Goal: Task Accomplishment & Management: Manage account settings

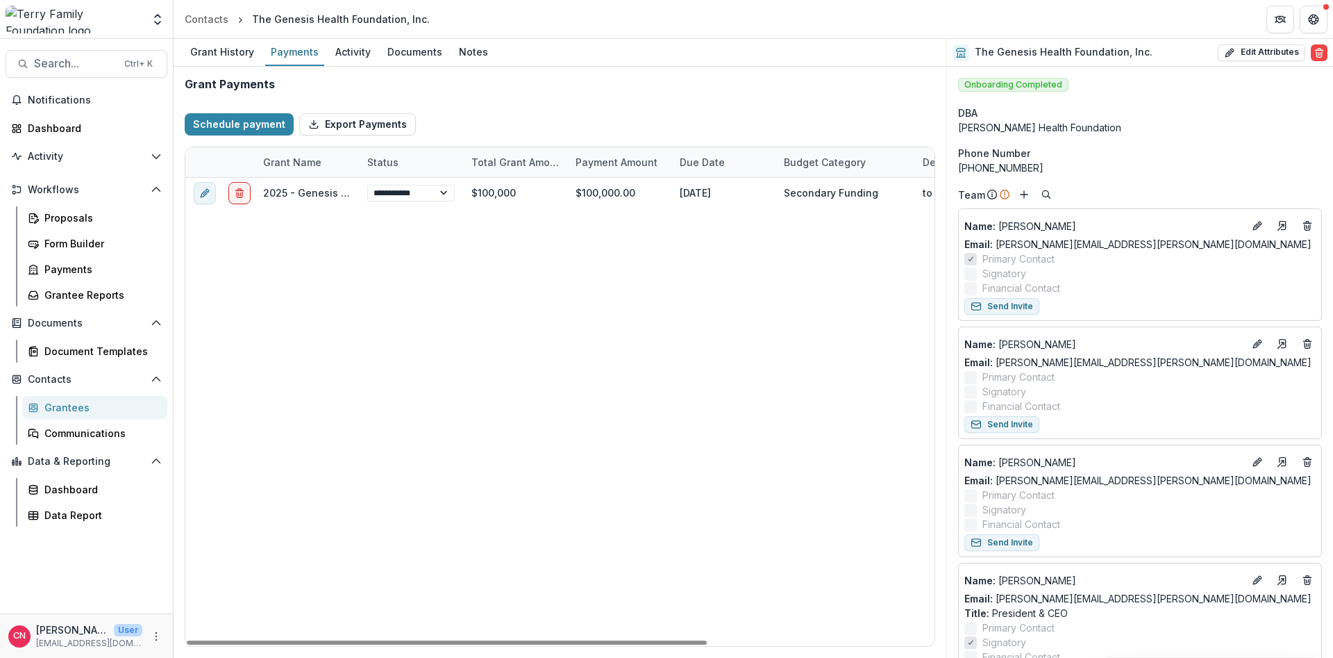
select select "******"
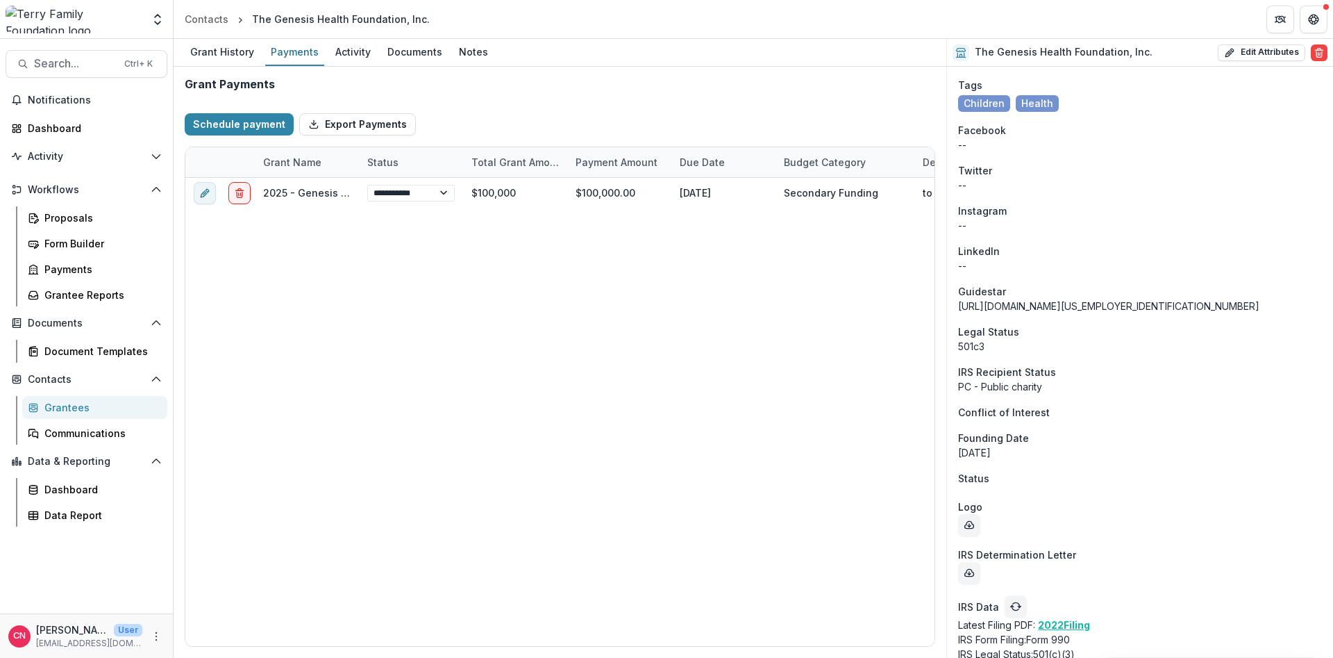
select select "******"
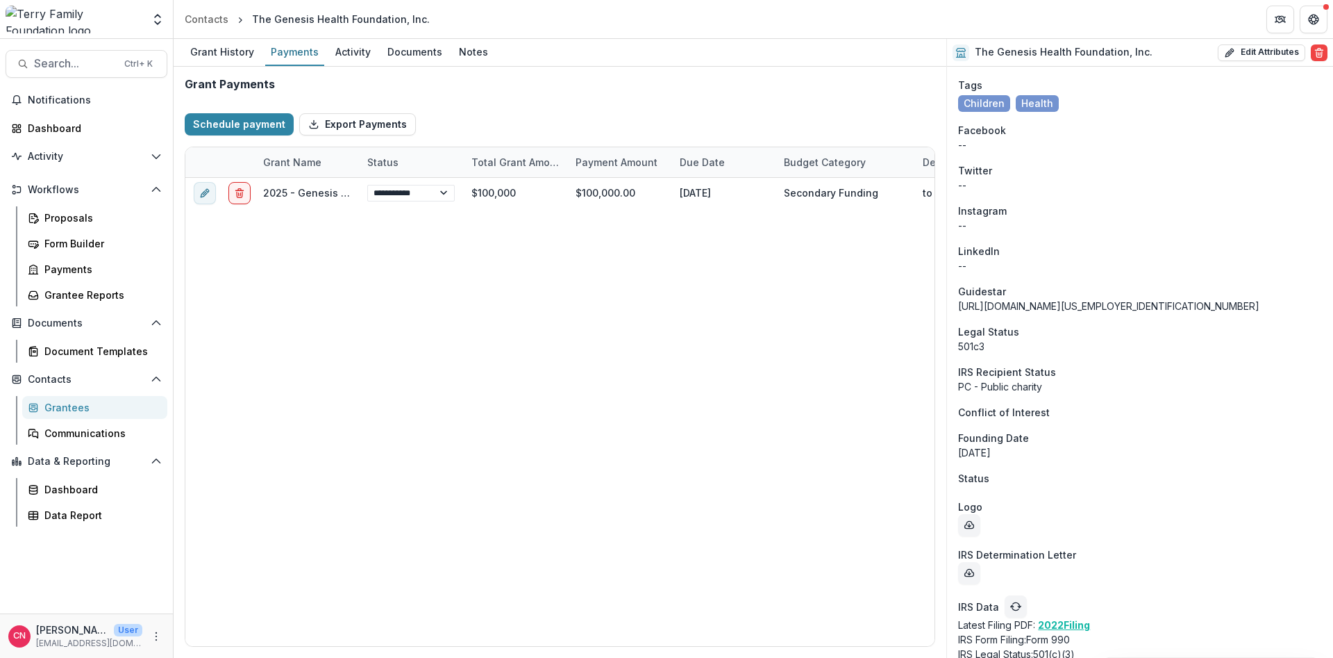
select select "******"
click at [62, 487] on div "Dashboard" at bounding box center [100, 489] width 112 height 15
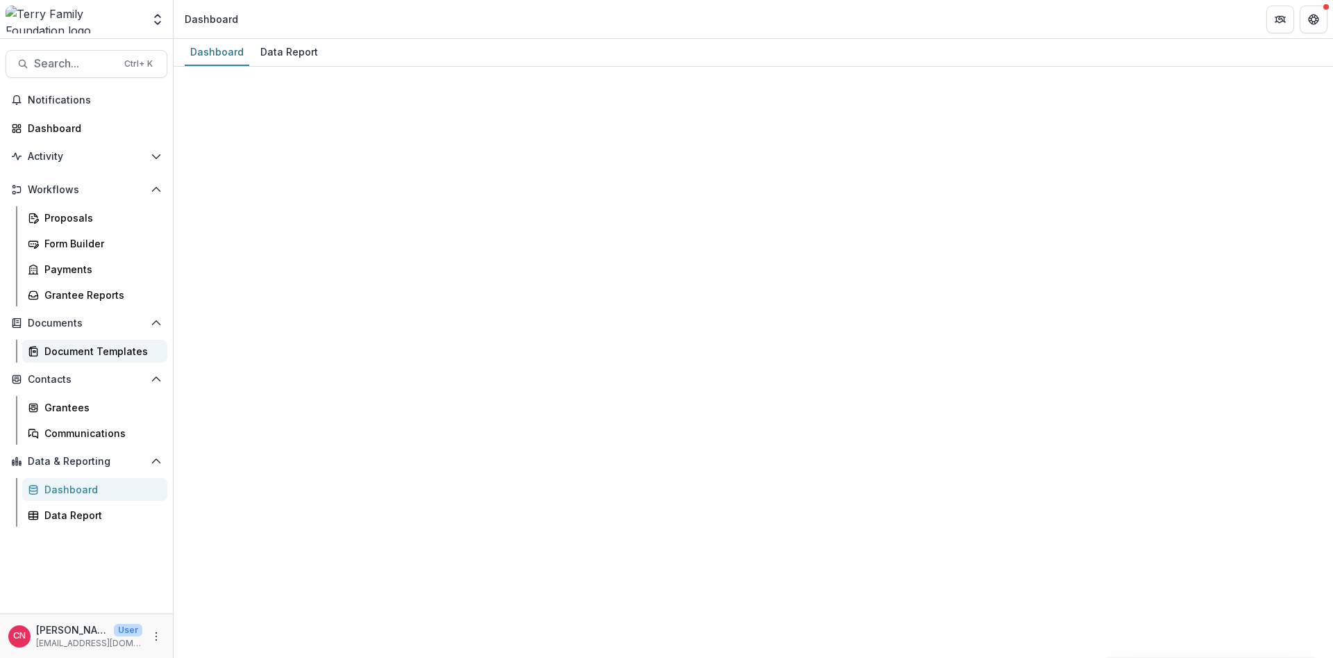
select select "**********"
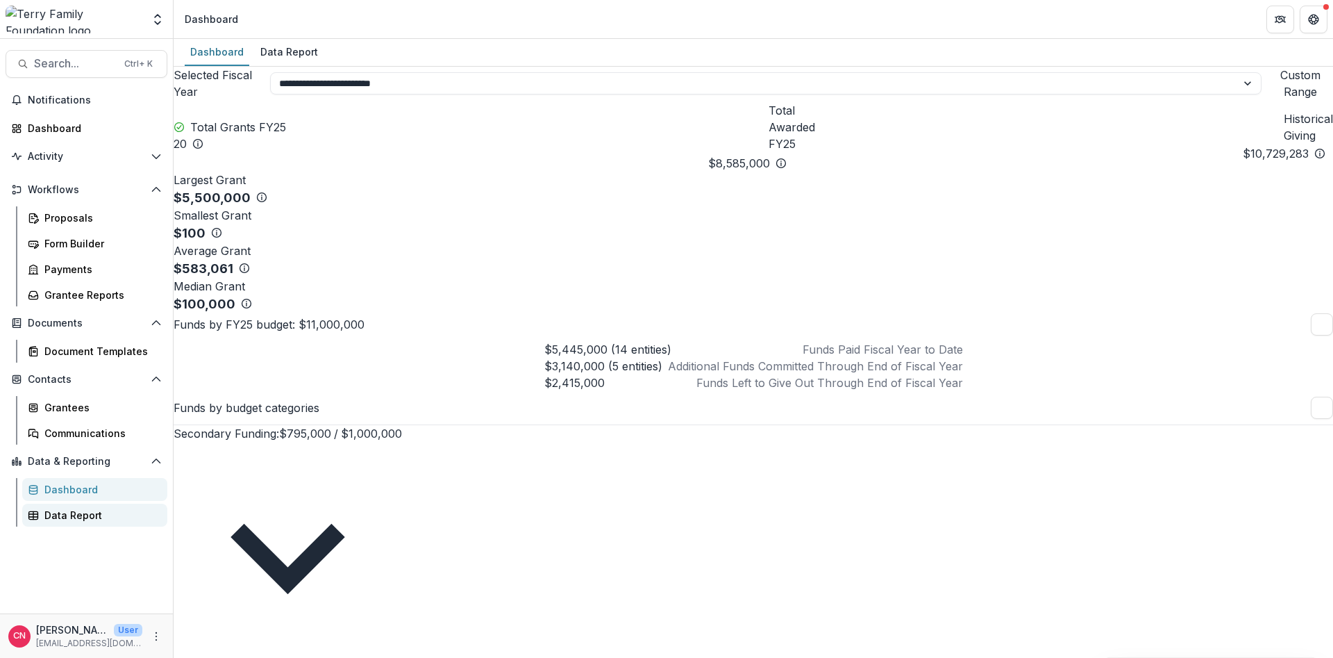
click at [49, 512] on div "Data Report" at bounding box center [100, 515] width 112 height 15
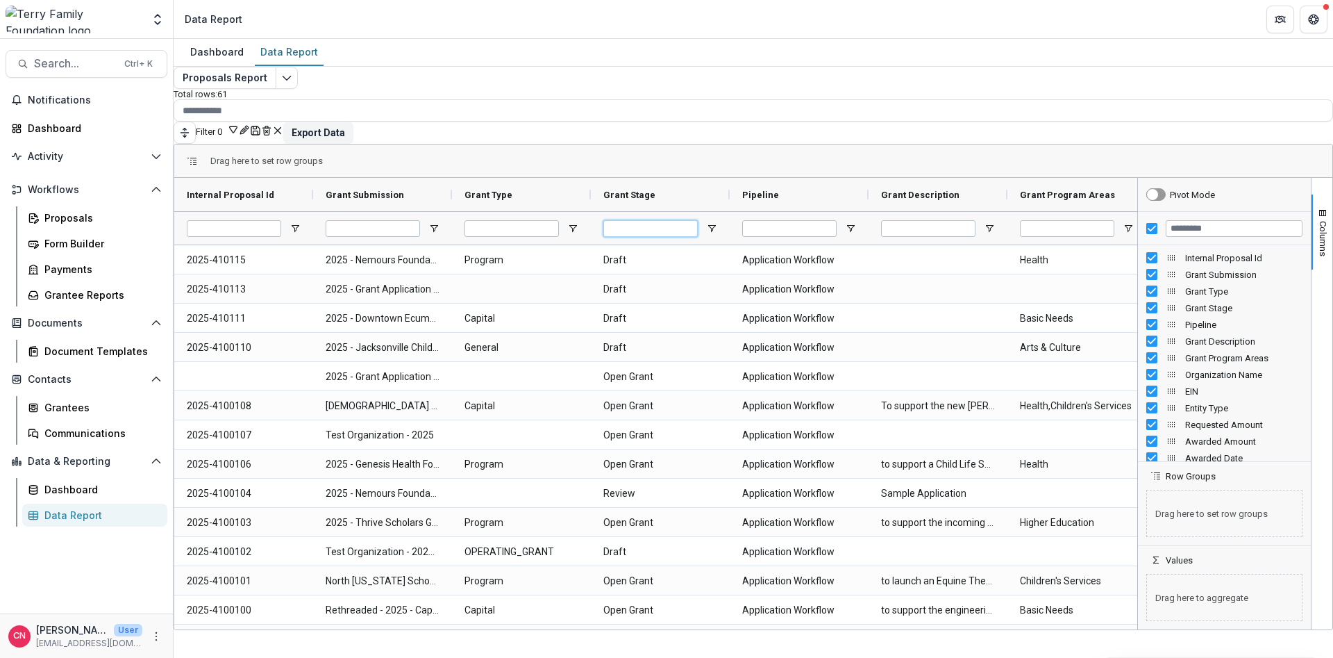
click at [698, 224] on input "Grant Stage Filter Input" at bounding box center [650, 228] width 94 height 17
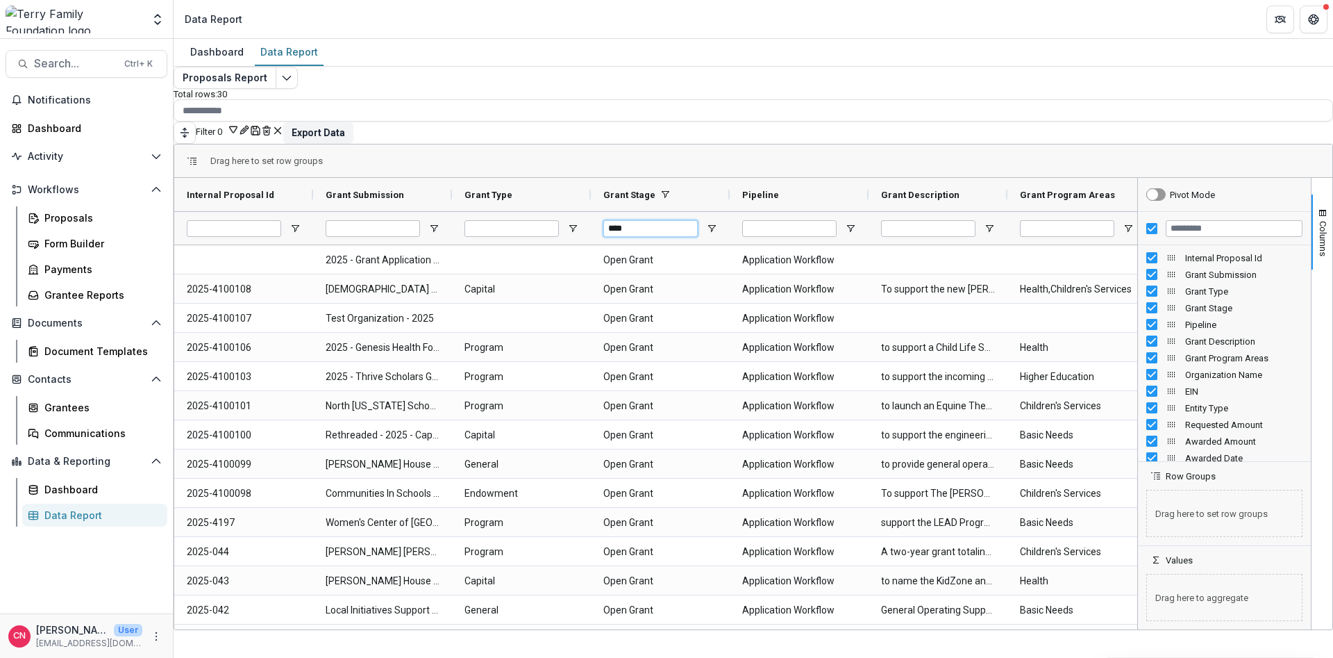
type input "****"
click at [1192, 222] on input "Filter Columns Input" at bounding box center [1234, 228] width 137 height 17
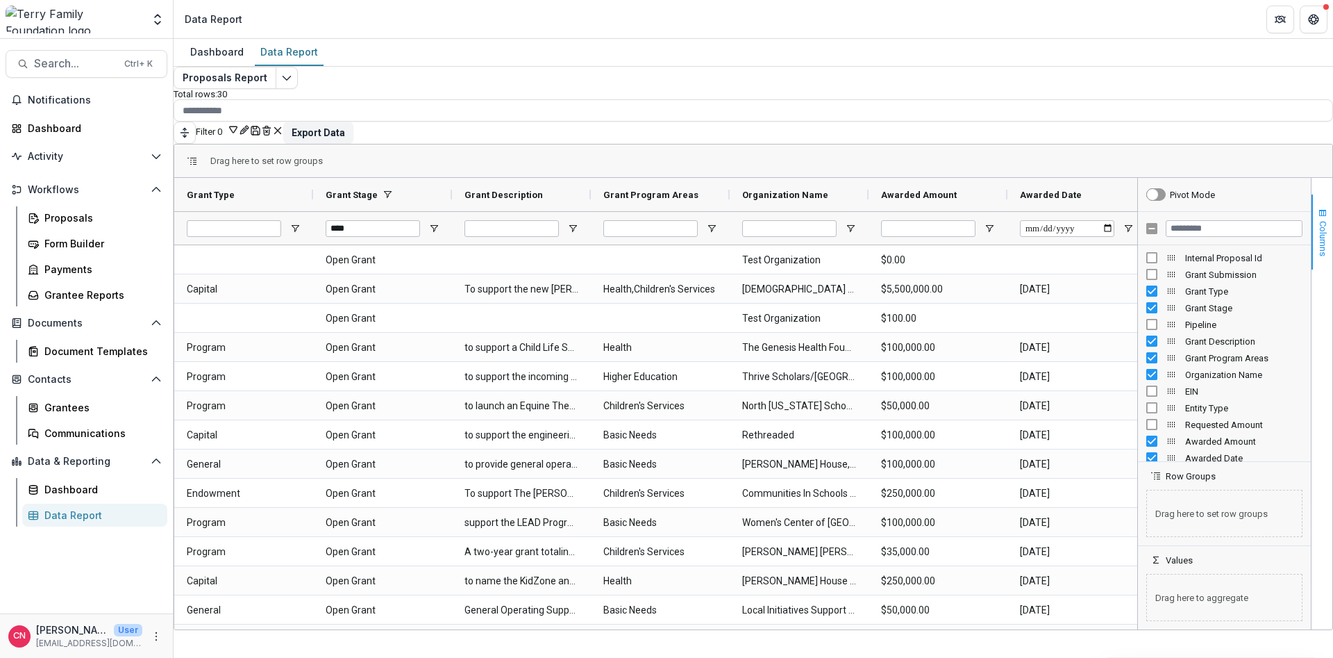
drag, startPoint x: 1301, startPoint y: 230, endPoint x: 1302, endPoint y: 249, distance: 18.8
click at [1312, 249] on button "Columns" at bounding box center [1322, 231] width 21 height 75
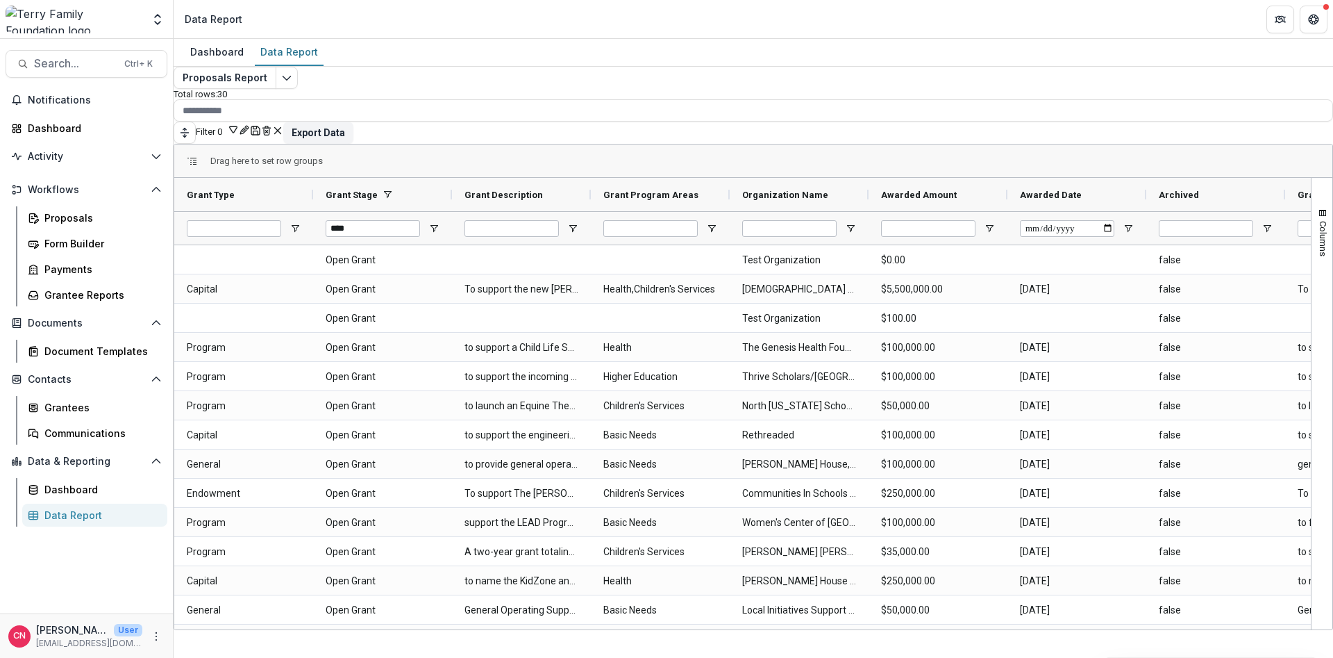
click at [239, 124] on button "Filter 0" at bounding box center [217, 130] width 43 height 13
click at [1253, 452] on button "[PERSON_NAME]" at bounding box center [1231, 457] width 67 height 10
click at [239, 124] on button "Filter 0" at bounding box center [217, 130] width 43 height 13
click at [353, 122] on button "Export Data" at bounding box center [318, 133] width 70 height 22
click at [261, 125] on icon "Save" at bounding box center [255, 130] width 11 height 11
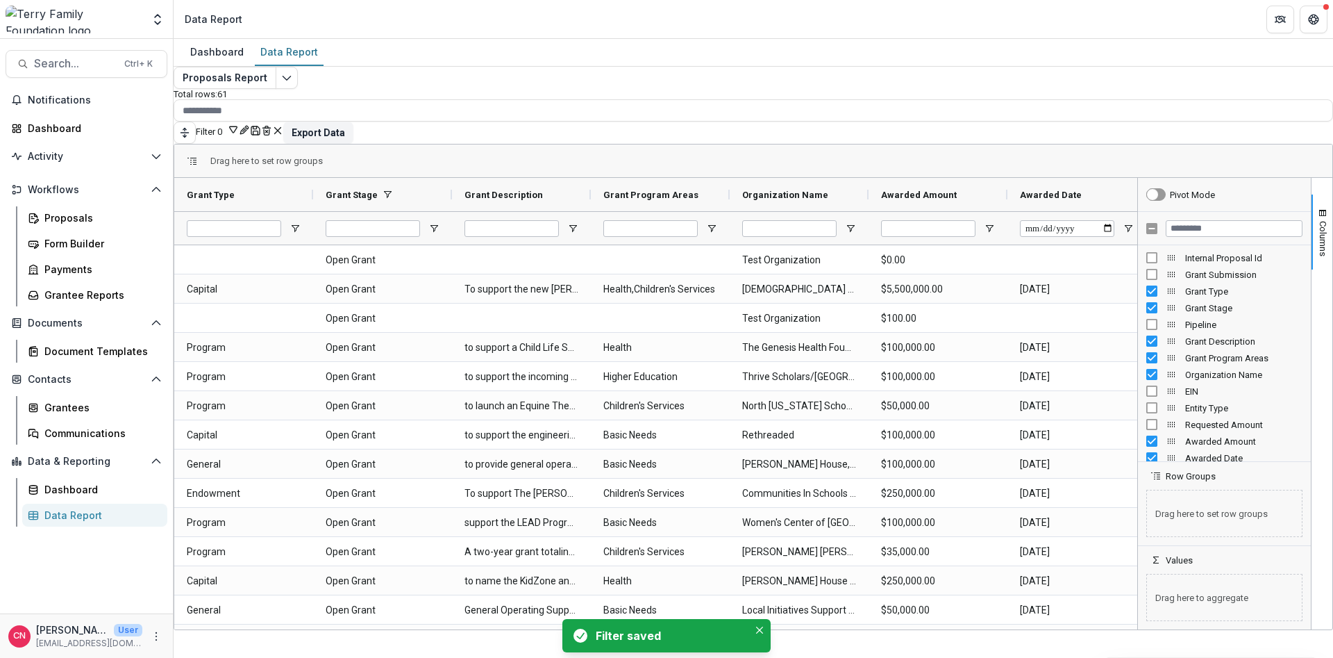
type input "****"
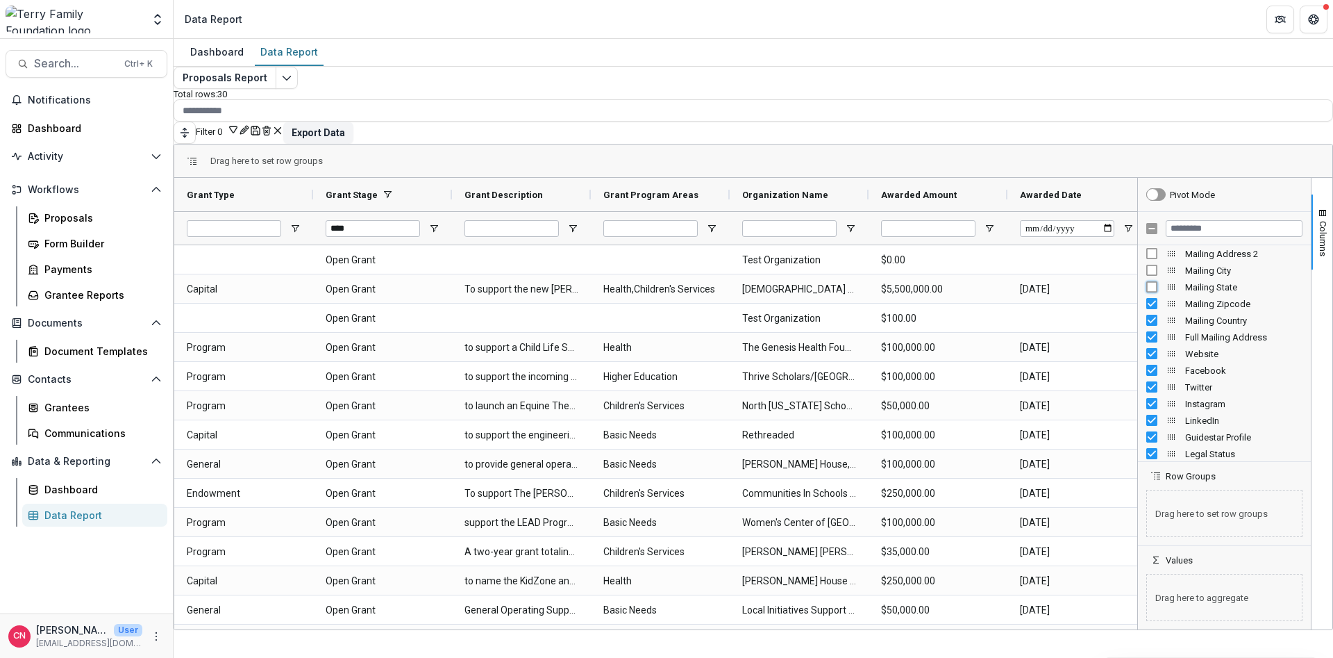
scroll to position [708, 0]
click at [1146, 424] on div "Guidestar Profile" at bounding box center [1224, 432] width 156 height 17
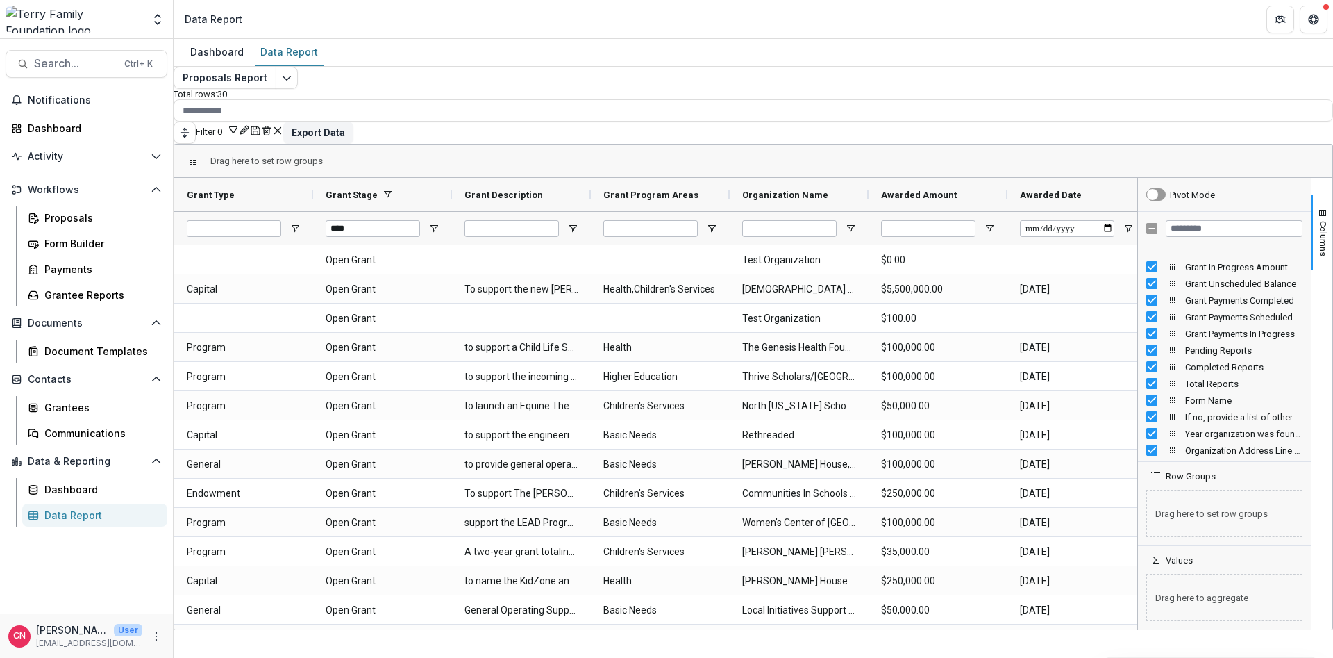
scroll to position [1062, 0]
click at [1146, 403] on div "Year organization was founded? (SHORT_TEXT)" at bounding box center [1224, 411] width 156 height 17
drag, startPoint x: 1141, startPoint y: 416, endPoint x: 1174, endPoint y: 381, distance: 48.6
click at [1146, 420] on div "Organization Address Line 2 (SHORT_TEXT)" at bounding box center [1224, 428] width 156 height 17
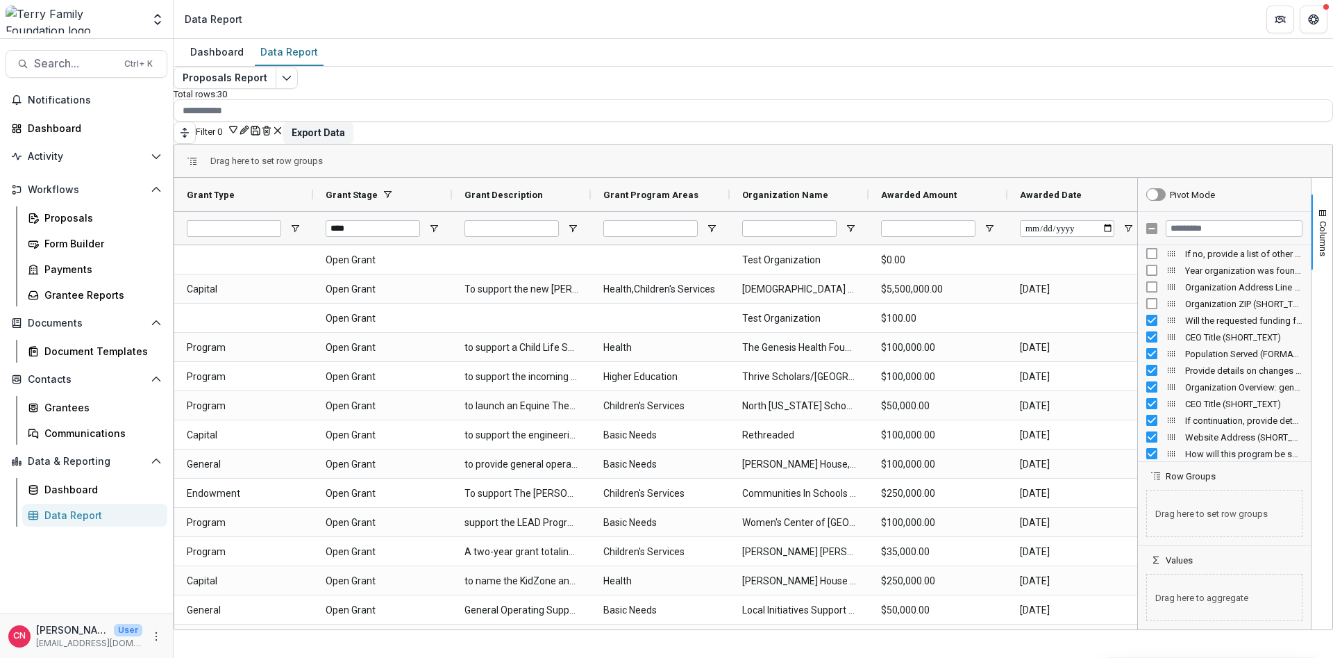
click at [1146, 312] on div "Will the requested funding fully support the project? (SINGLE_RESPONSE)" at bounding box center [1224, 320] width 156 height 17
click at [1138, 283] on div "Estimated number of stakeholders served annually (NUMBER)" at bounding box center [1224, 286] width 173 height 17
click at [1146, 345] on div "Organization Name (SHORT_TEXT)" at bounding box center [1224, 353] width 156 height 17
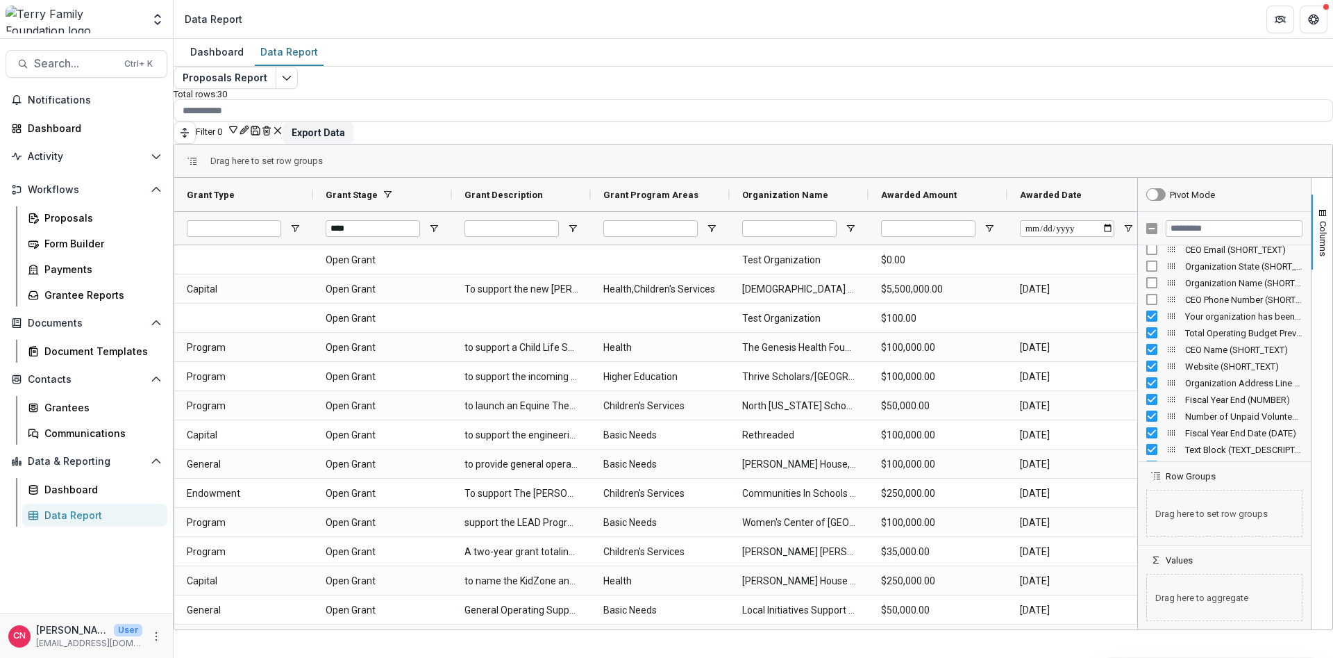
click at [1146, 302] on div "CEO Phone Number (SHORT_TEXT)" at bounding box center [1224, 299] width 156 height 17
click at [1146, 331] on div "Fiscal Year End (NUMBER)" at bounding box center [1224, 328] width 156 height 17
click at [1146, 385] on div "Estimated number of stakeholders served (NUMBER)" at bounding box center [1224, 382] width 156 height 17
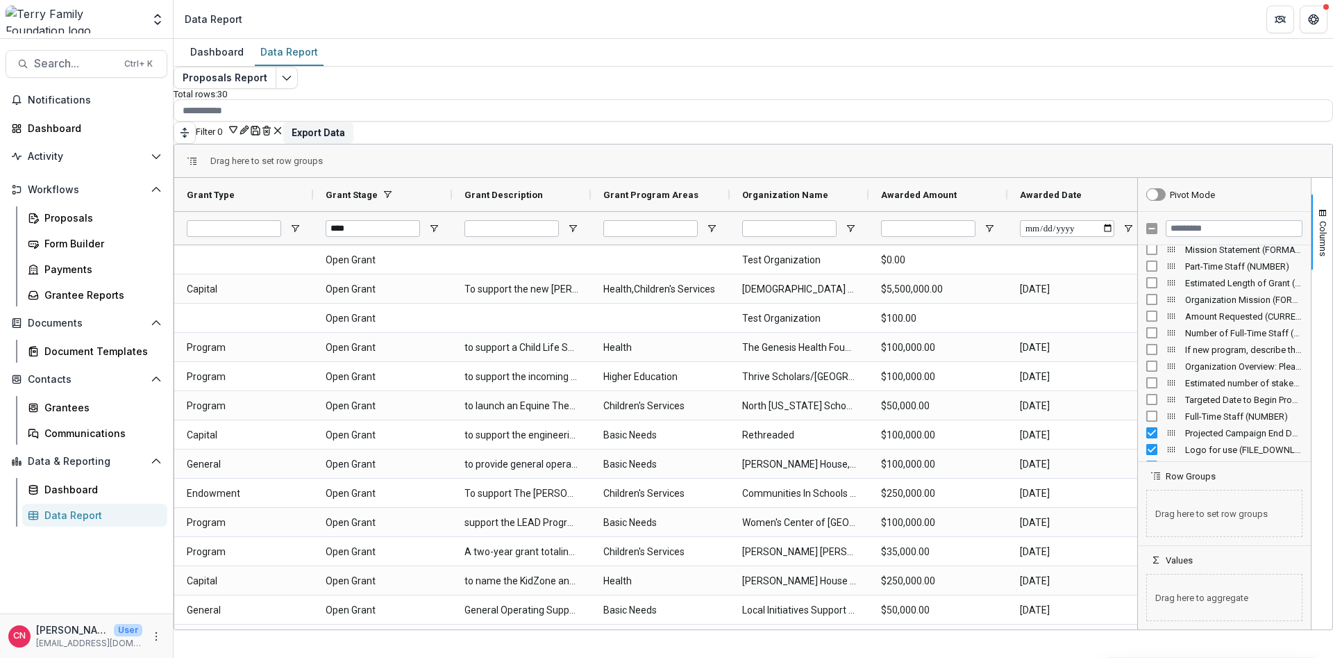
click at [1146, 424] on div "Projected Campaign End Date (DATE)" at bounding box center [1224, 432] width 156 height 17
click at [1146, 283] on div "Projected Campaign End Date (DATE)" at bounding box center [1224, 291] width 156 height 17
drag, startPoint x: 1141, startPoint y: 446, endPoint x: 1177, endPoint y: 383, distance: 72.2
click at [1146, 449] on div "Describe your need for general operating support: (FORMATTED_TEXT)" at bounding box center [1224, 457] width 156 height 17
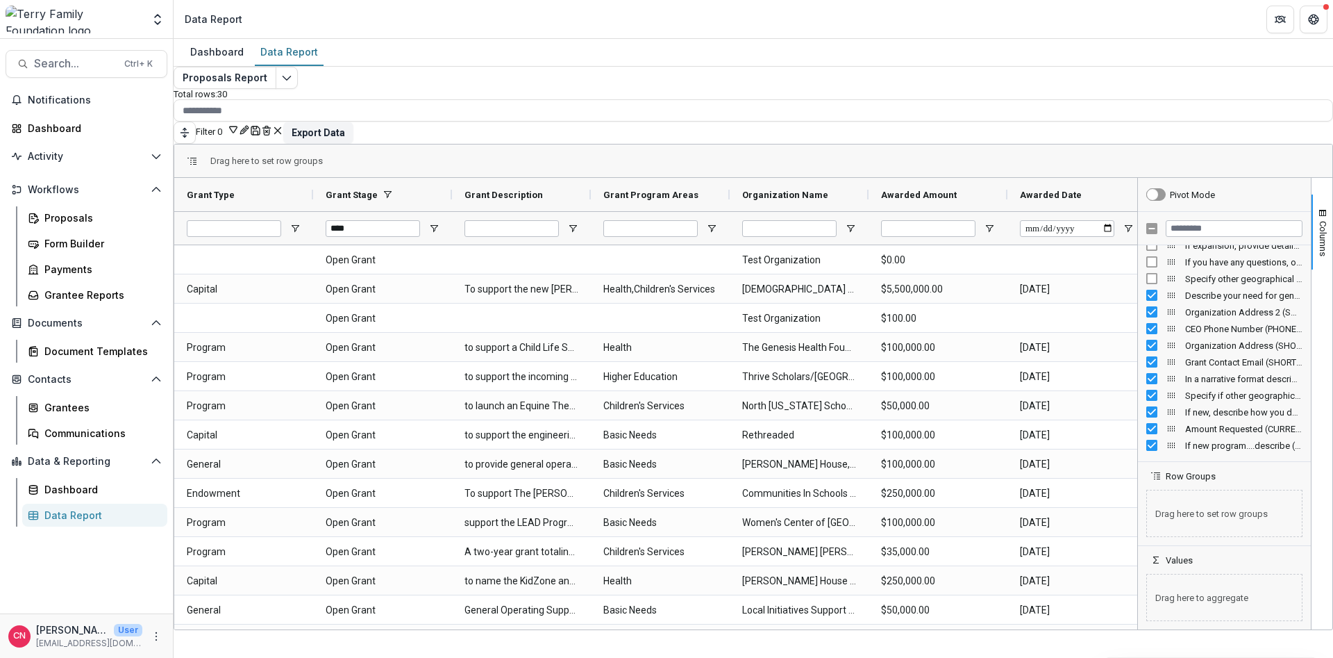
scroll to position [2442, 0]
drag, startPoint x: 1139, startPoint y: 287, endPoint x: 1139, endPoint y: 303, distance: 16.0
click at [1146, 290] on div "Organization Address 2 (SHORT_TEXT)" at bounding box center [1224, 298] width 156 height 17
click at [1146, 324] on div "Organization Address (SHORT_TEXT)" at bounding box center [1224, 332] width 156 height 17
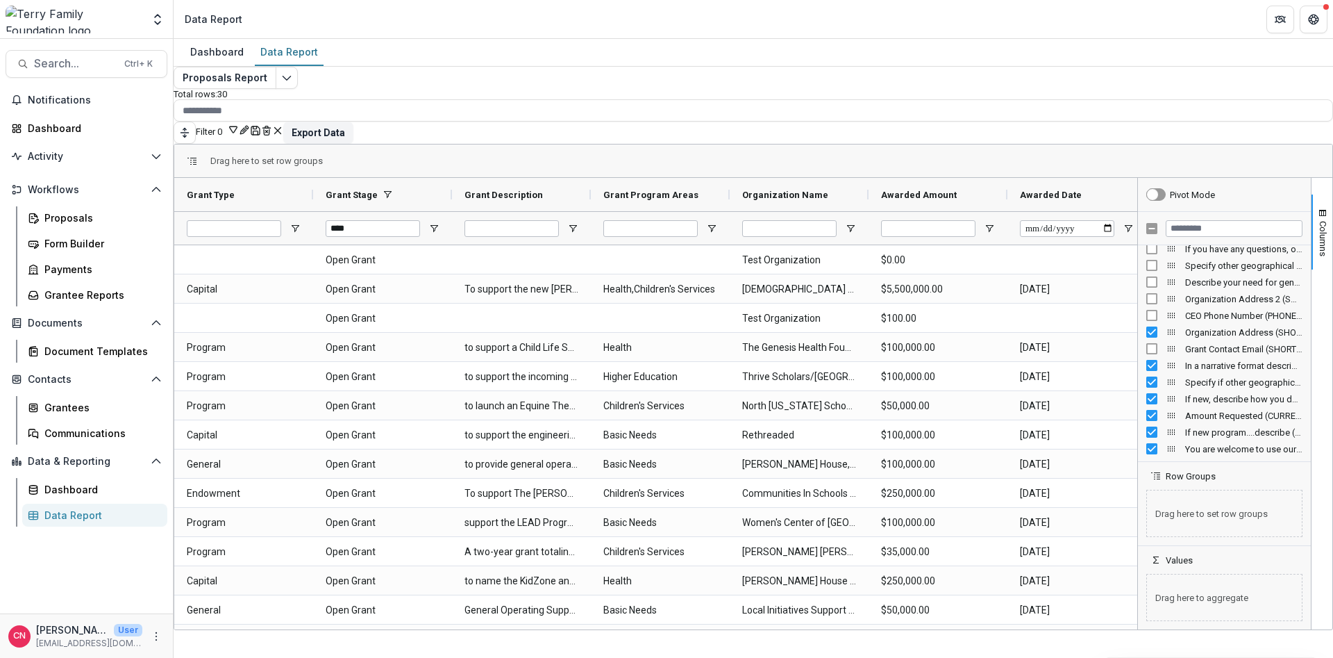
click at [1146, 357] on div "In a narrative format describe the following: (FORMATTED_TEXT)" at bounding box center [1224, 365] width 156 height 17
click at [1146, 374] on div "Specify if other geographical areas are served by your organization (FORMATTED_…" at bounding box center [1224, 382] width 156 height 17
drag, startPoint x: 1139, startPoint y: 402, endPoint x: 1176, endPoint y: 331, distance: 80.1
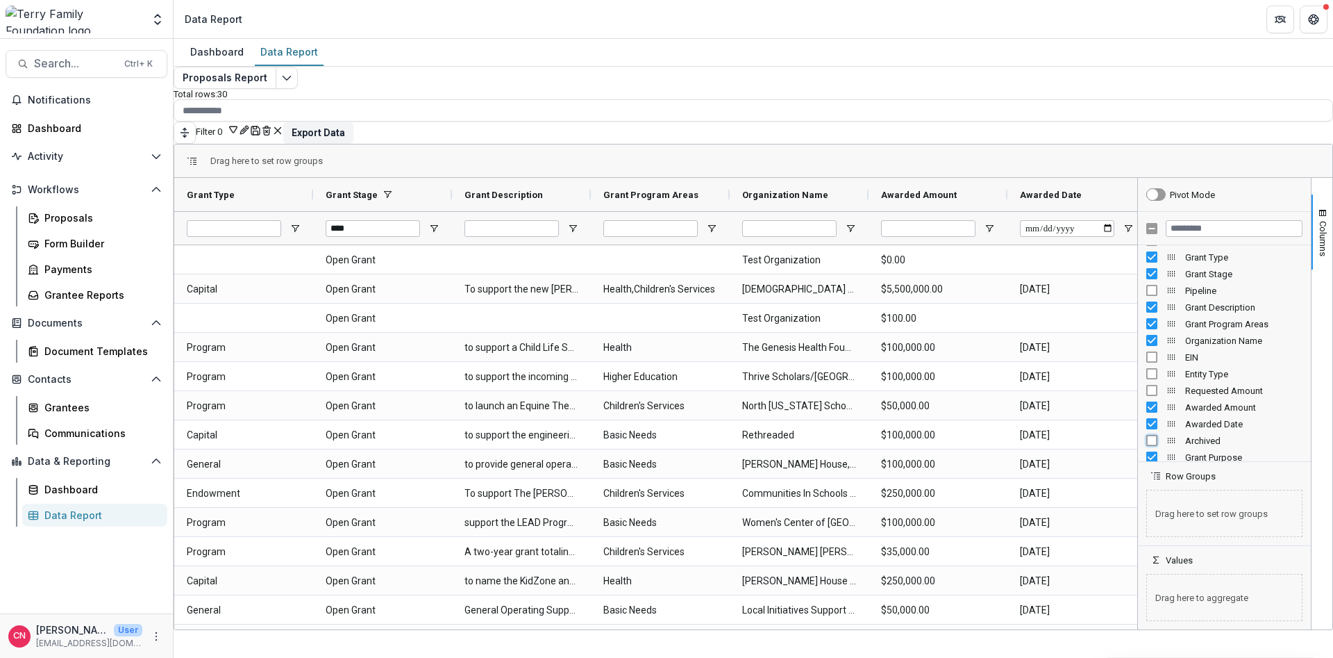
scroll to position [0, 0]
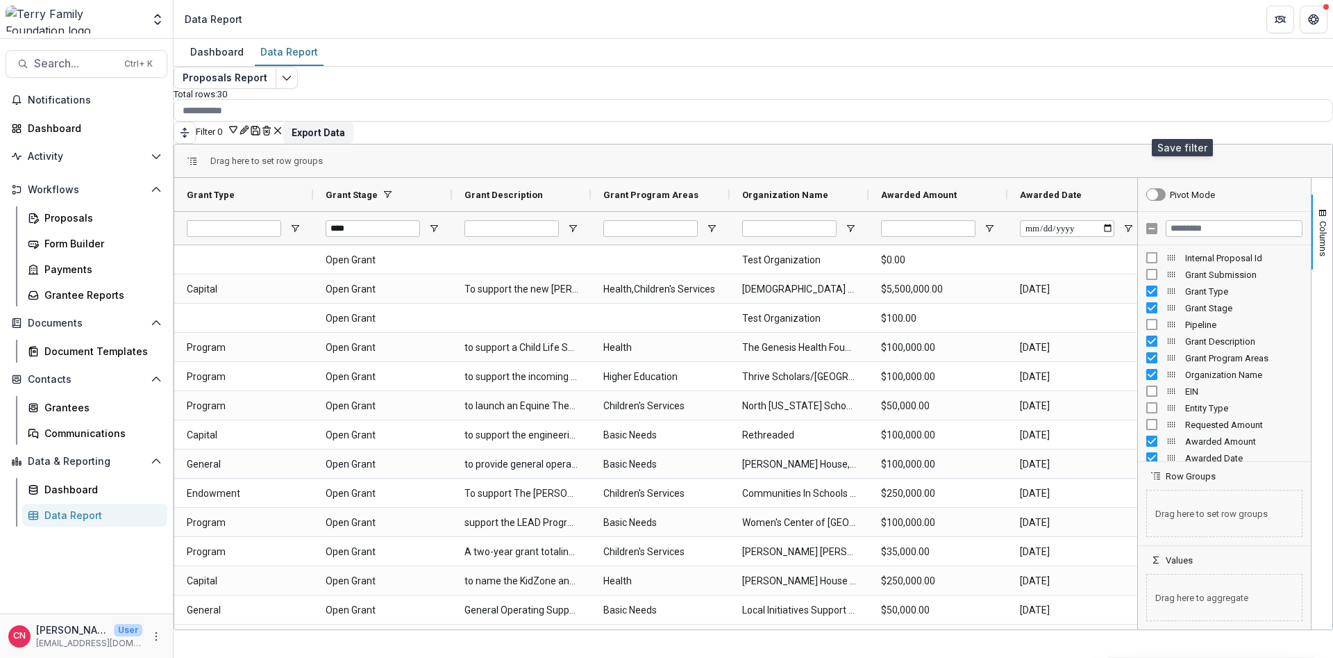
click at [257, 126] on icon "Save" at bounding box center [254, 127] width 3 height 3
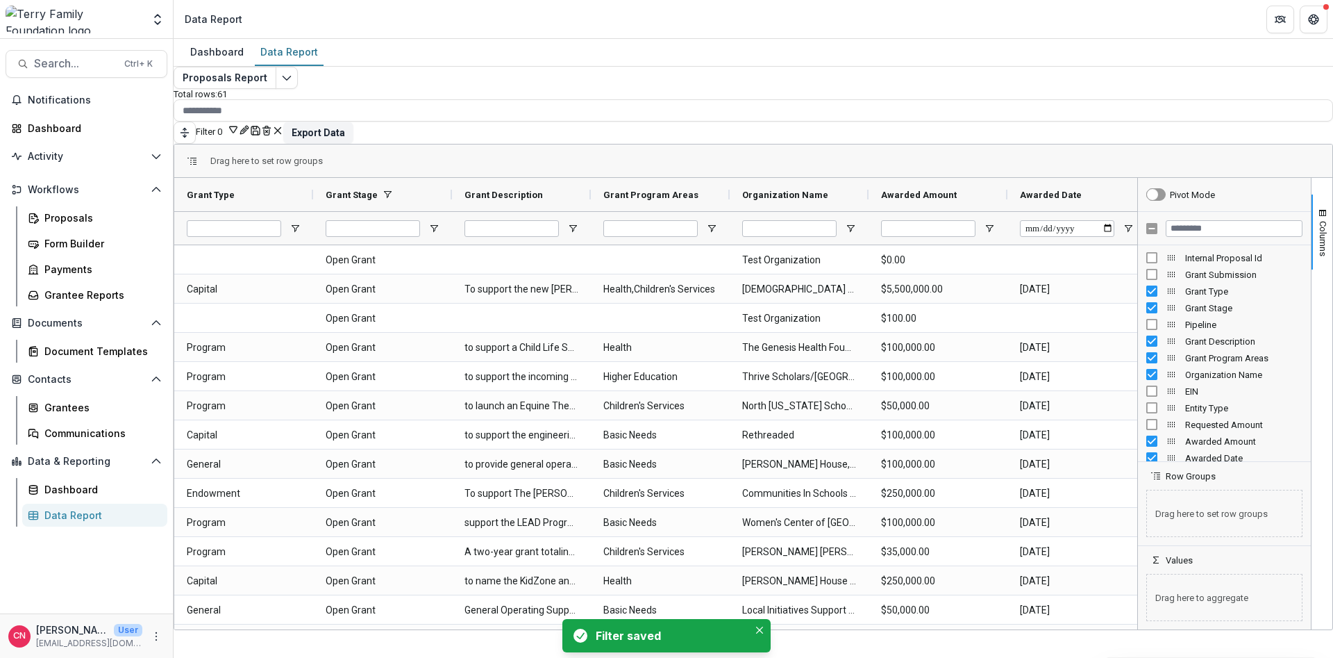
type input "****"
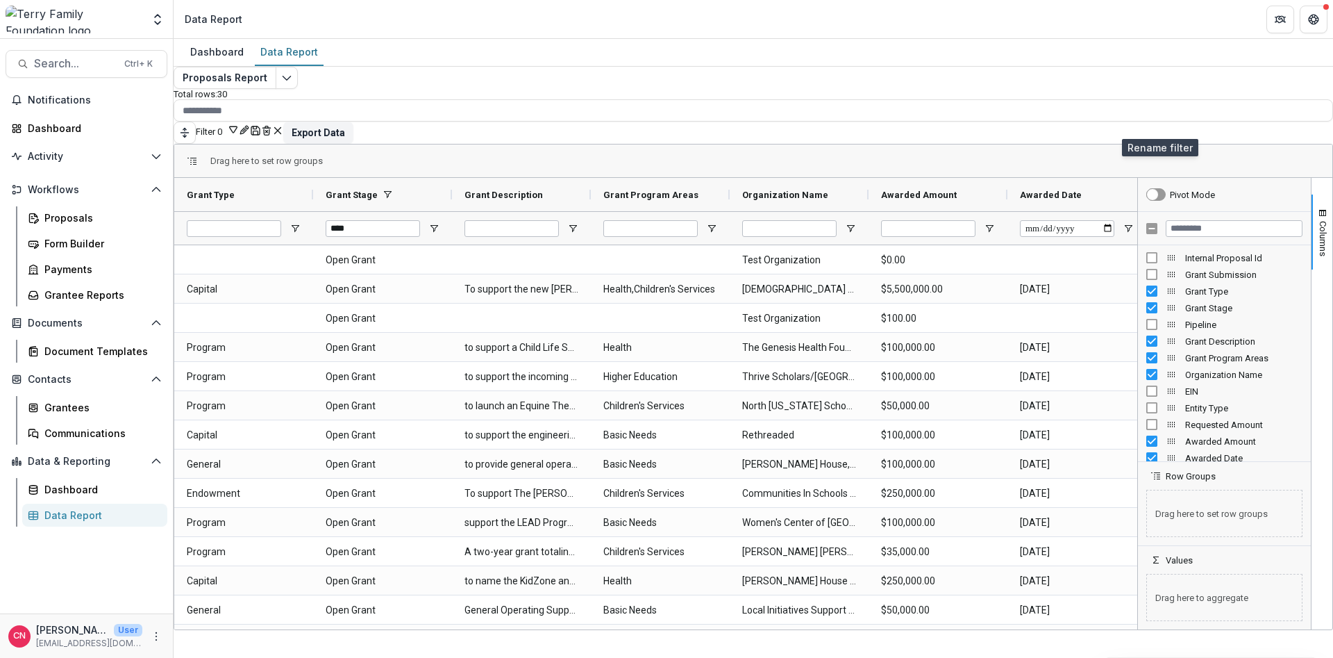
click at [250, 124] on icon "Rename" at bounding box center [244, 129] width 11 height 11
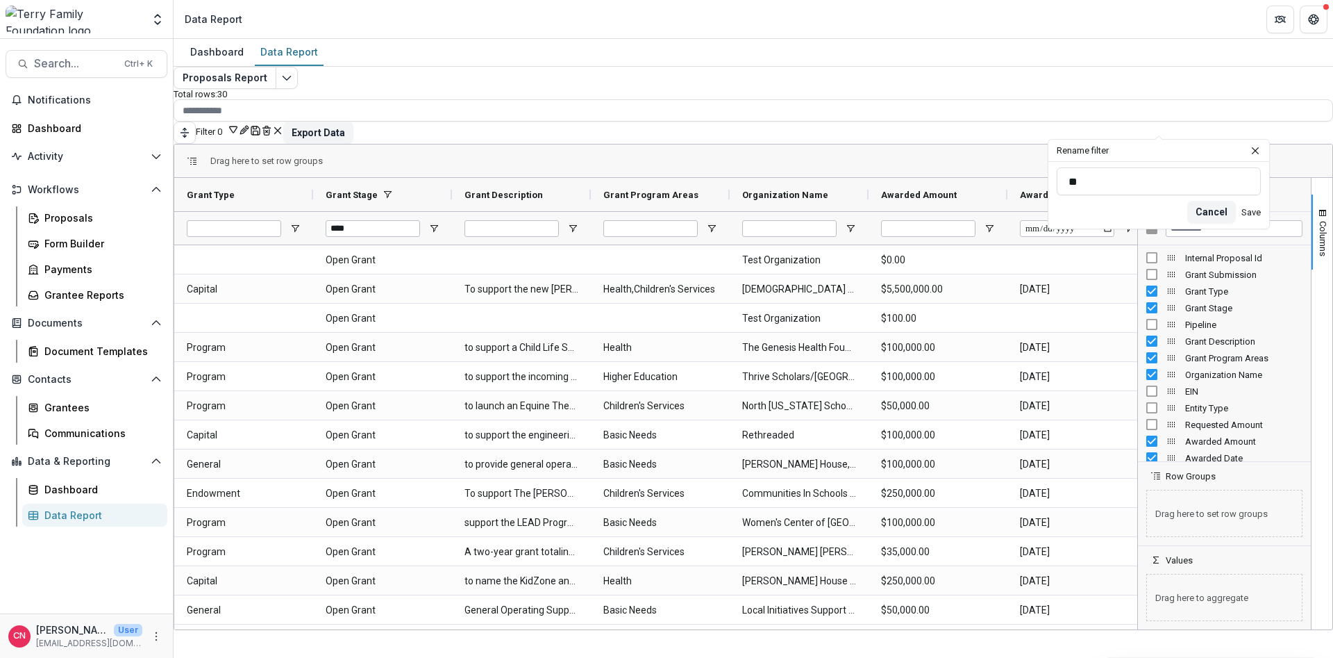
type input "*"
type input "**********"
click at [1242, 212] on button "Save" at bounding box center [1251, 212] width 19 height 10
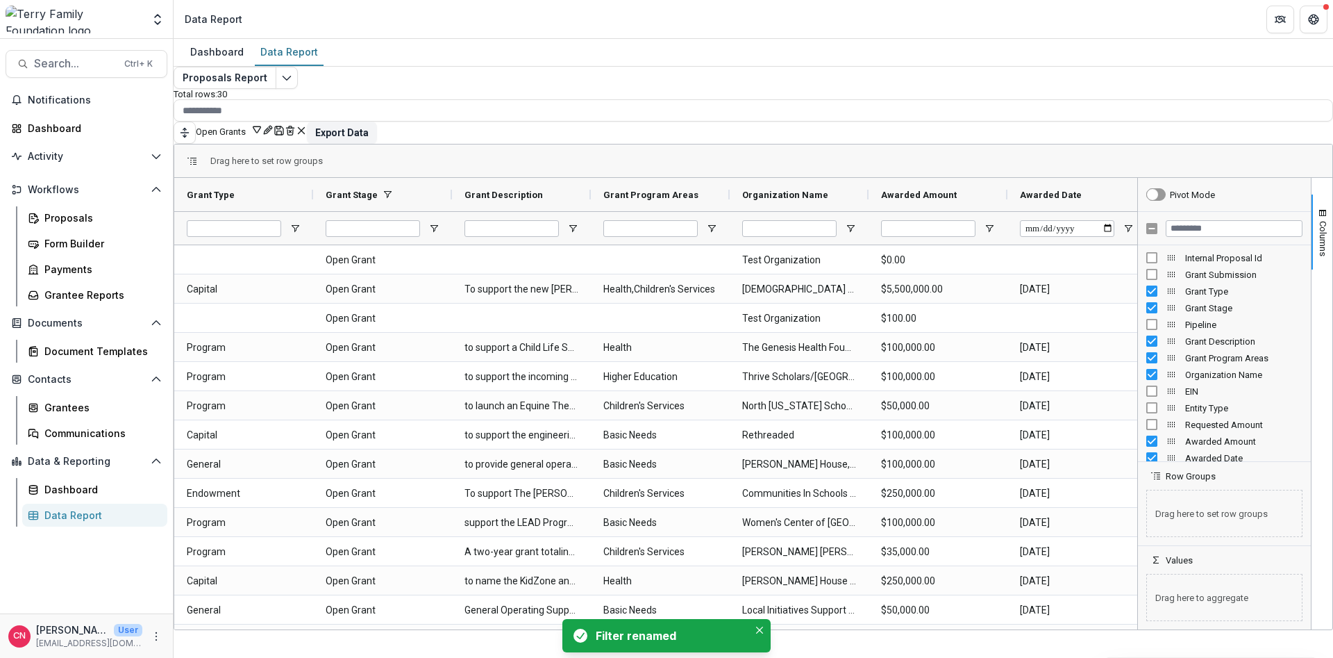
type input "****"
click at [81, 210] on div "Proposals" at bounding box center [100, 217] width 112 height 15
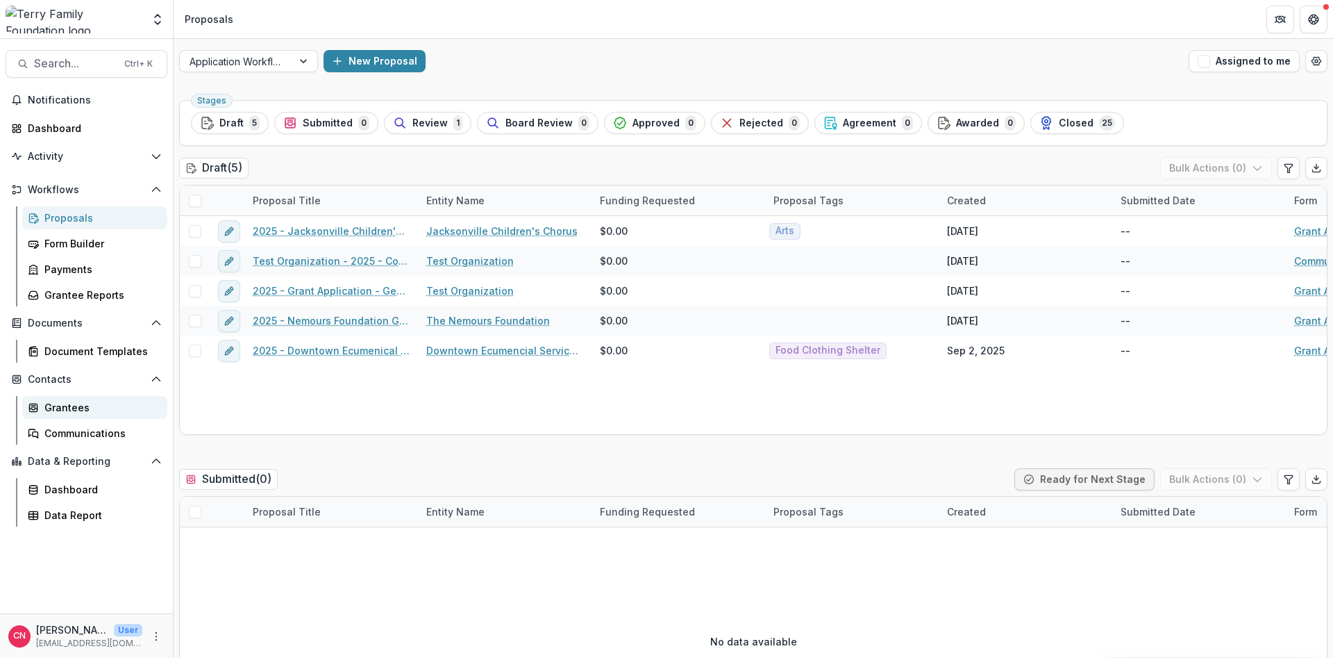
click at [65, 406] on div "Grantees" at bounding box center [100, 407] width 112 height 15
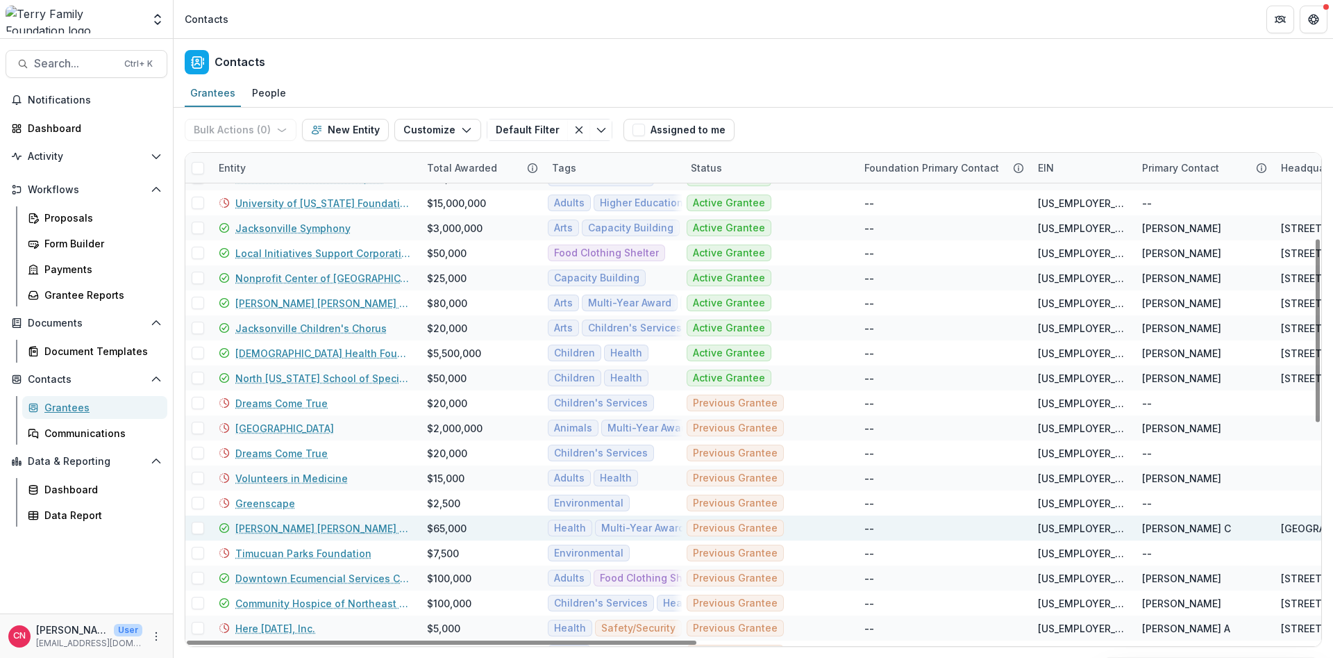
scroll to position [229, 0]
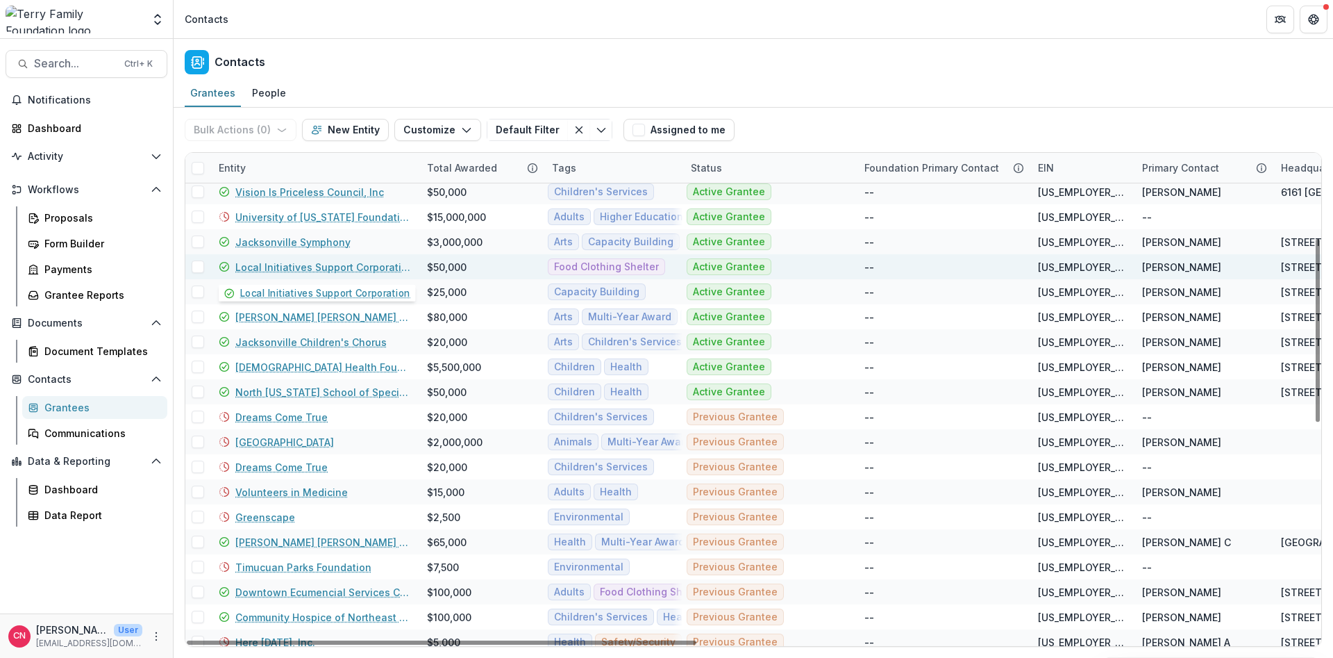
click at [283, 264] on link "Local Initiatives Support Corporation" at bounding box center [322, 267] width 175 height 15
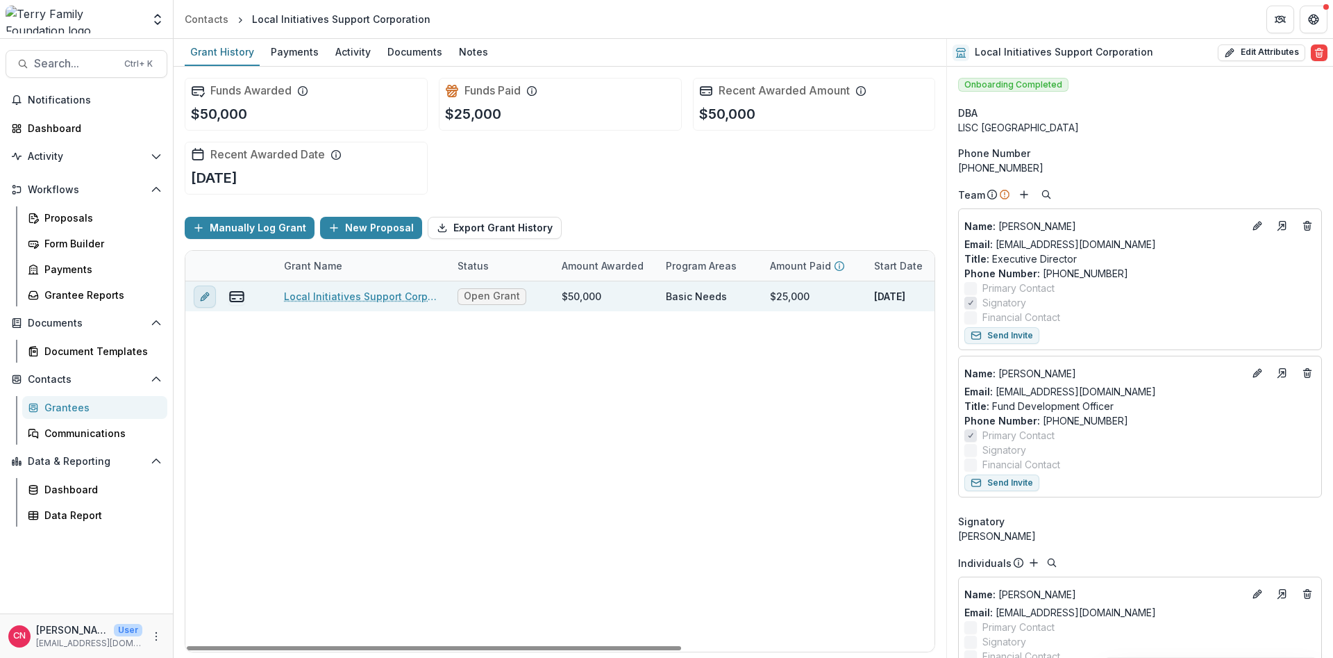
click at [197, 290] on button "edit" at bounding box center [205, 296] width 22 height 22
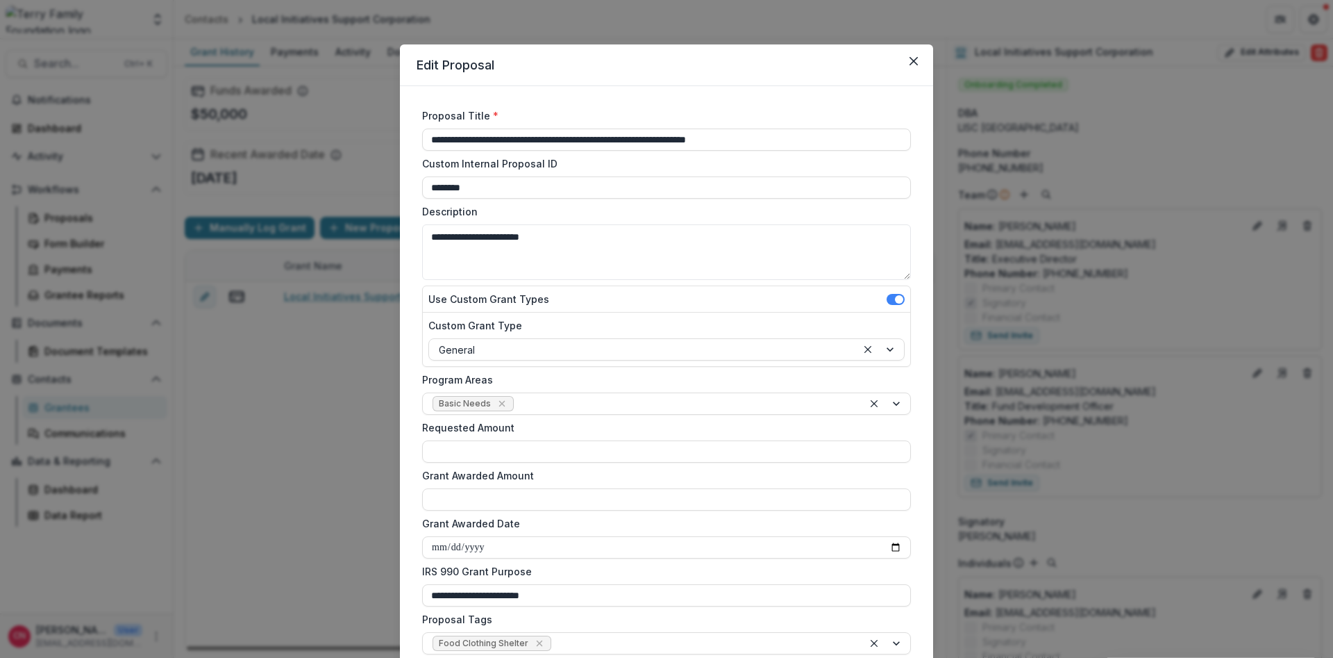
type input "*******"
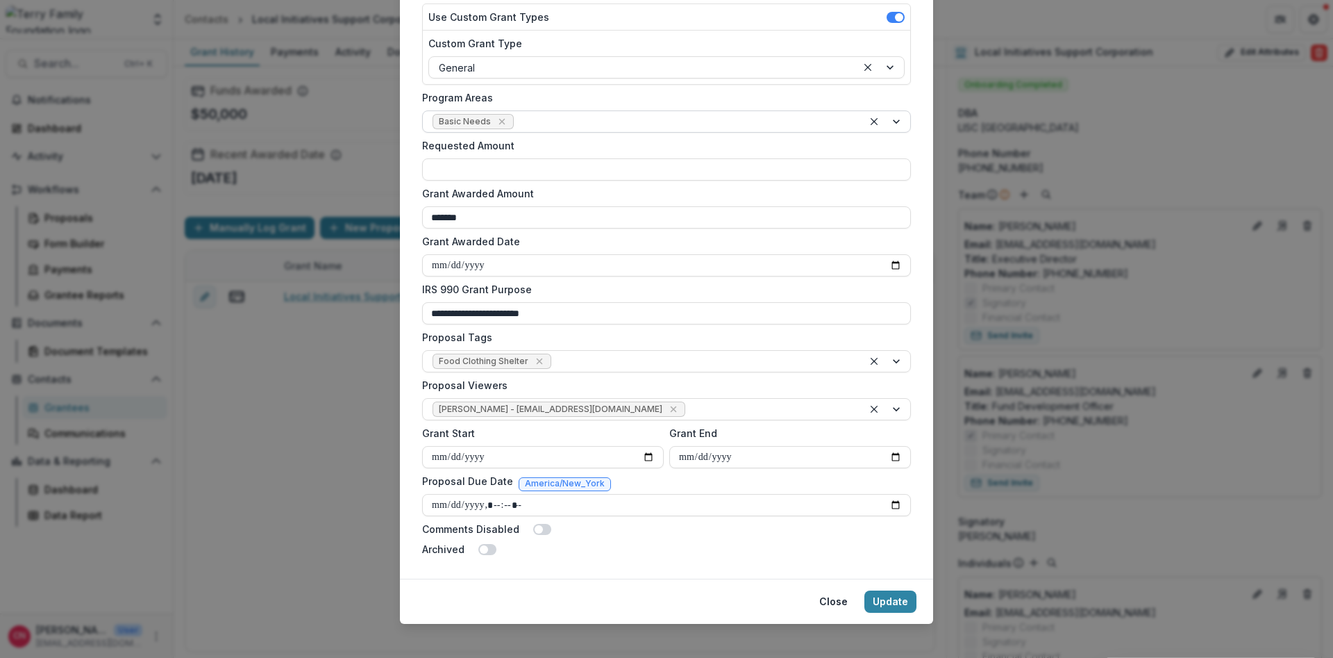
scroll to position [292, 0]
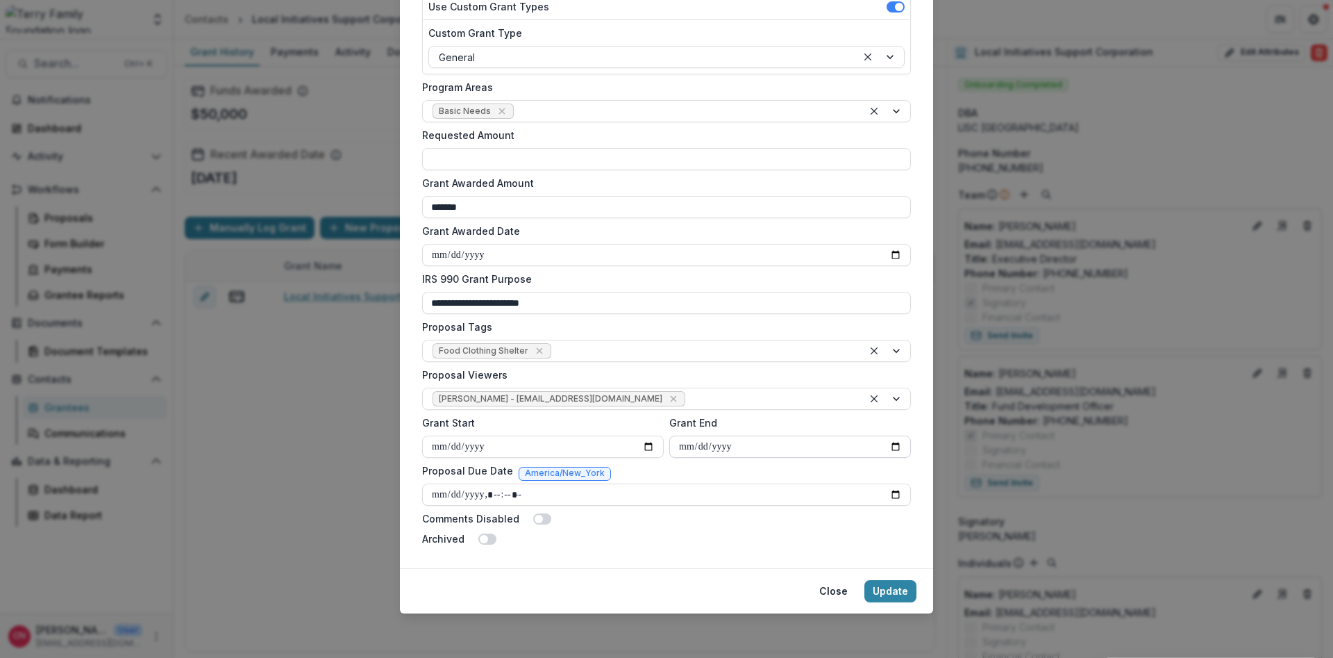
click at [688, 447] on input "Grant End" at bounding box center [790, 446] width 242 height 22
type input "**********"
click at [887, 587] on button "Update" at bounding box center [890, 591] width 52 height 22
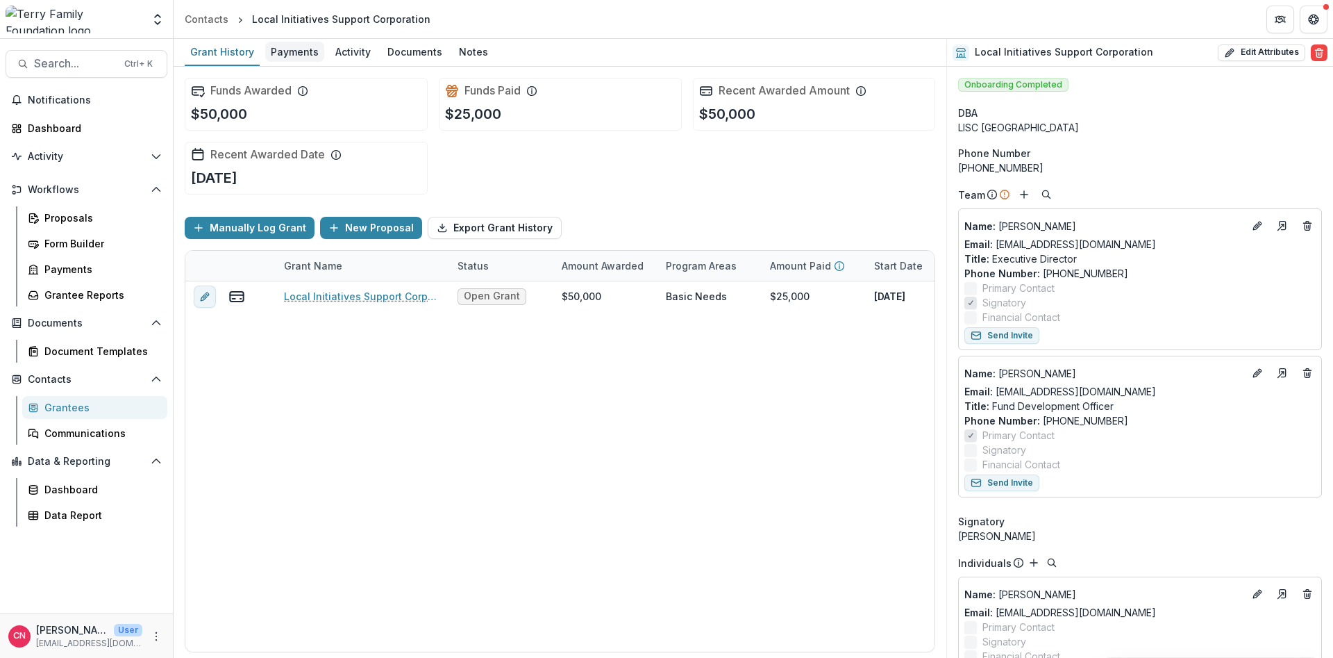
click at [285, 47] on div "Payments" at bounding box center [294, 52] width 59 height 20
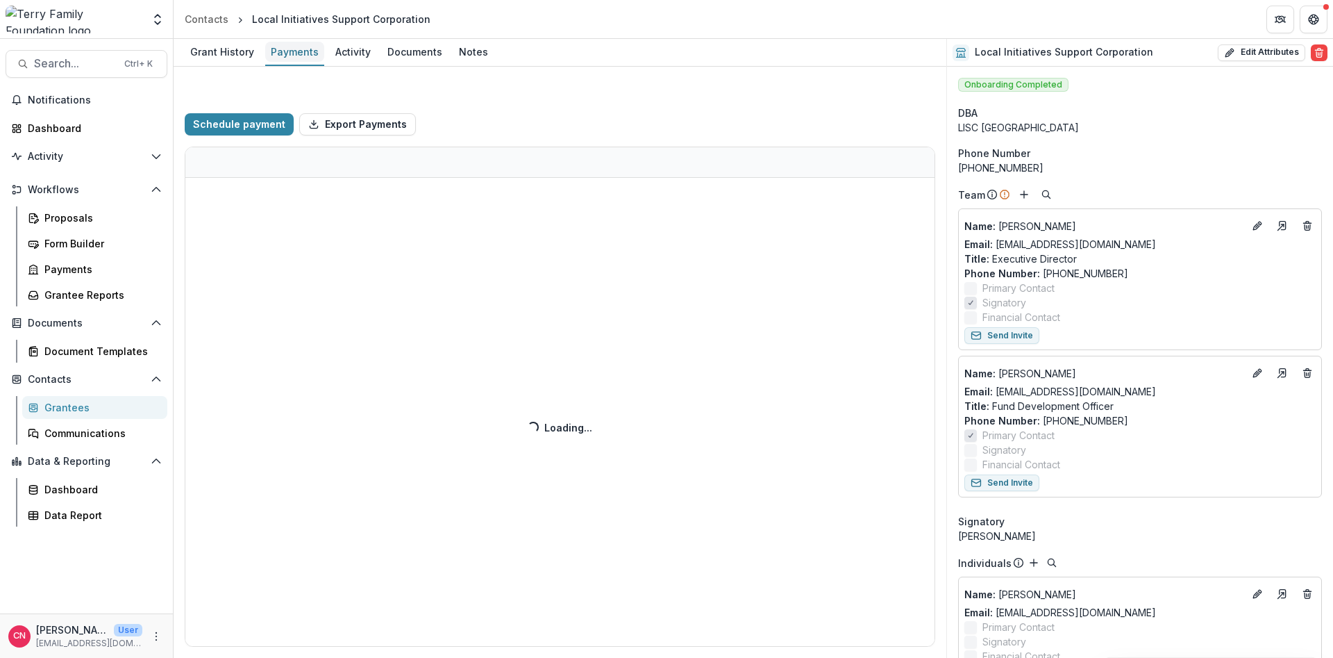
select select "****"
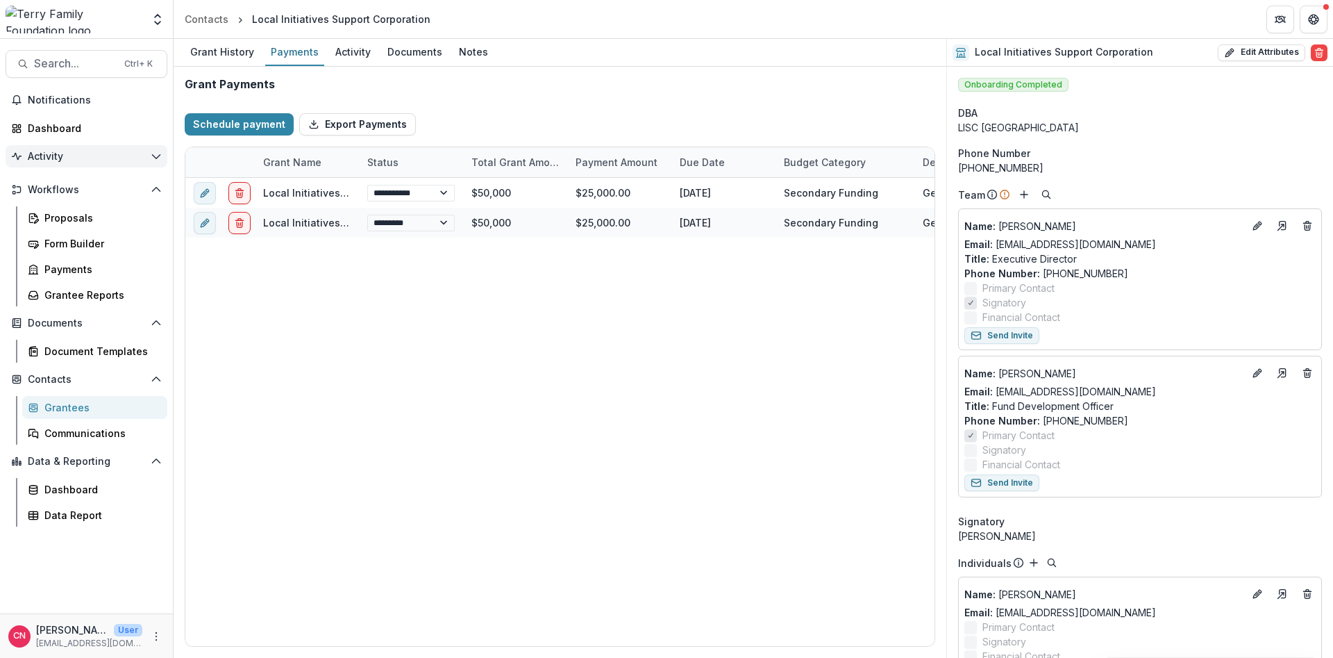
select select "****"
click at [212, 45] on div "Grant History" at bounding box center [222, 52] width 75 height 20
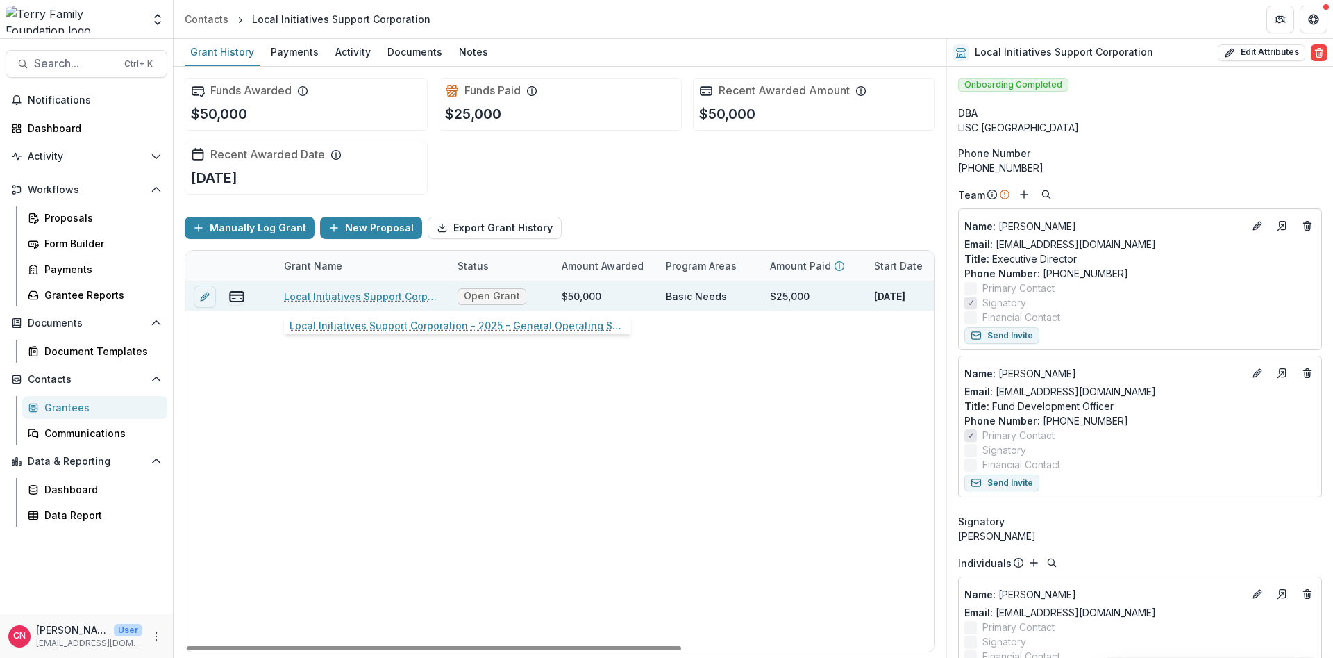
click at [357, 293] on link "Local Initiatives Support Corporation - 2025 - General Operating Support" at bounding box center [362, 296] width 157 height 15
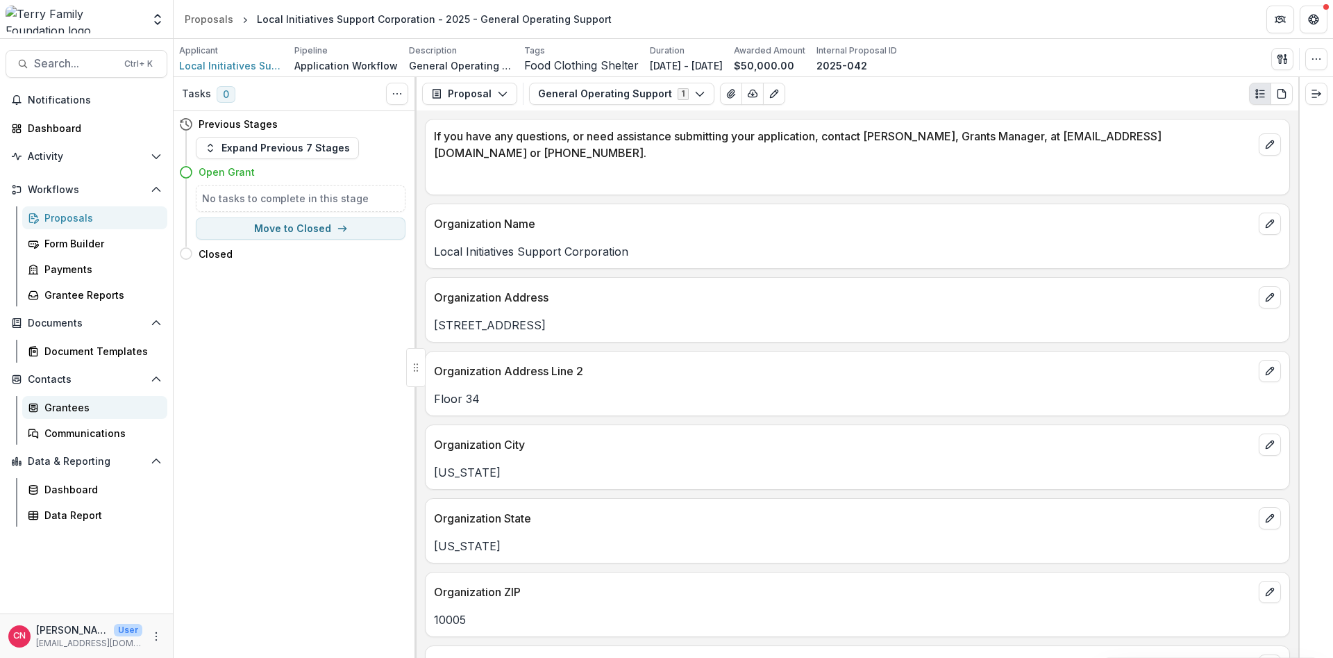
click at [64, 408] on div "Grantees" at bounding box center [100, 407] width 112 height 15
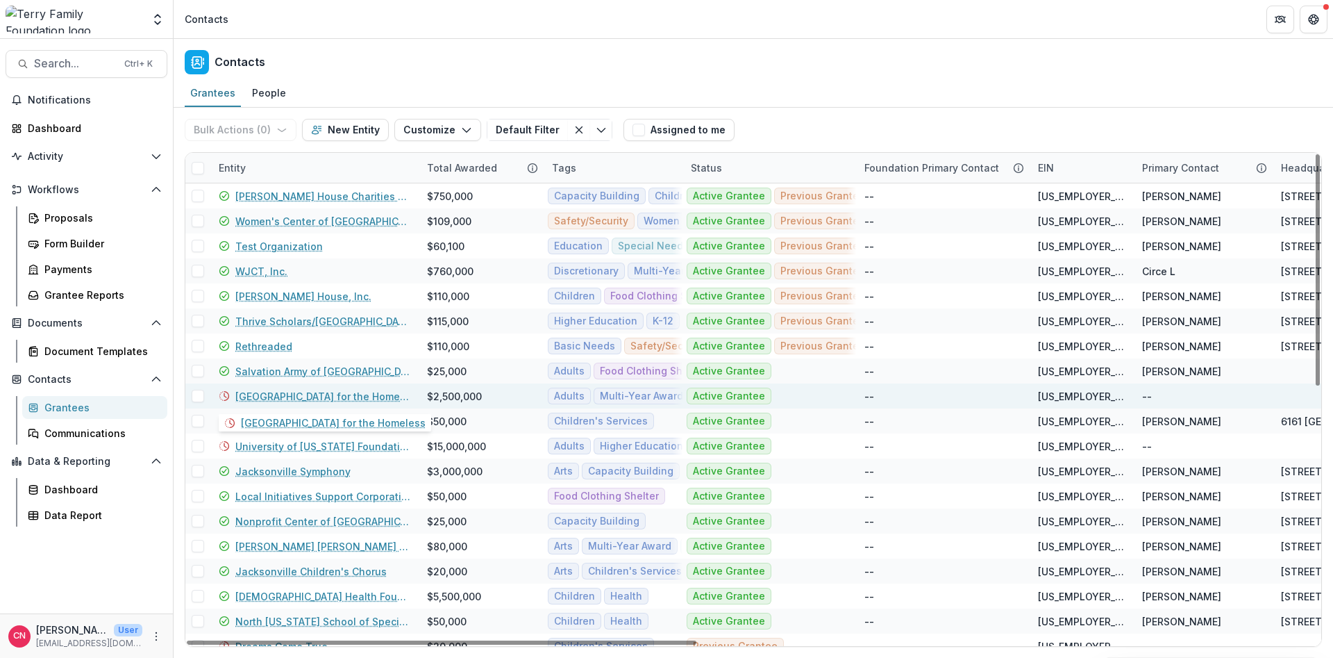
click at [272, 392] on link "[GEOGRAPHIC_DATA] for the Homeless" at bounding box center [322, 396] width 175 height 15
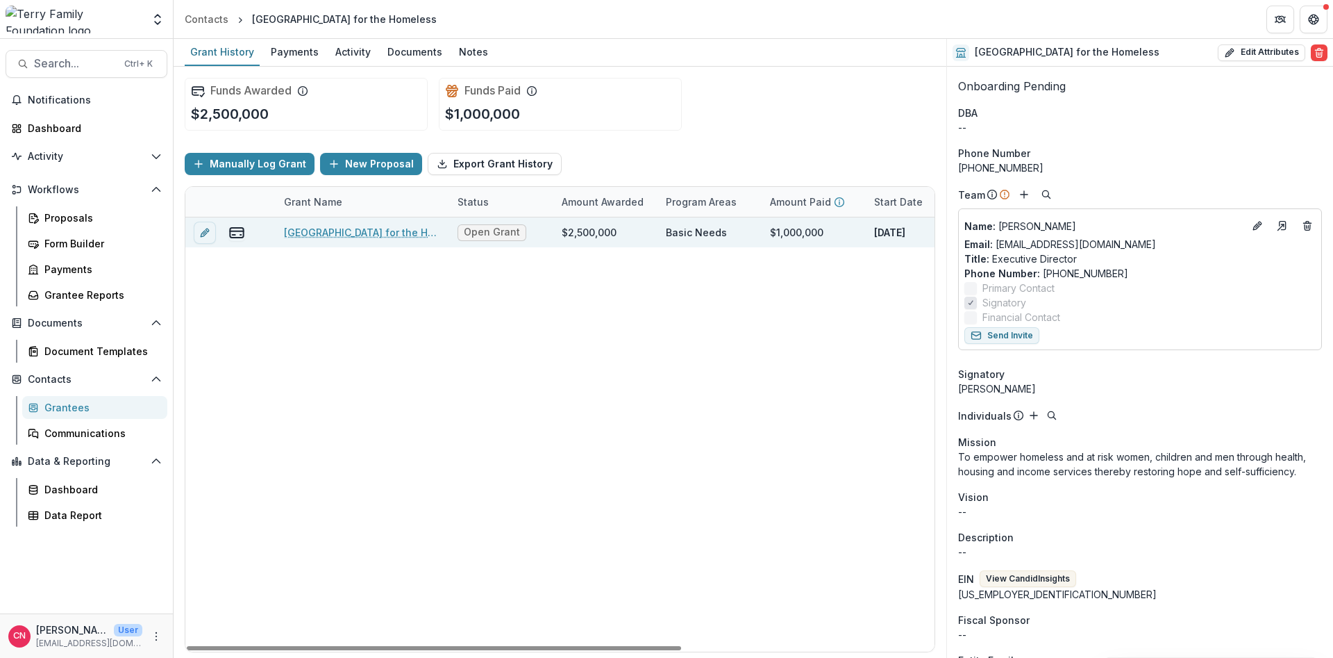
click at [338, 230] on link "[GEOGRAPHIC_DATA] for the Homeless, Enterprise Village Job Training Building, 2…" at bounding box center [362, 232] width 157 height 15
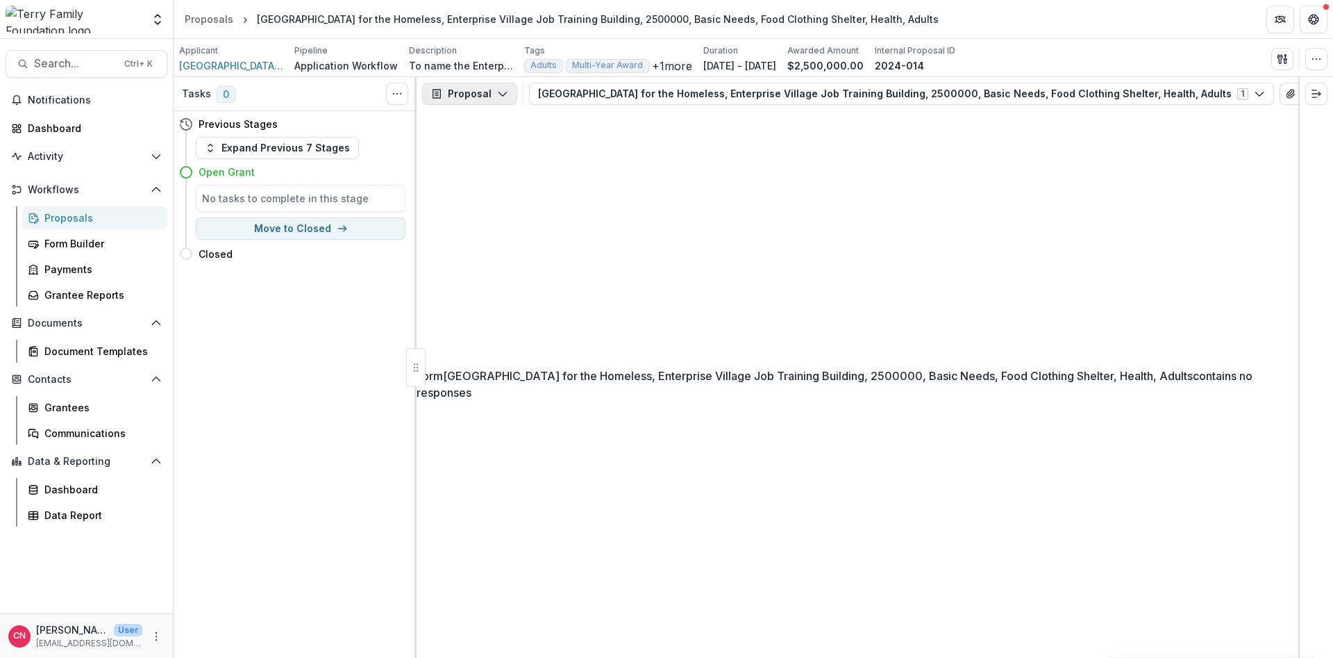
click at [499, 92] on icon "button" at bounding box center [502, 93] width 11 height 11
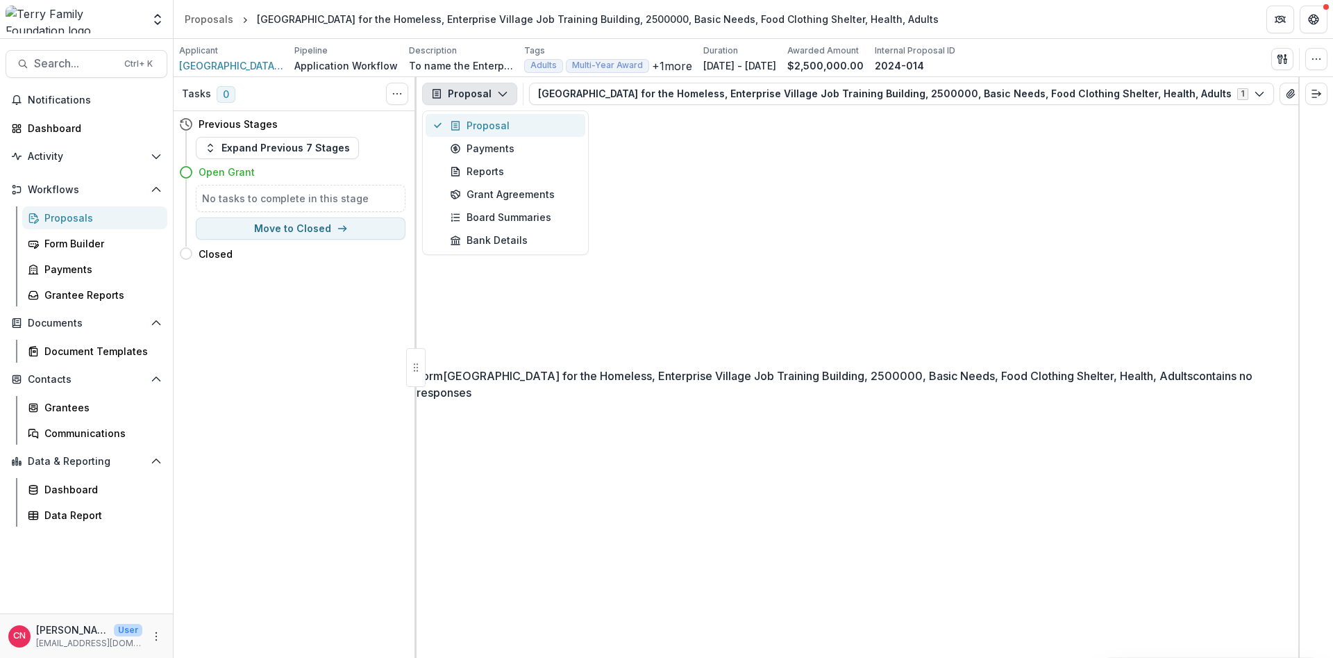
click at [496, 121] on div "Proposal" at bounding box center [513, 125] width 127 height 15
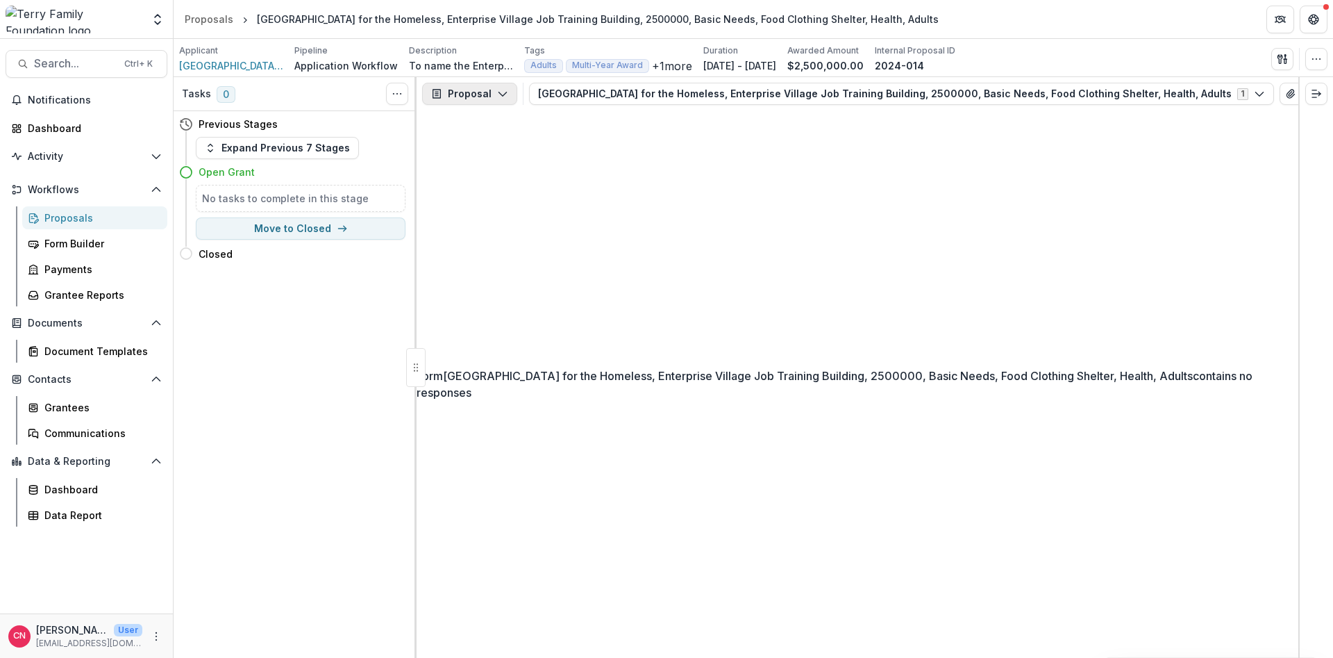
click at [497, 94] on icon "button" at bounding box center [502, 93] width 11 height 11
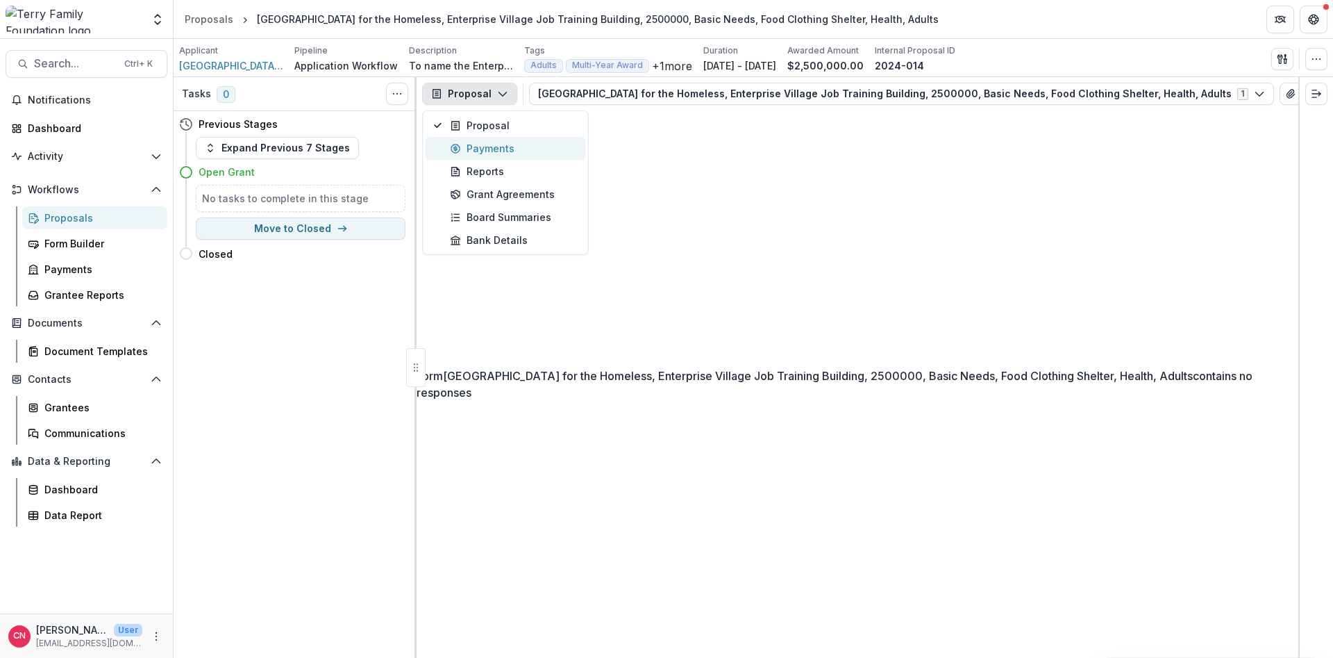
click at [485, 151] on div "Payments" at bounding box center [513, 148] width 127 height 15
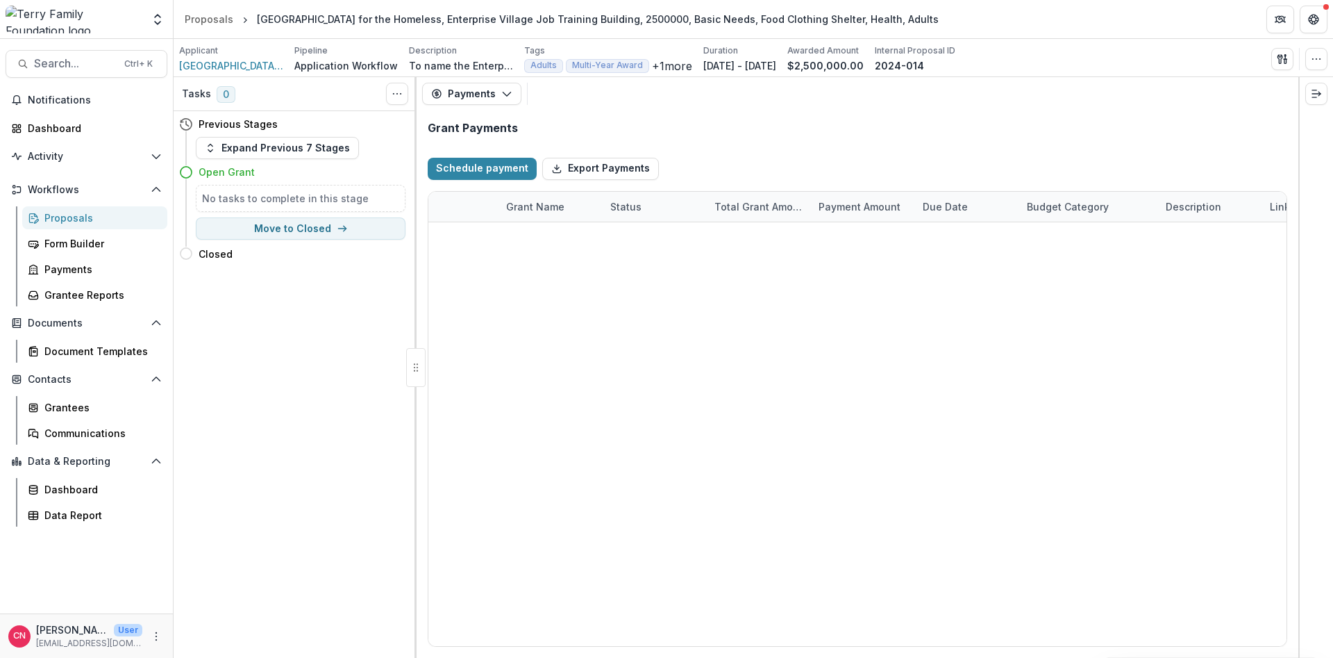
select select "****"
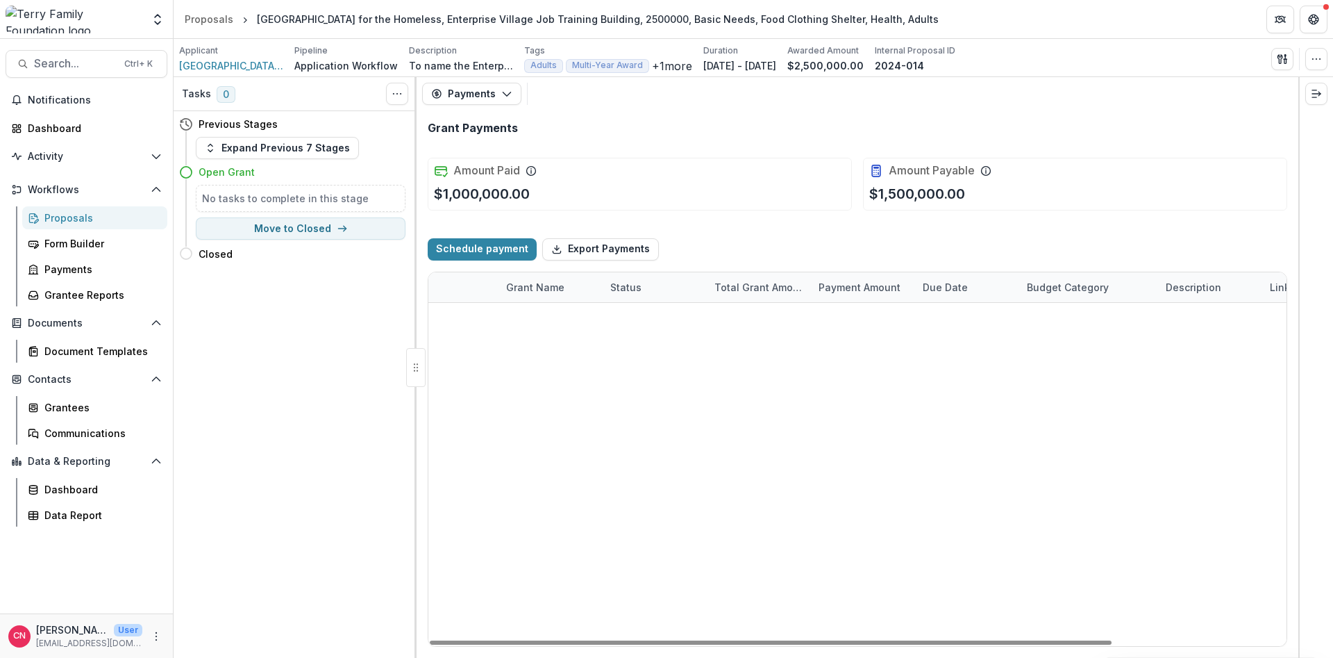
click at [445, 376] on icon "edit" at bounding box center [447, 376] width 11 height 11
select select "****"
select select "**********"
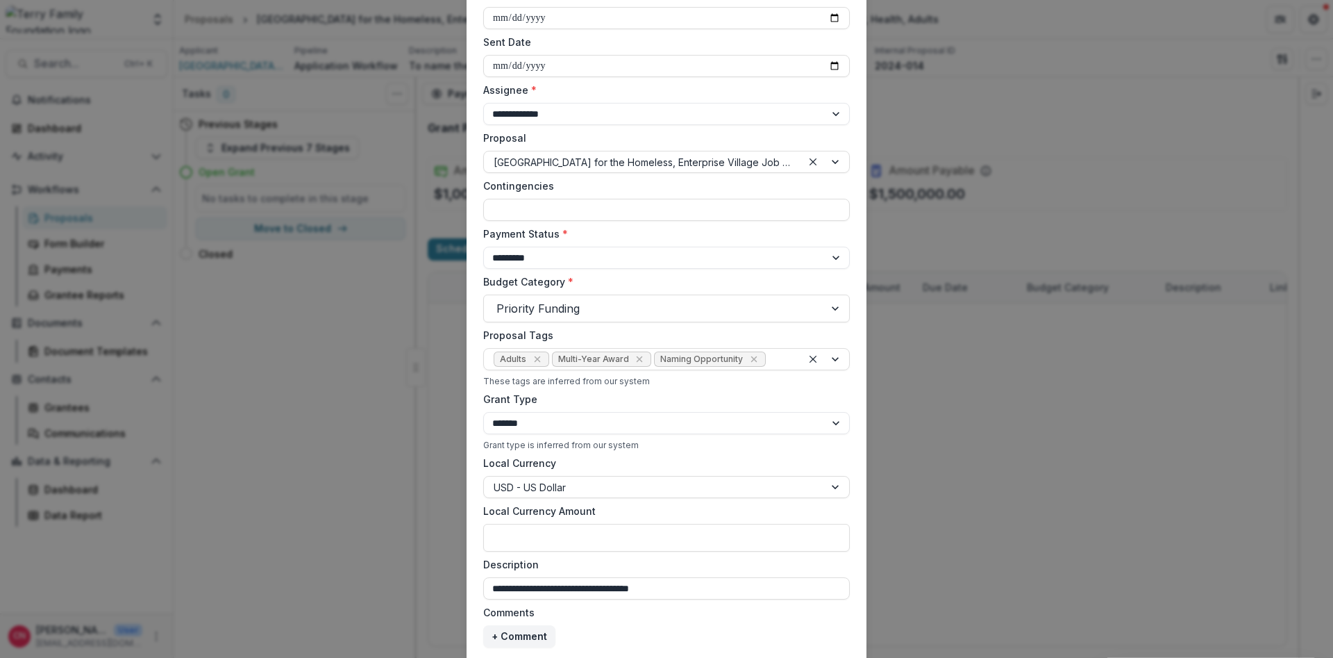
scroll to position [313, 0]
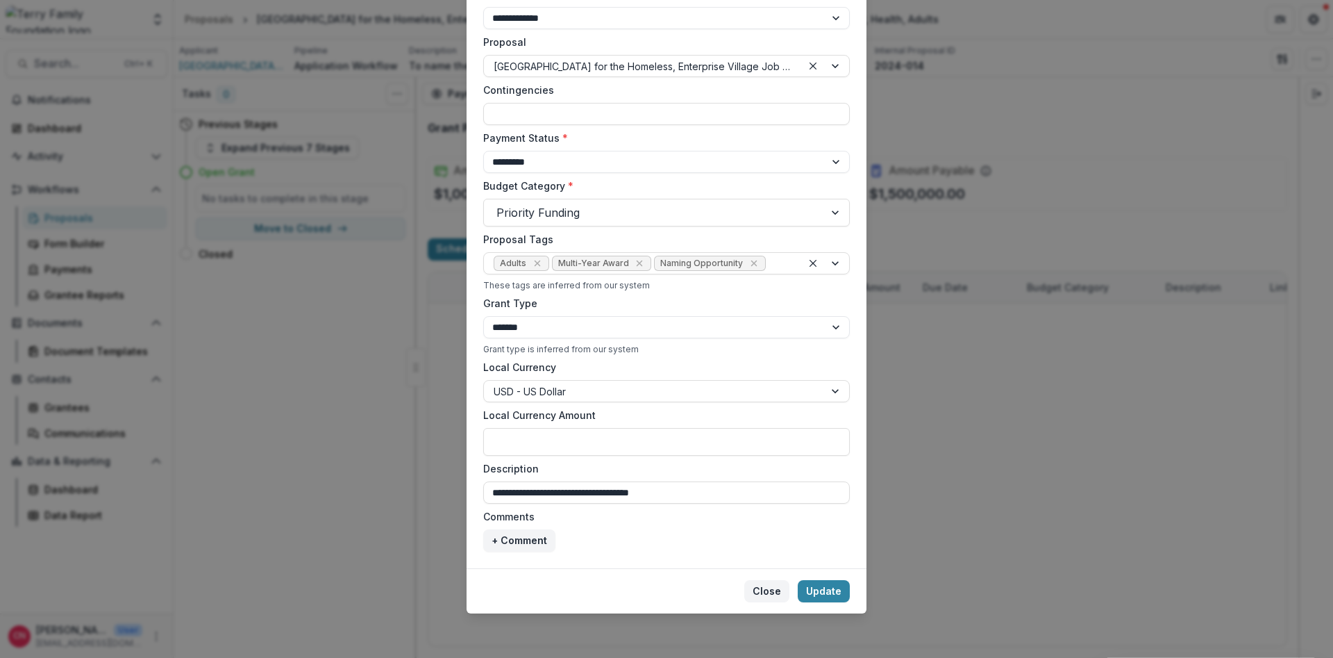
click at [764, 591] on button "Close" at bounding box center [766, 591] width 45 height 22
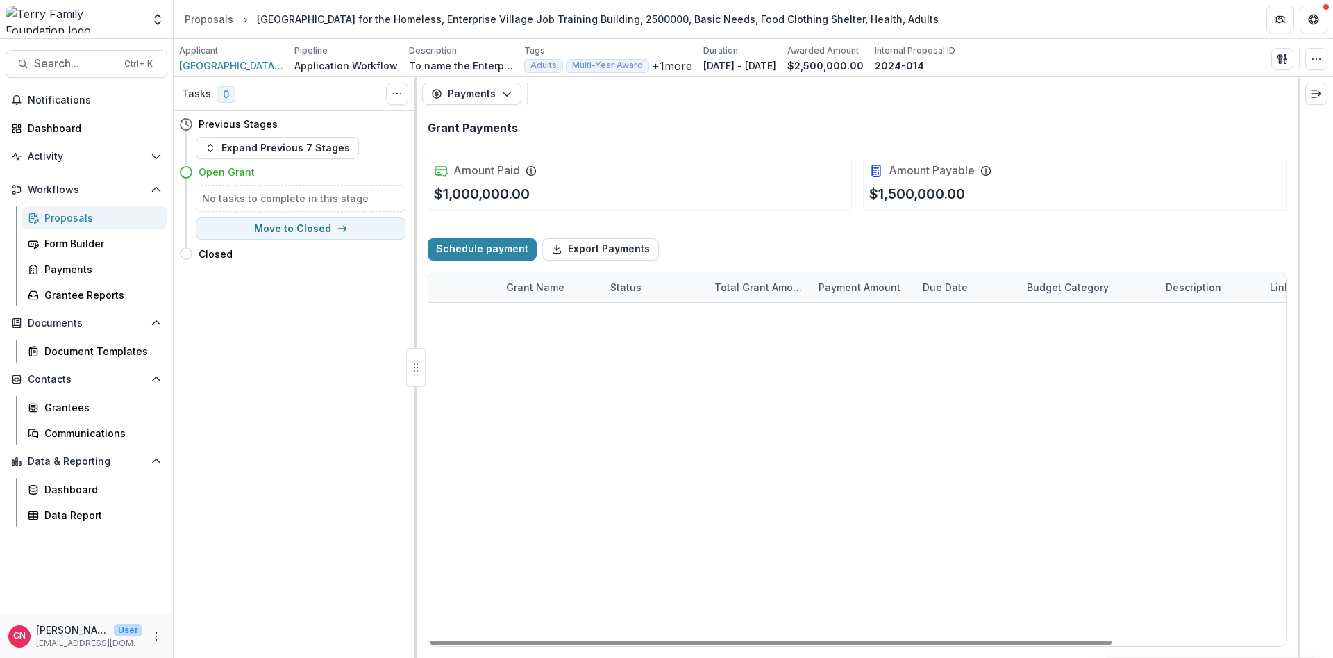
select select "****"
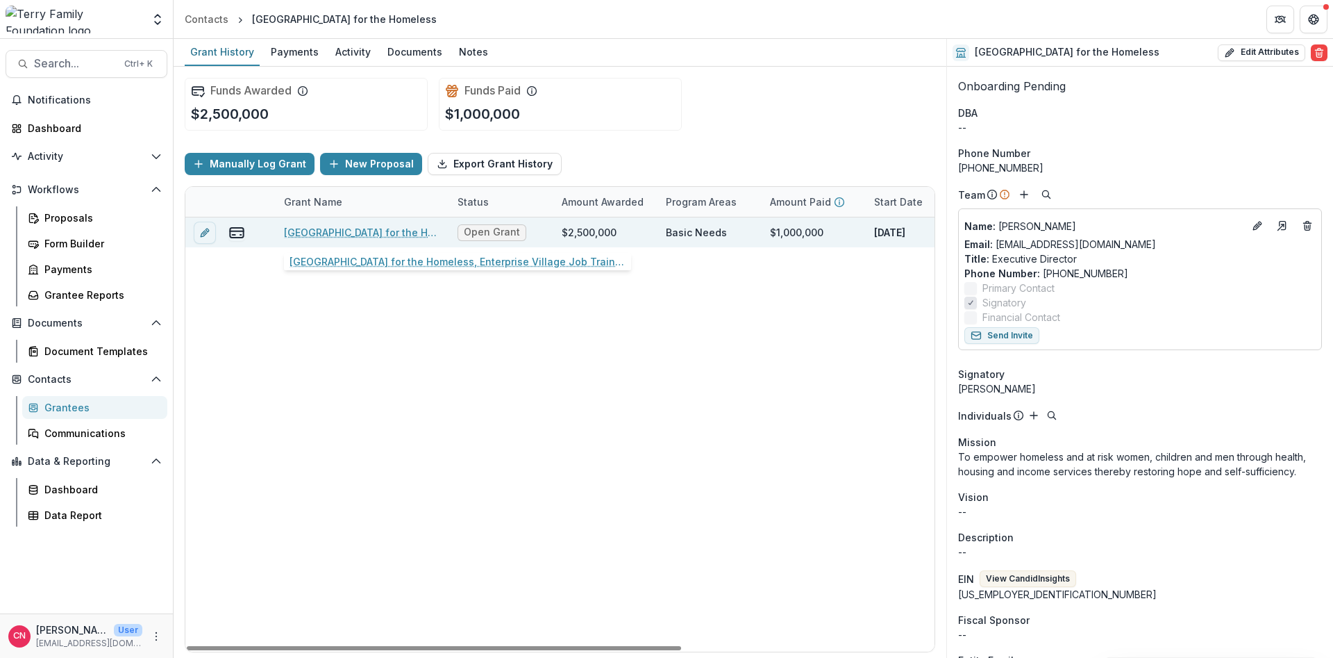
click at [374, 232] on link "[GEOGRAPHIC_DATA] for the Homeless, Enterprise Village Job Training Building, 2…" at bounding box center [362, 232] width 157 height 15
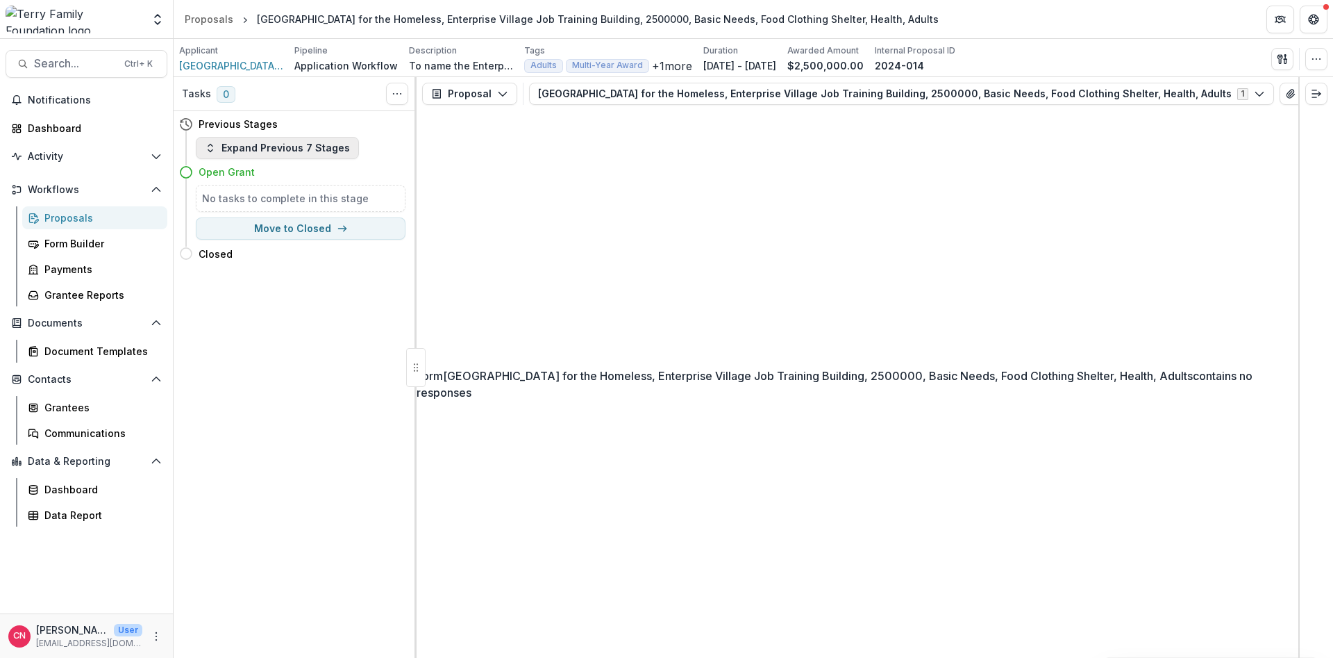
click at [208, 151] on icon "button" at bounding box center [210, 147] width 11 height 11
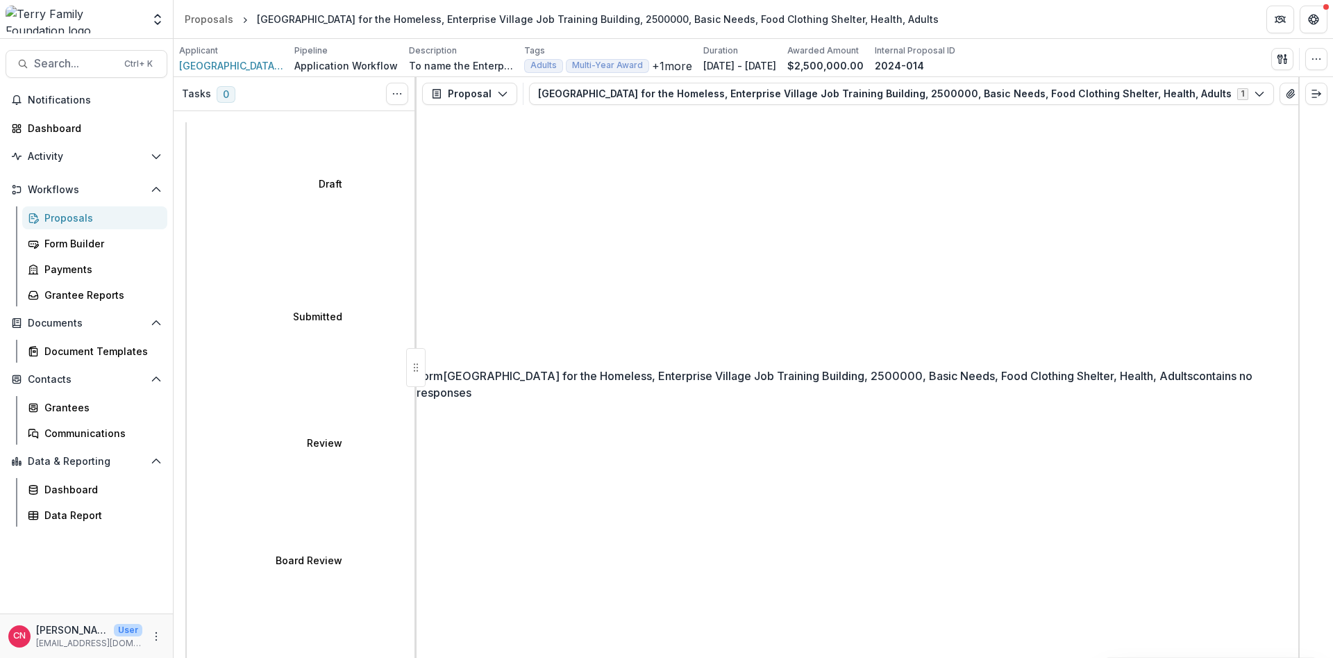
select select "********"
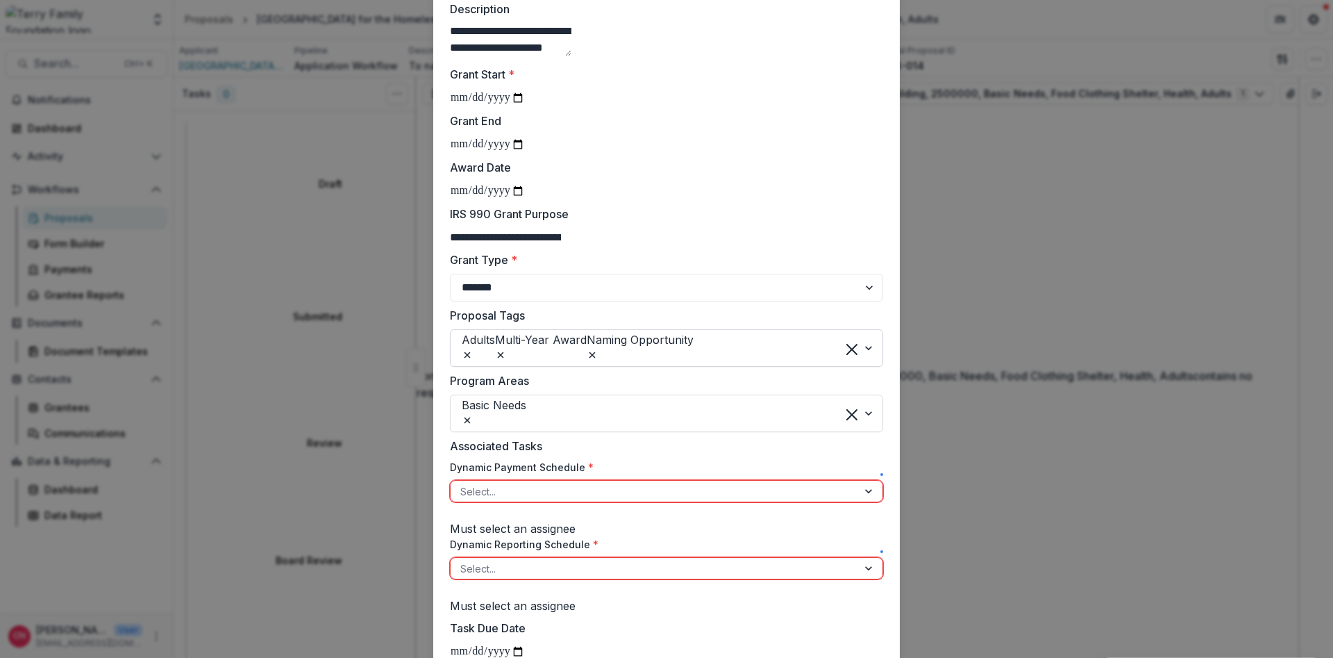
scroll to position [250, 0]
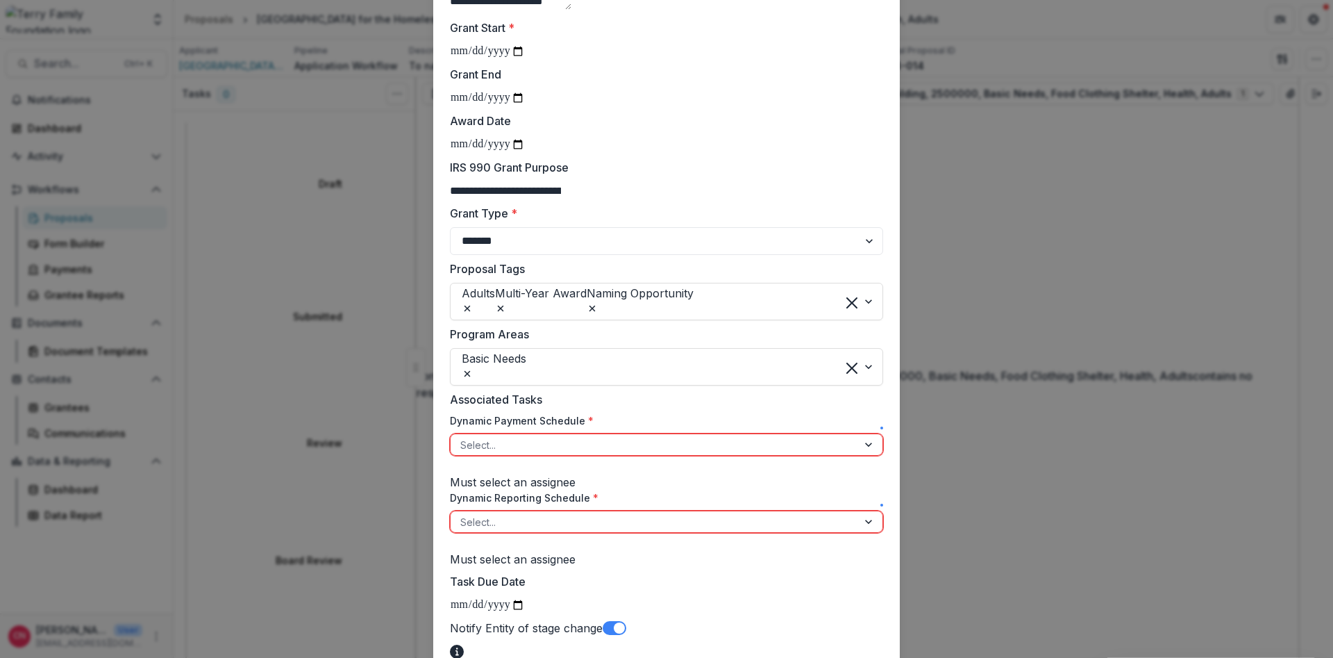
click at [460, 153] on input "Award Date" at bounding box center [487, 144] width 75 height 18
type input "**********"
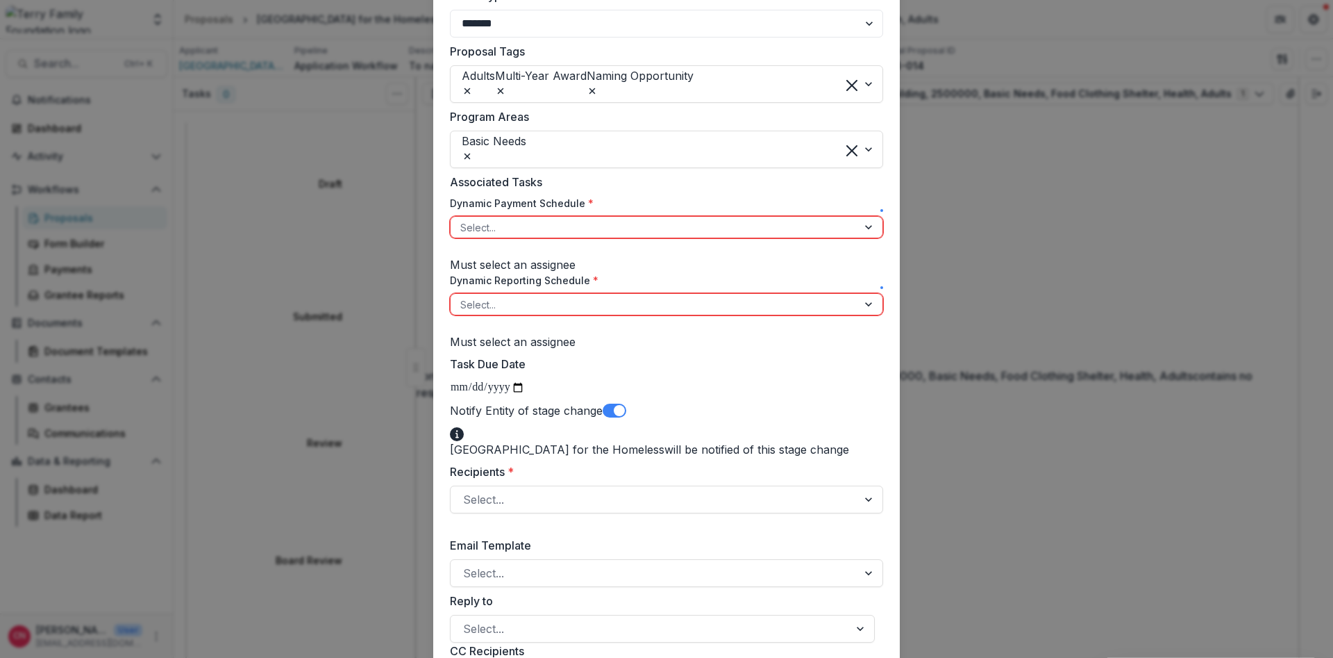
scroll to position [500, 0]
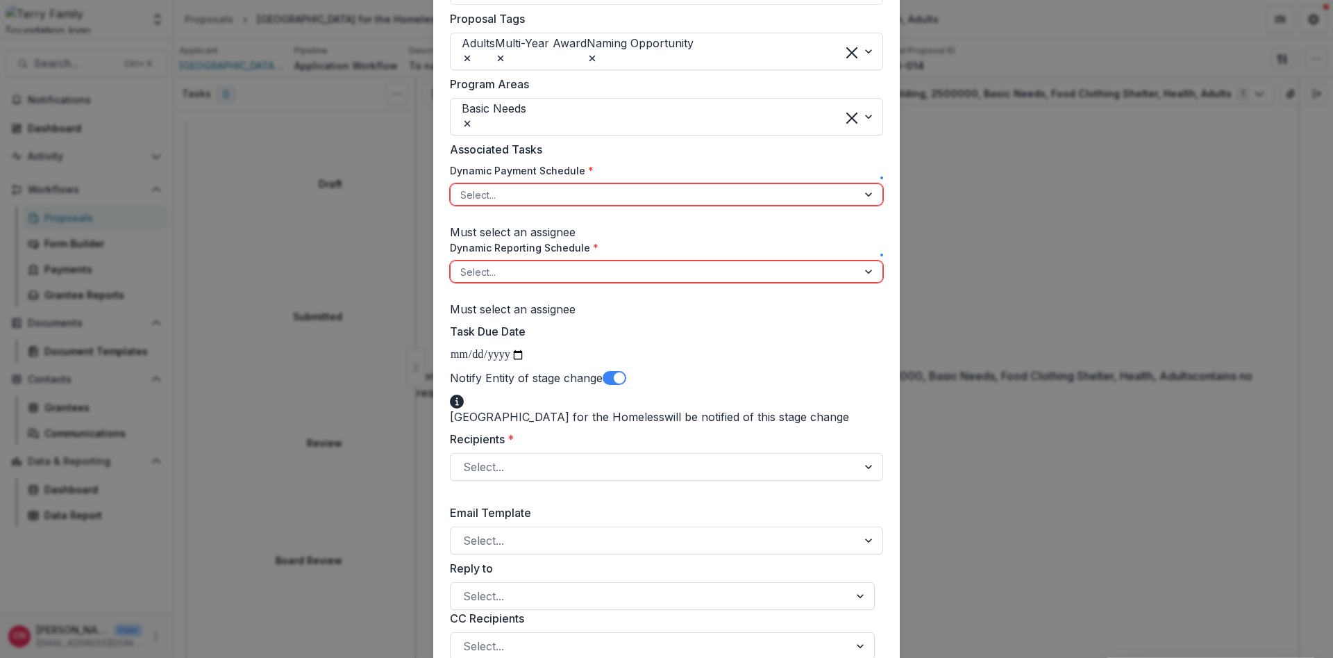
click at [621, 385] on span at bounding box center [615, 378] width 24 height 14
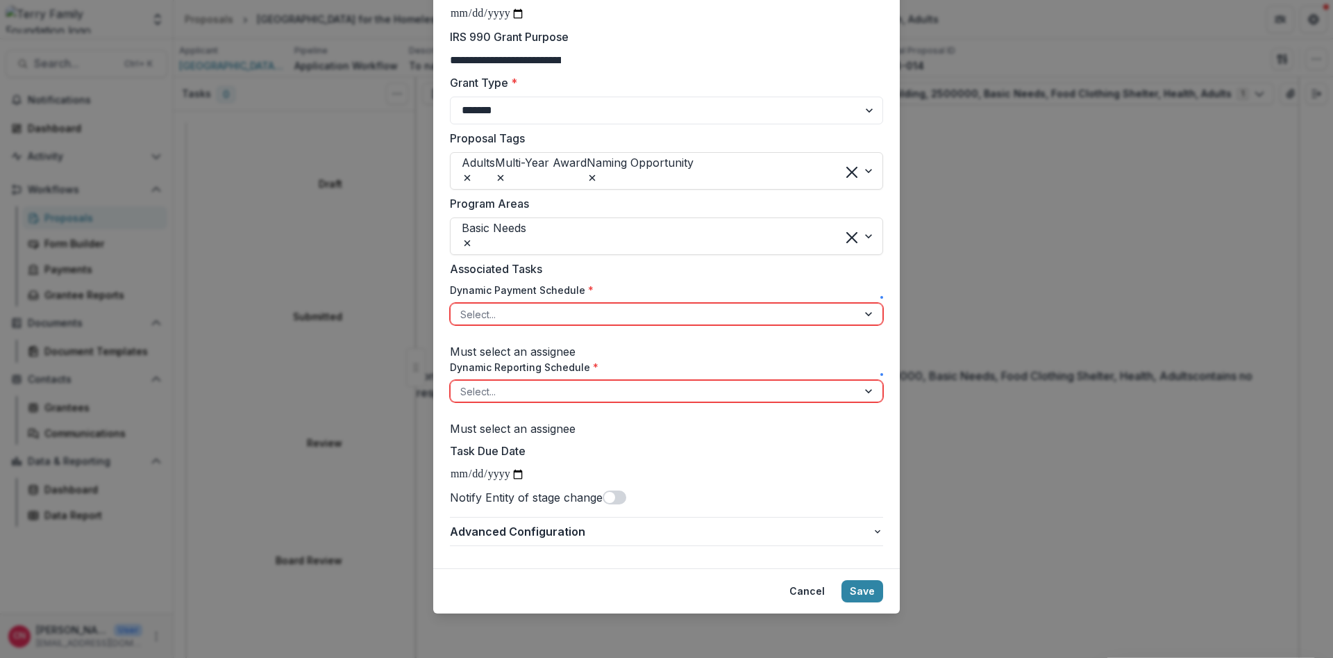
scroll to position [436, 0]
click at [864, 588] on button "Save" at bounding box center [863, 591] width 42 height 22
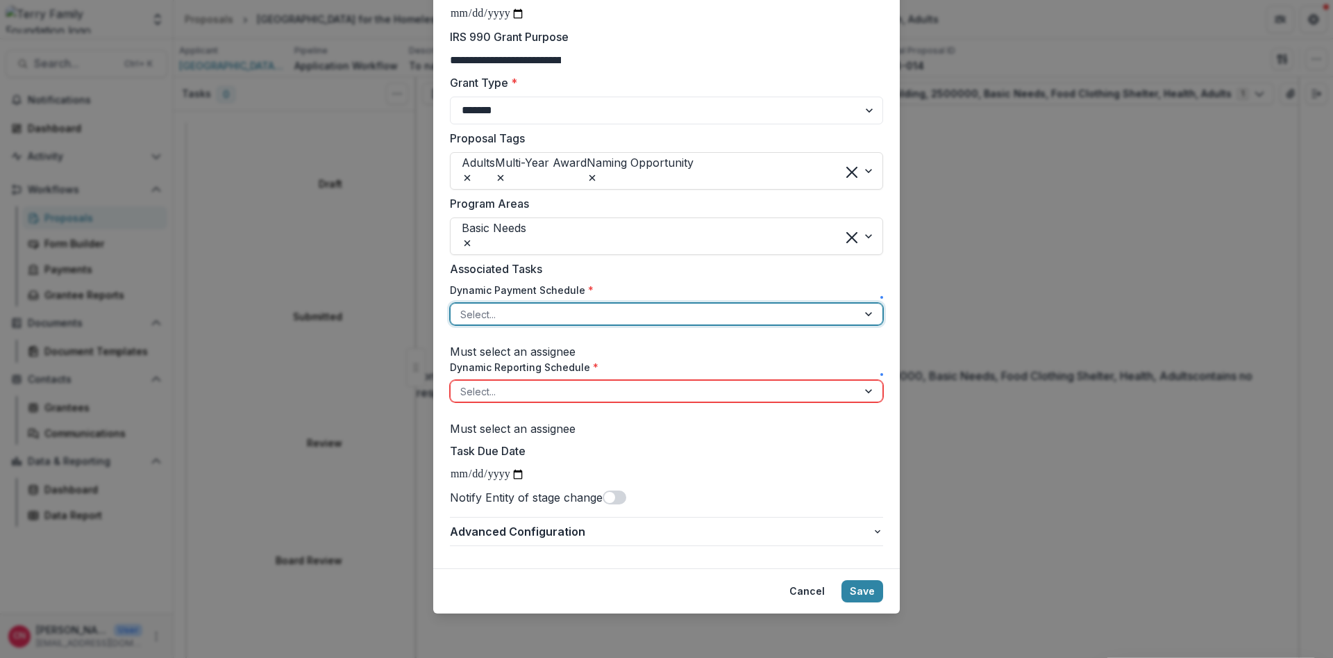
click at [860, 310] on div at bounding box center [870, 313] width 25 height 21
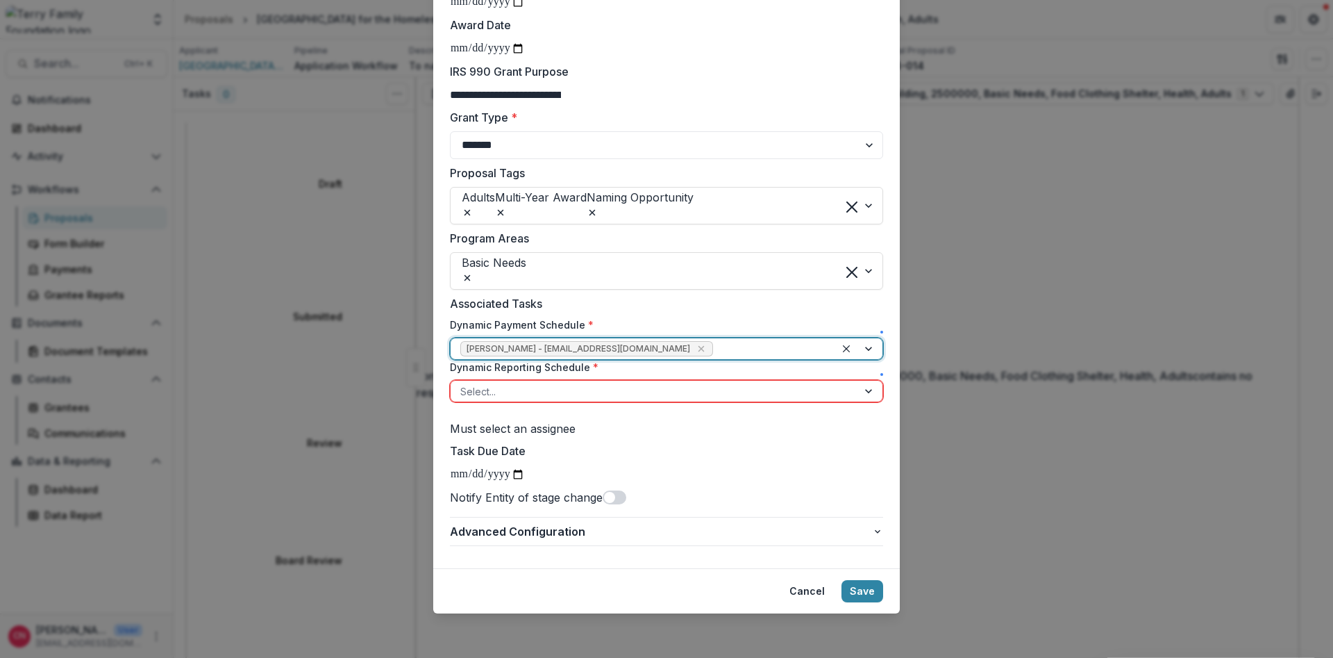
scroll to position [419, 0]
click at [870, 385] on div at bounding box center [870, 391] width 25 height 21
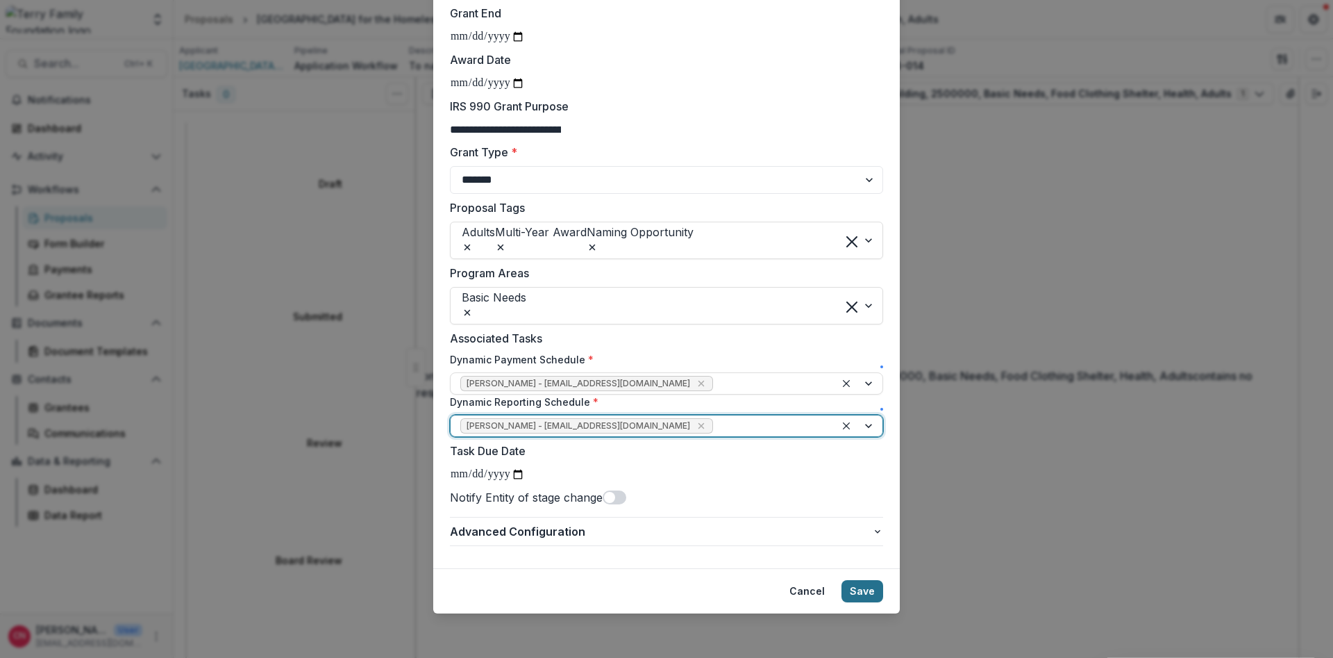
click at [856, 585] on button "Save" at bounding box center [863, 591] width 42 height 22
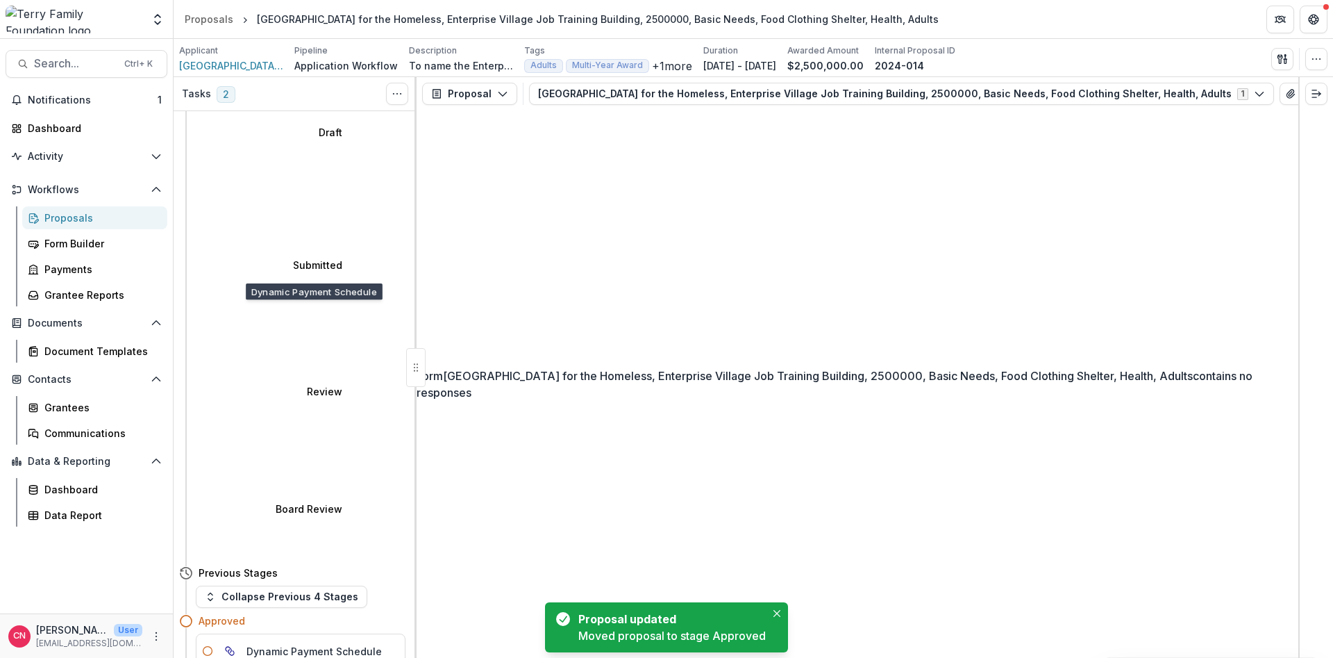
scroll to position [76, 0]
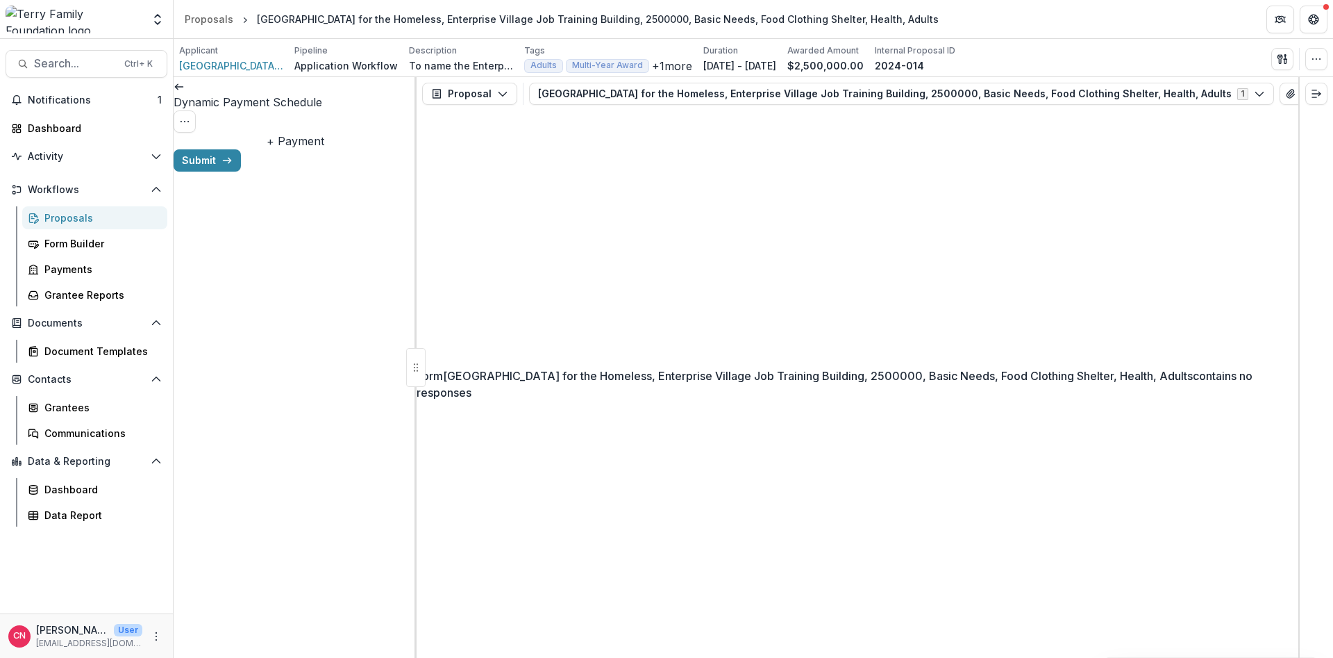
click at [185, 90] on icon at bounding box center [179, 86] width 11 height 11
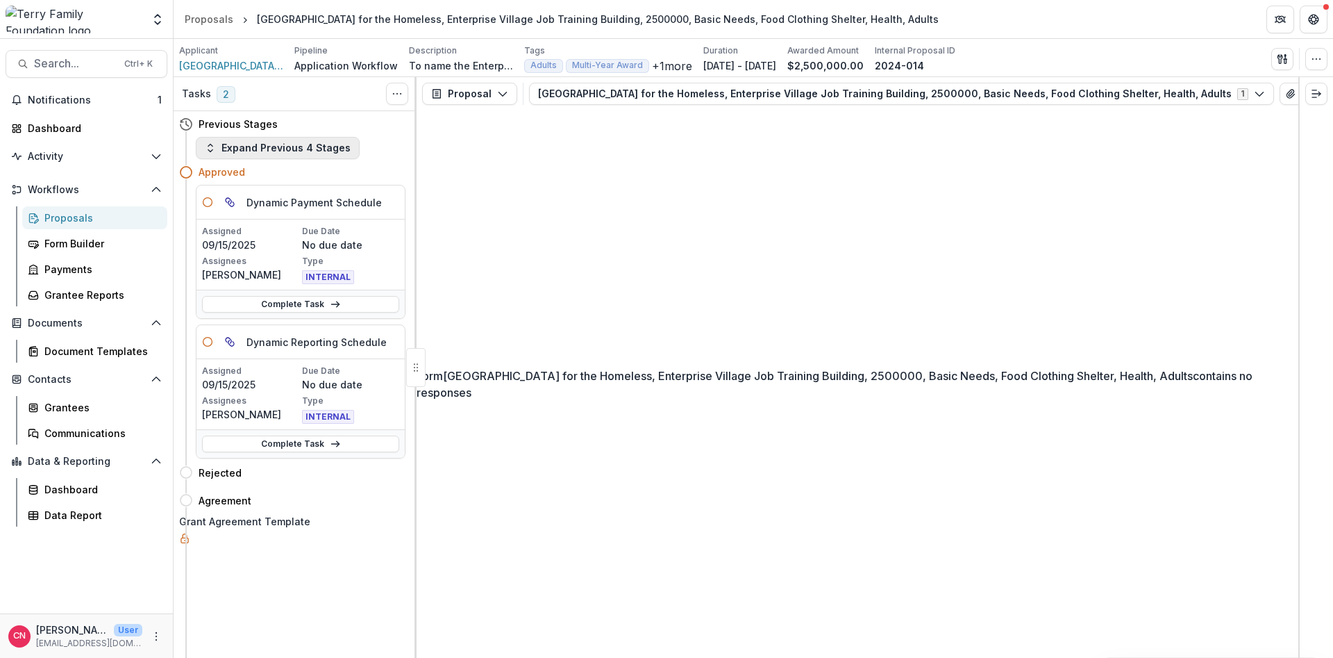
click at [206, 142] on button "Expand Previous 4 Stages" at bounding box center [278, 148] width 164 height 22
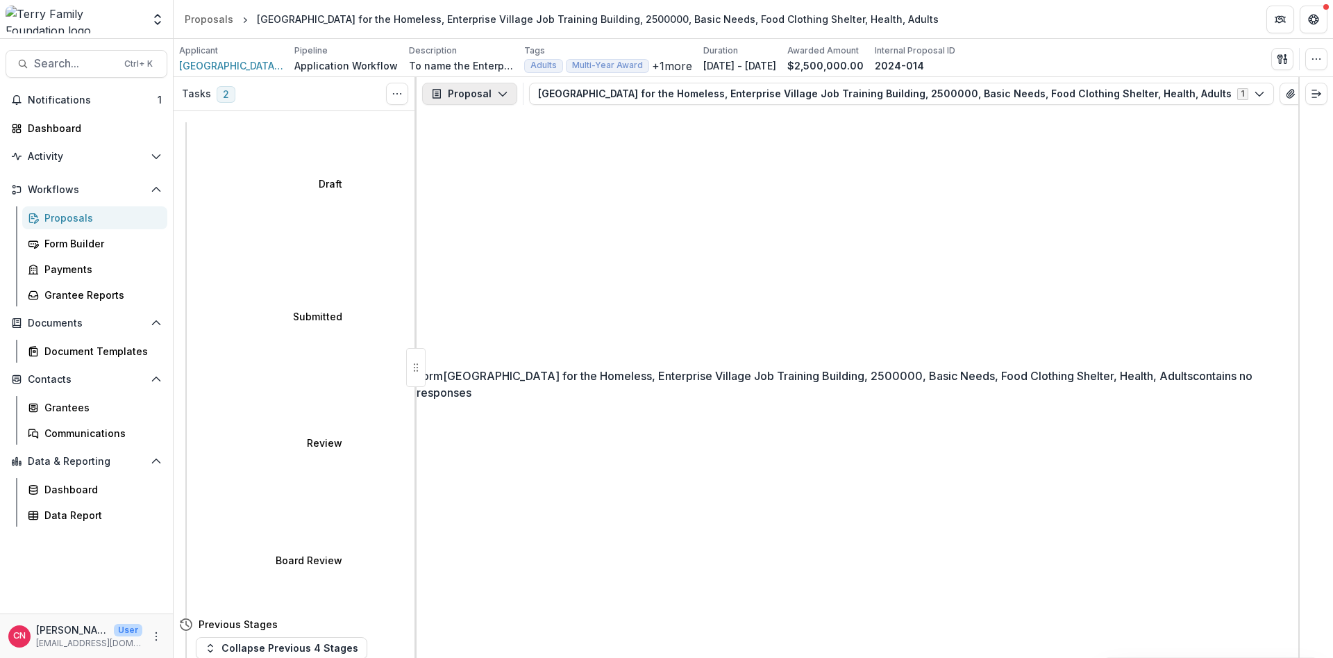
click at [499, 94] on polyline "button" at bounding box center [503, 94] width 8 height 4
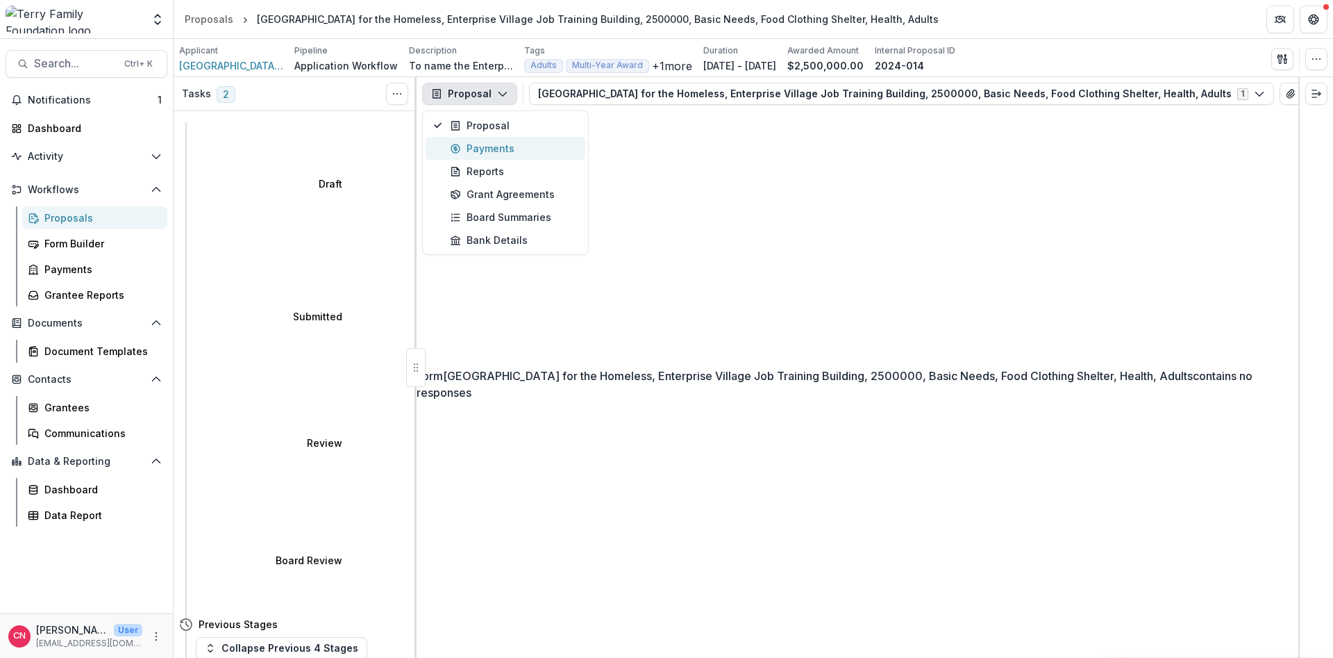
click at [478, 147] on div "Payments" at bounding box center [513, 148] width 127 height 15
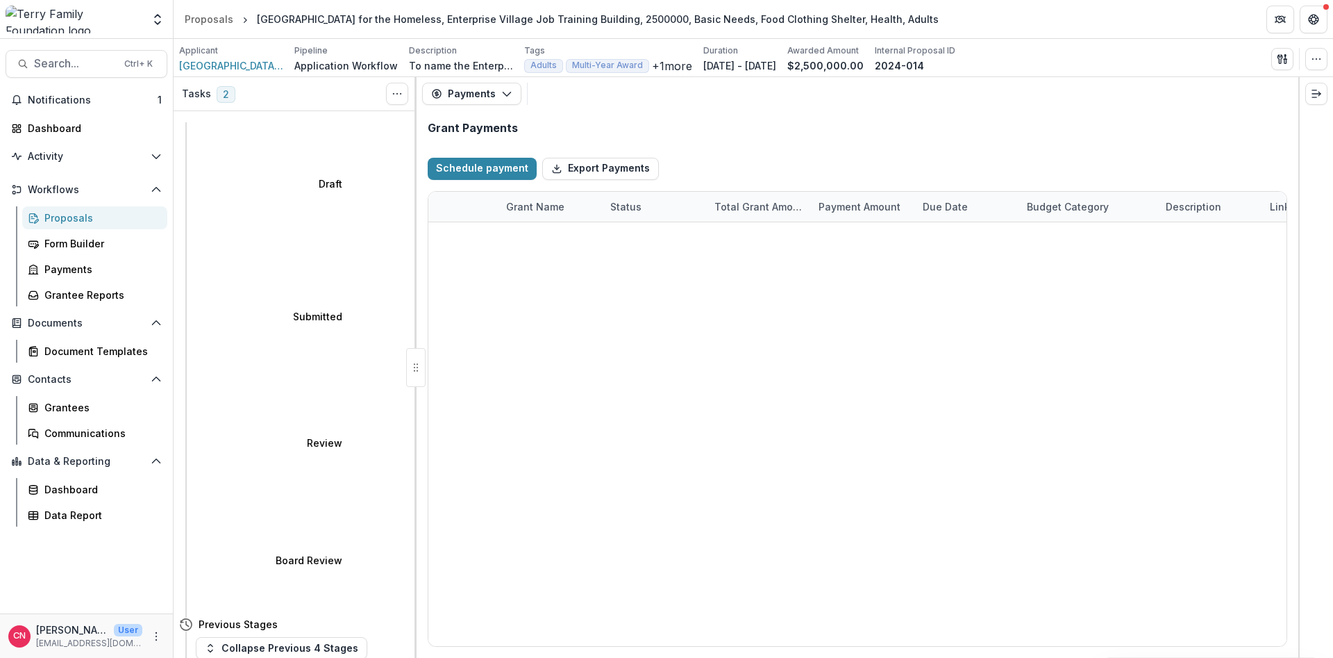
select select "****"
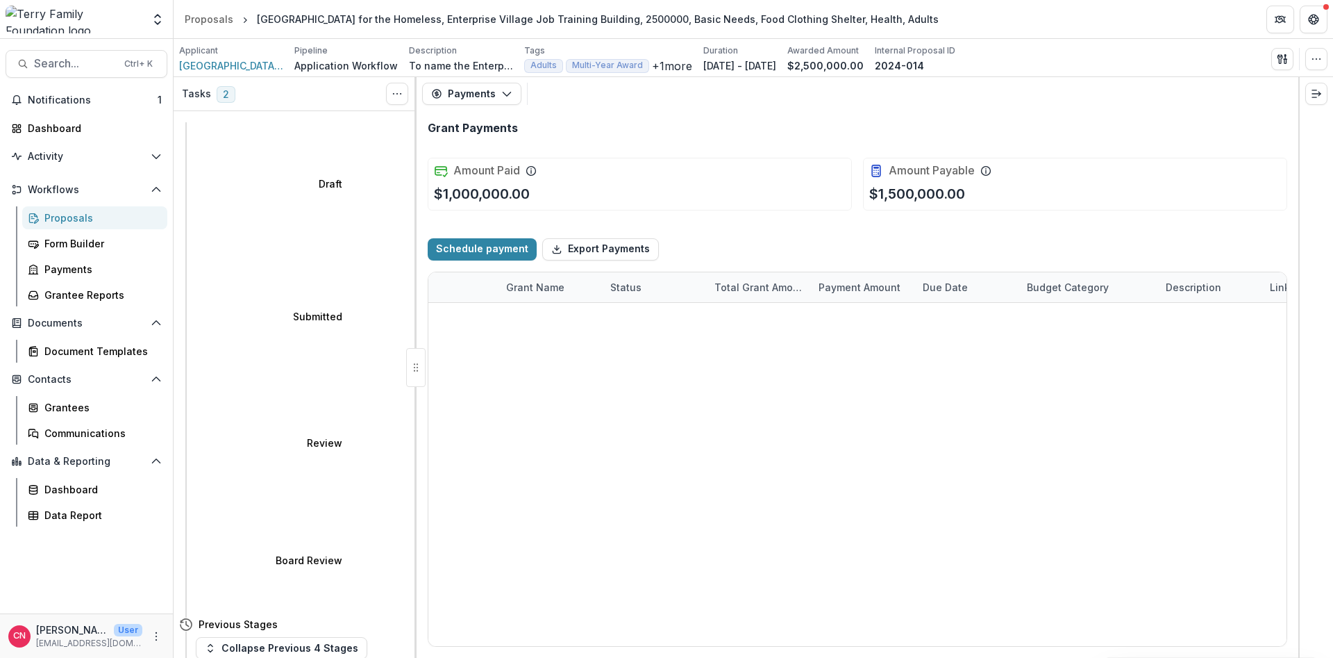
select select "****"
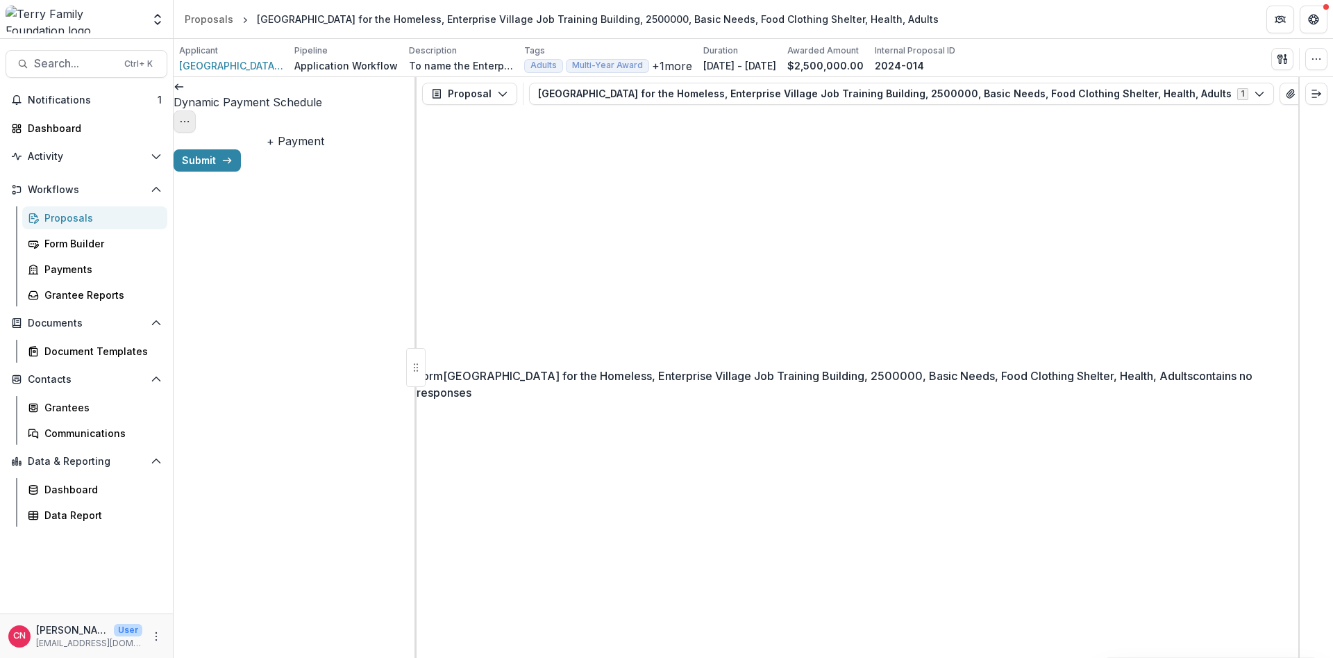
click at [196, 110] on button "Options" at bounding box center [185, 121] width 22 height 22
click at [324, 153] on button "Cancel Task" at bounding box center [333, 154] width 149 height 23
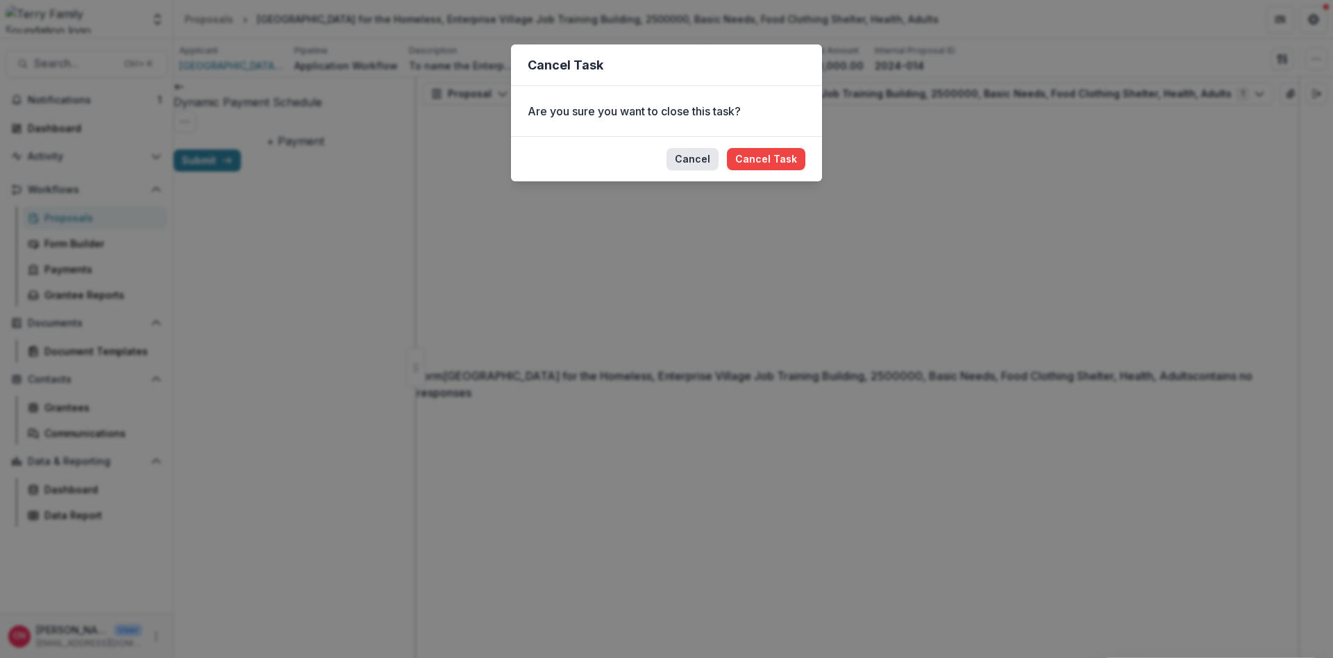
click at [694, 151] on button "Cancel" at bounding box center [693, 159] width 52 height 22
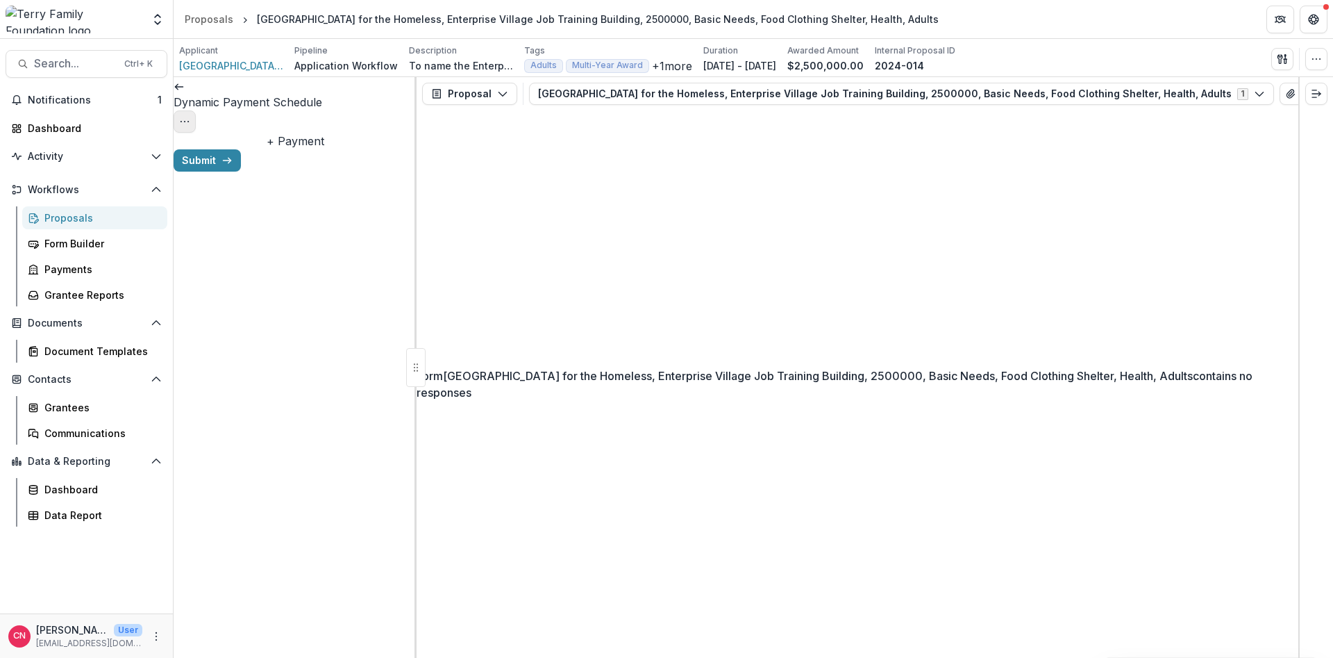
click at [190, 116] on icon "Options" at bounding box center [184, 121] width 11 height 11
click at [323, 155] on button "Cancel Task" at bounding box center [333, 154] width 149 height 23
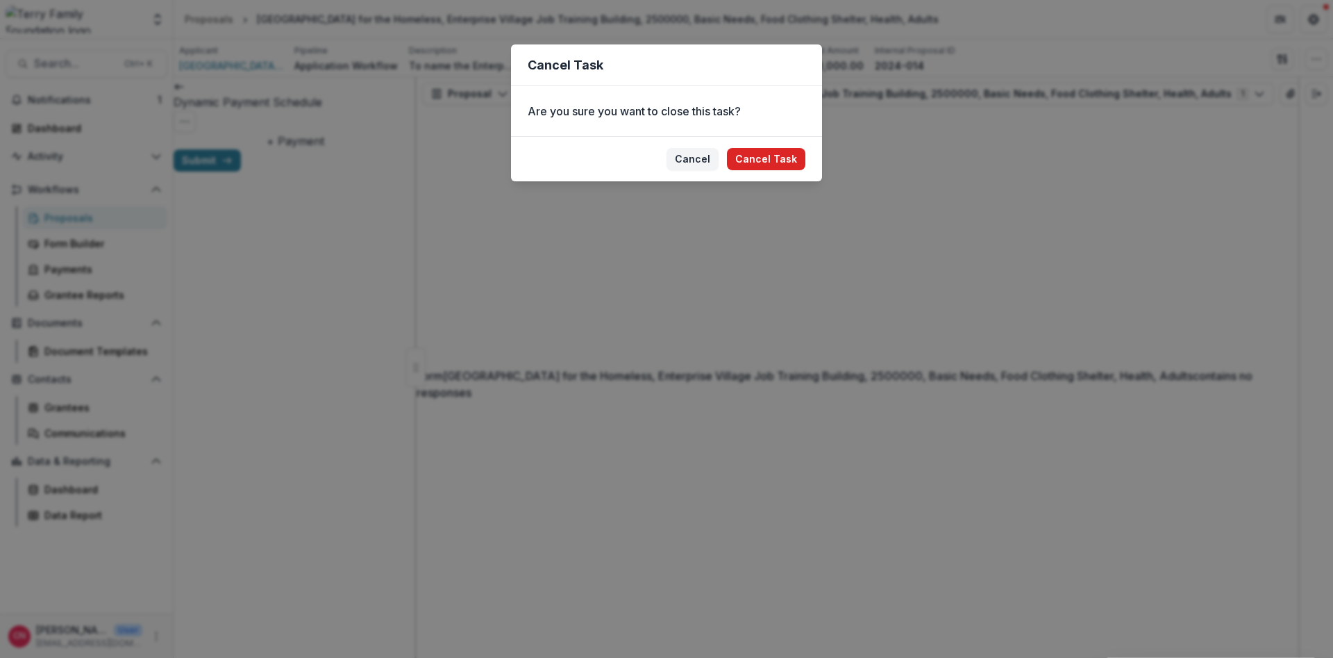
click at [788, 156] on button "Cancel Task" at bounding box center [766, 159] width 78 height 22
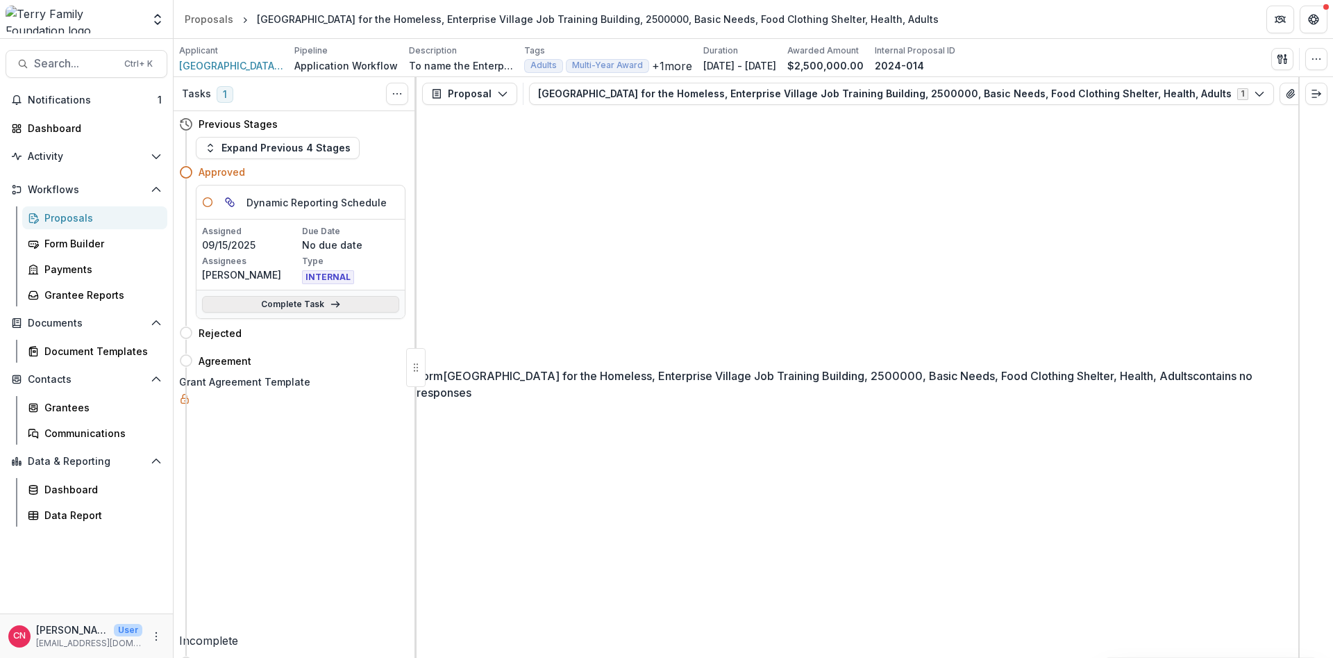
click at [290, 302] on link "Complete Task" at bounding box center [300, 304] width 197 height 17
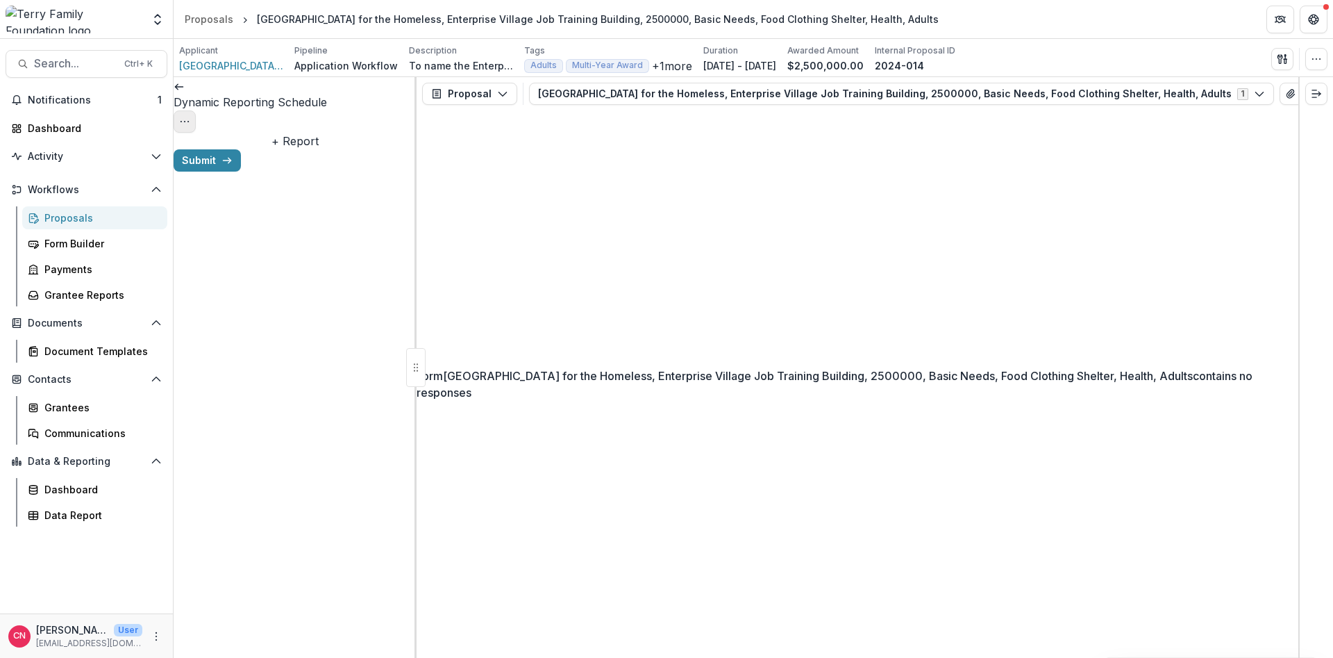
click at [190, 116] on icon "Options" at bounding box center [184, 121] width 11 height 11
click at [329, 151] on button "Cancel Task" at bounding box center [333, 154] width 149 height 23
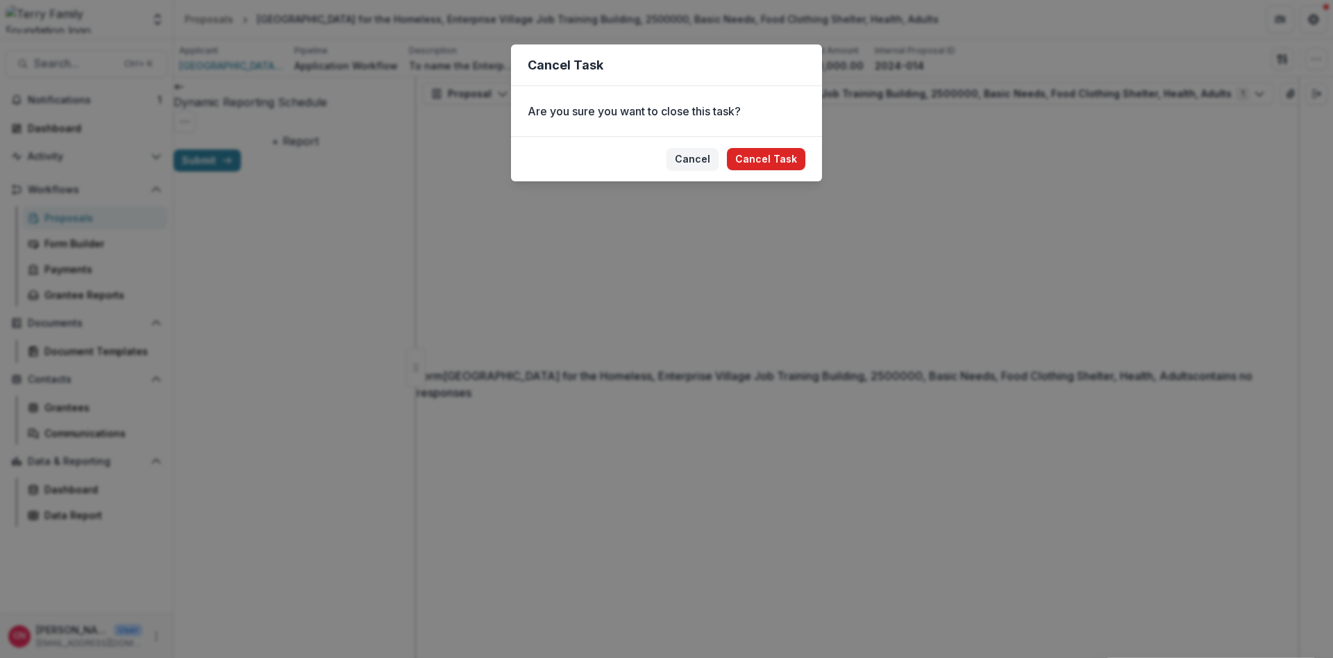
click at [765, 153] on button "Cancel Task" at bounding box center [766, 159] width 78 height 22
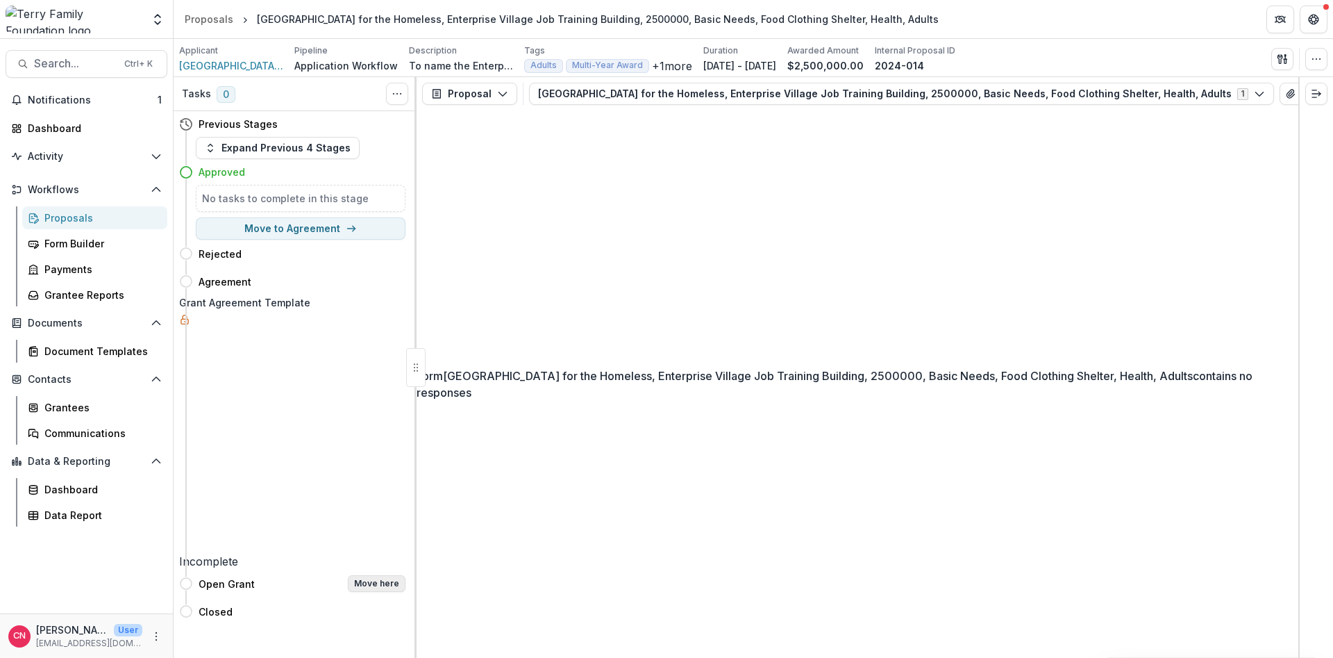
click at [376, 575] on button "Move here" at bounding box center [377, 583] width 58 height 17
select select "**********"
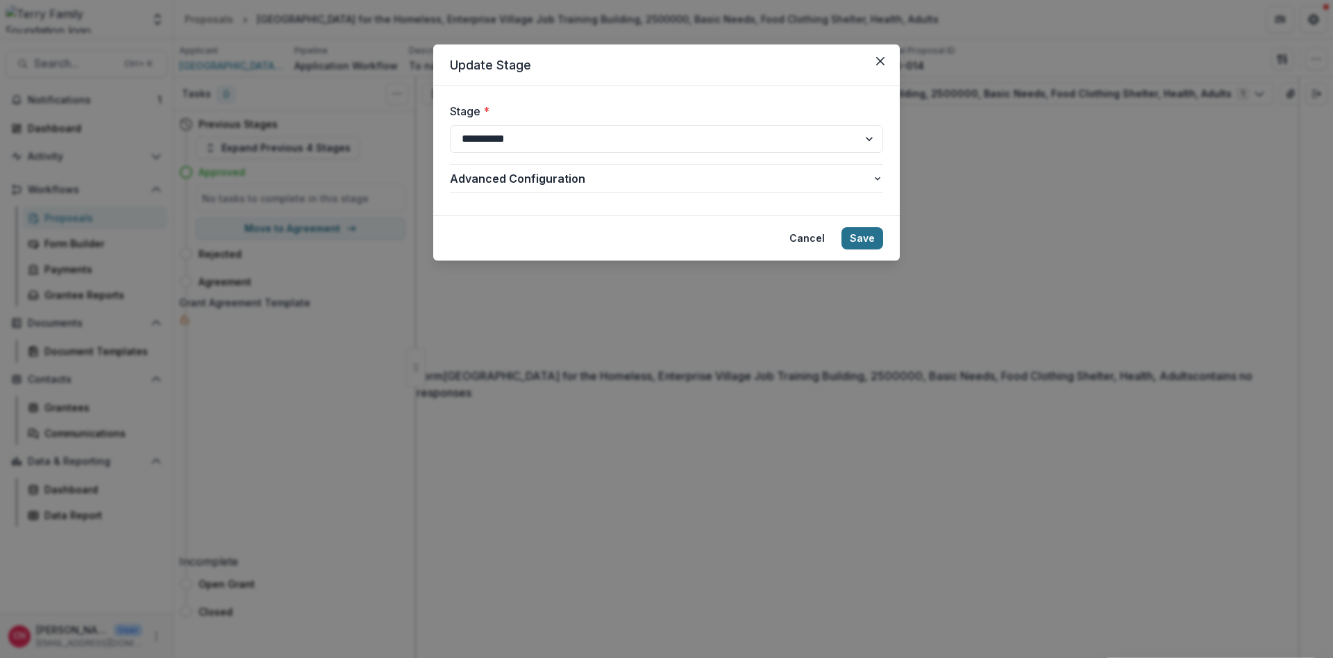
click at [855, 229] on button "Save" at bounding box center [863, 238] width 42 height 22
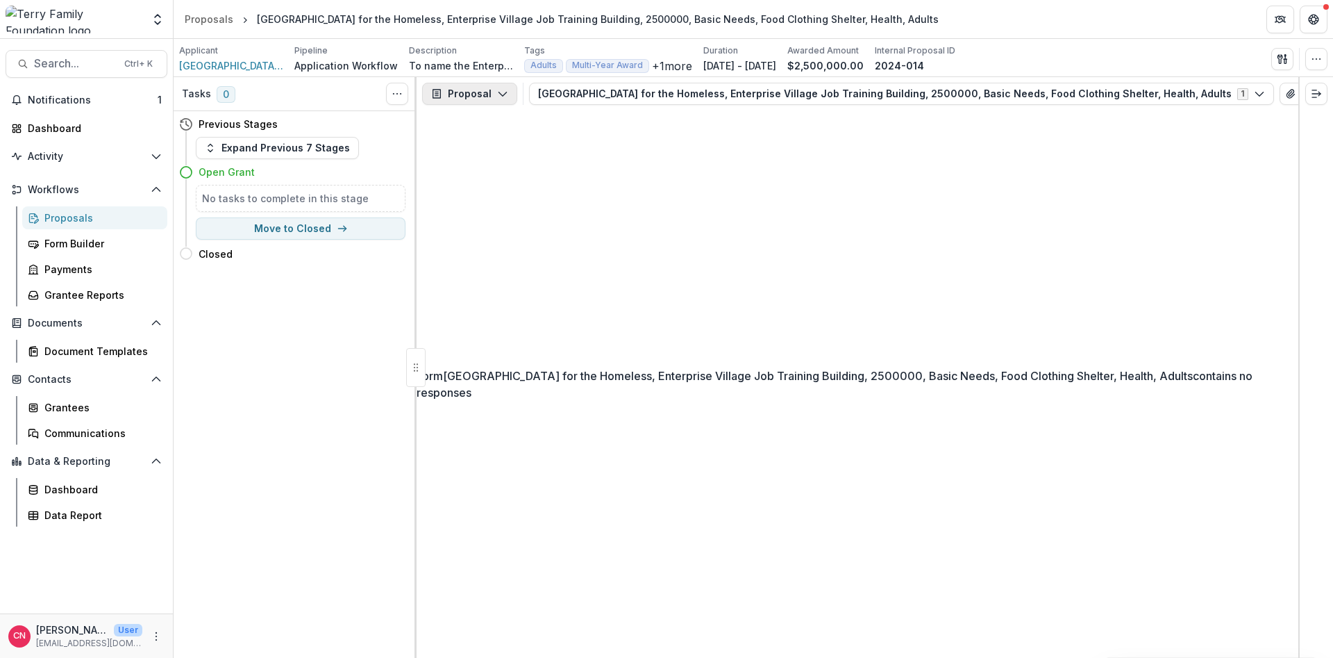
click at [504, 92] on polyline "button" at bounding box center [503, 94] width 8 height 4
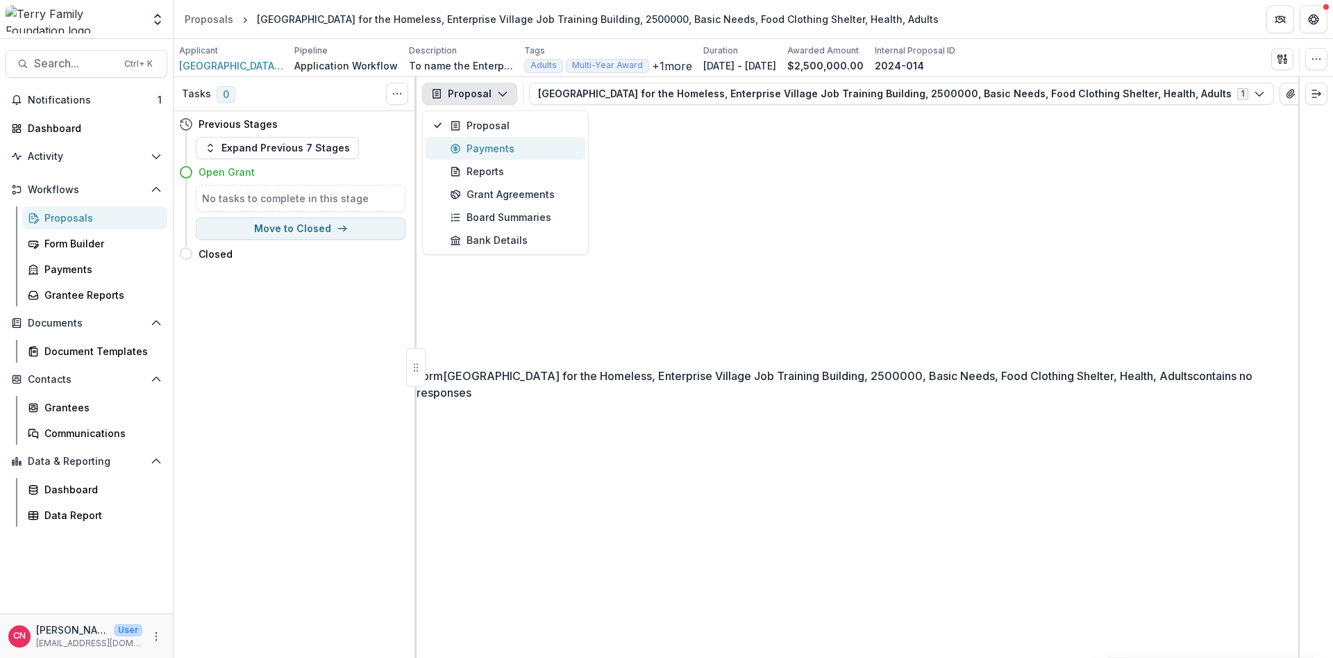
click at [502, 146] on div "Payments" at bounding box center [513, 148] width 127 height 15
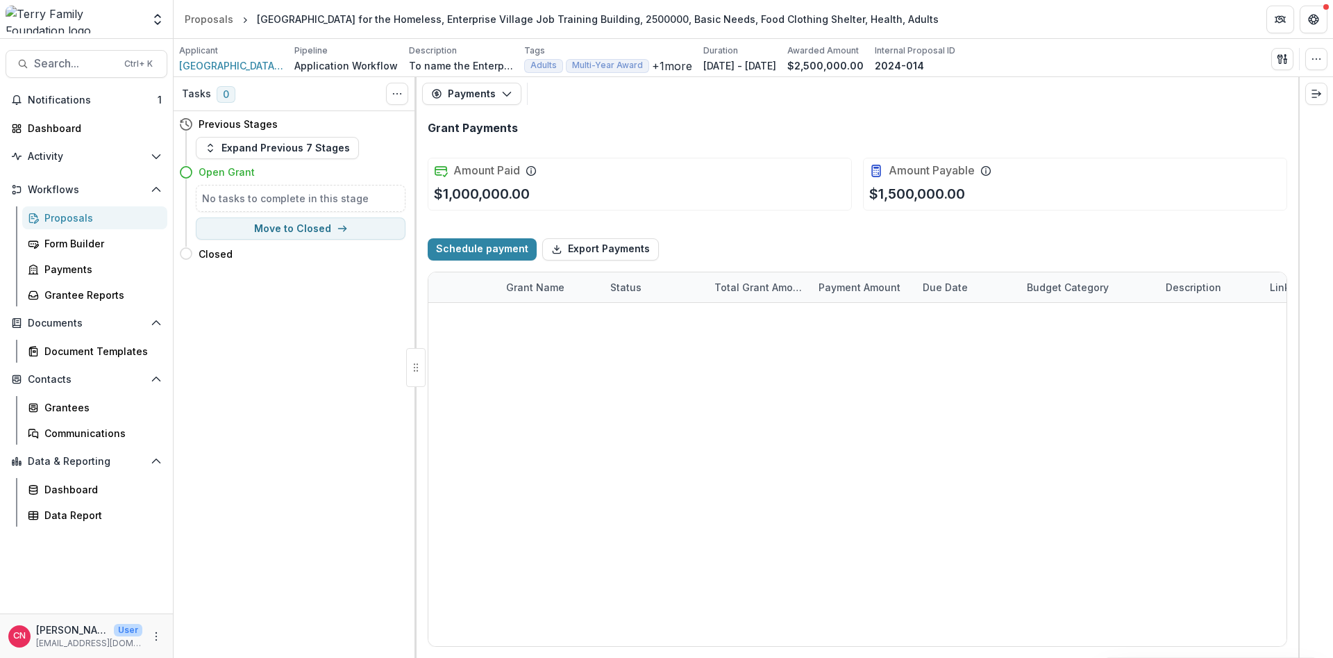
select select "****"
click at [70, 95] on span "Notifications" at bounding box center [93, 100] width 130 height 12
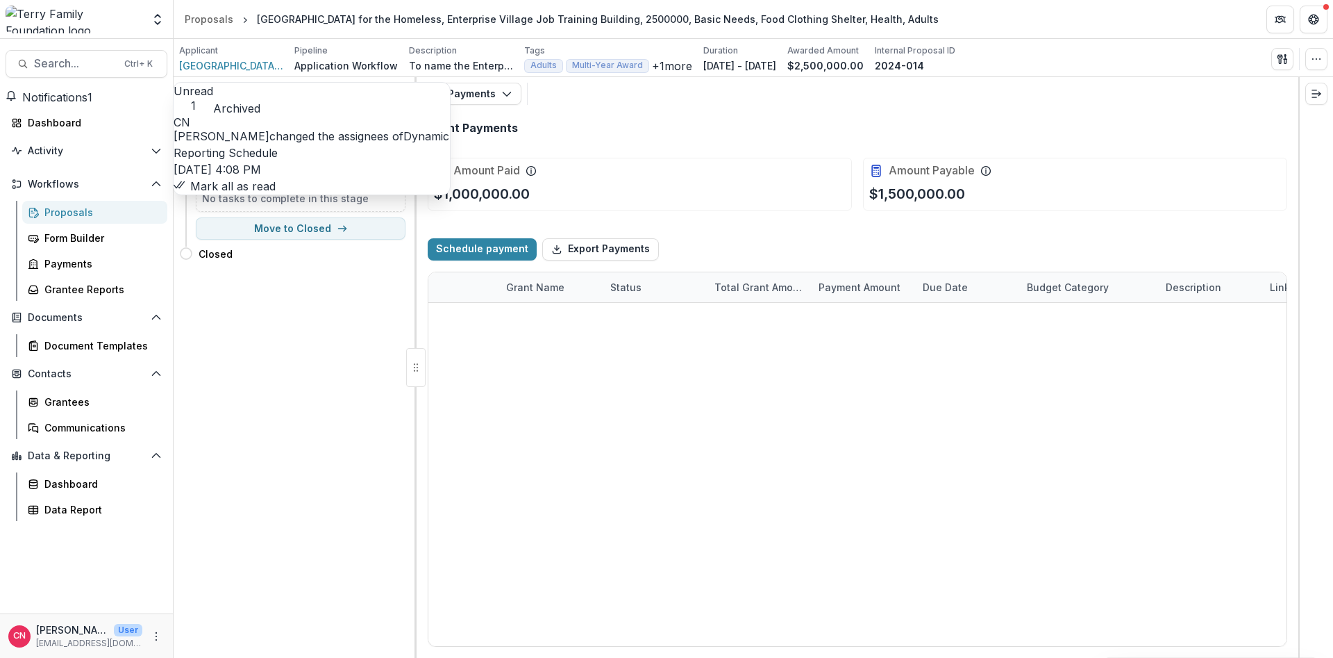
click at [276, 194] on button "Mark all as read" at bounding box center [225, 186] width 102 height 17
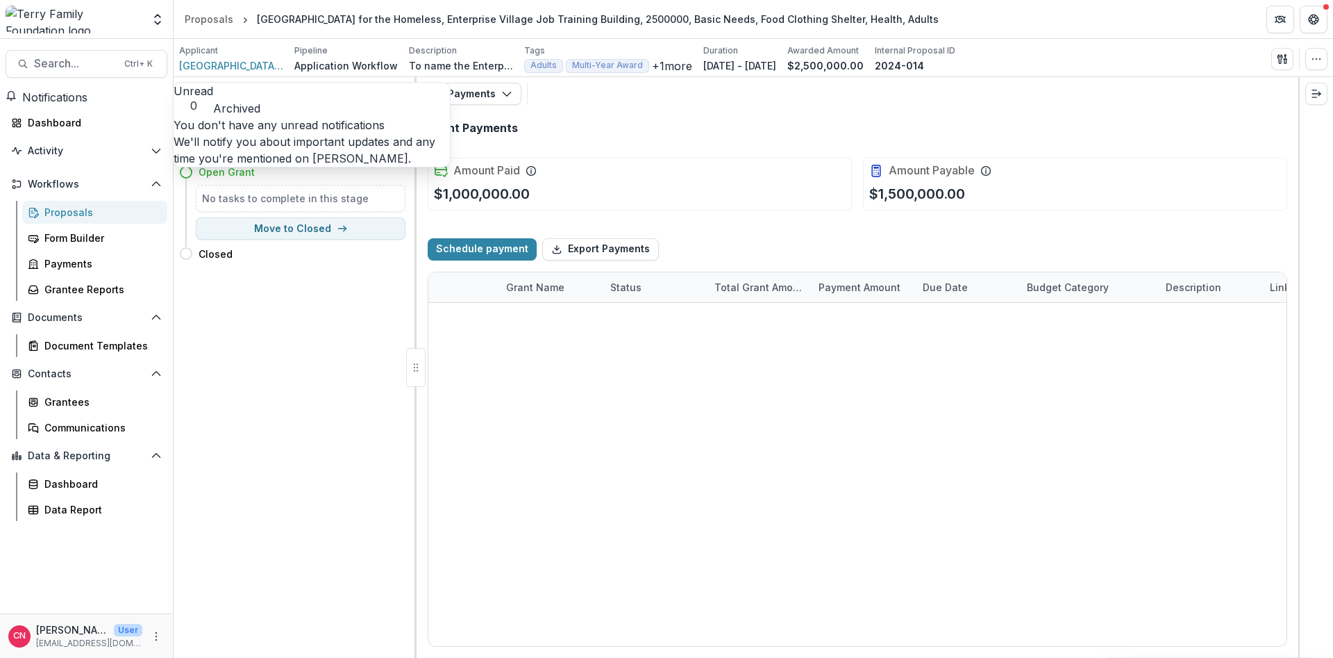
click at [68, 97] on span "Notifications" at bounding box center [54, 97] width 65 height 14
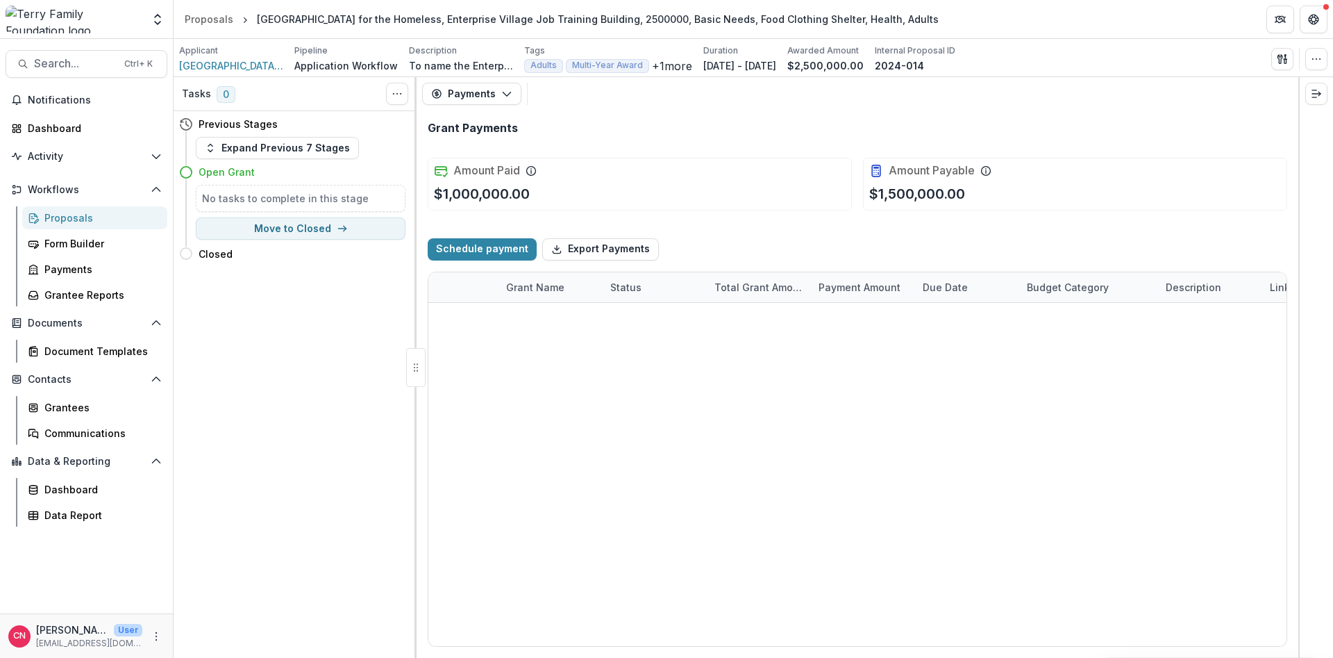
select select "****"
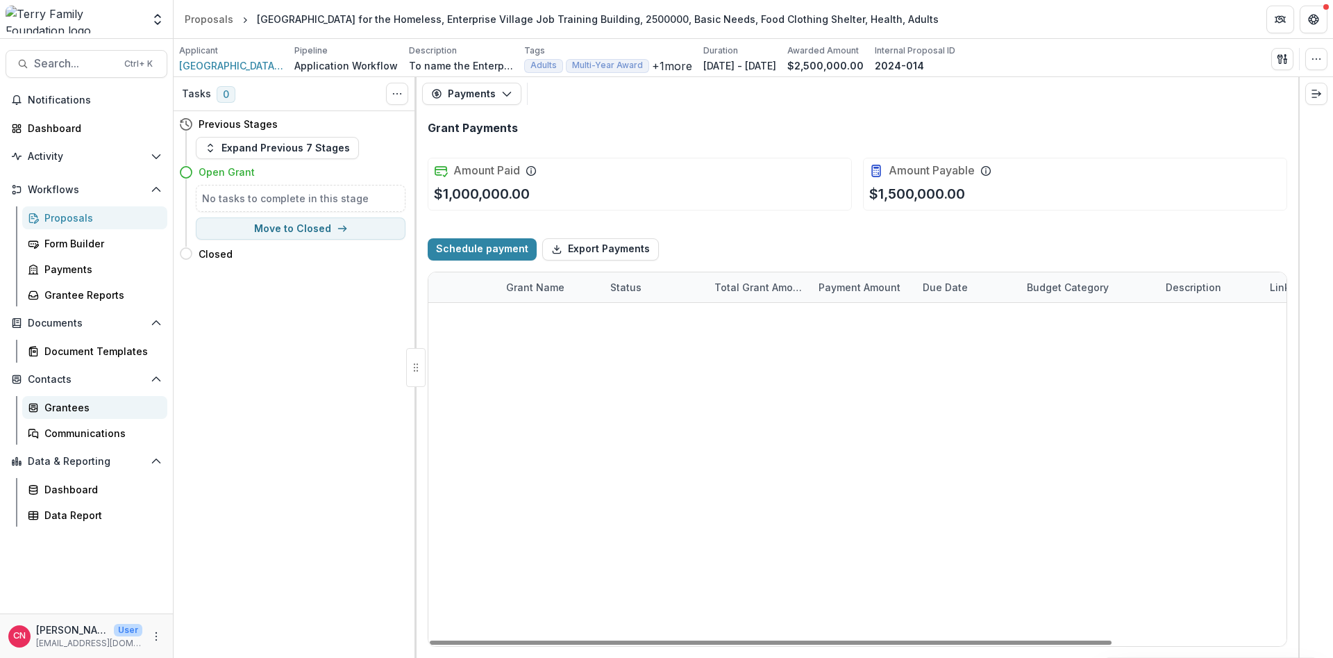
click at [72, 406] on div "Grantees" at bounding box center [100, 407] width 112 height 15
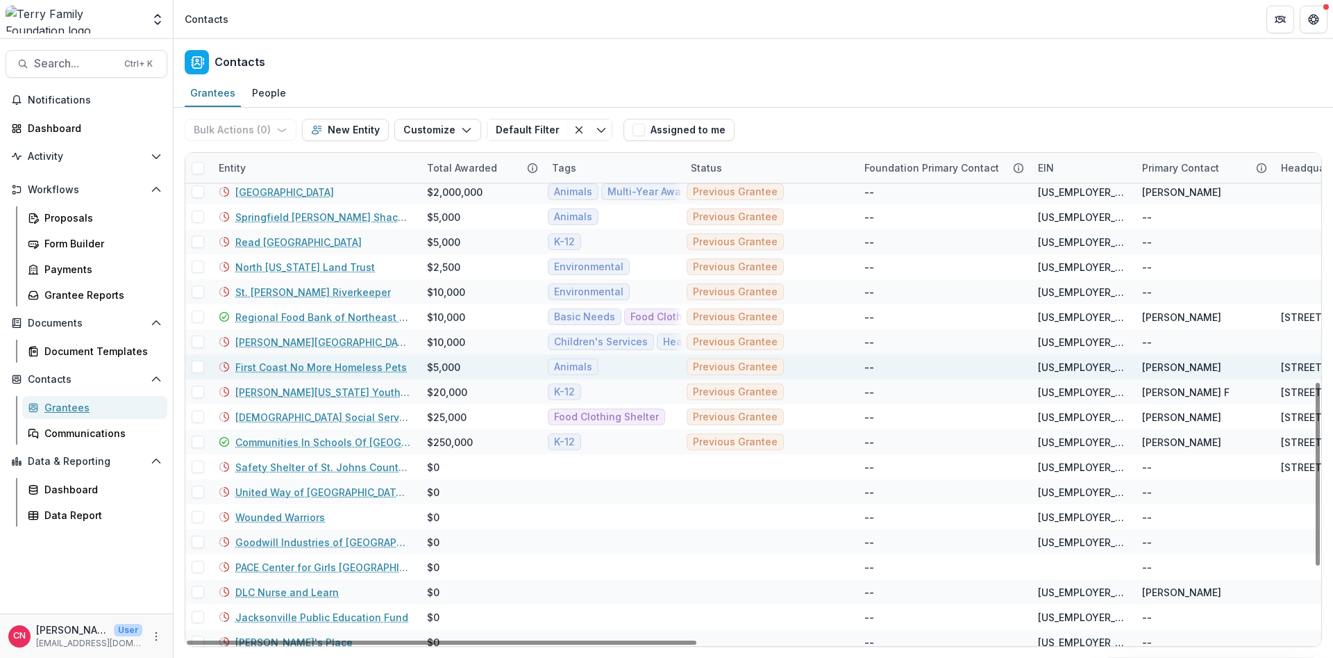
scroll to position [479, 0]
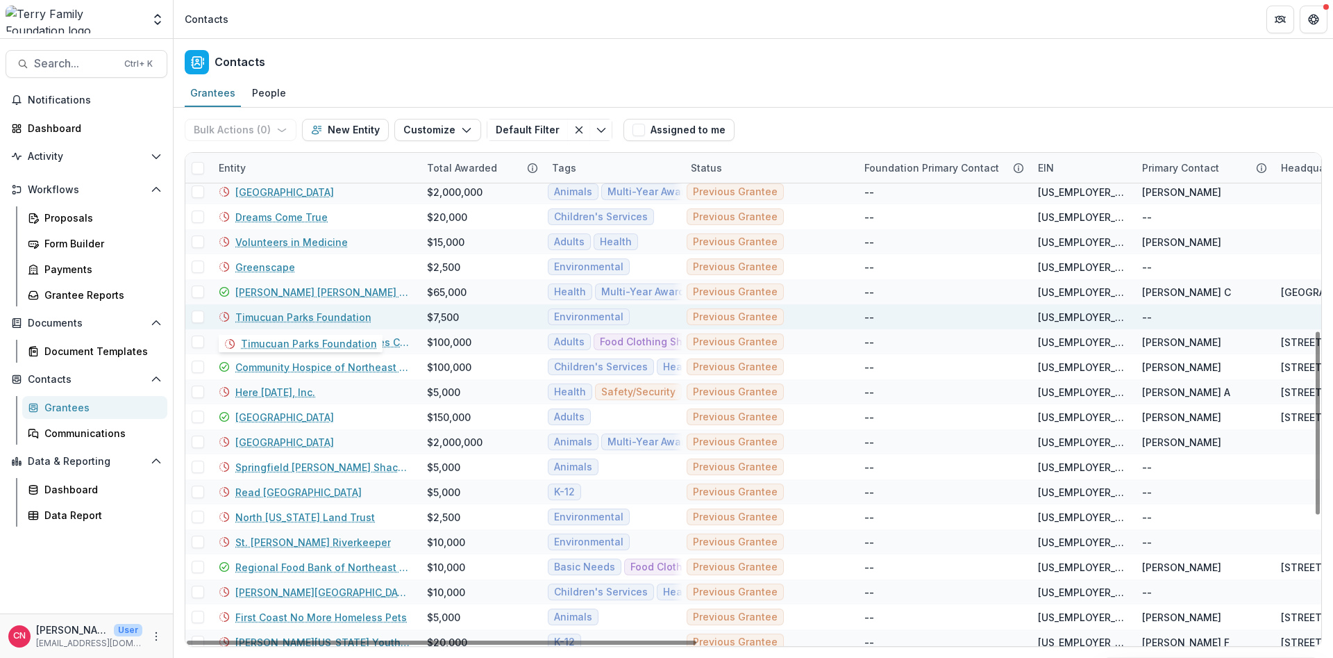
click at [324, 310] on link "Timucuan Parks Foundation" at bounding box center [303, 317] width 136 height 15
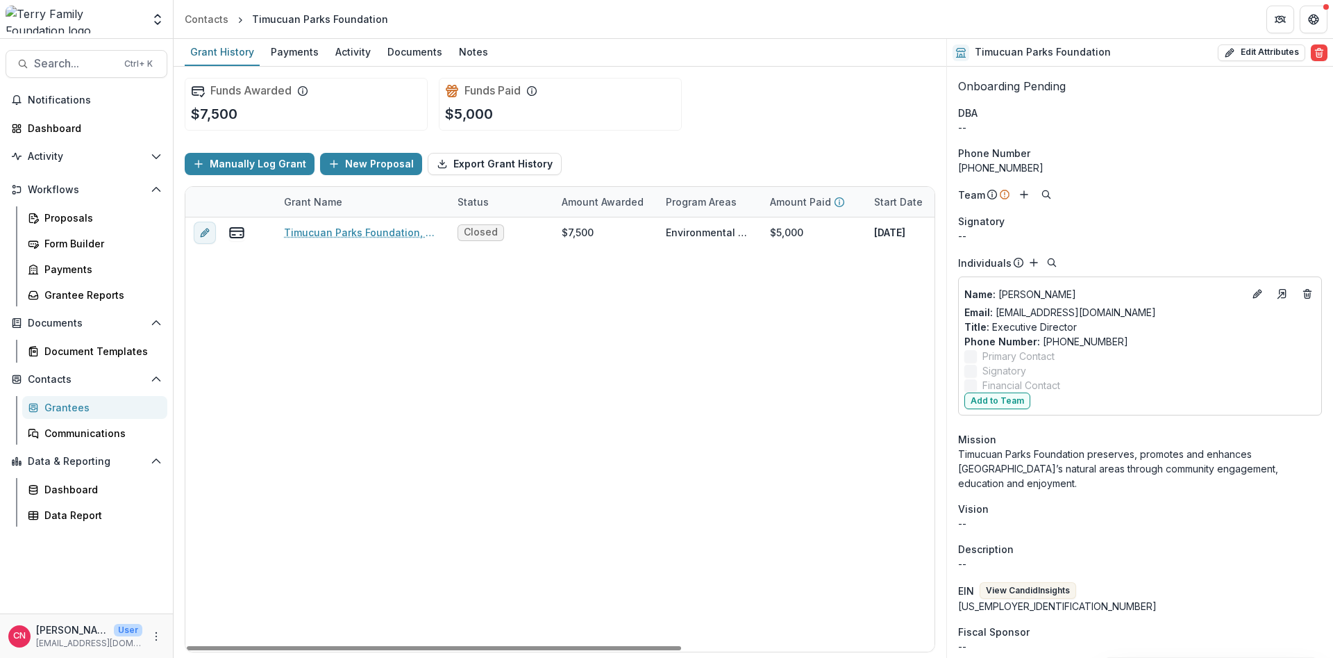
click at [70, 406] on div "Grantees" at bounding box center [100, 407] width 112 height 15
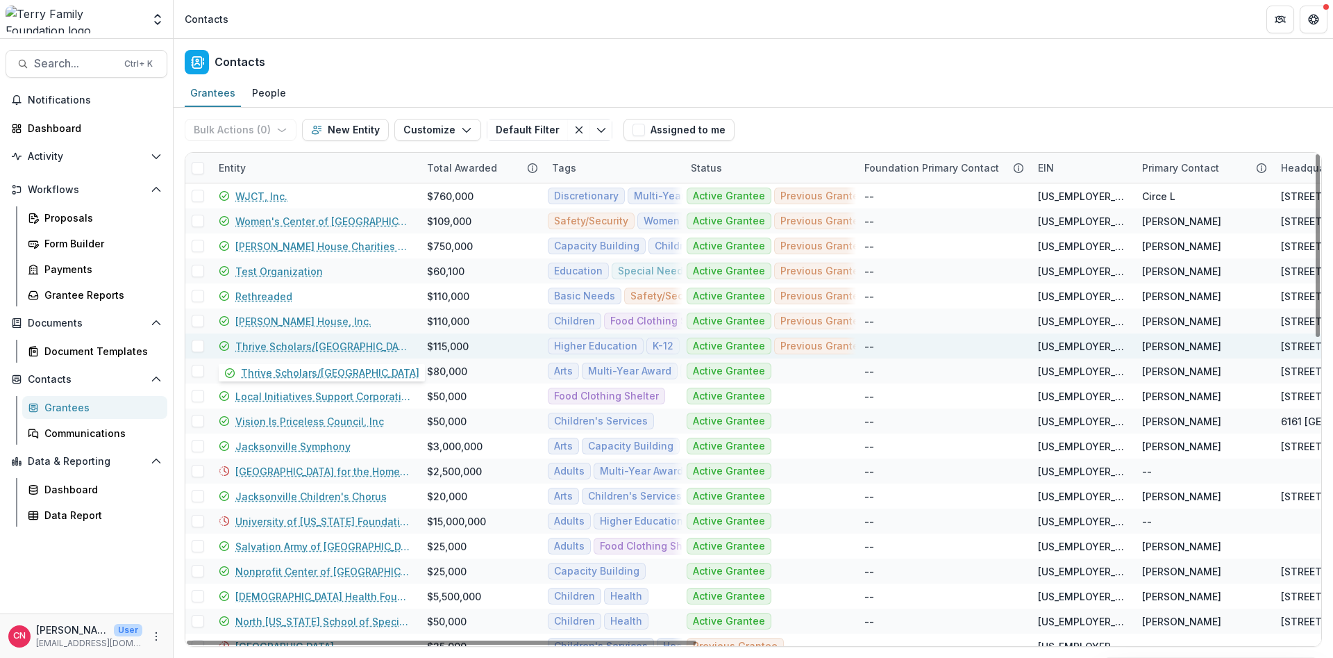
click at [288, 340] on link "Thrive Scholars/[GEOGRAPHIC_DATA]" at bounding box center [322, 346] width 175 height 15
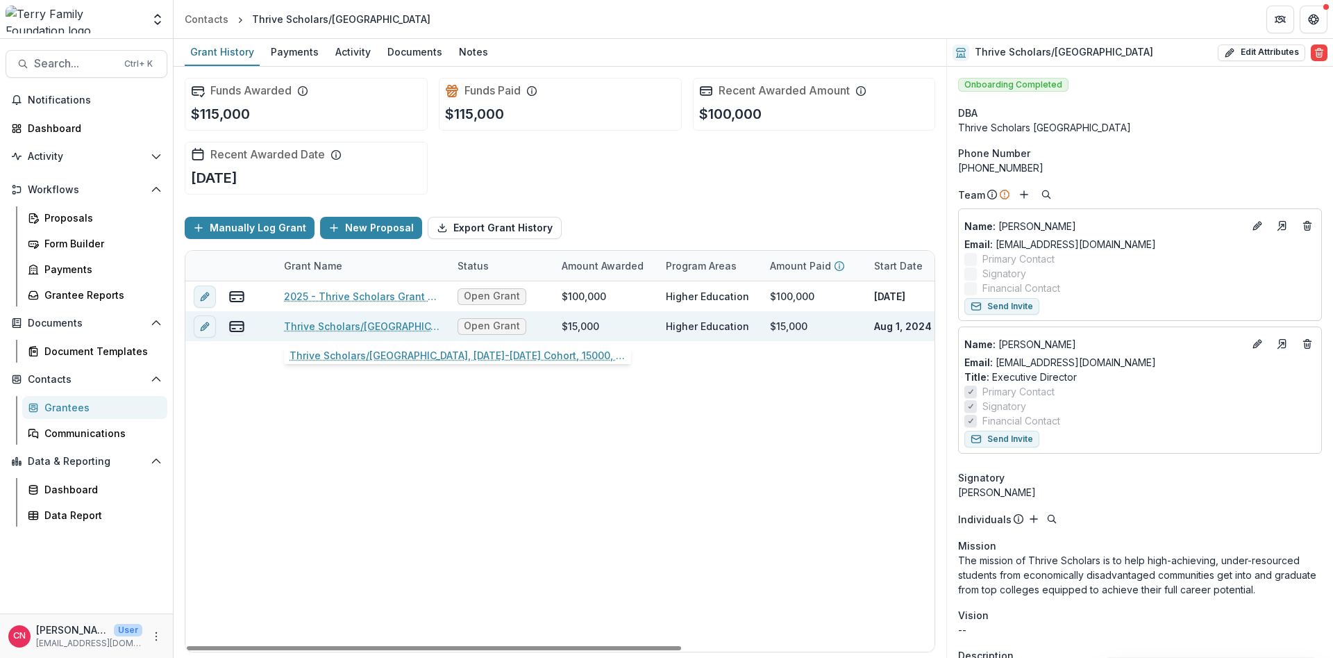
click at [331, 323] on link "Thrive Scholars/[GEOGRAPHIC_DATA], [DATE]-[DATE] Cohort, 15000, Education, Scho…" at bounding box center [362, 326] width 157 height 15
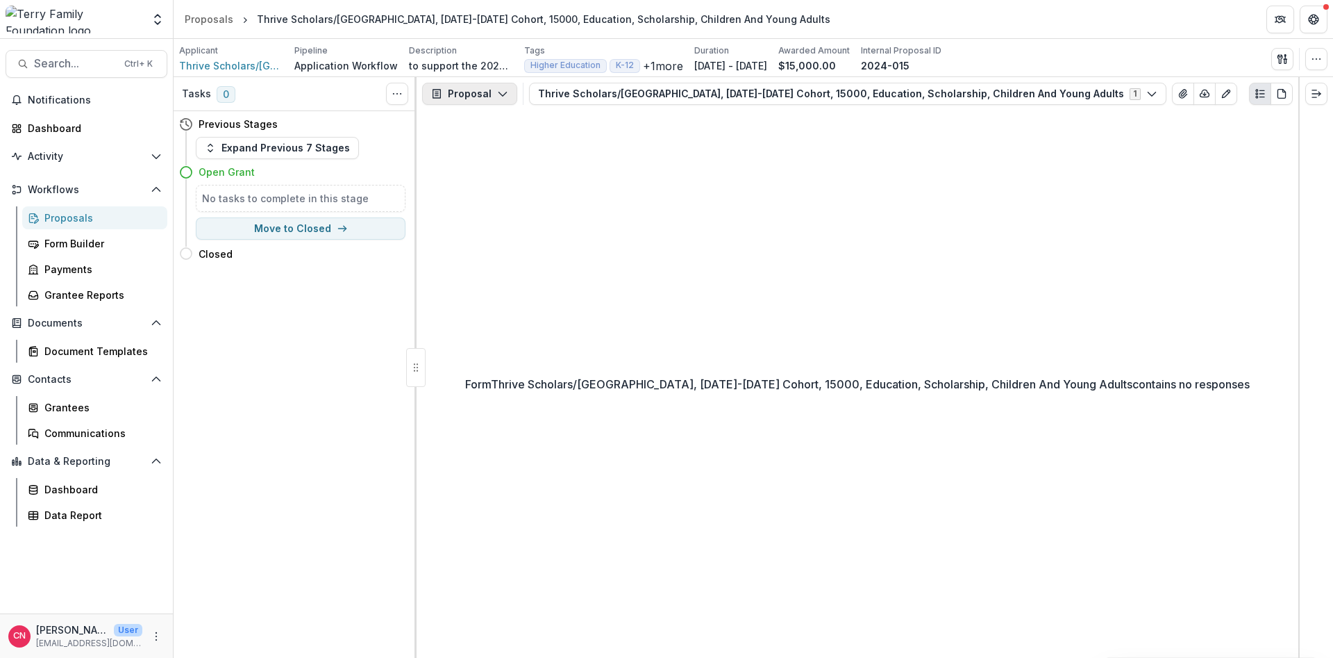
click at [501, 94] on polyline "button" at bounding box center [503, 94] width 8 height 4
click at [498, 90] on icon "button" at bounding box center [502, 93] width 11 height 11
click at [392, 94] on icon "Toggle View Cancelled Tasks" at bounding box center [397, 93] width 11 height 11
click at [498, 91] on icon "button" at bounding box center [502, 93] width 11 height 11
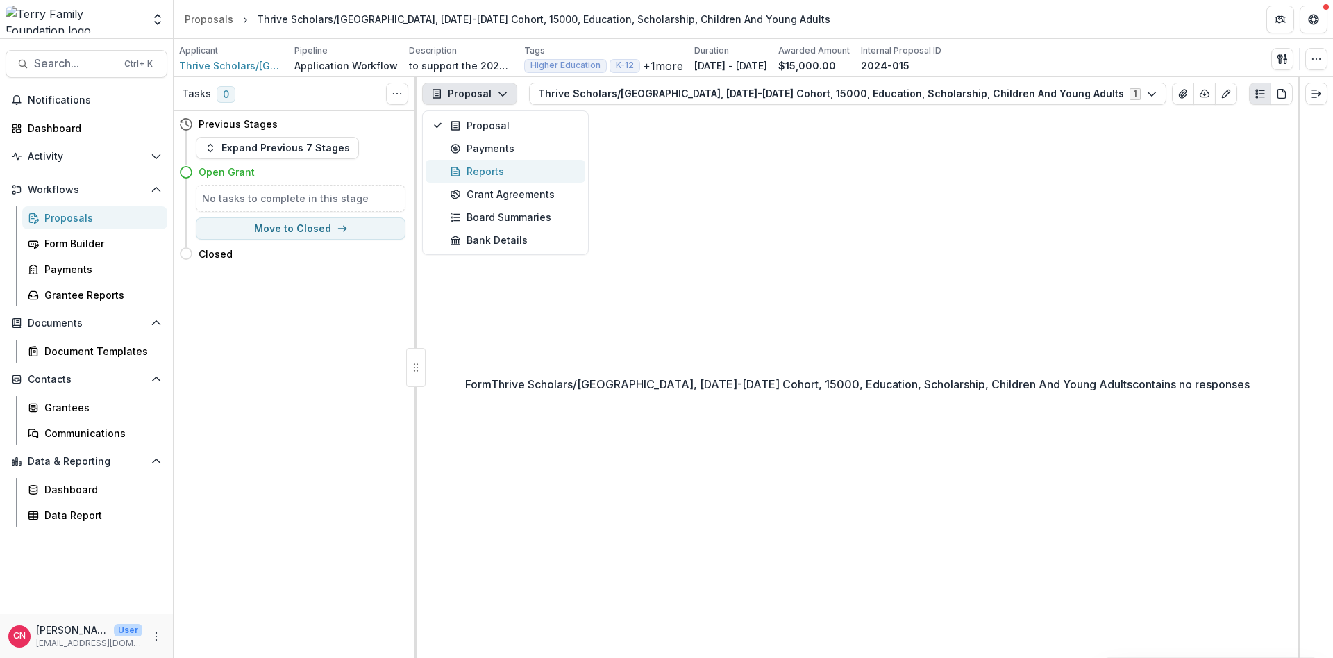
click at [483, 172] on div "Reports" at bounding box center [513, 171] width 127 height 15
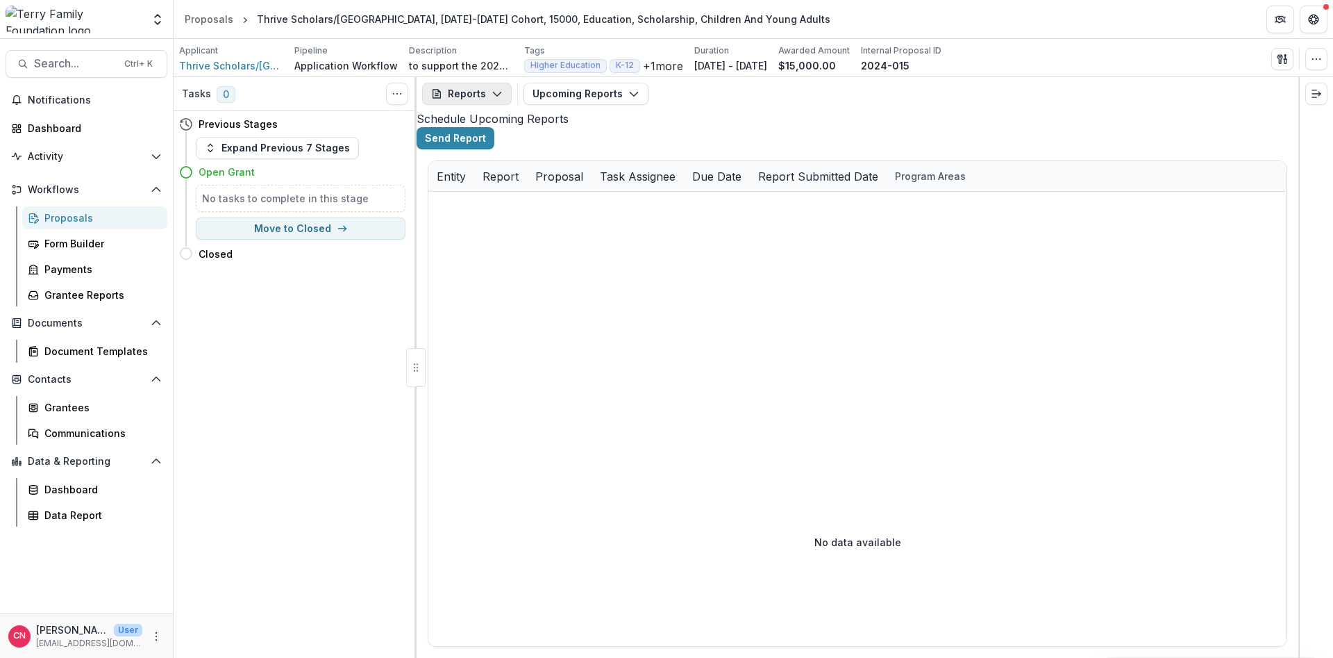
click at [496, 88] on button "Reports" at bounding box center [467, 94] width 90 height 22
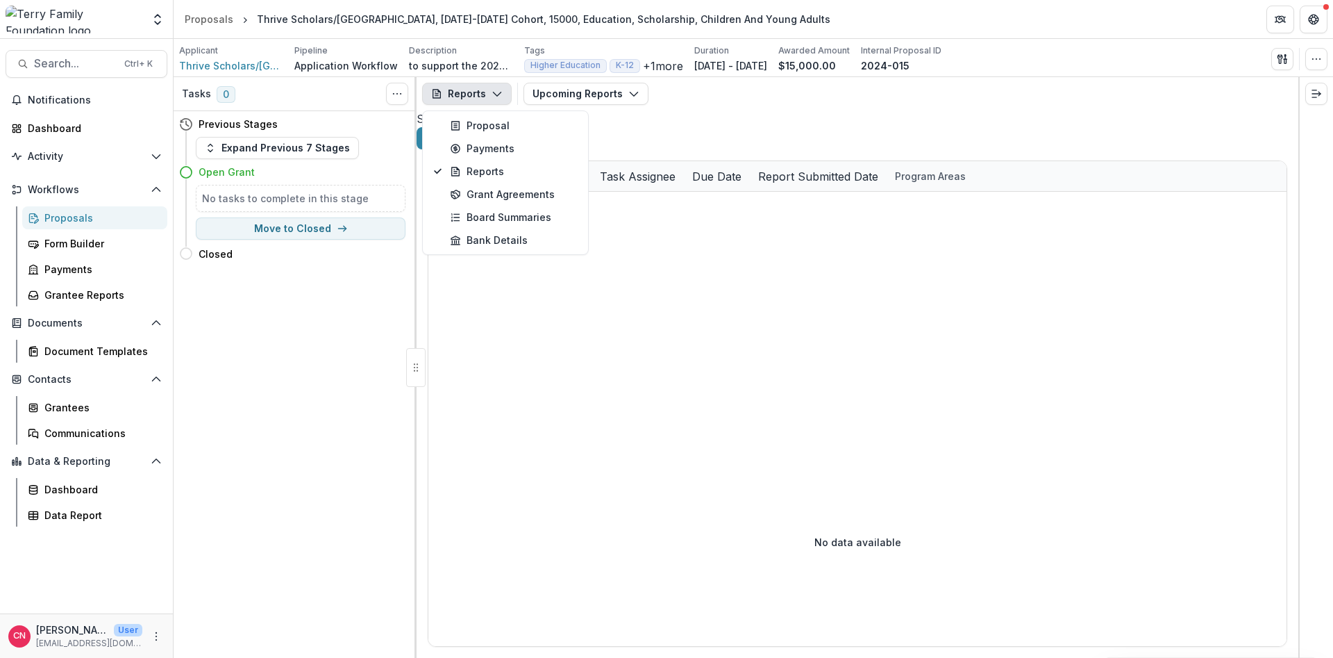
click at [496, 88] on button "Reports" at bounding box center [467, 94] width 90 height 22
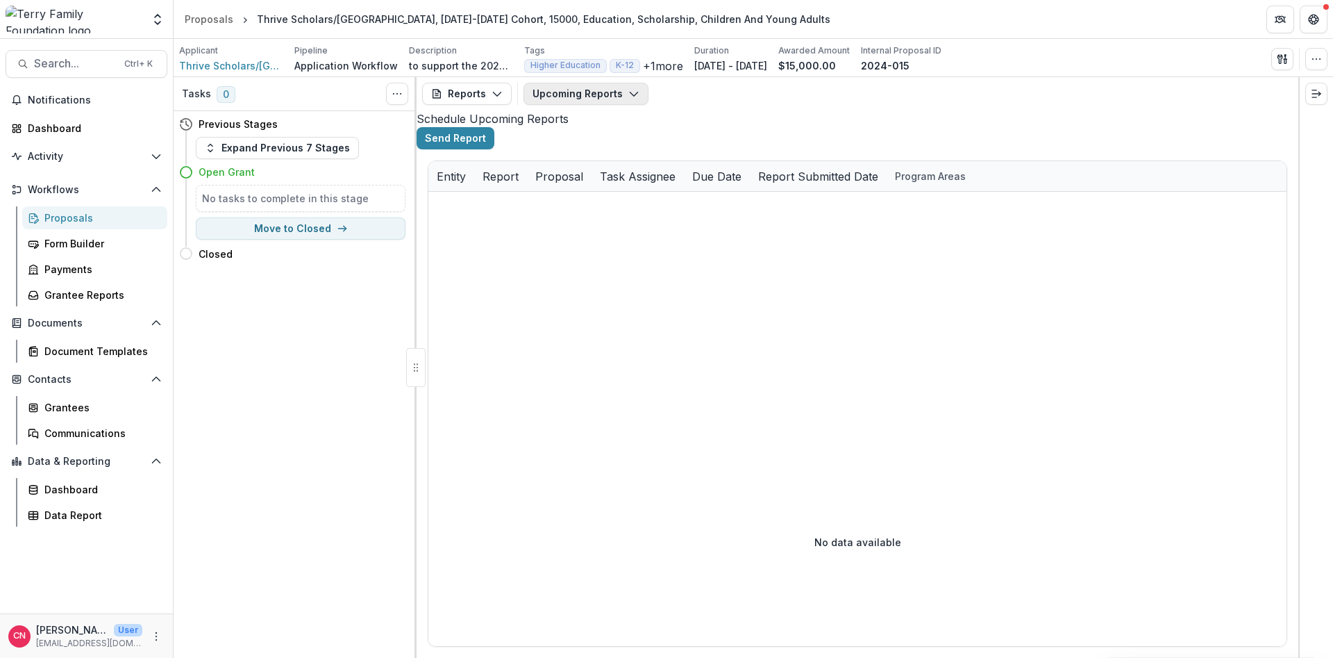
click at [628, 90] on icon "button" at bounding box center [633, 93] width 11 height 11
click at [612, 210] on p "Final Report-8/31/2025" at bounding box center [622, 213] width 111 height 15
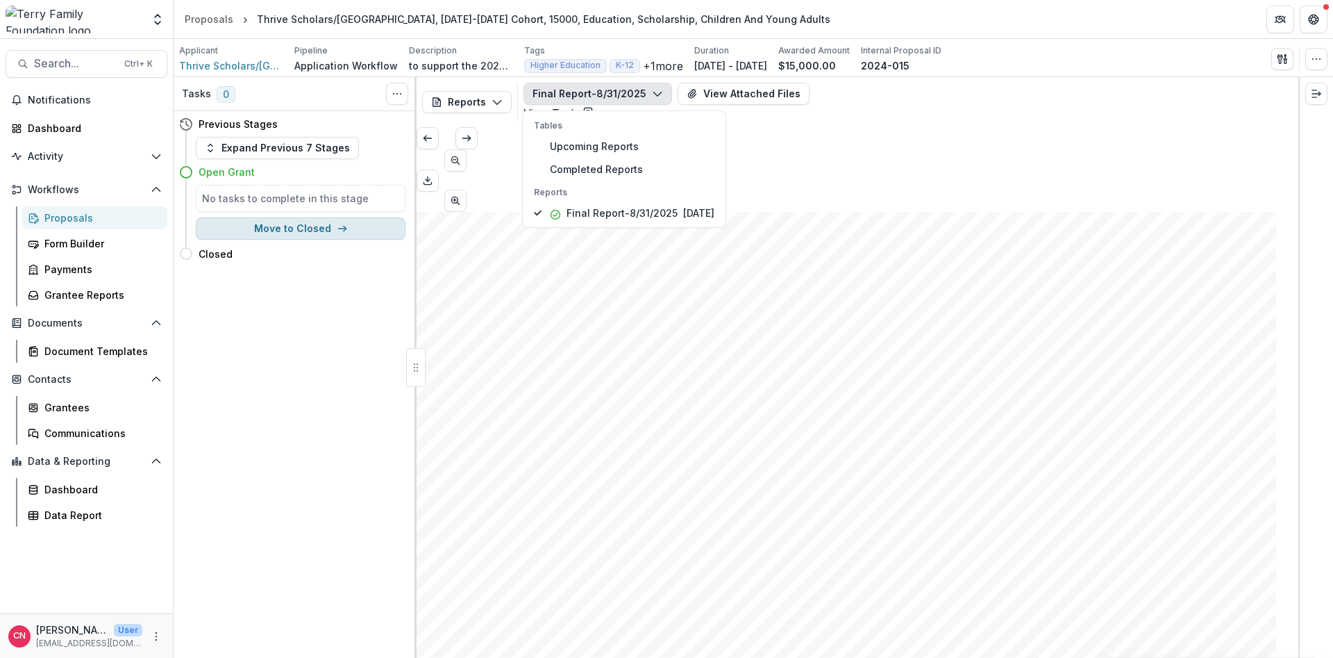
click at [269, 224] on button "Move to Closed" at bounding box center [301, 228] width 210 height 22
select select "******"
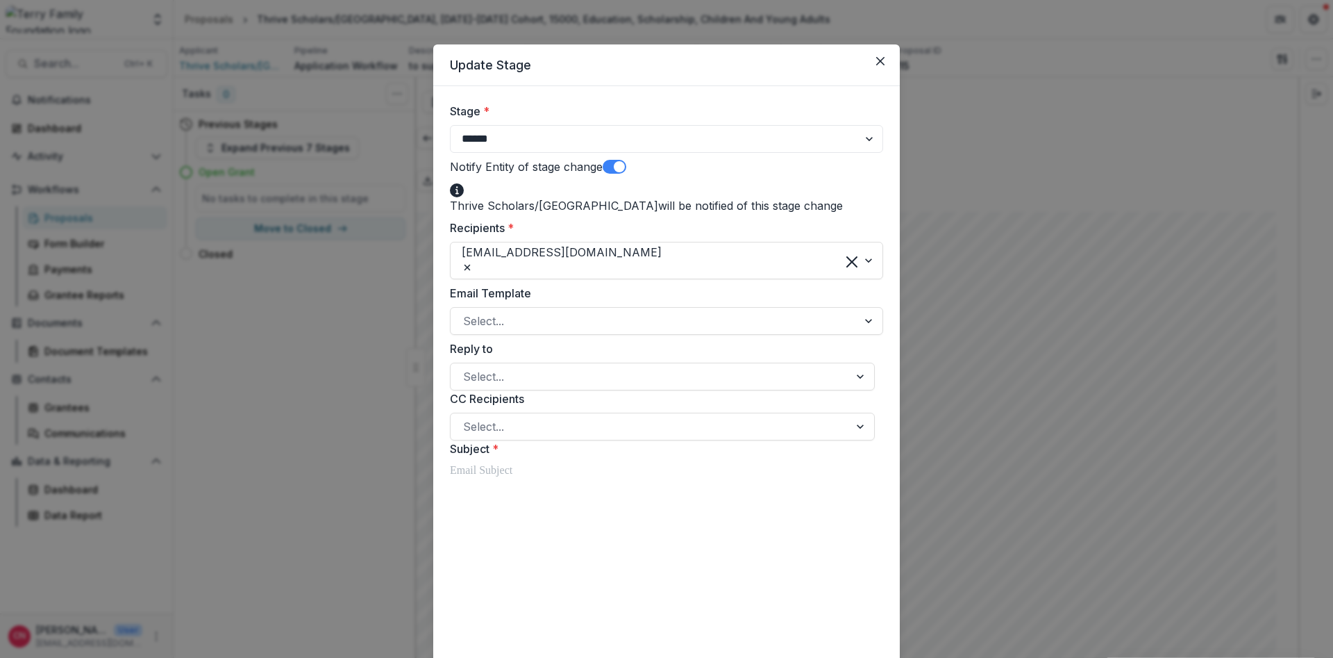
click at [621, 162] on span at bounding box center [615, 167] width 24 height 14
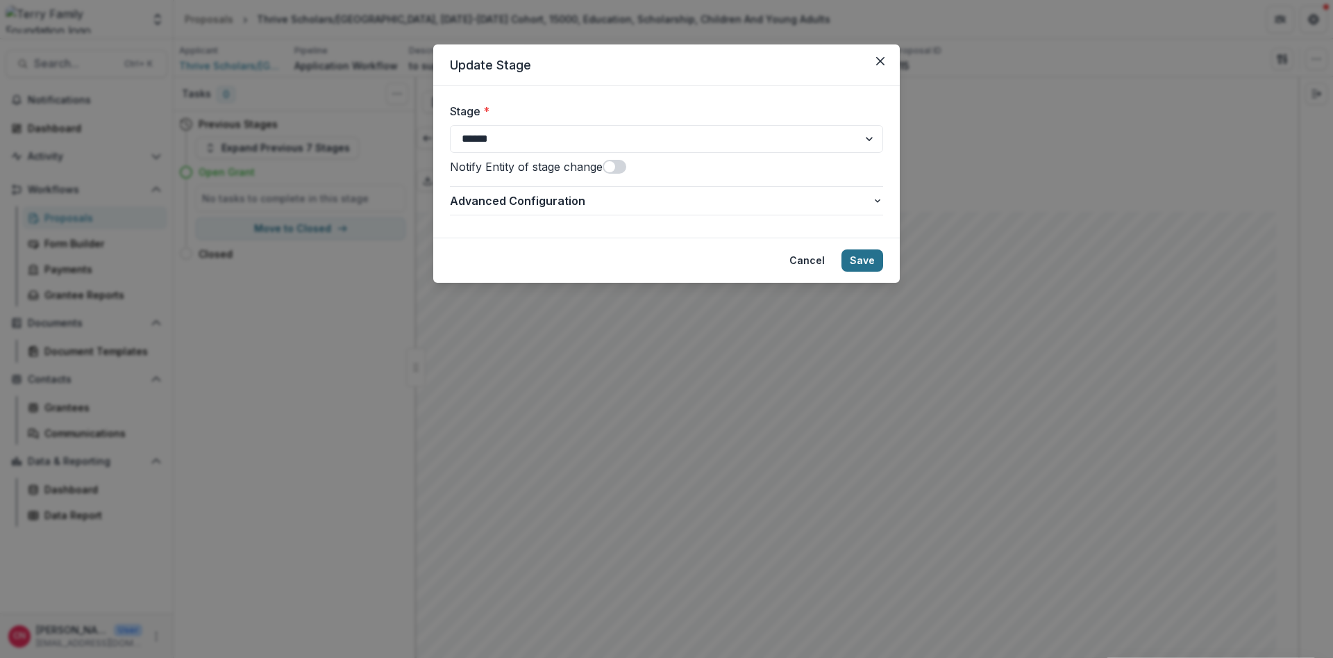
click at [846, 258] on button "Save" at bounding box center [863, 260] width 42 height 22
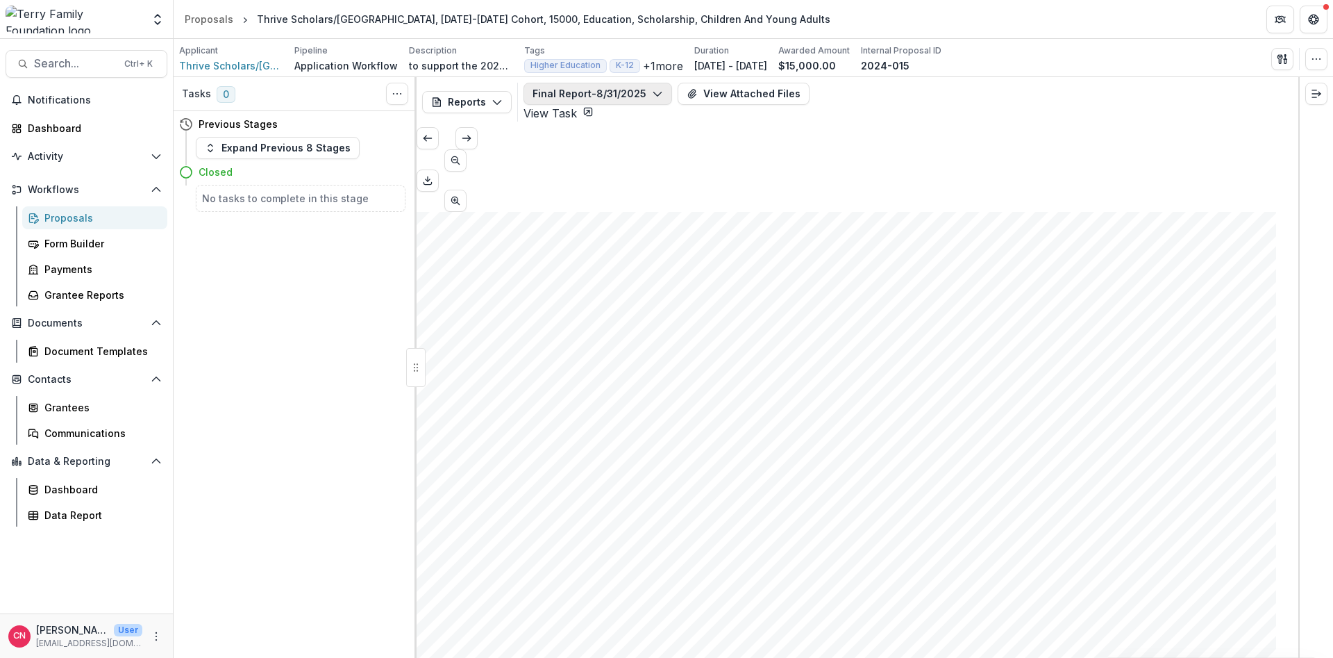
click at [652, 92] on icon "button" at bounding box center [657, 93] width 11 height 11
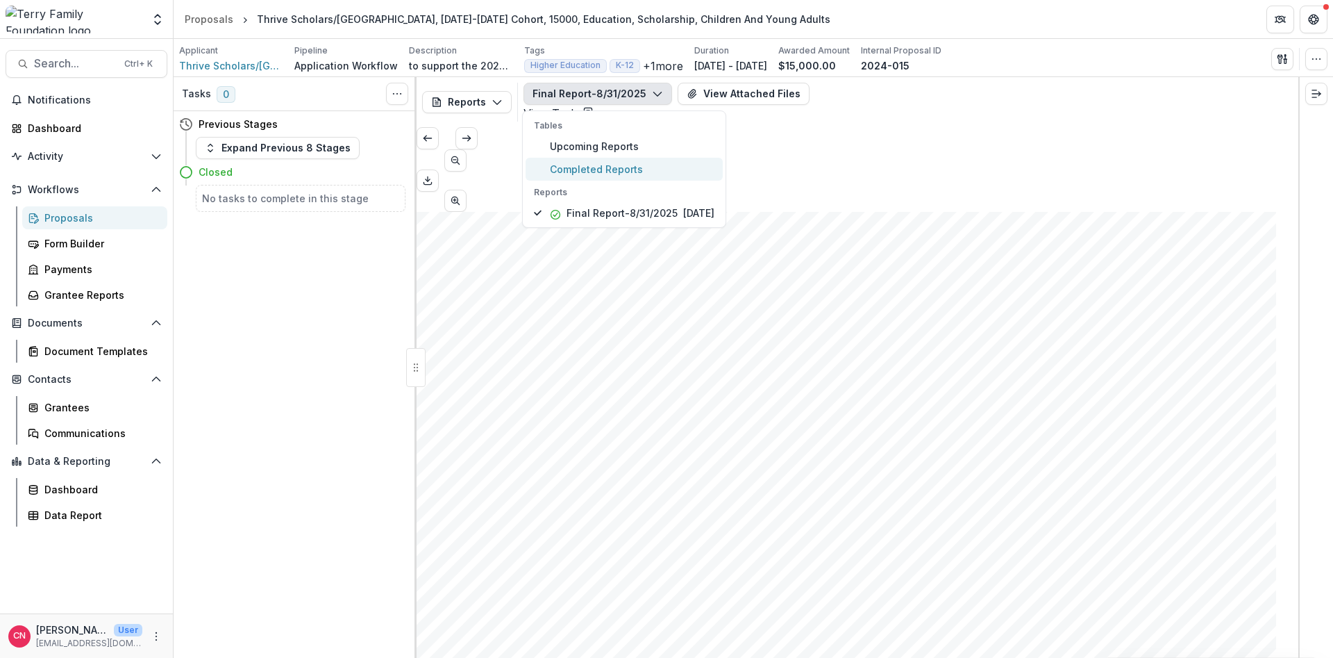
click at [623, 169] on span "Completed Reports" at bounding box center [632, 169] width 165 height 15
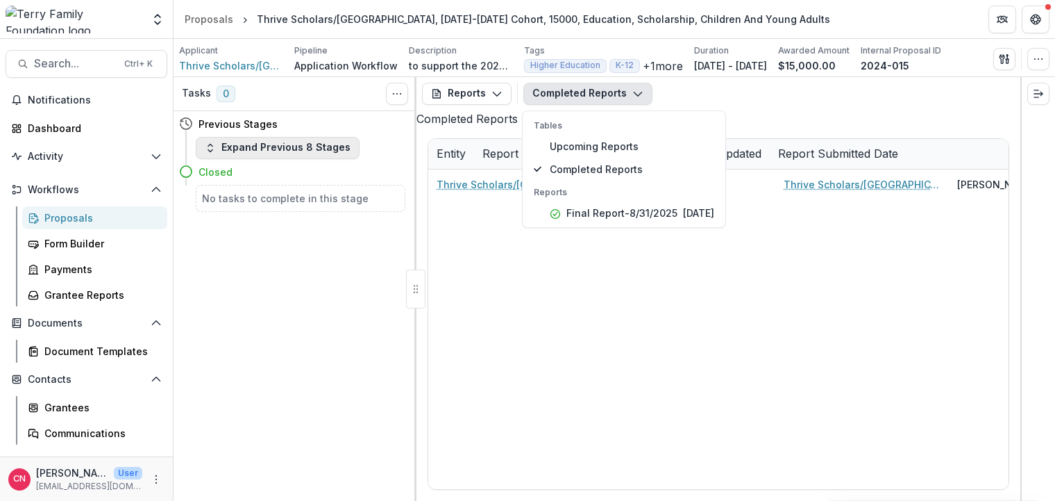
click at [205, 144] on icon "button" at bounding box center [210, 147] width 11 height 11
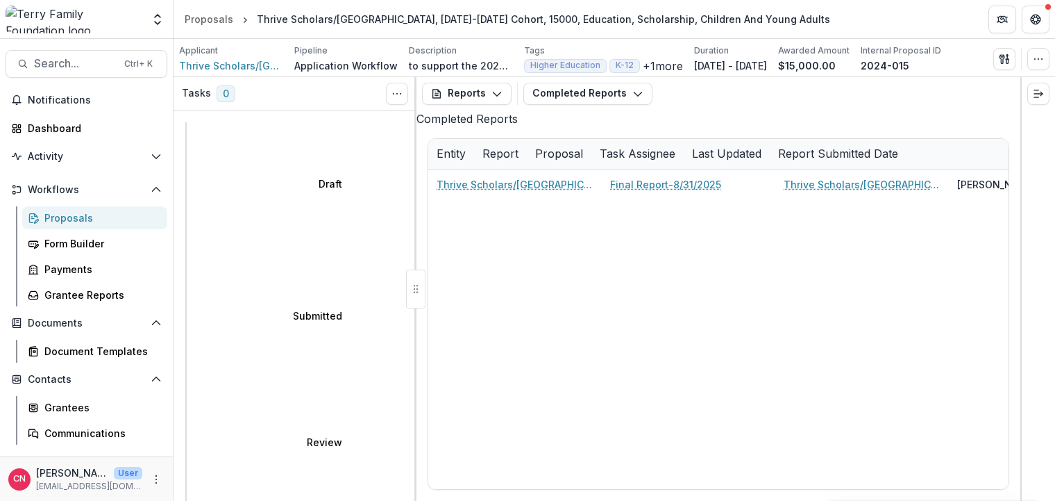
select select "********"
select select "**********"
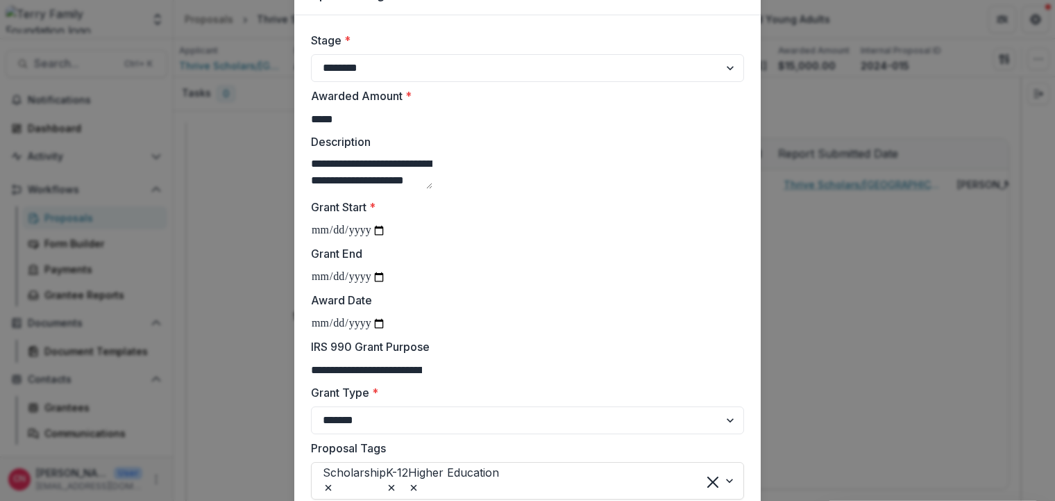
scroll to position [167, 0]
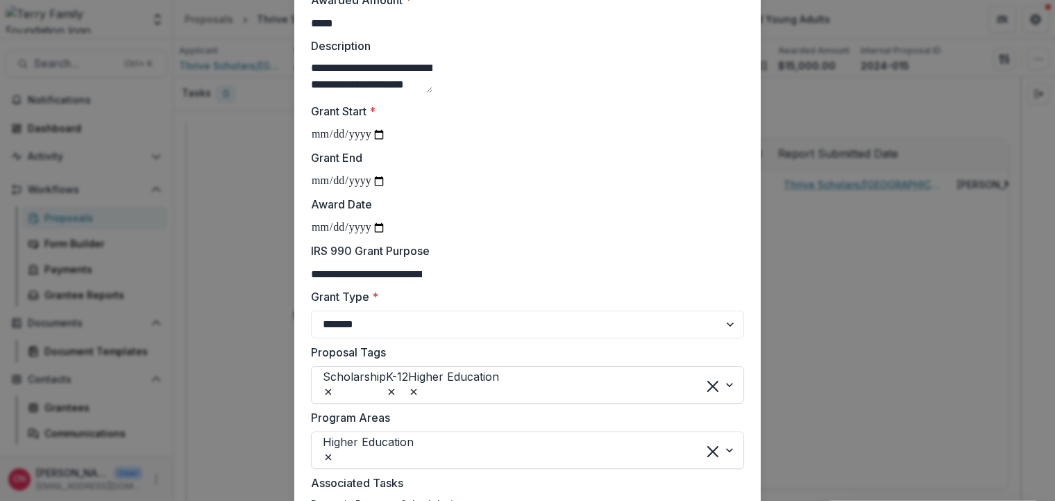
click at [324, 237] on input "Award Date" at bounding box center [348, 228] width 75 height 18
type input "**********"
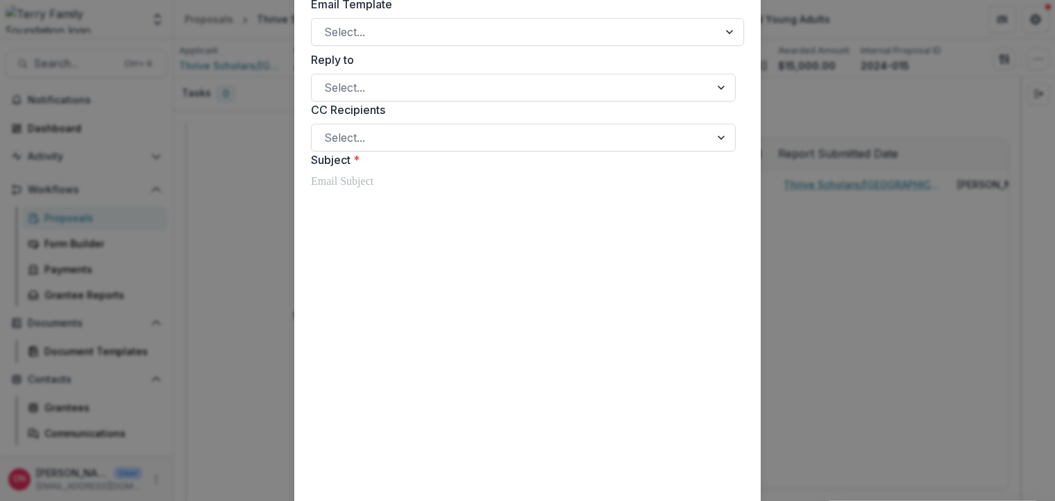
scroll to position [667, 0]
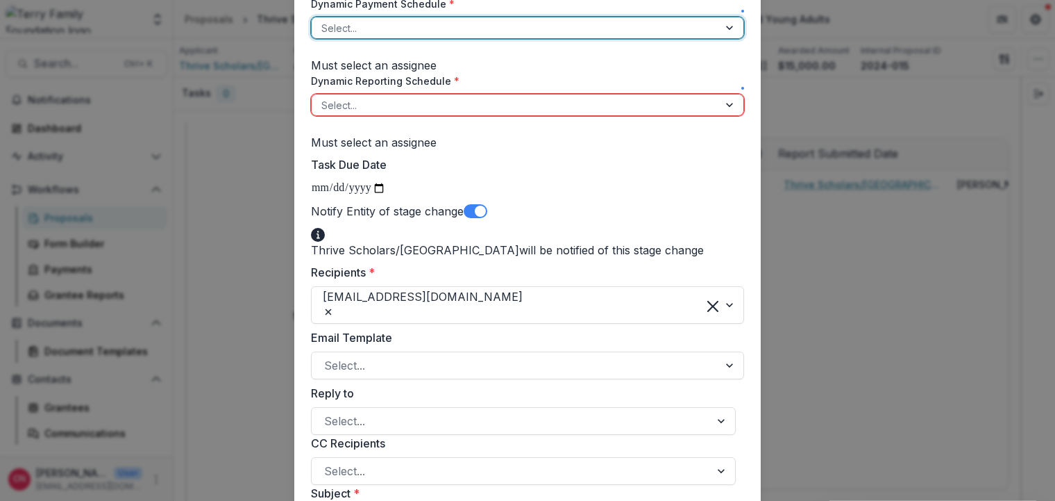
click at [719, 38] on div at bounding box center [731, 27] width 25 height 21
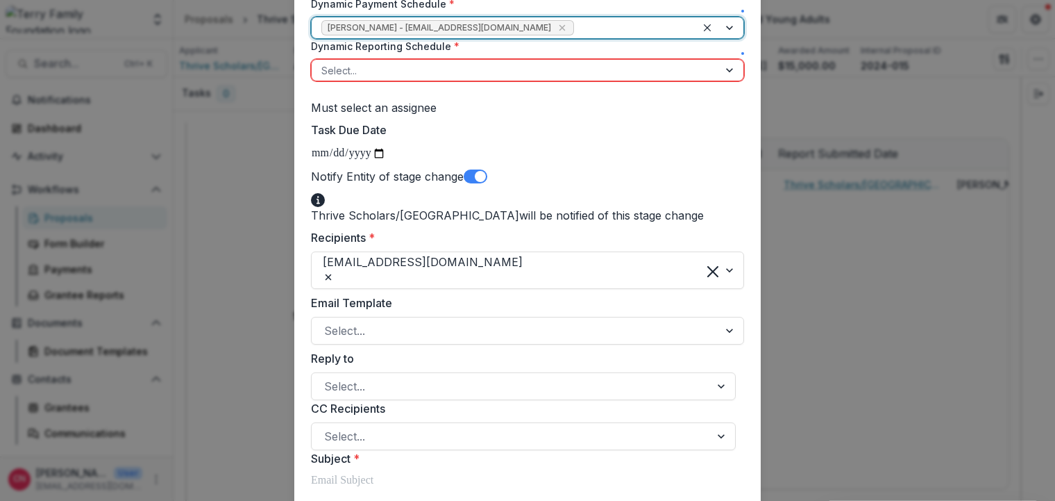
click at [724, 81] on div at bounding box center [731, 70] width 25 height 21
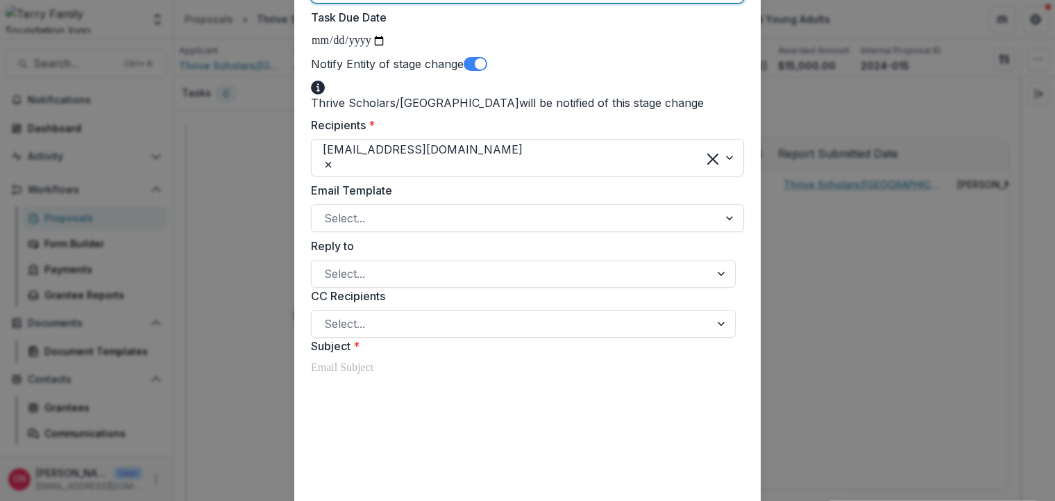
scroll to position [644, 0]
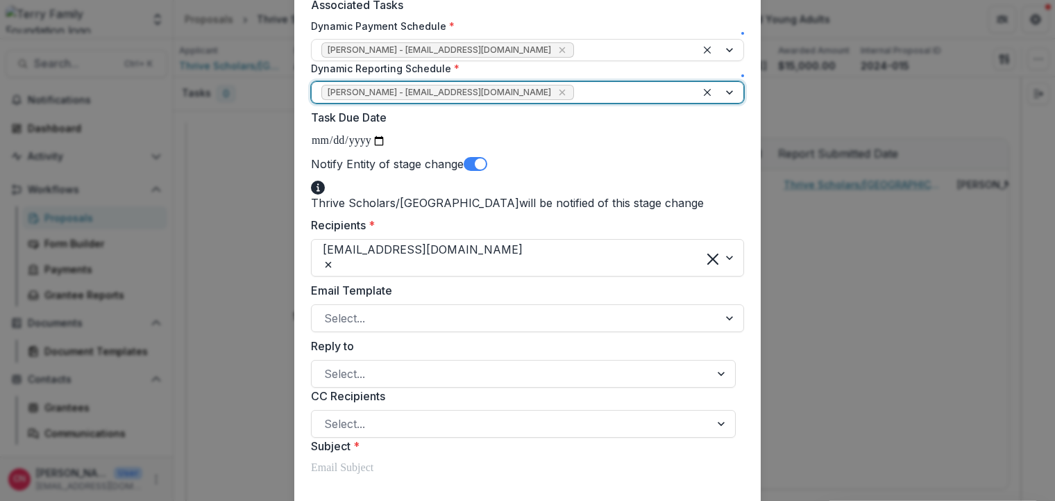
click at [481, 245] on div "**********" at bounding box center [527, 290] width 433 height 1664
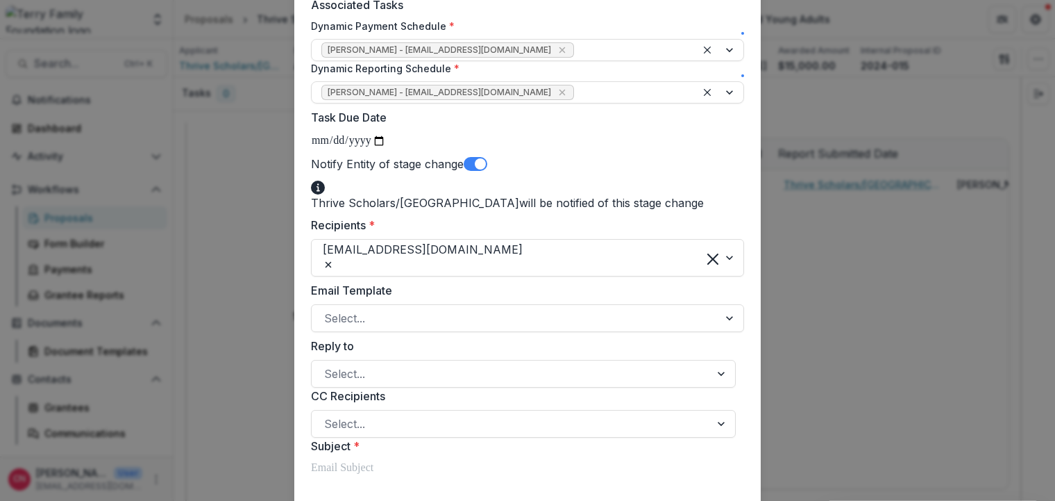
click at [486, 169] on span at bounding box center [480, 163] width 11 height 11
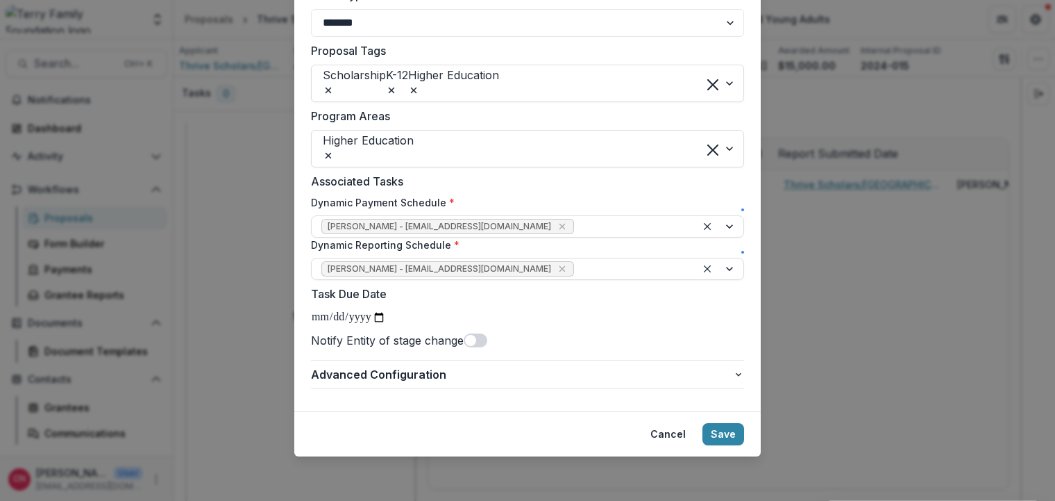
scroll to position [558, 0]
click at [728, 429] on button "Save" at bounding box center [724, 434] width 42 height 22
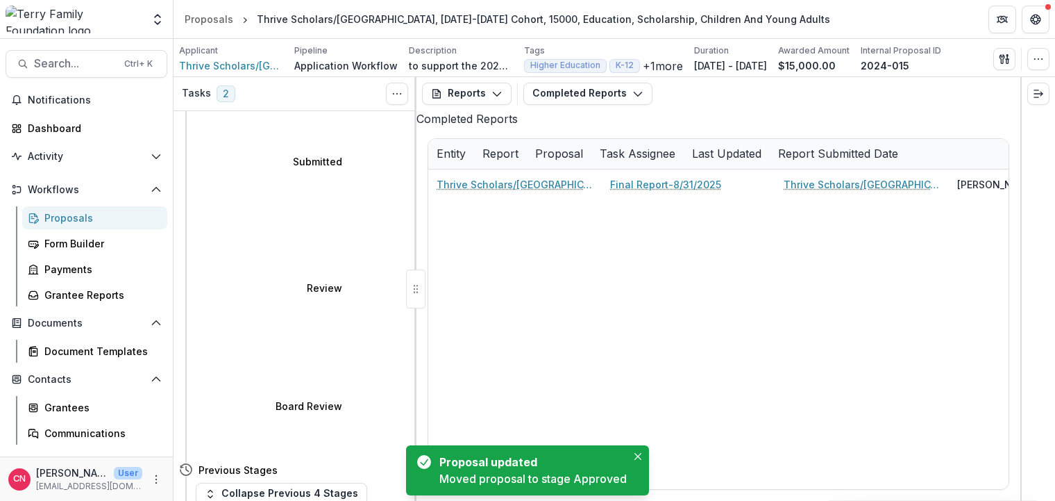
scroll to position [167, 0]
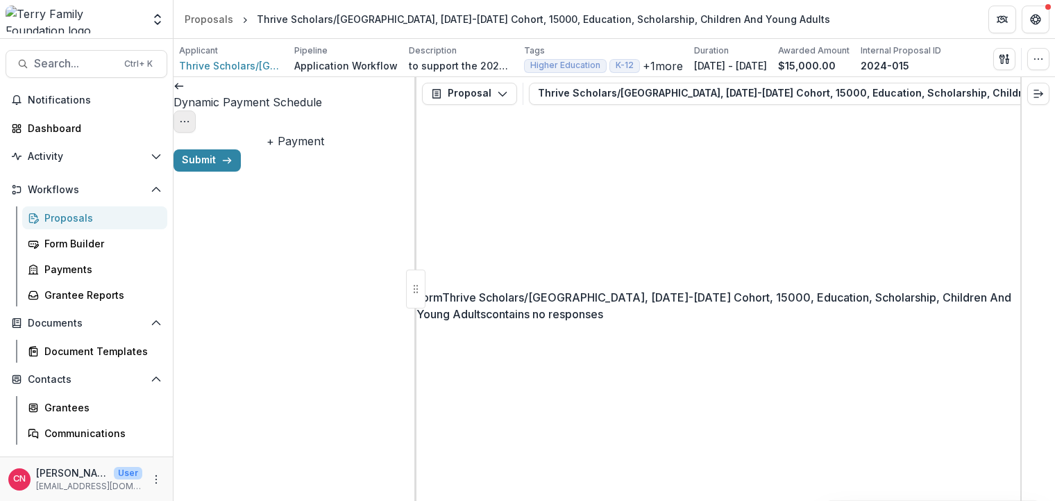
click at [196, 110] on button "Options" at bounding box center [185, 121] width 22 height 22
click at [324, 151] on button "Cancel Task" at bounding box center [333, 154] width 149 height 23
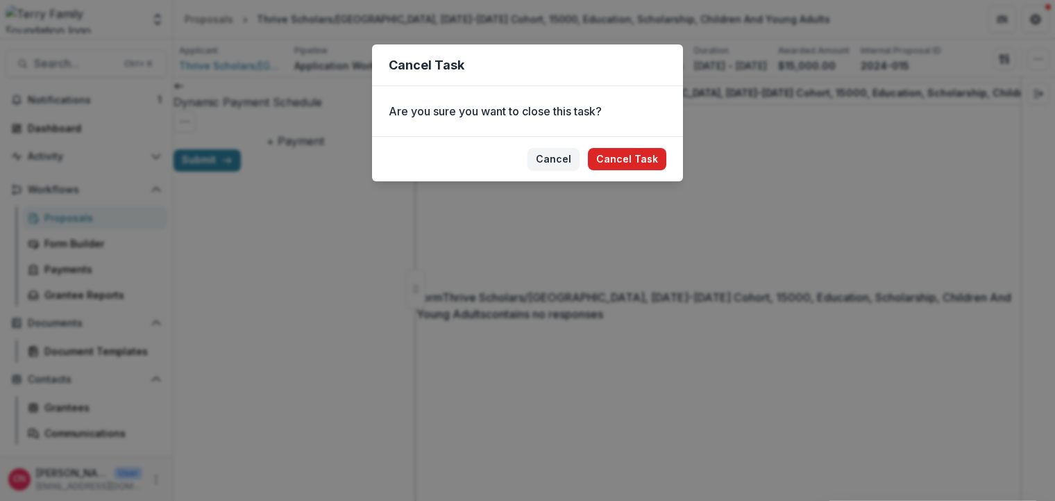
click at [648, 150] on button "Cancel Task" at bounding box center [627, 159] width 78 height 22
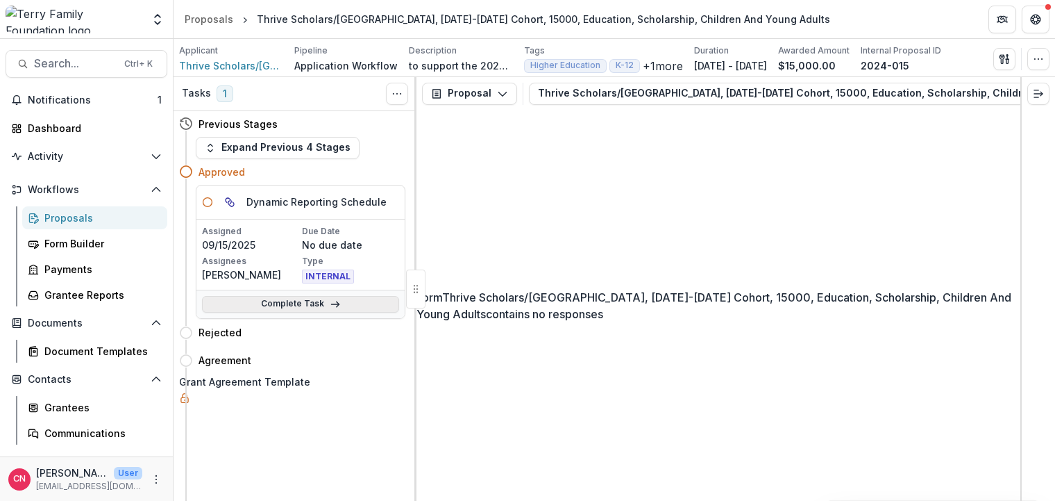
click at [318, 301] on link "Complete Task" at bounding box center [300, 304] width 197 height 17
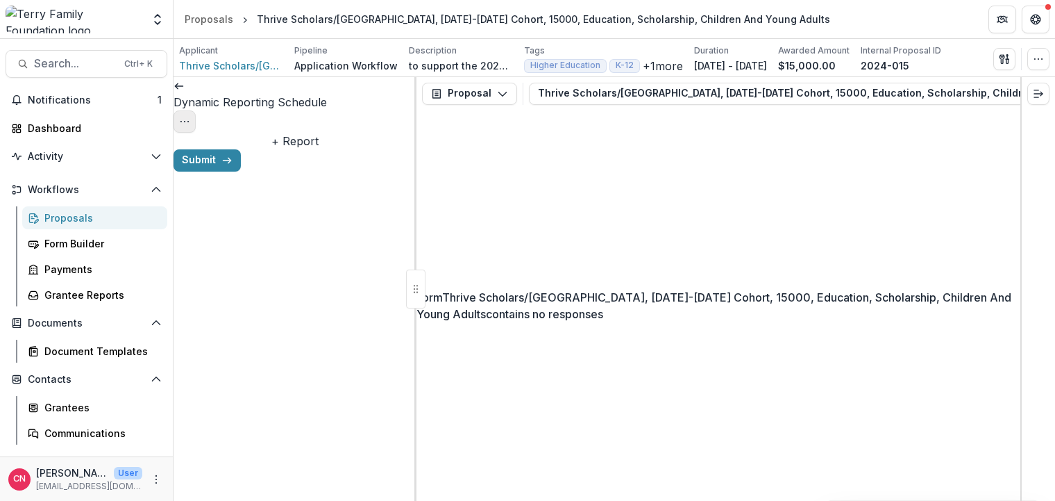
click at [196, 110] on button "Options" at bounding box center [185, 121] width 22 height 22
click at [356, 154] on button "Cancel Task" at bounding box center [333, 154] width 149 height 23
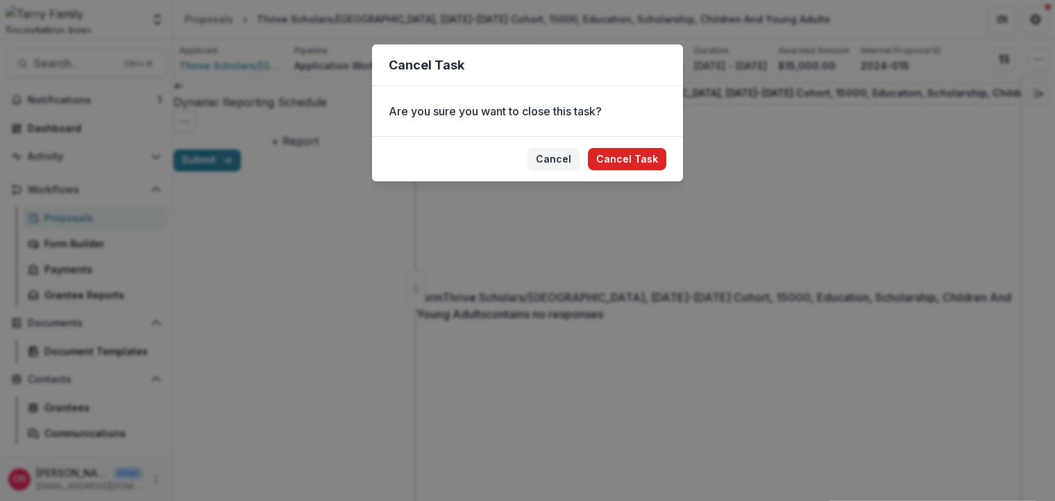
click at [630, 156] on button "Cancel Task" at bounding box center [627, 159] width 78 height 22
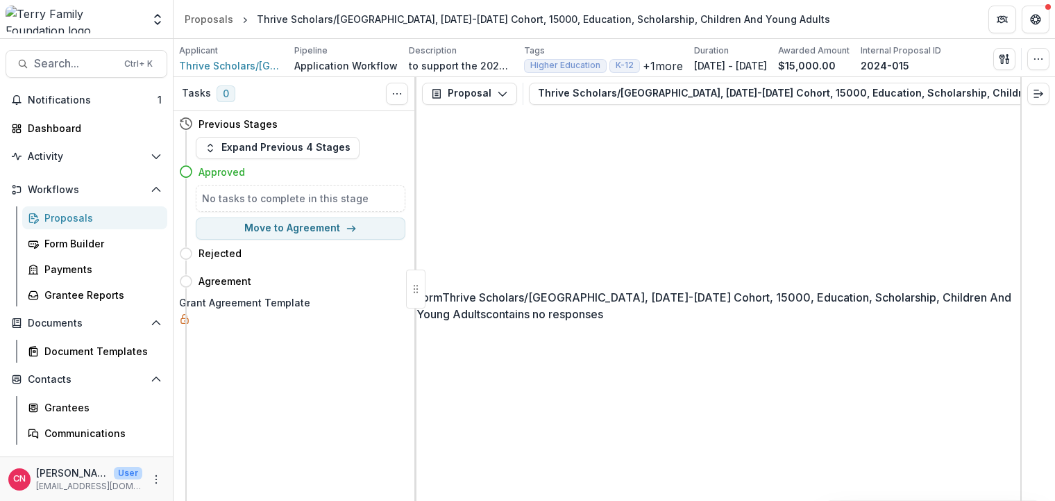
select select "******"
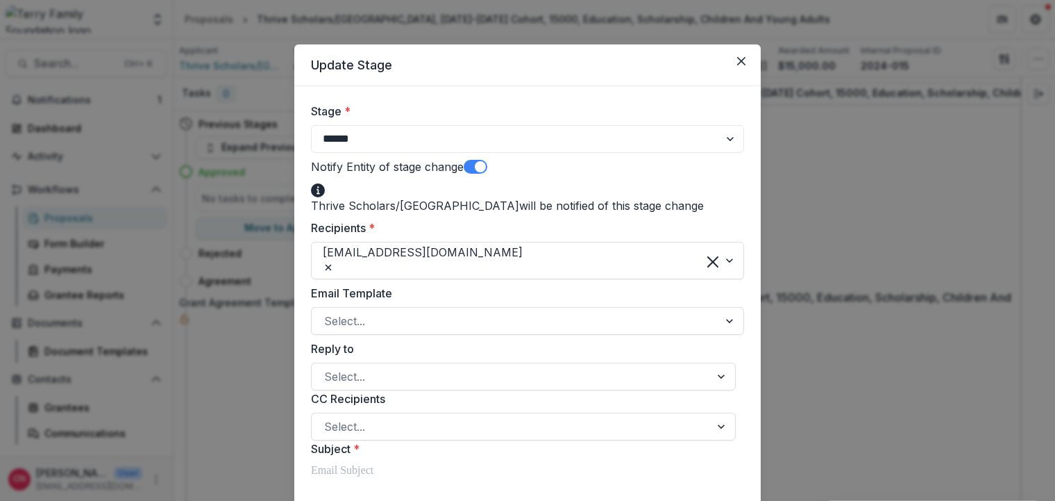
drag, startPoint x: 488, startPoint y: 164, endPoint x: 504, endPoint y: 162, distance: 16.0
click at [486, 163] on span at bounding box center [480, 166] width 11 height 11
click at [478, 162] on span at bounding box center [476, 167] width 24 height 14
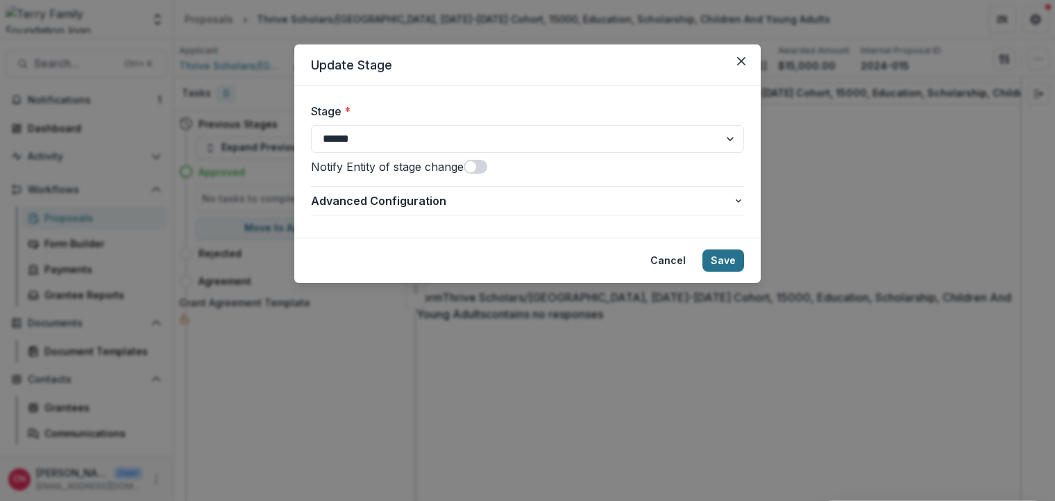
click at [729, 257] on button "Save" at bounding box center [724, 260] width 42 height 22
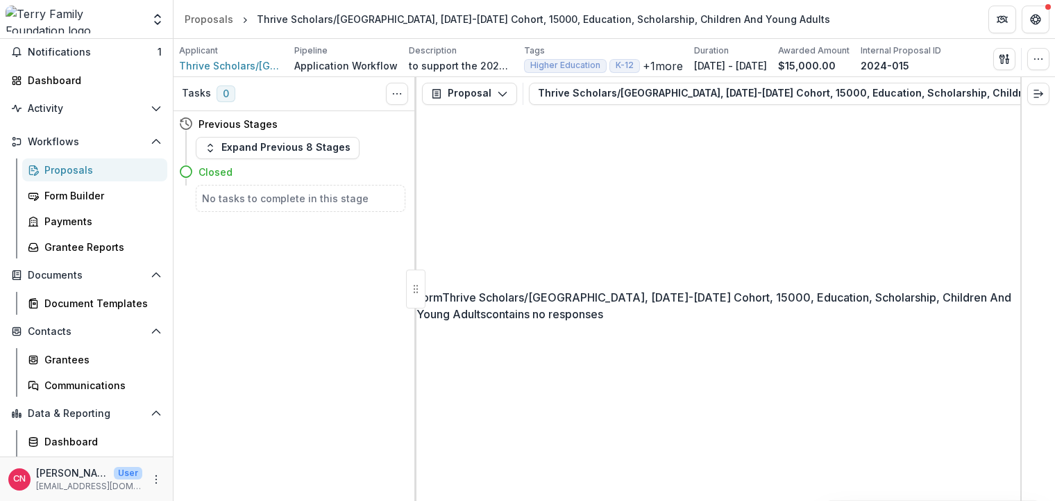
scroll to position [70, 0]
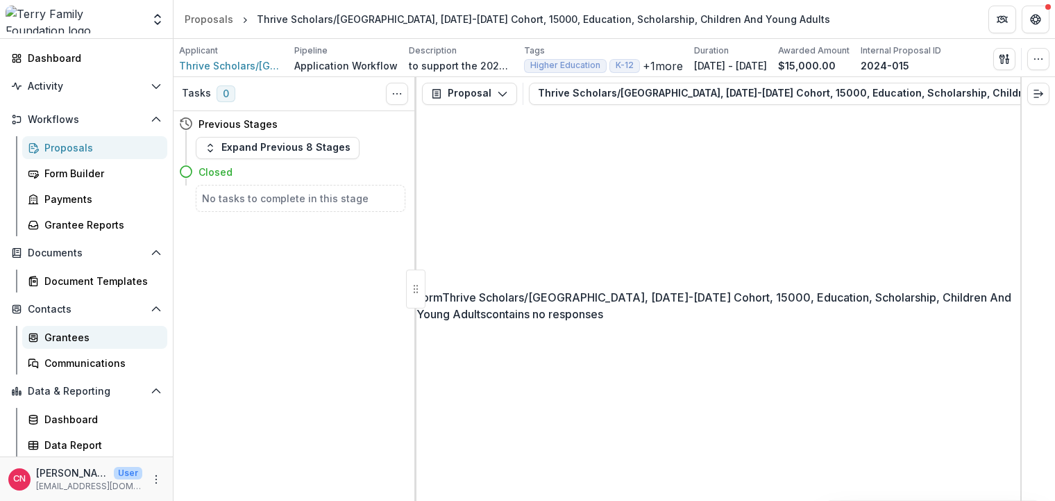
click at [72, 332] on div "Grantees" at bounding box center [100, 337] width 112 height 15
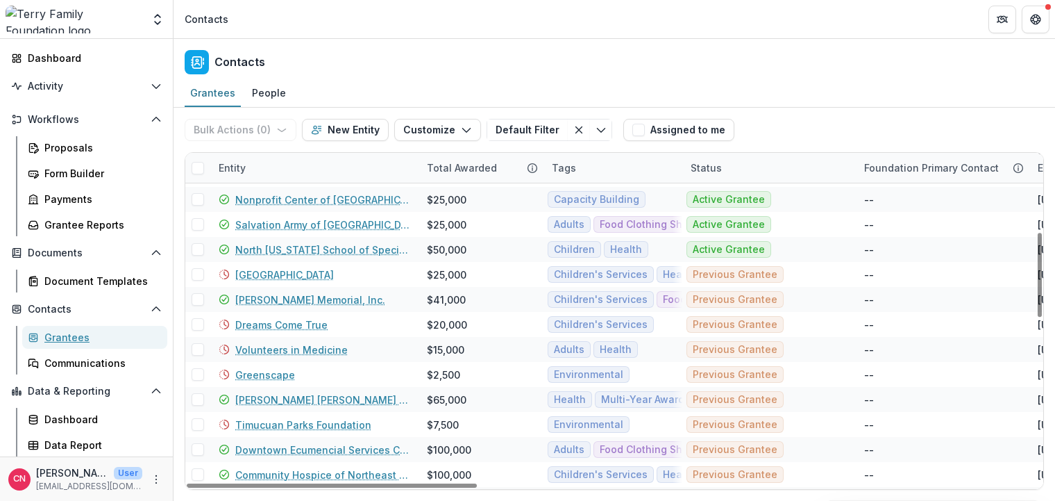
scroll to position [303, 0]
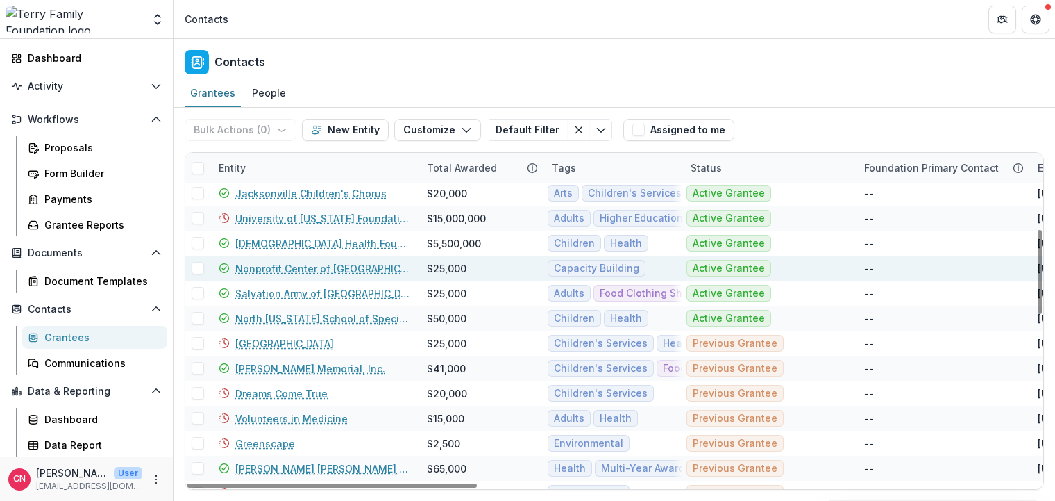
click at [272, 262] on link "Nonprofit Center of [GEOGRAPHIC_DATA][US_STATE]" at bounding box center [322, 268] width 175 height 15
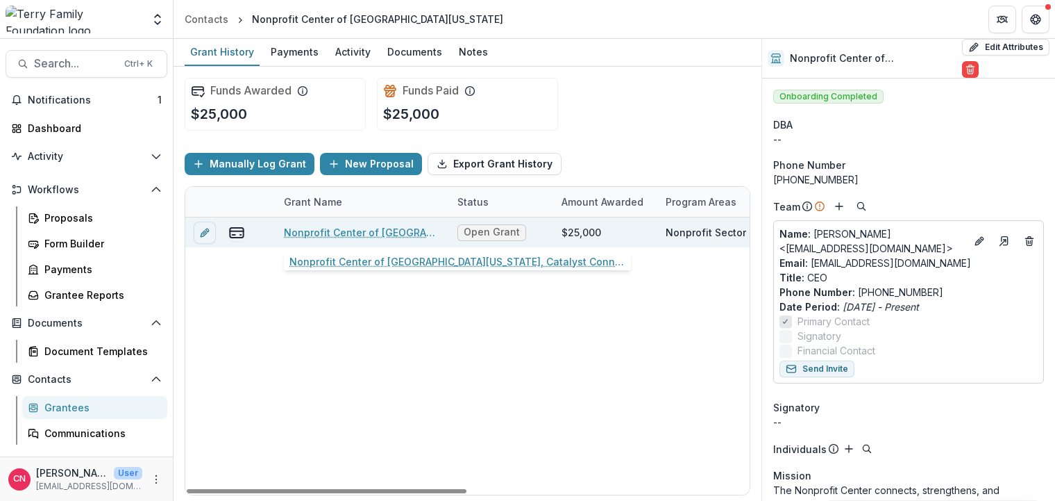
click at [342, 228] on link "Nonprofit Center of [GEOGRAPHIC_DATA][US_STATE], Catalyst Connect, 25000" at bounding box center [362, 232] width 157 height 15
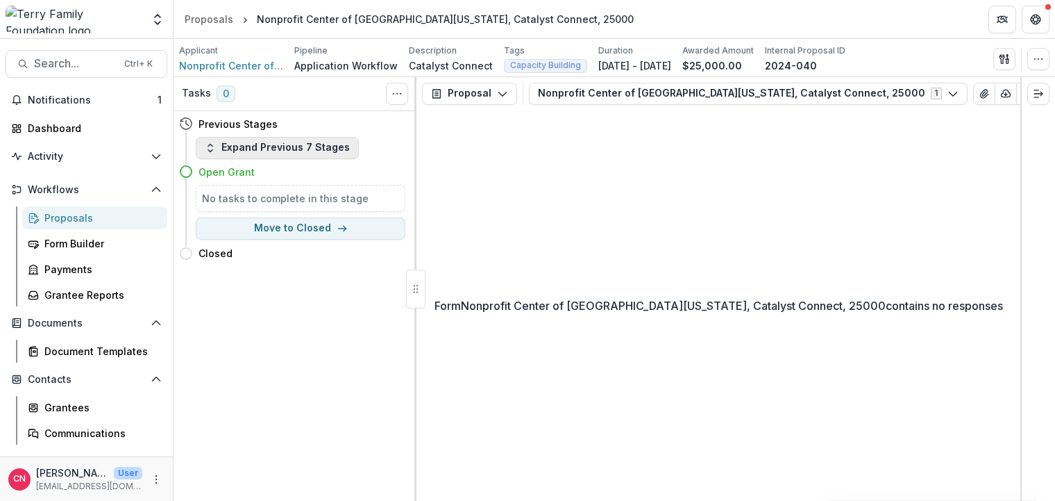
click at [209, 142] on icon "button" at bounding box center [210, 147] width 11 height 11
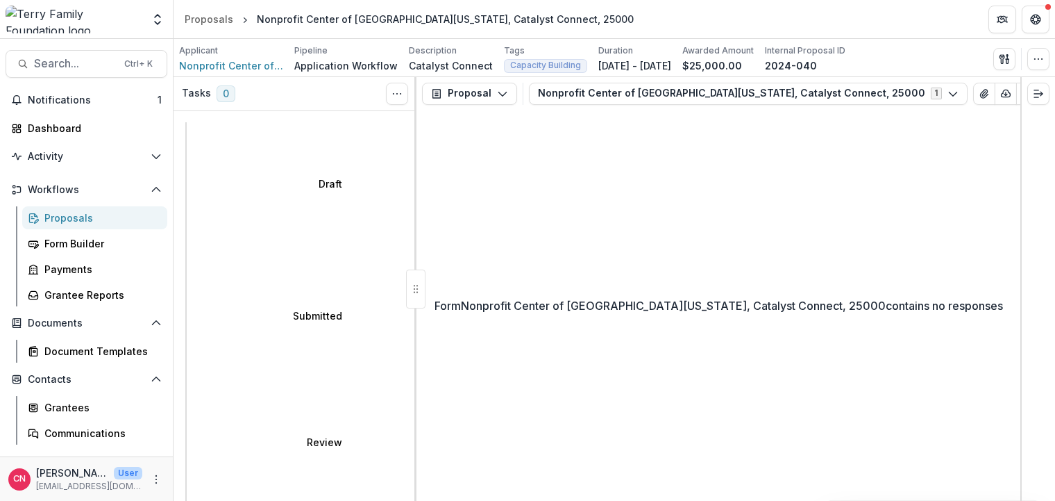
select select "********"
select select "**********"
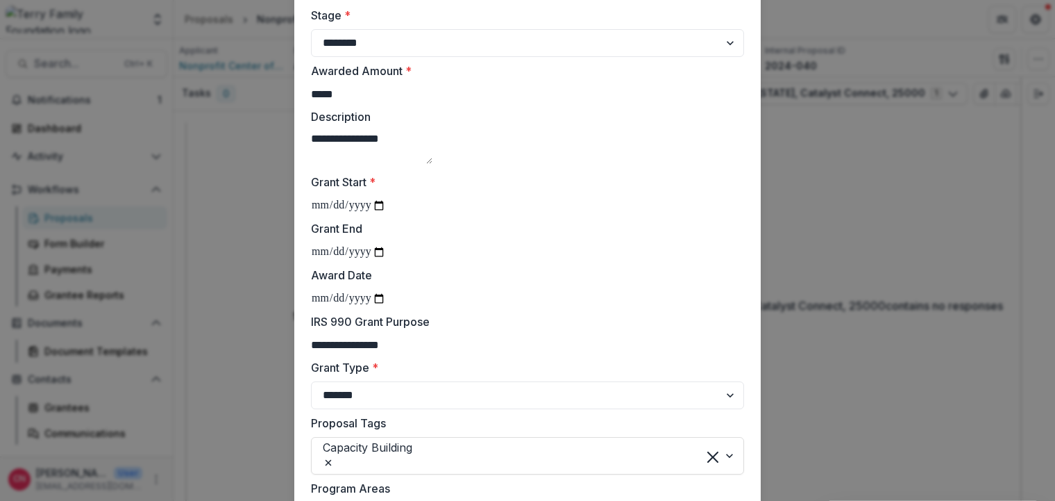
scroll to position [167, 0]
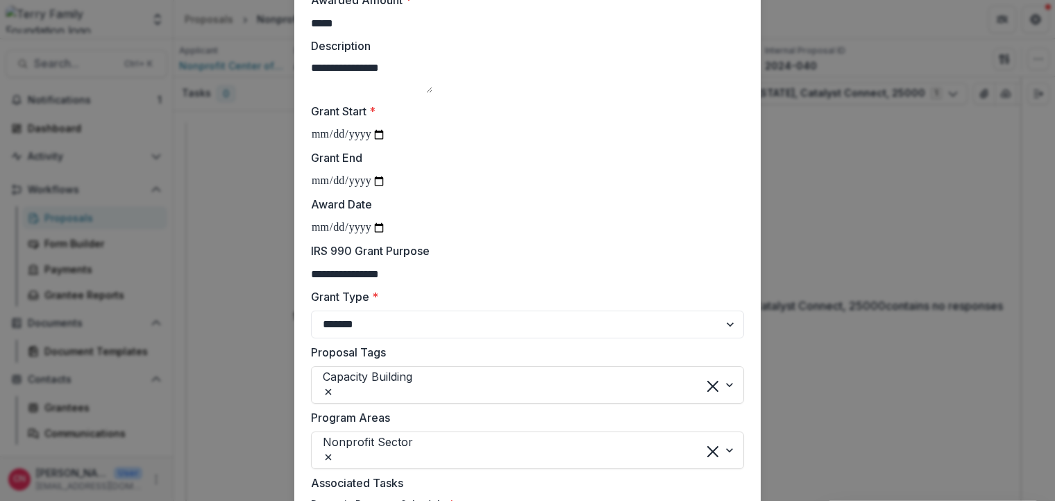
click at [326, 237] on input "Award Date" at bounding box center [348, 228] width 75 height 18
type input "**********"
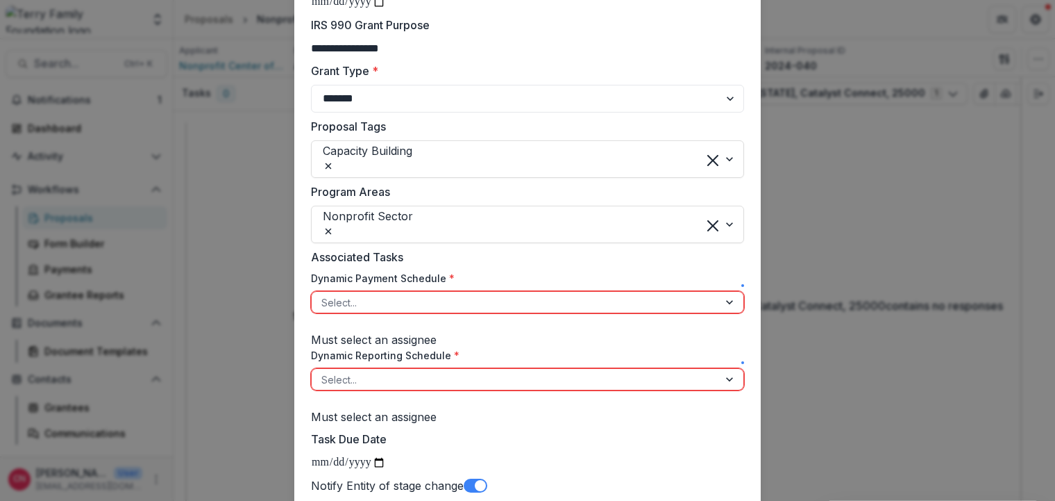
scroll to position [500, 0]
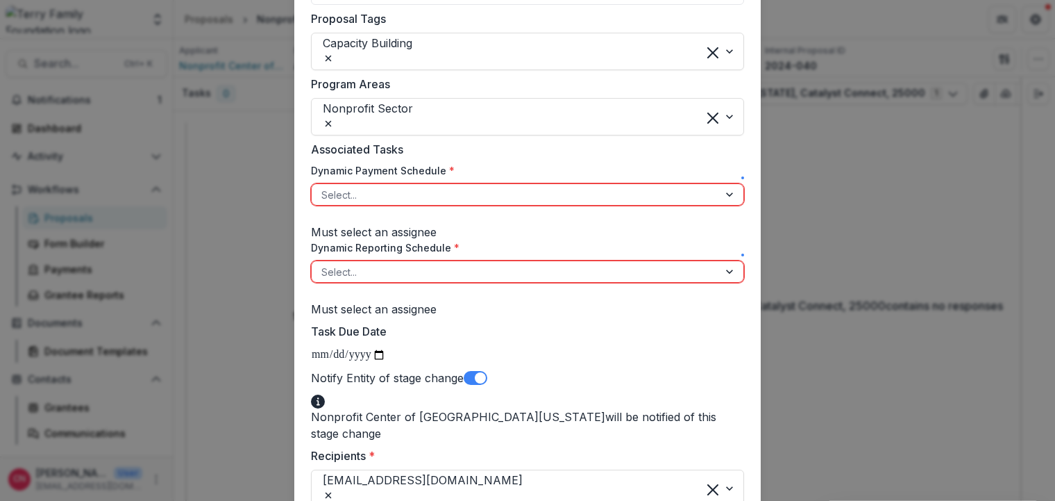
click at [721, 205] on div at bounding box center [731, 194] width 25 height 21
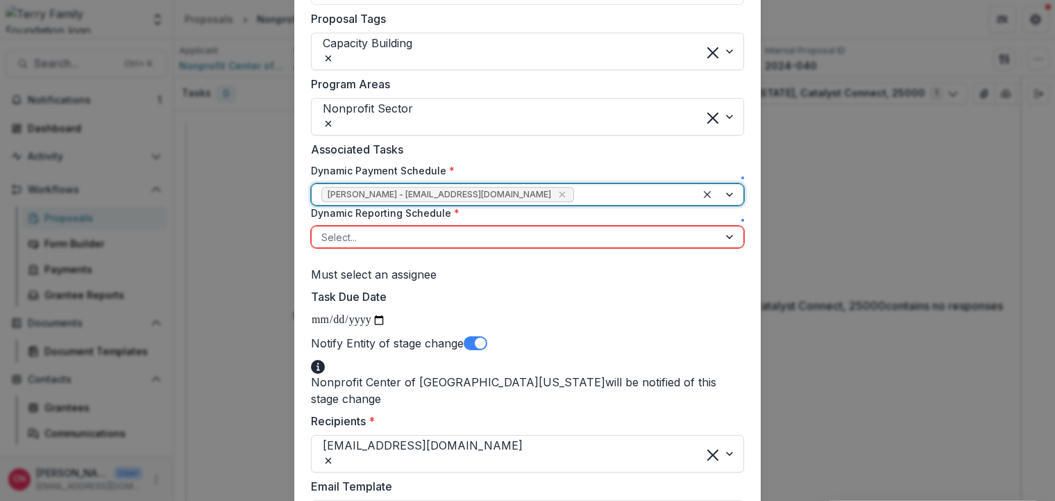
scroll to position [583, 0]
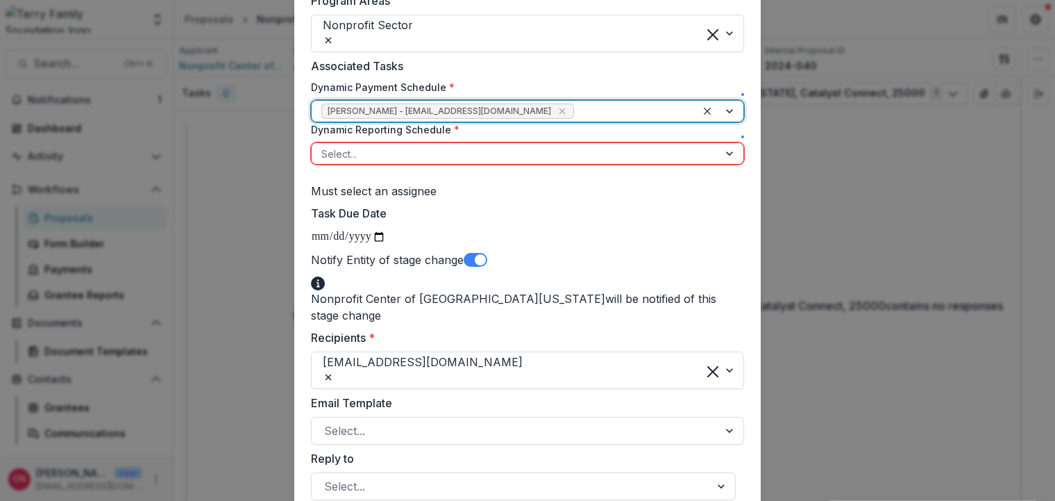
click at [721, 164] on div at bounding box center [731, 153] width 25 height 21
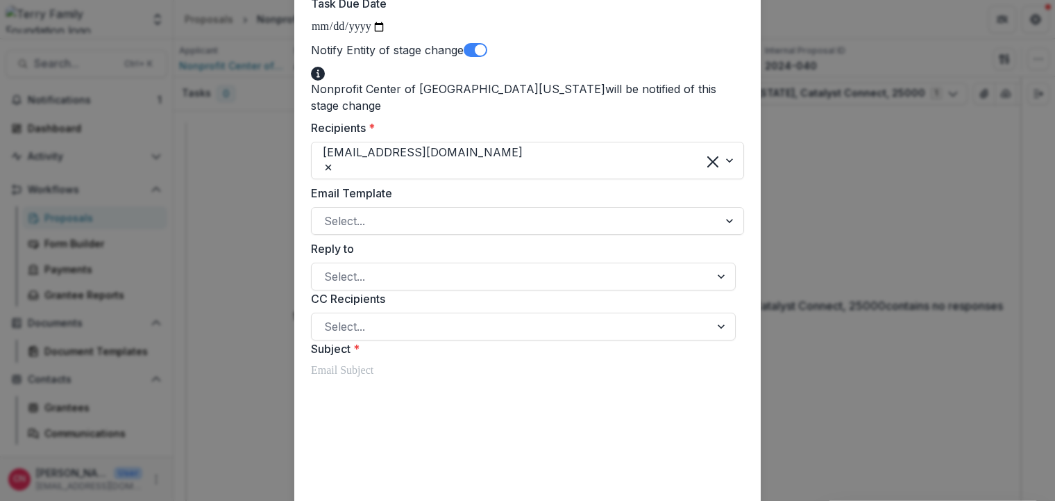
scroll to position [833, 0]
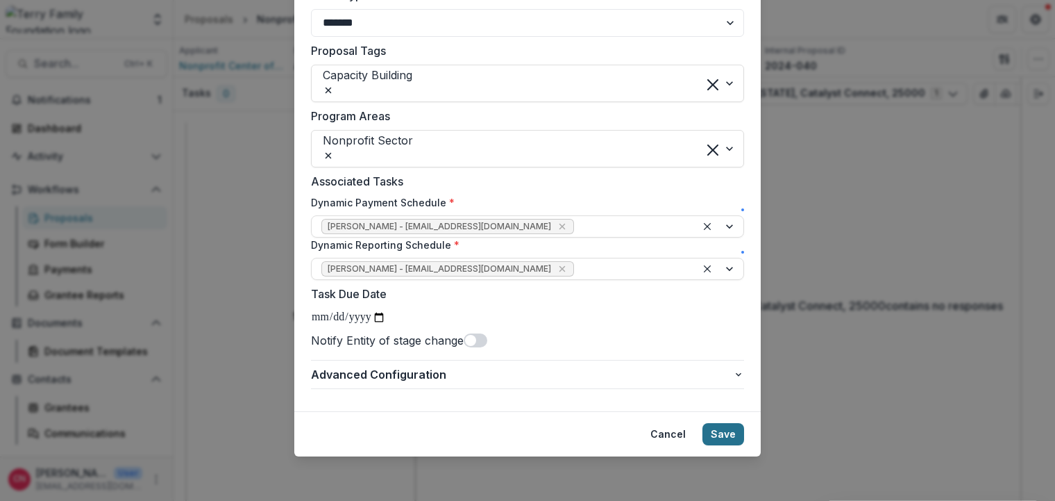
click at [723, 435] on button "Save" at bounding box center [724, 434] width 42 height 22
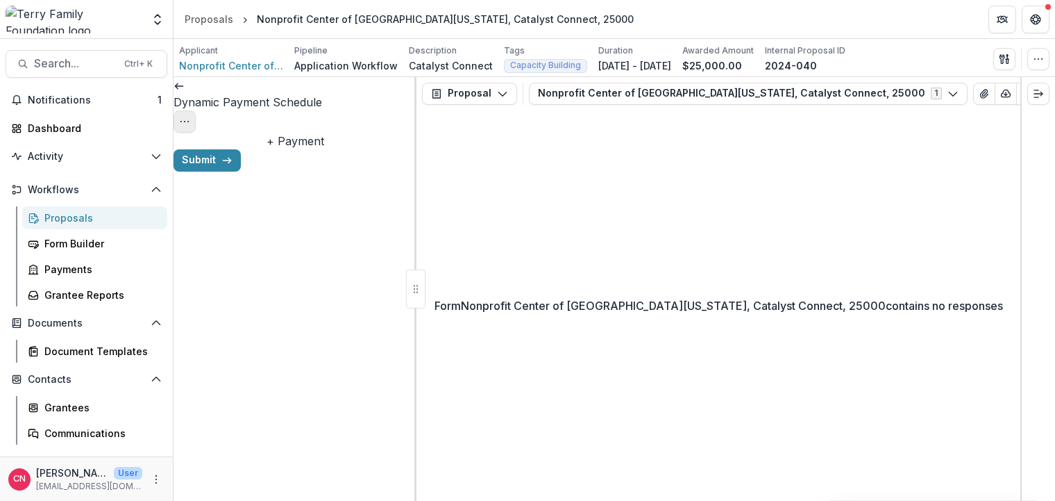
click at [196, 110] on button "Options" at bounding box center [185, 121] width 22 height 22
click at [335, 156] on button "Cancel Task" at bounding box center [333, 154] width 149 height 23
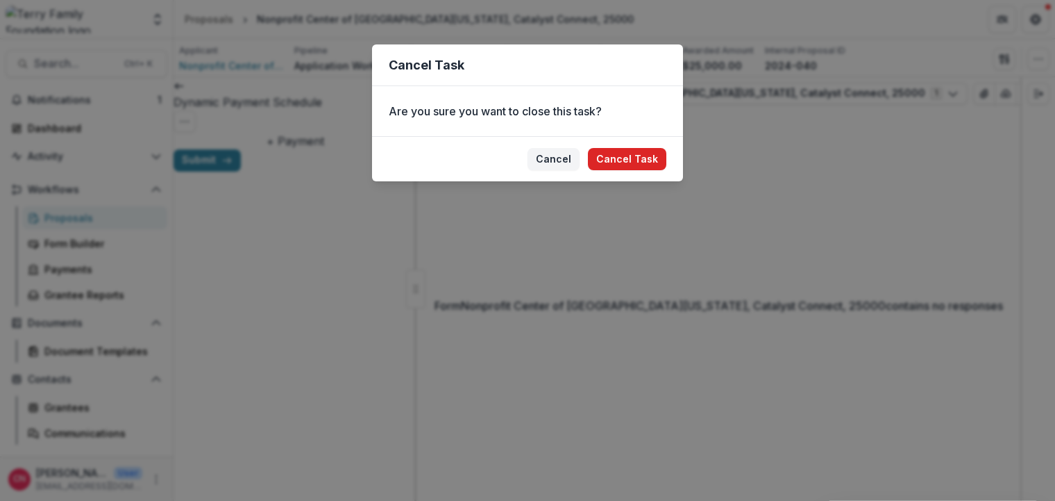
click at [627, 153] on button "Cancel Task" at bounding box center [627, 159] width 78 height 22
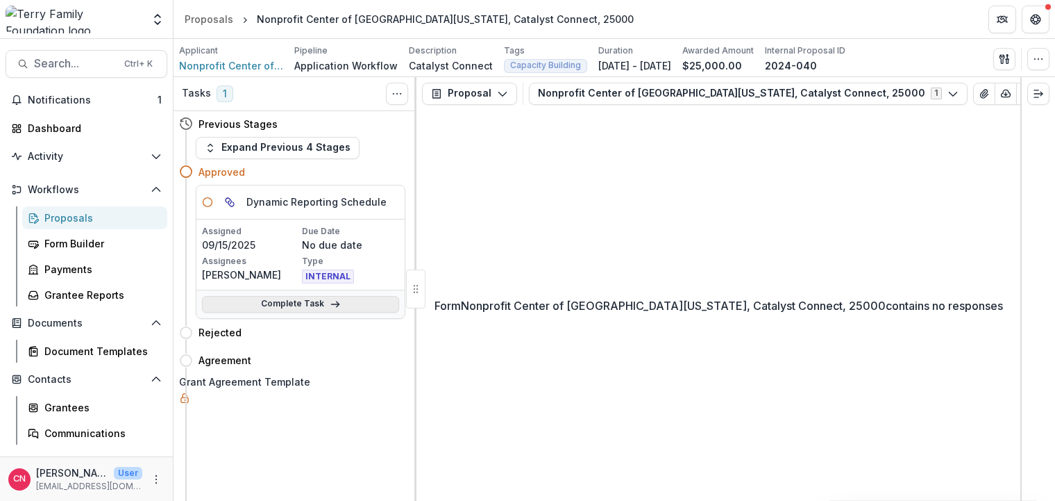
click at [301, 301] on link "Complete Task" at bounding box center [300, 304] width 197 height 17
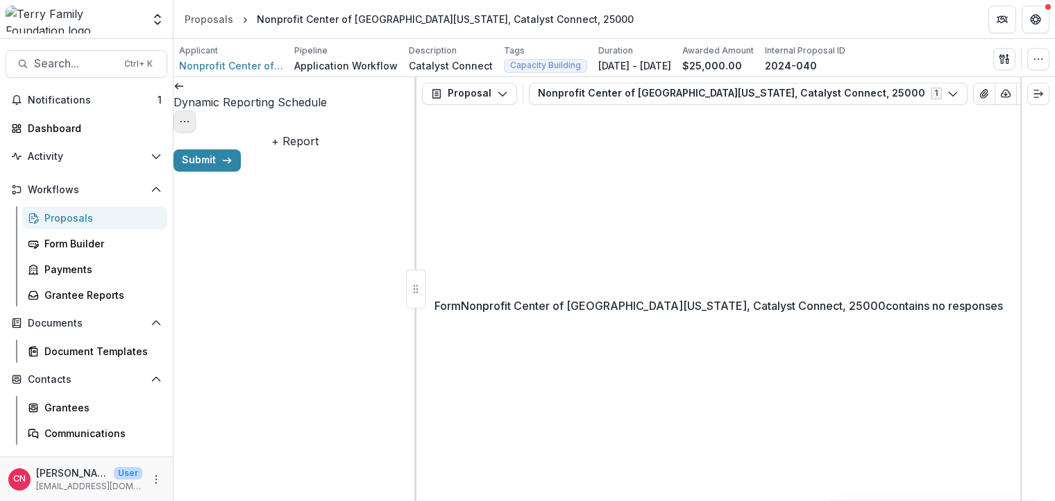
click at [190, 116] on icon "Options" at bounding box center [184, 121] width 11 height 11
click at [337, 152] on button "Cancel Task" at bounding box center [333, 154] width 149 height 23
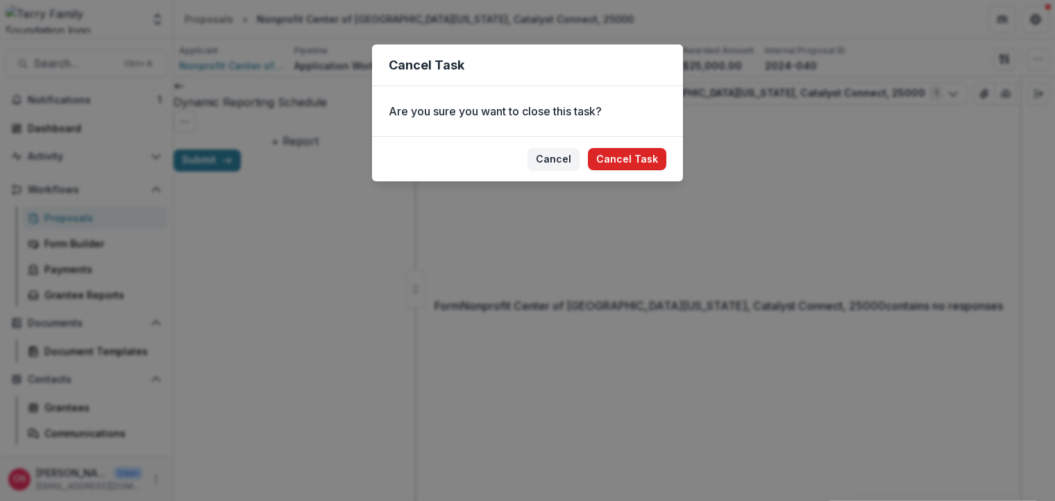
click at [623, 155] on button "Cancel Task" at bounding box center [627, 159] width 78 height 22
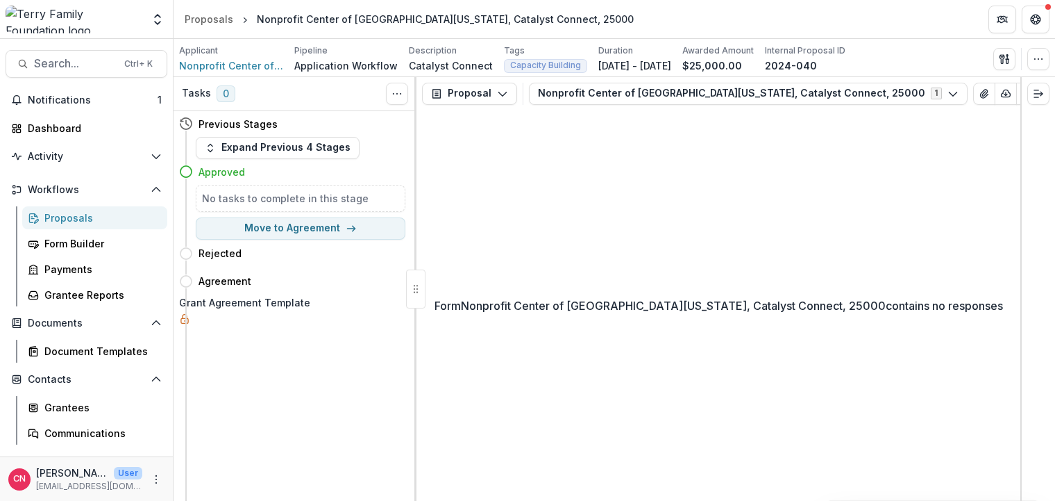
select select "******"
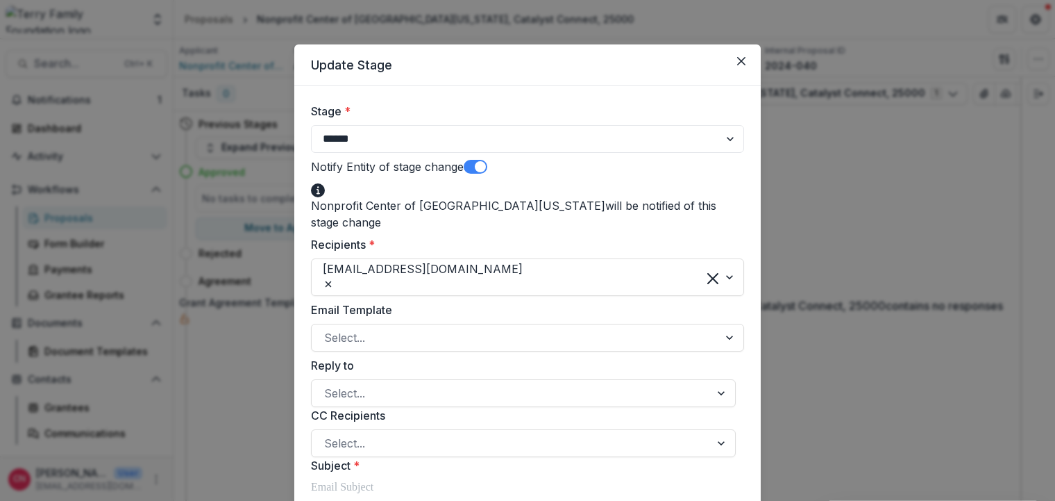
click at [484, 163] on span at bounding box center [476, 167] width 24 height 14
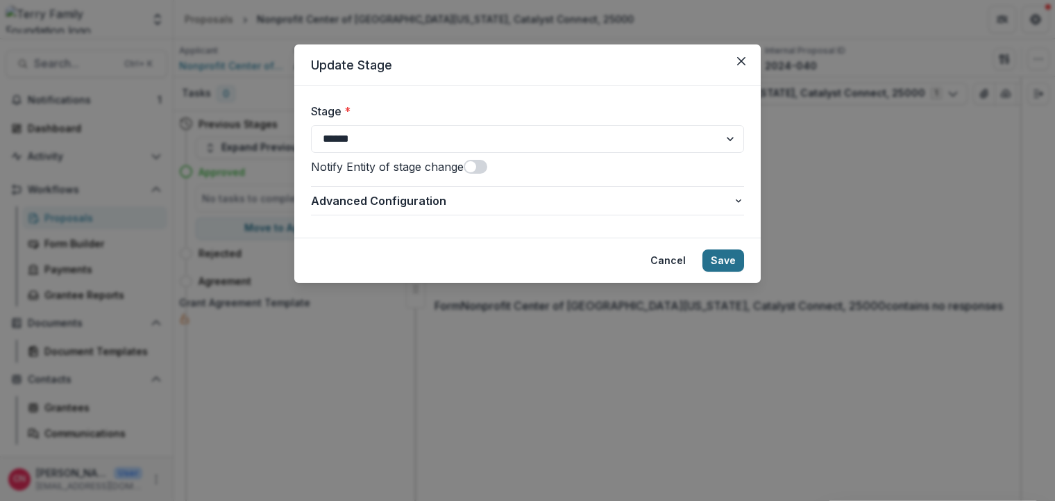
click at [719, 252] on button "Save" at bounding box center [724, 260] width 42 height 22
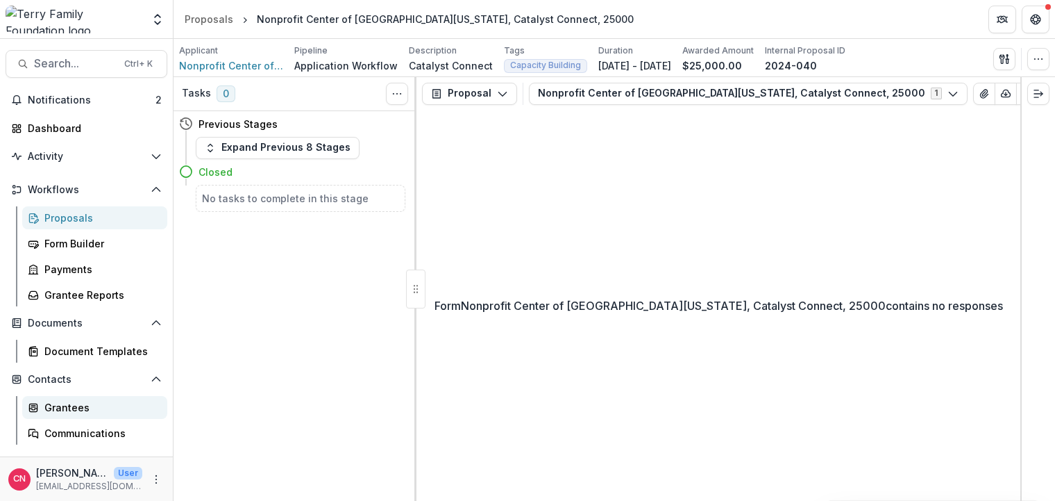
drag, startPoint x: 49, startPoint y: 410, endPoint x: 62, endPoint y: 399, distance: 18.2
click at [49, 410] on div "Grantees" at bounding box center [100, 407] width 112 height 15
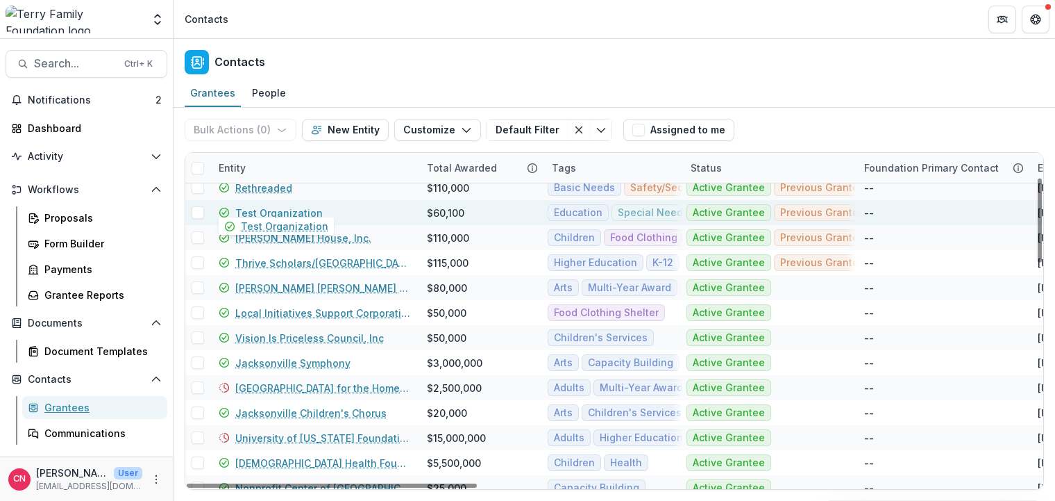
scroll to position [333, 0]
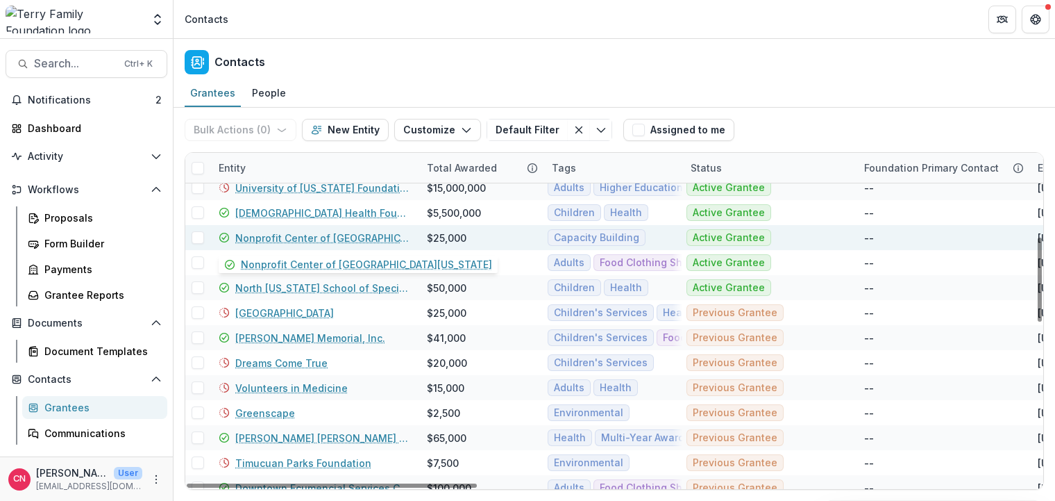
click at [292, 235] on link "Nonprofit Center of [GEOGRAPHIC_DATA][US_STATE]" at bounding box center [322, 238] width 175 height 15
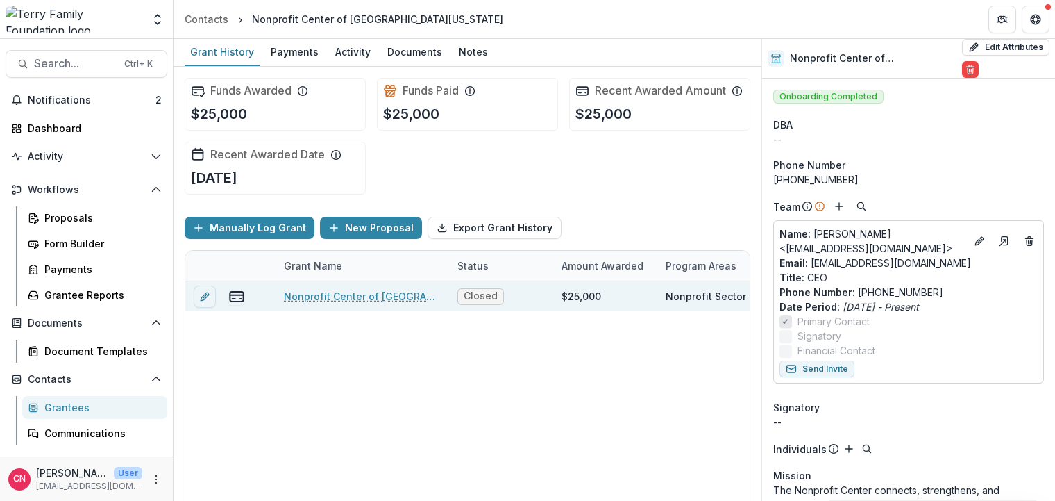
click at [383, 296] on link "Nonprofit Center of [GEOGRAPHIC_DATA][US_STATE], Catalyst Connect, 25000" at bounding box center [362, 296] width 157 height 15
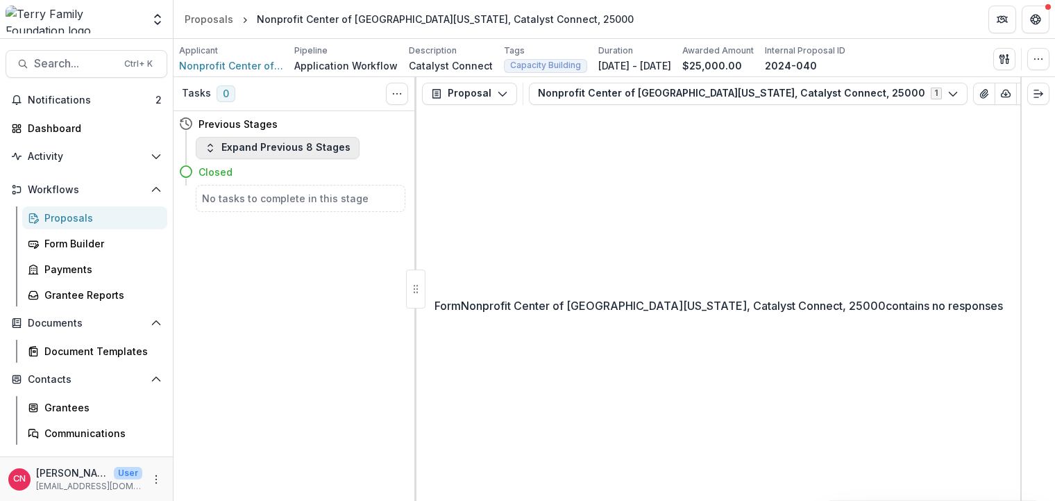
click at [203, 139] on button "Expand Previous 8 Stages" at bounding box center [278, 148] width 164 height 22
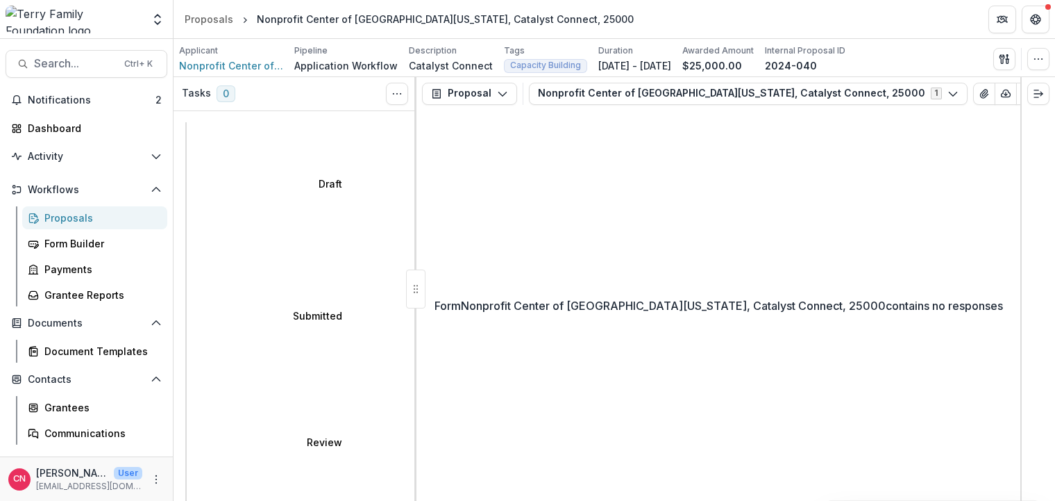
select select "********"
select select "**********"
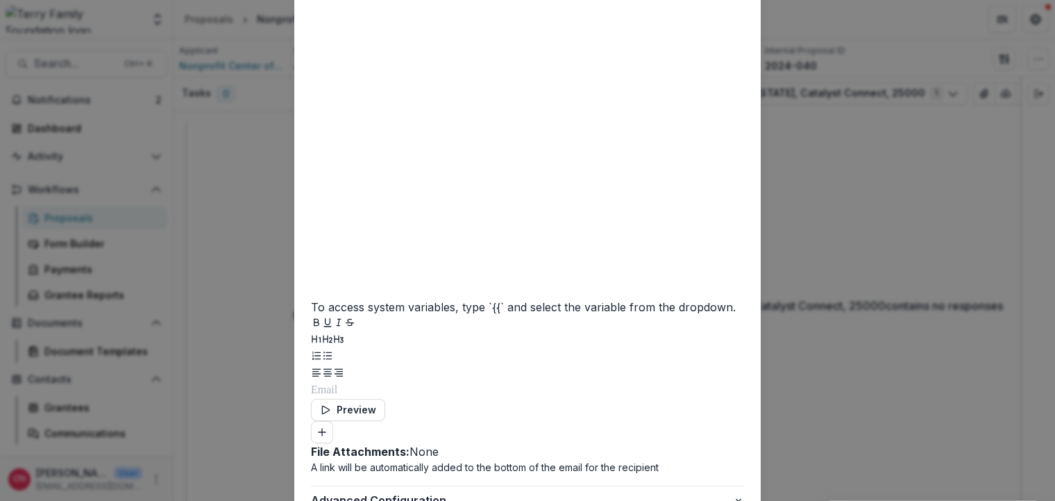
scroll to position [1429, 0]
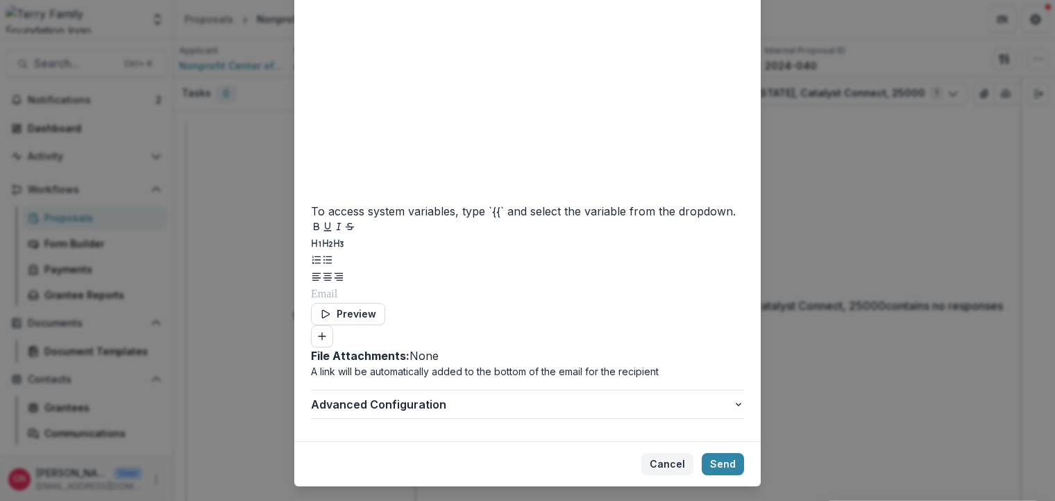
click at [659, 453] on button "Cancel" at bounding box center [668, 464] width 52 height 22
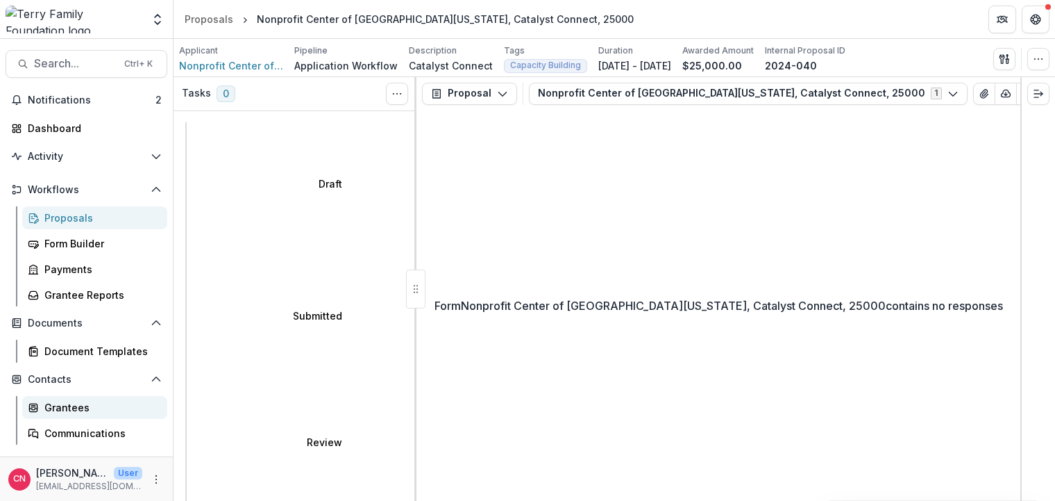
click at [51, 406] on div "Grantees" at bounding box center [100, 407] width 112 height 15
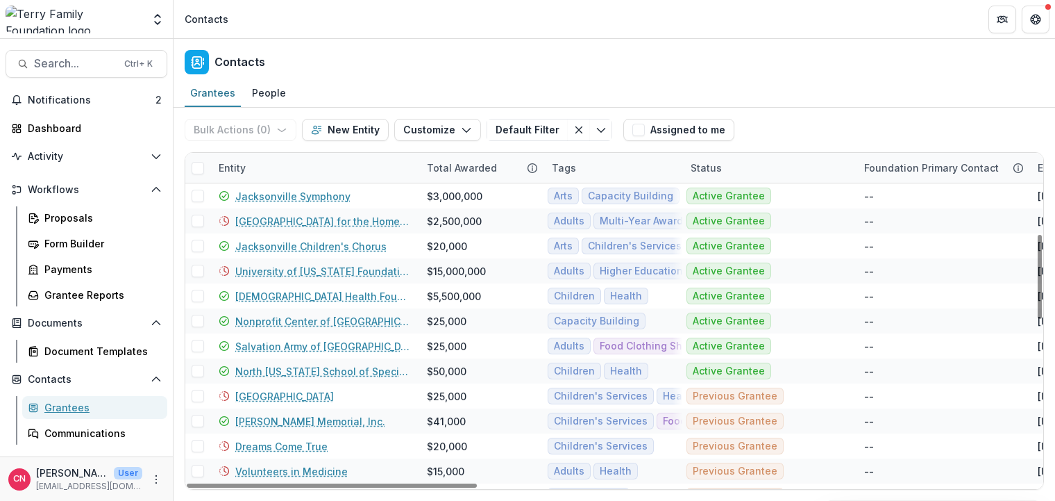
scroll to position [333, 0]
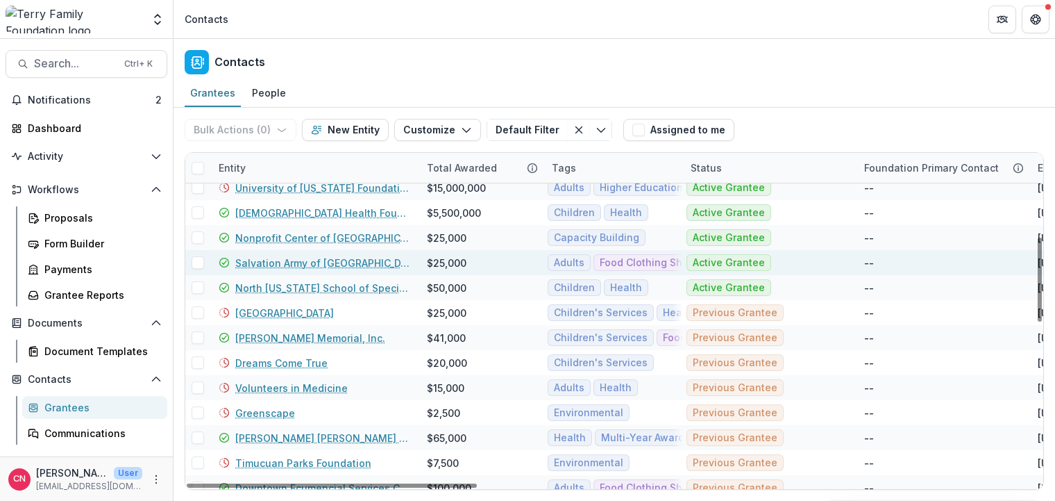
click at [246, 262] on link "Salvation Army of [GEOGRAPHIC_DATA][US_STATE]" at bounding box center [322, 263] width 175 height 15
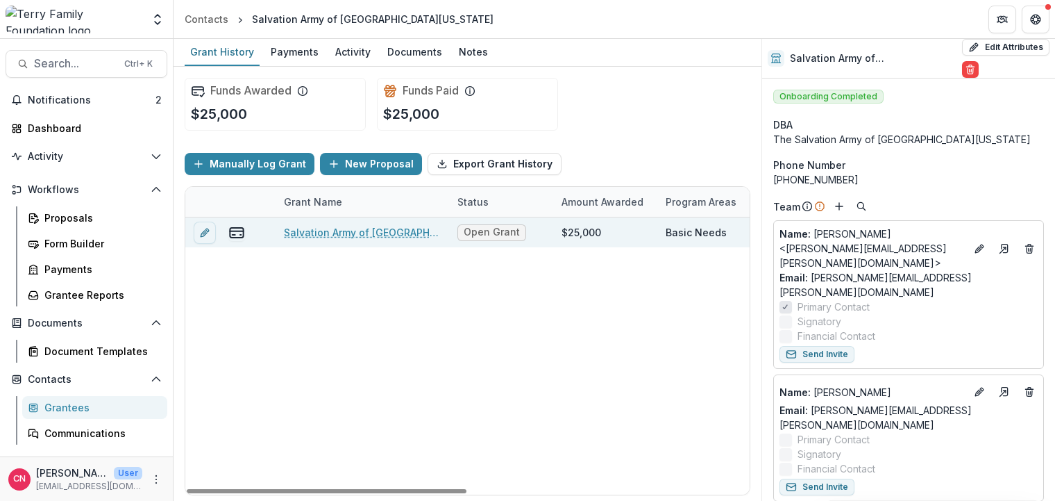
click at [340, 232] on link "Salvation Army of [GEOGRAPHIC_DATA][US_STATE], [DATE]-[DATE] General Program Su…" at bounding box center [362, 232] width 157 height 15
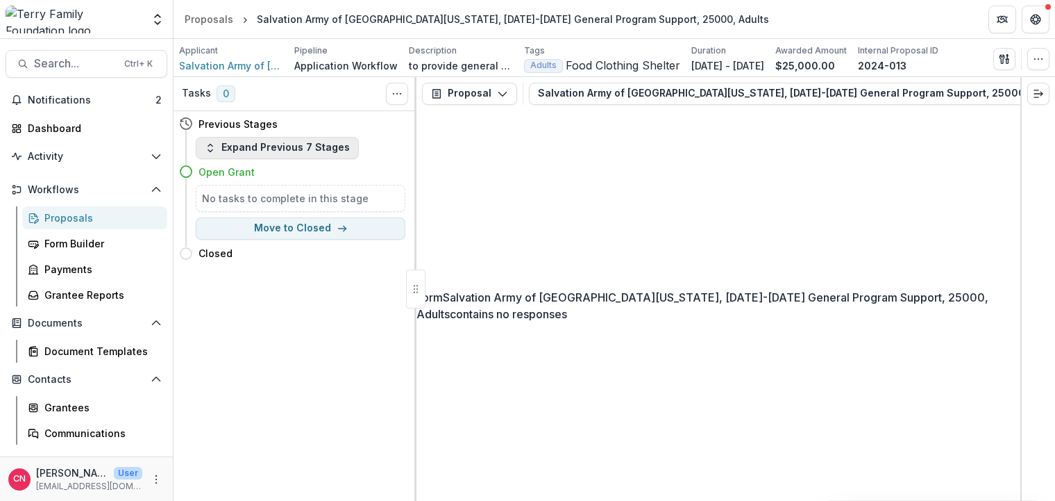
click at [202, 138] on button "Expand Previous 7 Stages" at bounding box center [277, 148] width 163 height 22
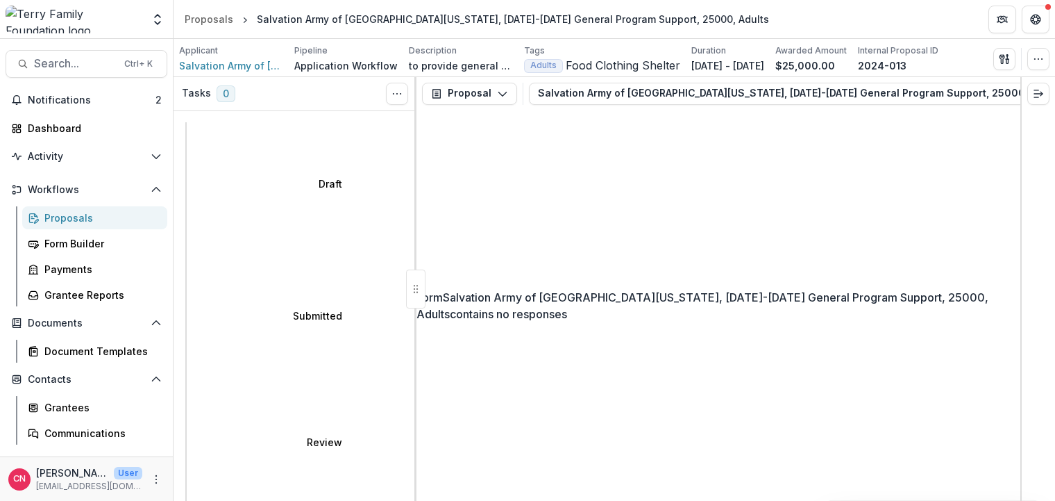
select select "********"
select select "**********"
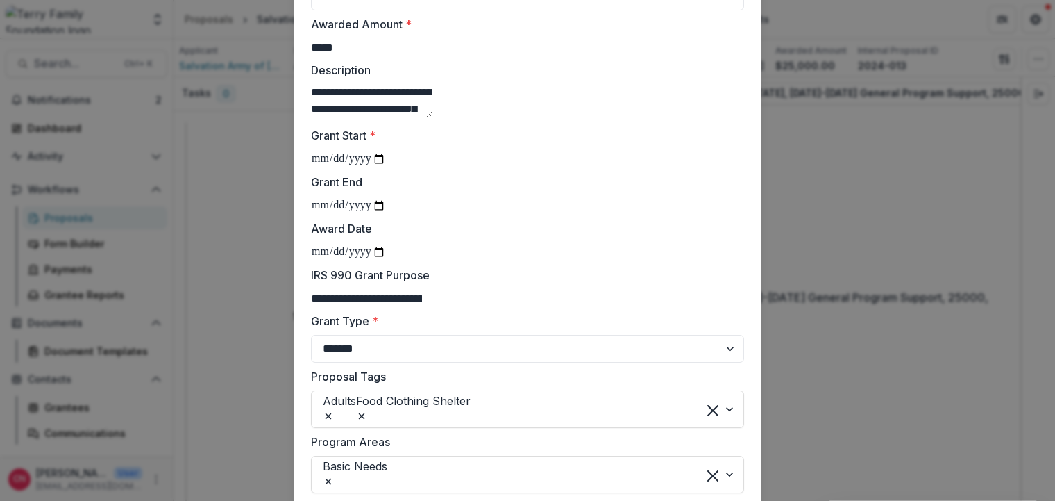
scroll to position [167, 0]
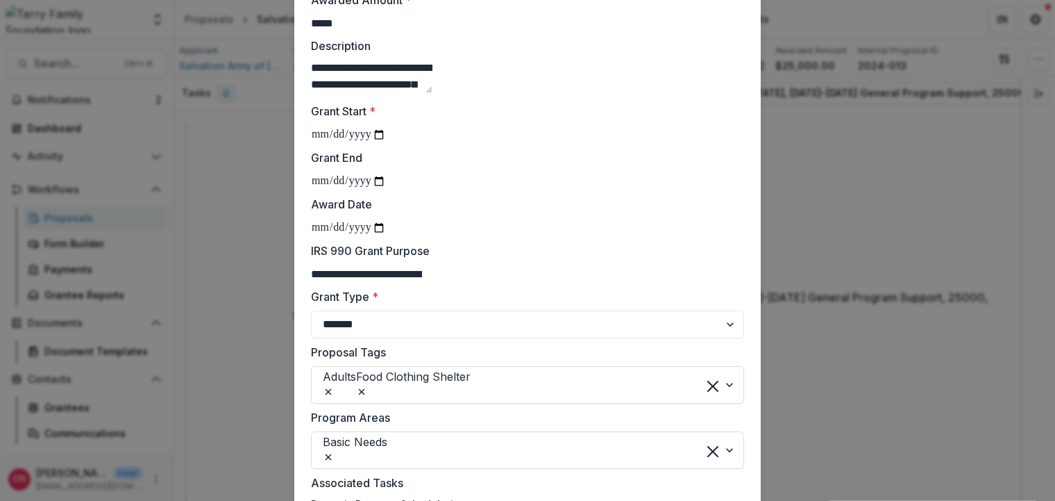
click at [325, 237] on input "Award Date" at bounding box center [348, 228] width 75 height 18
type input "**********"
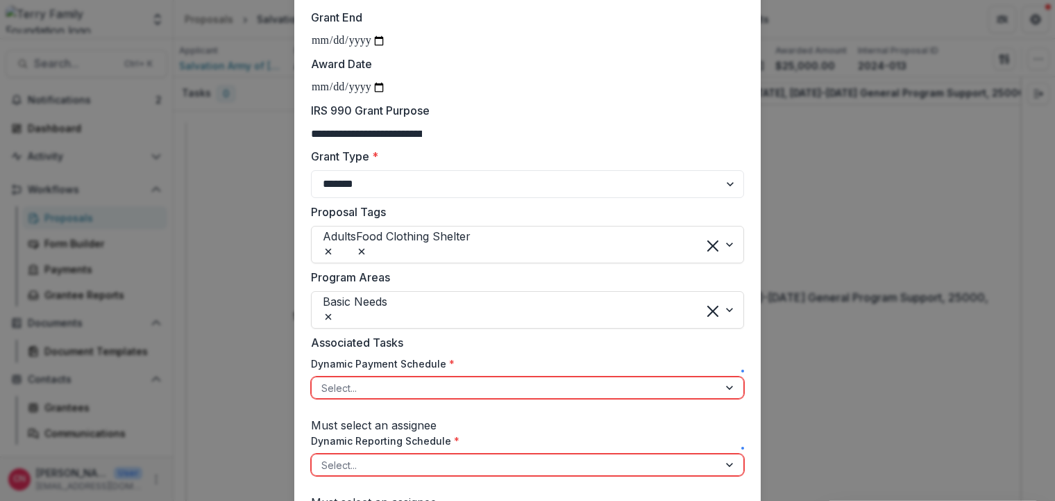
scroll to position [333, 0]
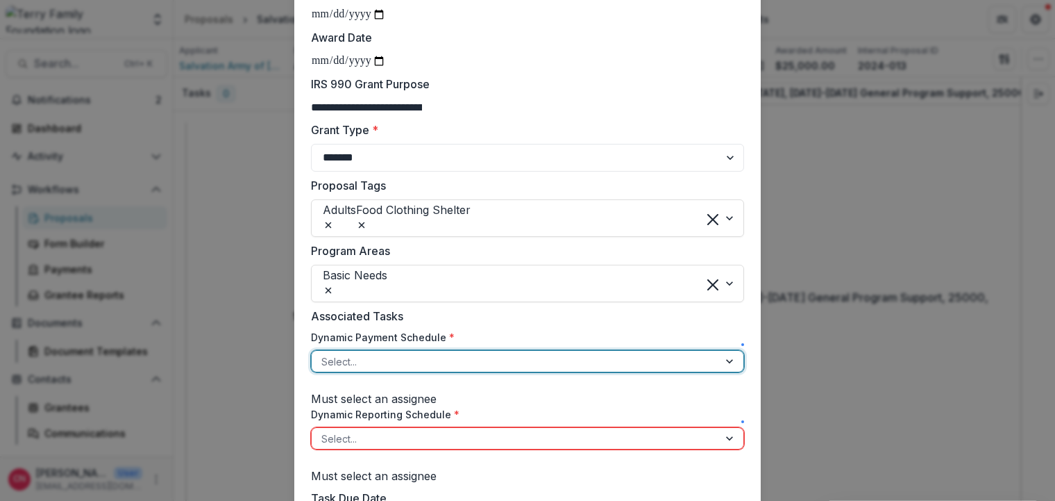
click at [719, 371] on div at bounding box center [731, 361] width 25 height 21
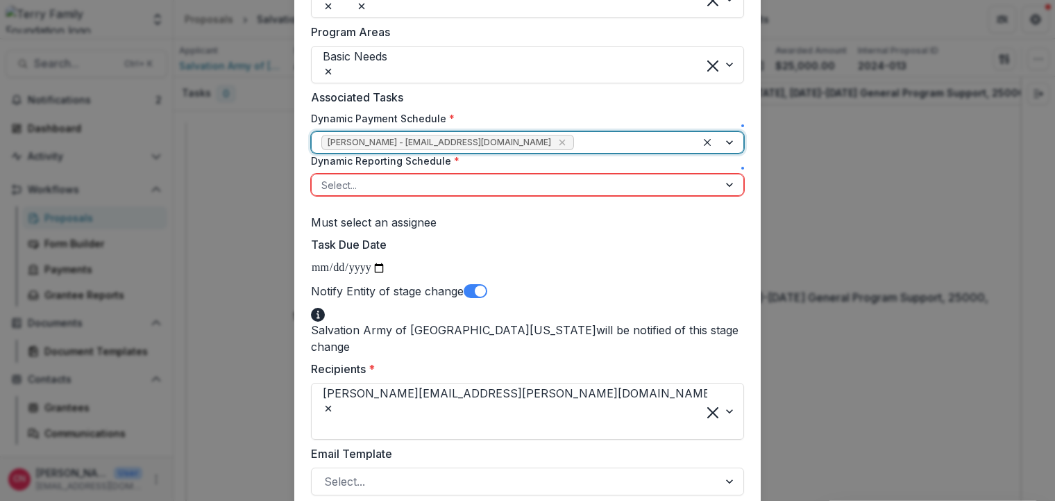
scroll to position [583, 0]
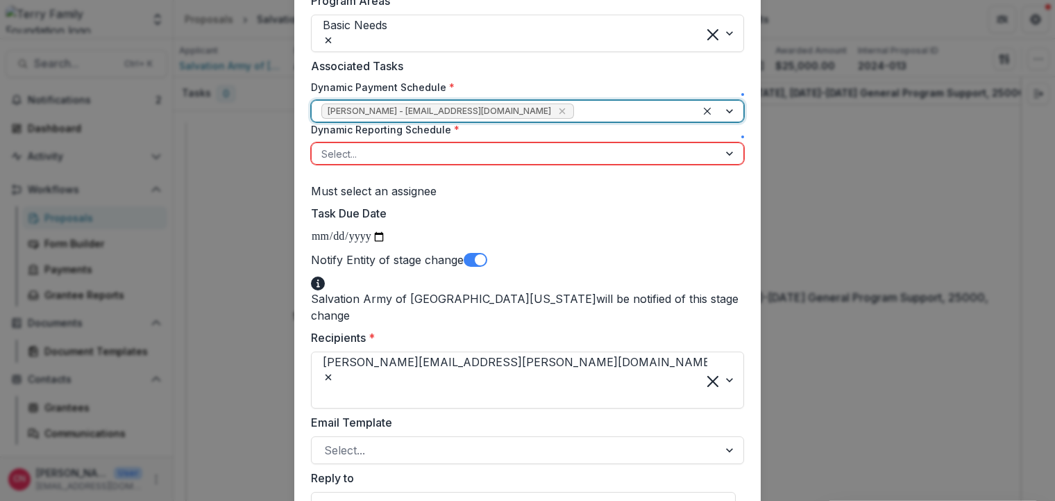
click at [728, 164] on div at bounding box center [731, 153] width 25 height 21
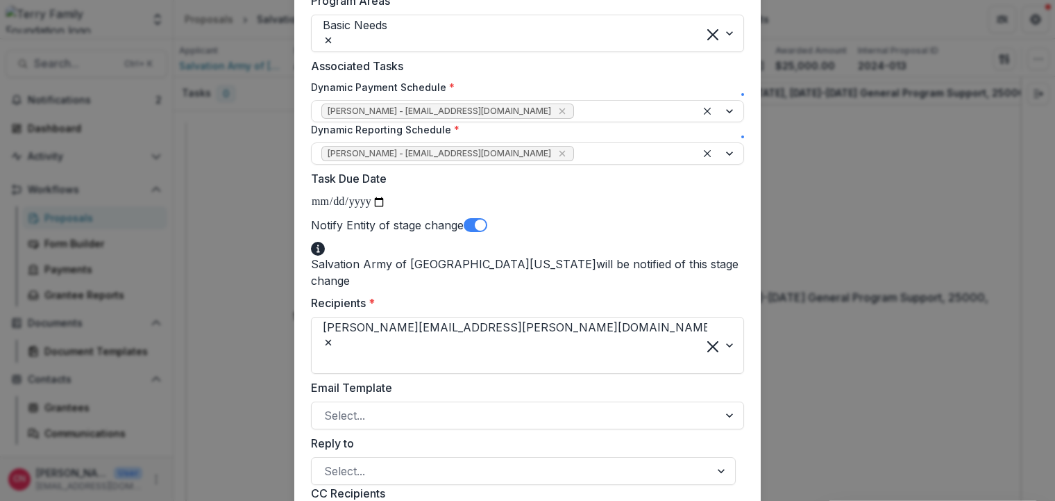
click at [487, 232] on span at bounding box center [476, 225] width 24 height 14
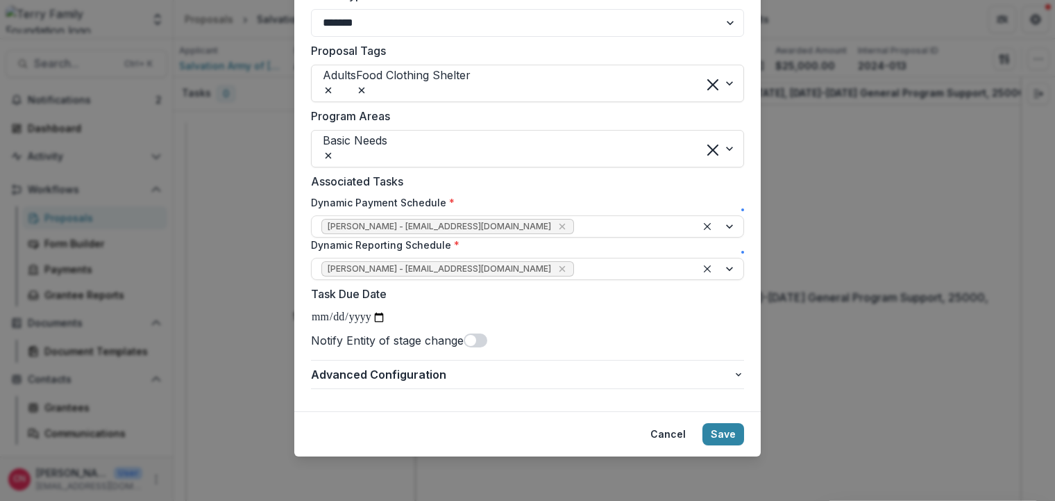
click at [712, 429] on button "Save" at bounding box center [724, 434] width 42 height 22
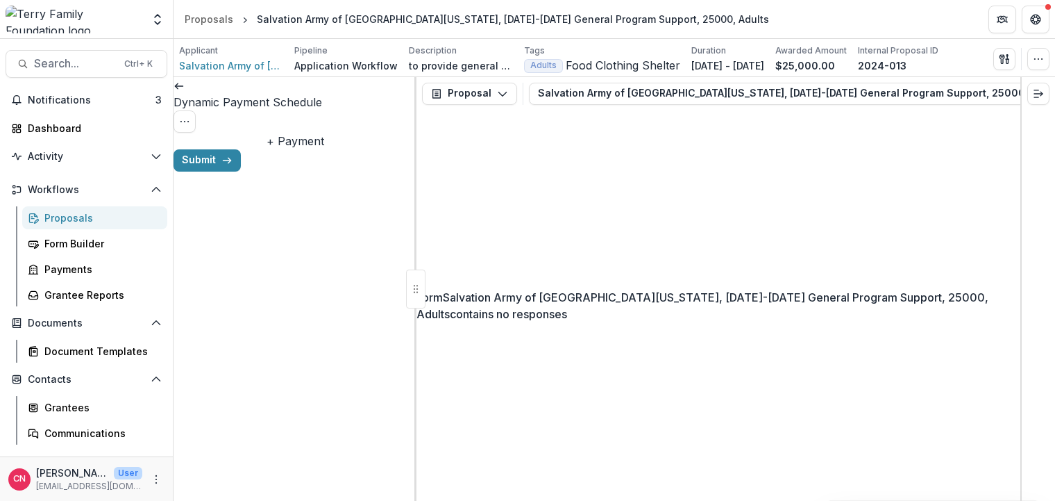
click at [388, 91] on div "Dynamic Payment Schedule View task Cancel Task" at bounding box center [295, 105] width 243 height 56
click at [190, 116] on icon "Options" at bounding box center [184, 121] width 11 height 11
click at [332, 151] on button "Cancel Task" at bounding box center [333, 154] width 149 height 23
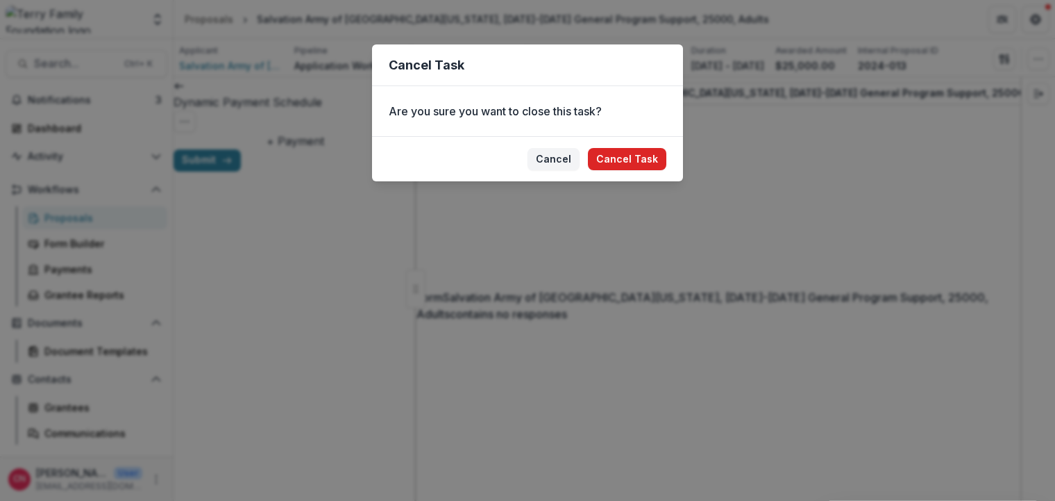
drag, startPoint x: 630, startPoint y: 154, endPoint x: 621, endPoint y: 152, distance: 9.3
click at [630, 154] on button "Cancel Task" at bounding box center [627, 159] width 78 height 22
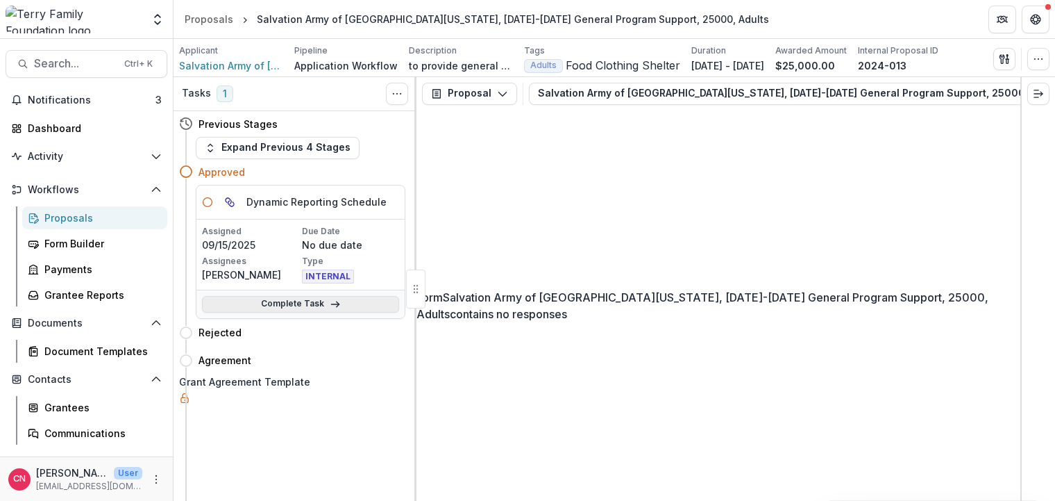
click at [295, 299] on link "Complete Task" at bounding box center [300, 304] width 197 height 17
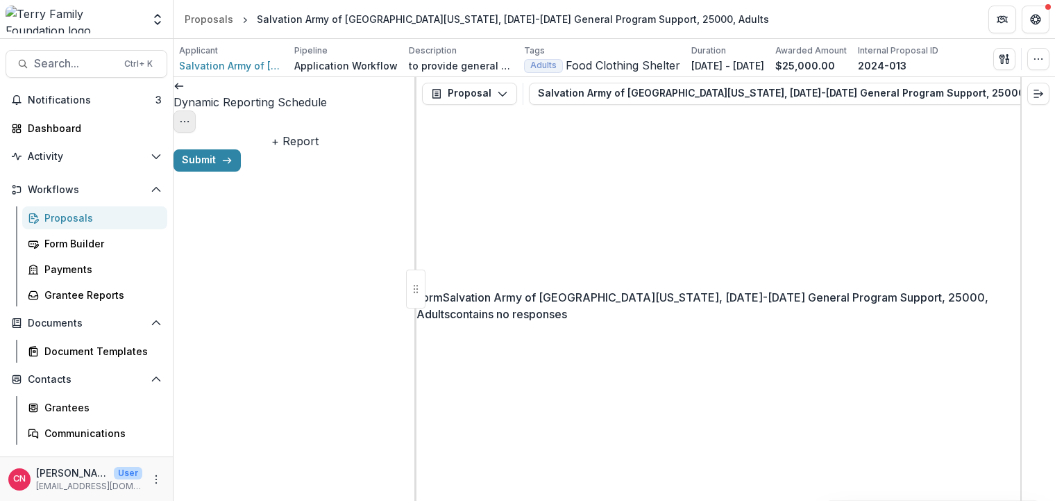
click at [190, 116] on icon "Options" at bounding box center [184, 121] width 11 height 11
click at [282, 156] on button "Cancel Task" at bounding box center [333, 154] width 149 height 23
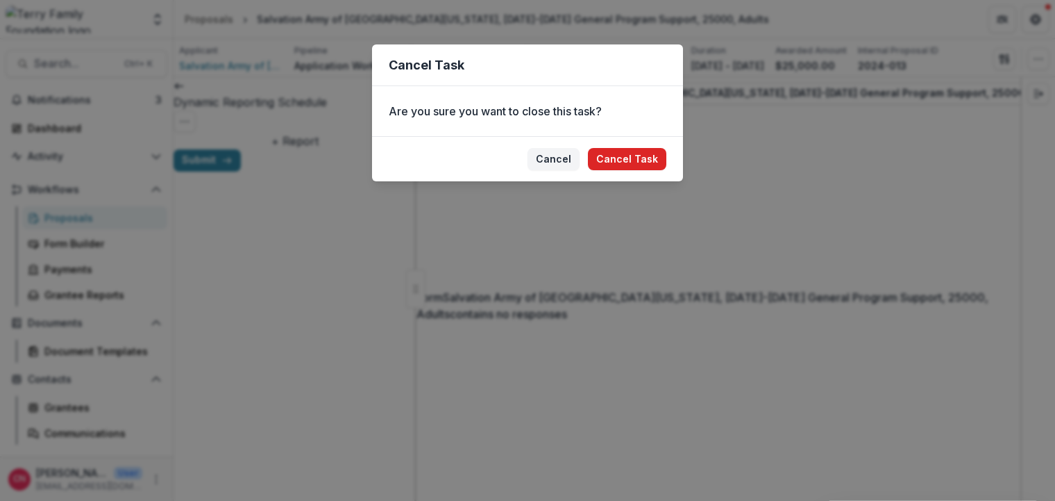
drag, startPoint x: 585, startPoint y: 157, endPoint x: 596, endPoint y: 158, distance: 11.1
click at [593, 158] on footer "[PERSON_NAME] Task" at bounding box center [527, 158] width 311 height 45
click at [608, 158] on button "Cancel Task" at bounding box center [627, 159] width 78 height 22
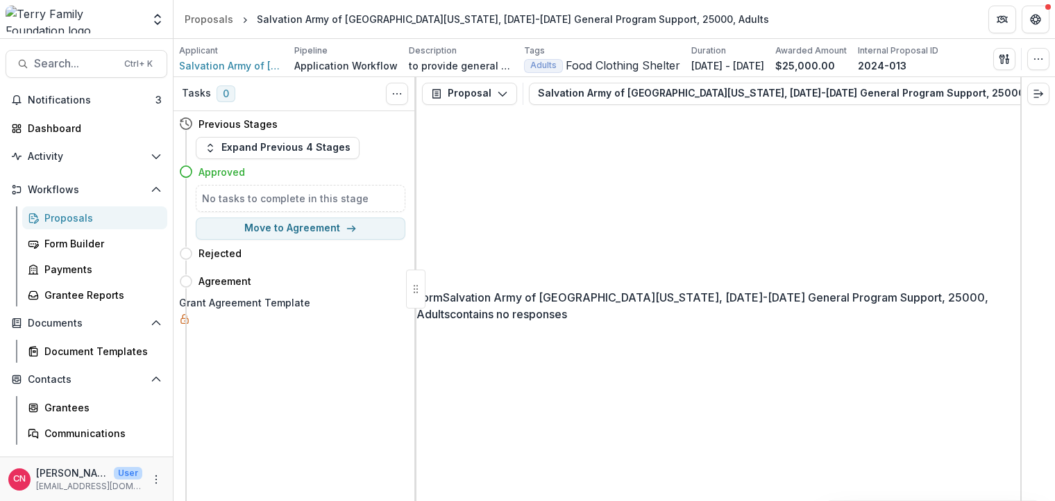
select select "******"
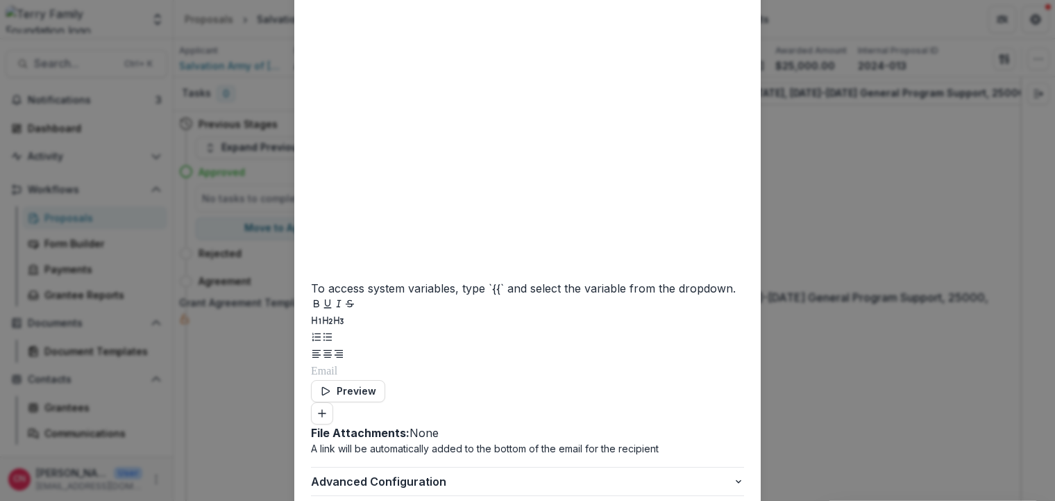
scroll to position [662, 0]
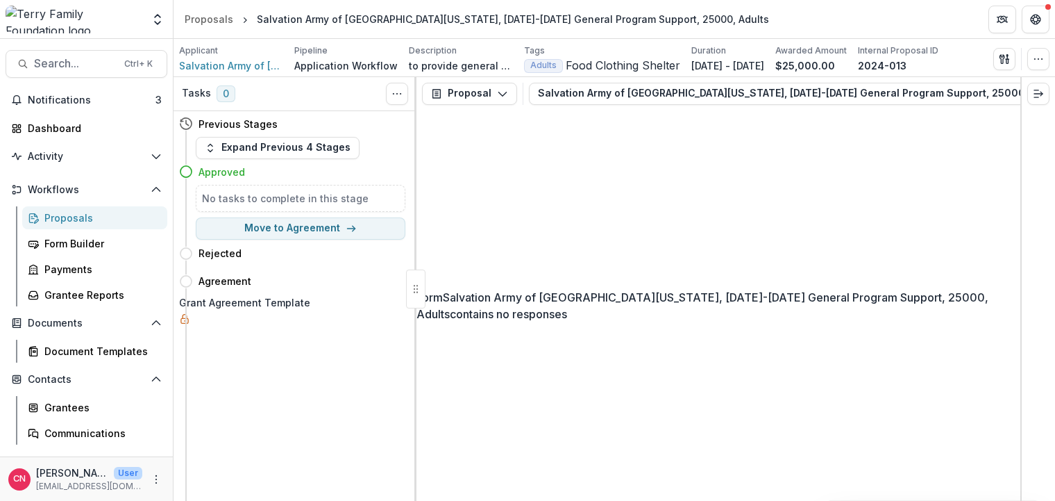
select select "**********"
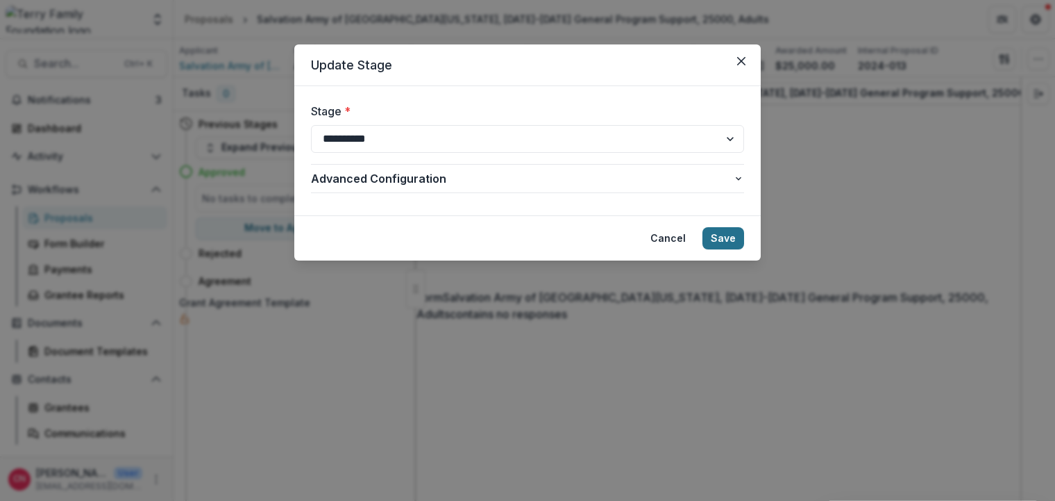
click at [717, 236] on button "Save" at bounding box center [724, 238] width 42 height 22
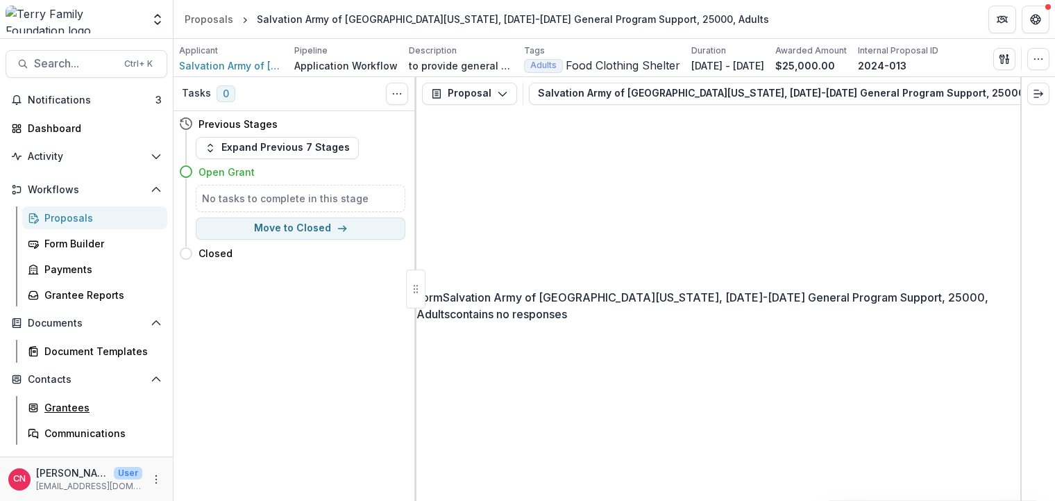
drag, startPoint x: 47, startPoint y: 406, endPoint x: 58, endPoint y: 394, distance: 16.2
click at [46, 406] on div "Grantees" at bounding box center [100, 407] width 112 height 15
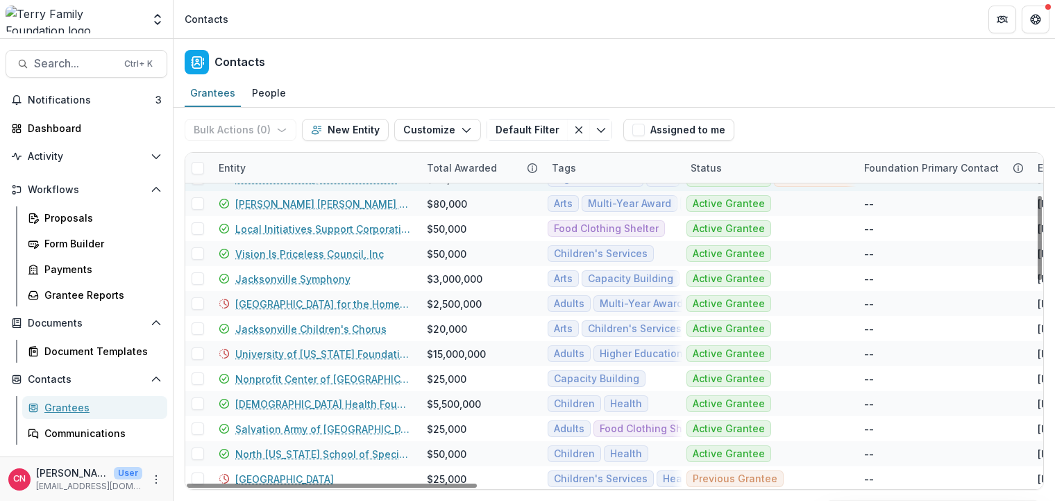
scroll to position [250, 0]
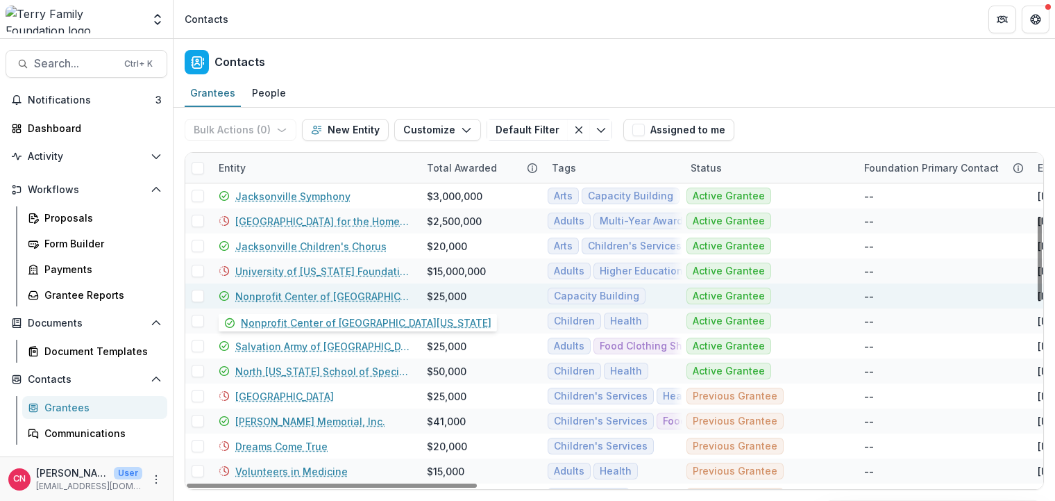
click at [285, 290] on link "Nonprofit Center of [GEOGRAPHIC_DATA][US_STATE]" at bounding box center [322, 296] width 175 height 15
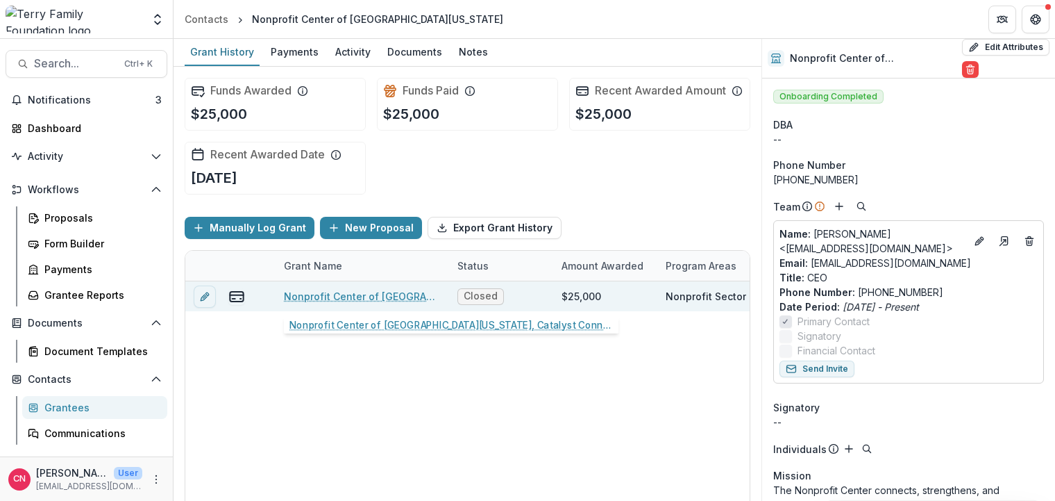
click at [312, 292] on link "Nonprofit Center of [GEOGRAPHIC_DATA][US_STATE], Catalyst Connect, 25000" at bounding box center [362, 296] width 157 height 15
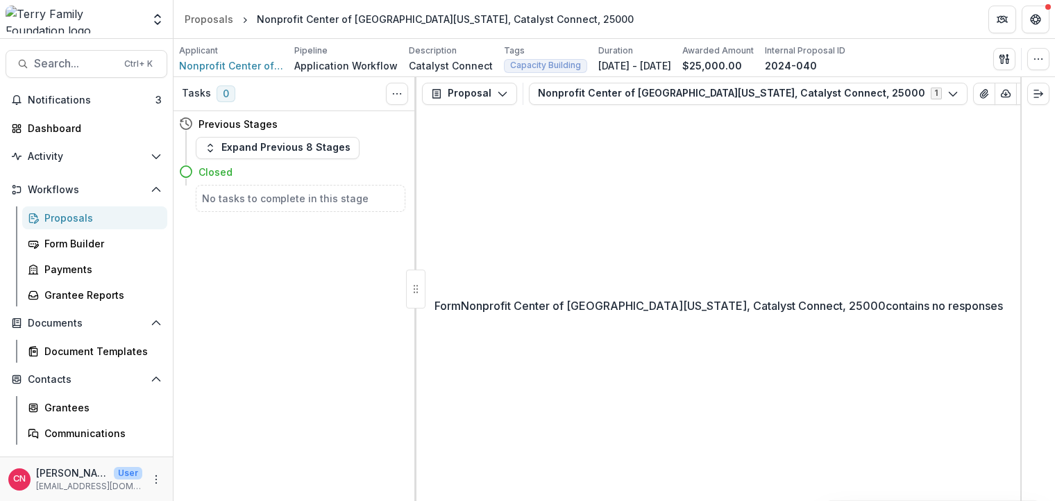
click at [185, 122] on icon at bounding box center [186, 124] width 14 height 14
click at [204, 144] on button "Expand Previous 8 Stages" at bounding box center [278, 148] width 164 height 22
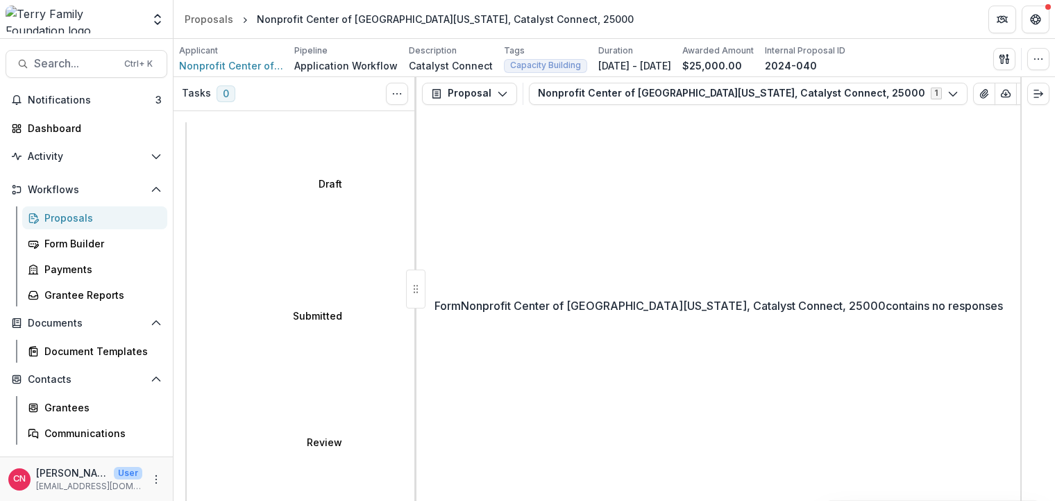
select select "**********"
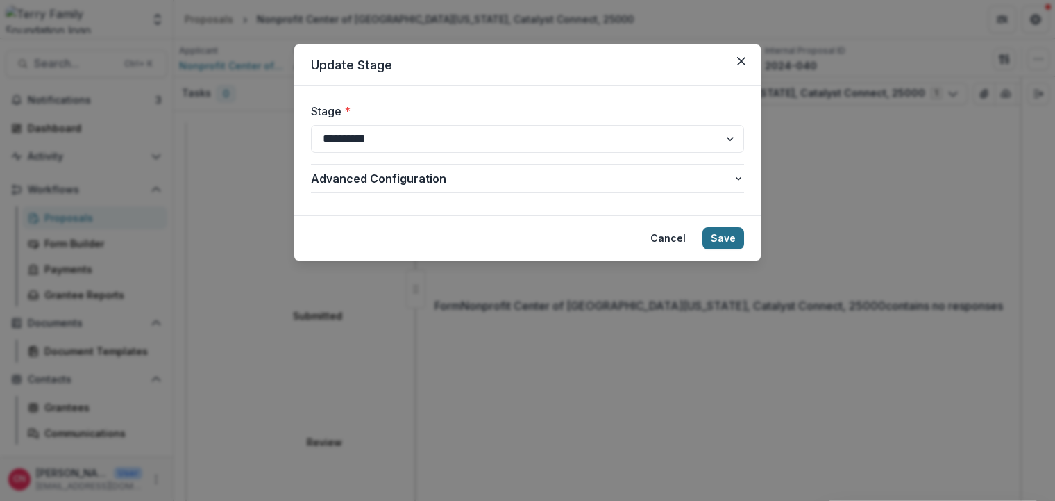
click at [724, 233] on button "Save" at bounding box center [724, 238] width 42 height 22
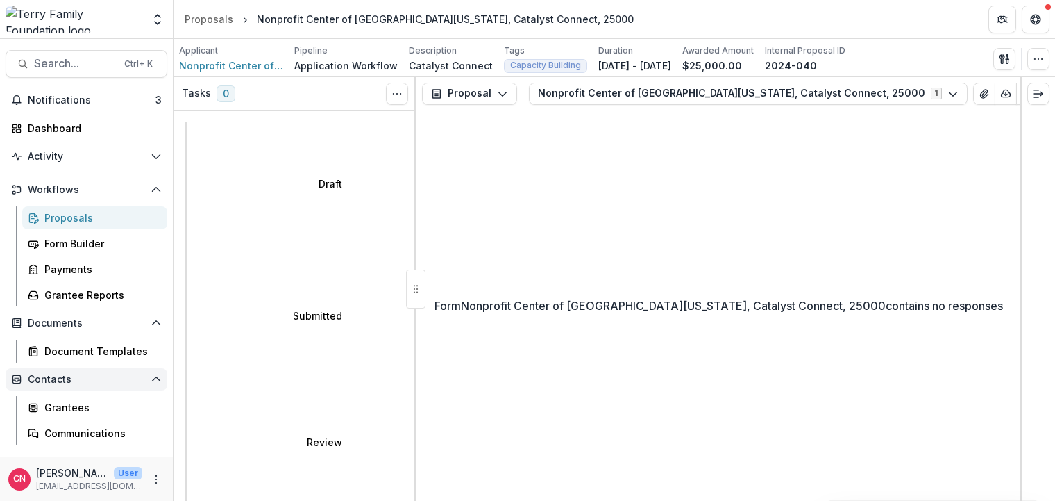
scroll to position [70, 0]
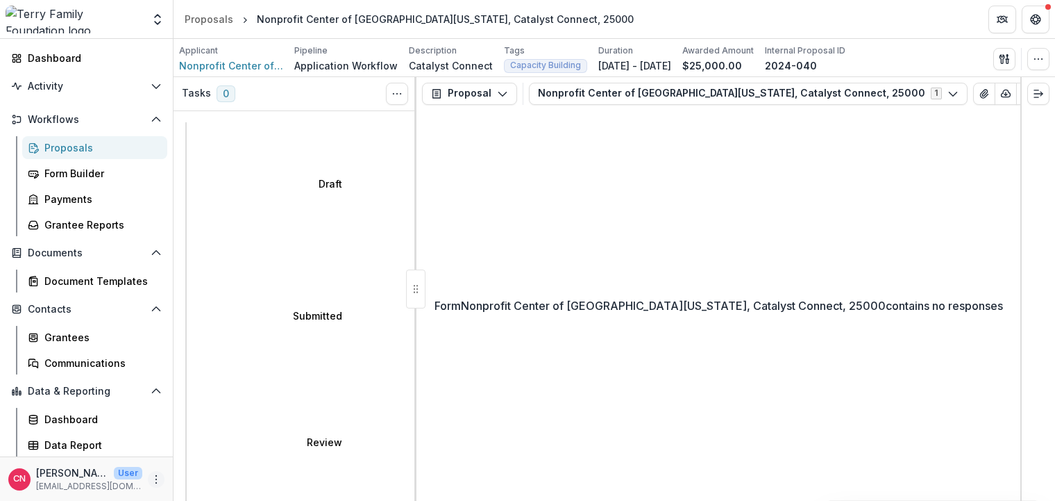
click at [156, 473] on button "More" at bounding box center [156, 479] width 17 height 17
click at [237, 449] on link "User Settings" at bounding box center [248, 449] width 149 height 23
select select "**********"
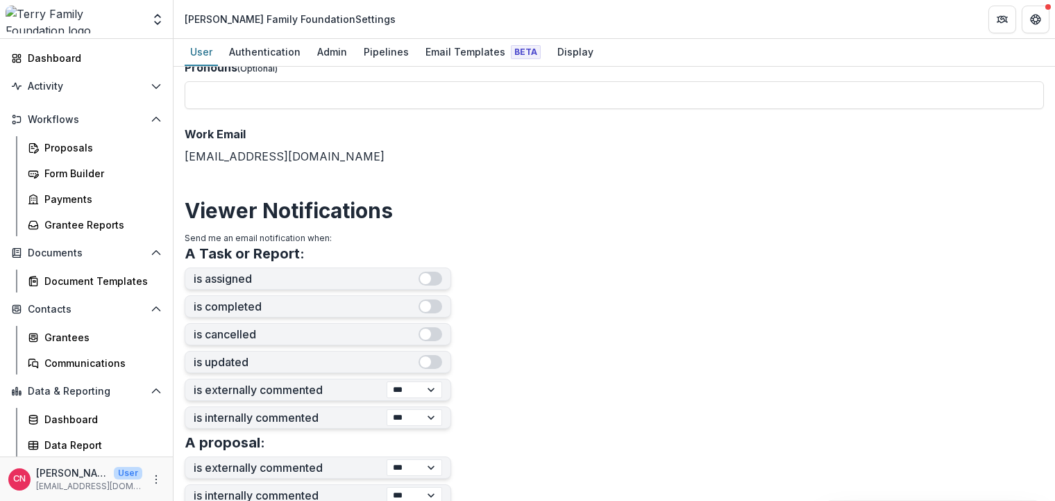
scroll to position [265, 0]
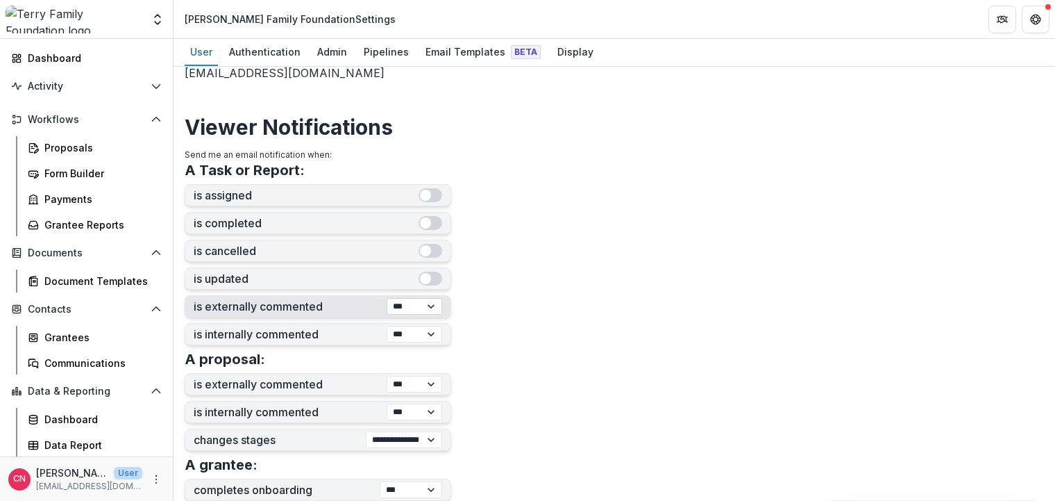
click at [387, 298] on select "*** ******** ****" at bounding box center [415, 306] width 56 height 17
click at [433, 305] on select "*** ******** ****" at bounding box center [415, 306] width 56 height 17
click at [387, 326] on select "*** ******** ****" at bounding box center [415, 334] width 56 height 17
select select "****"
click option "****" at bounding box center [0, 0] width 0 height 0
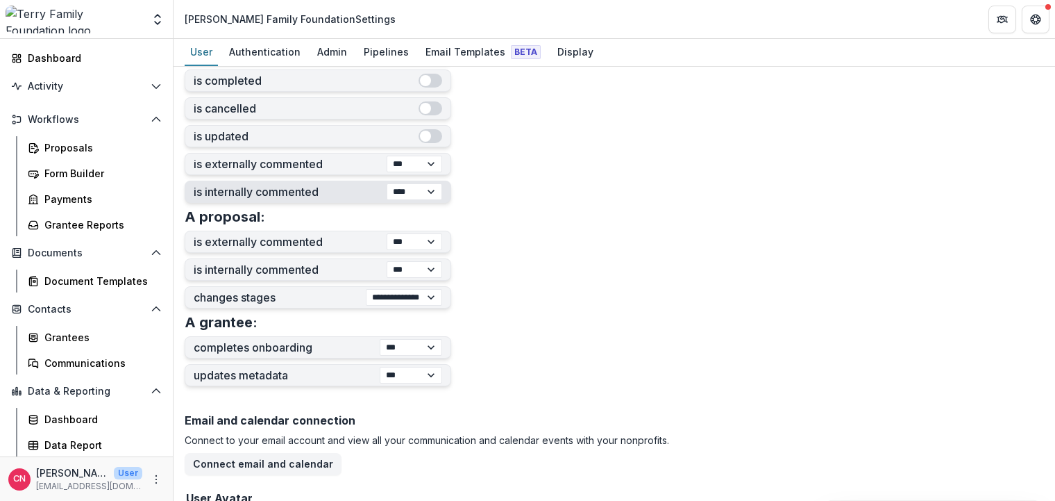
scroll to position [432, 0]
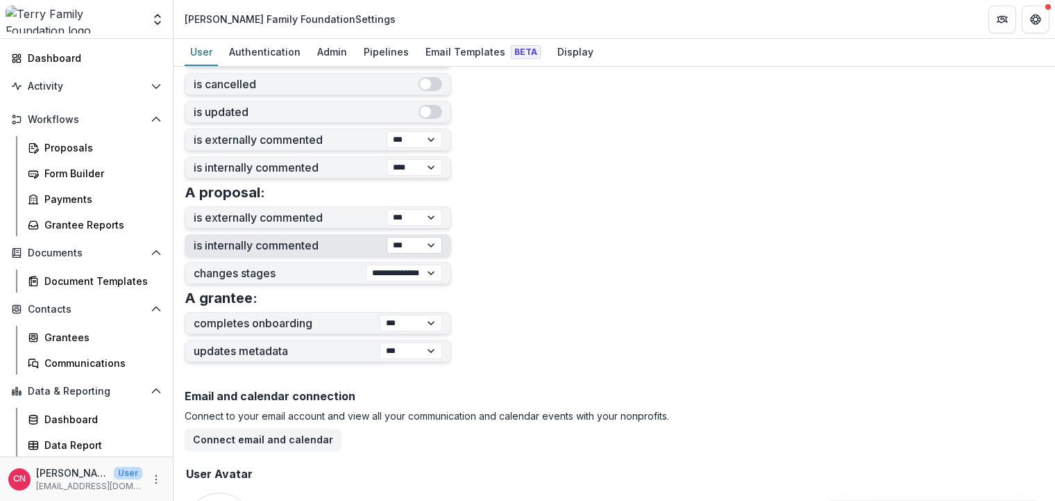
click at [387, 237] on select "*** ******** ****" at bounding box center [415, 245] width 56 height 17
select select "****"
click option "****" at bounding box center [0, 0] width 0 height 0
click at [366, 265] on select "**********" at bounding box center [404, 273] width 76 height 17
click at [431, 272] on select "**********" at bounding box center [404, 273] width 76 height 17
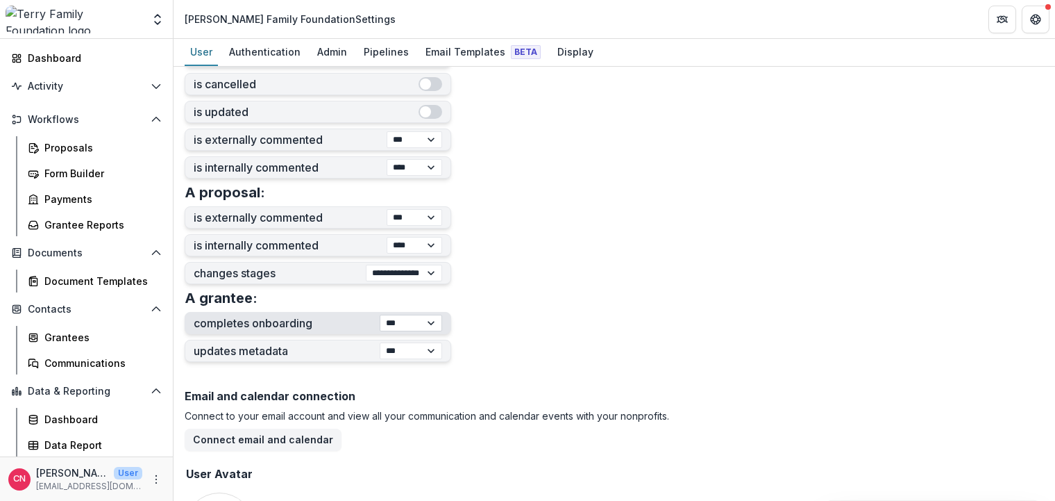
click at [380, 315] on select "**********" at bounding box center [411, 323] width 62 height 17
click at [435, 324] on select "**********" at bounding box center [411, 323] width 62 height 17
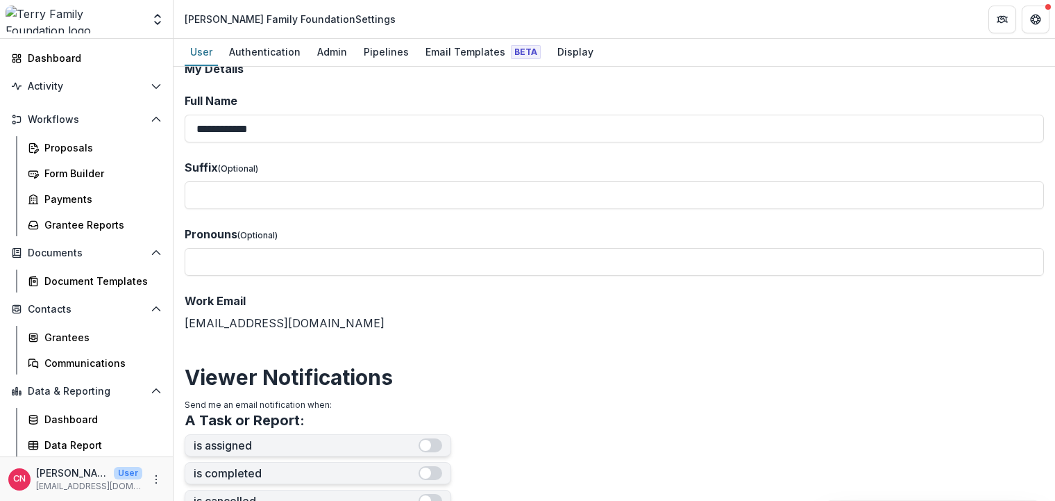
scroll to position [0, 0]
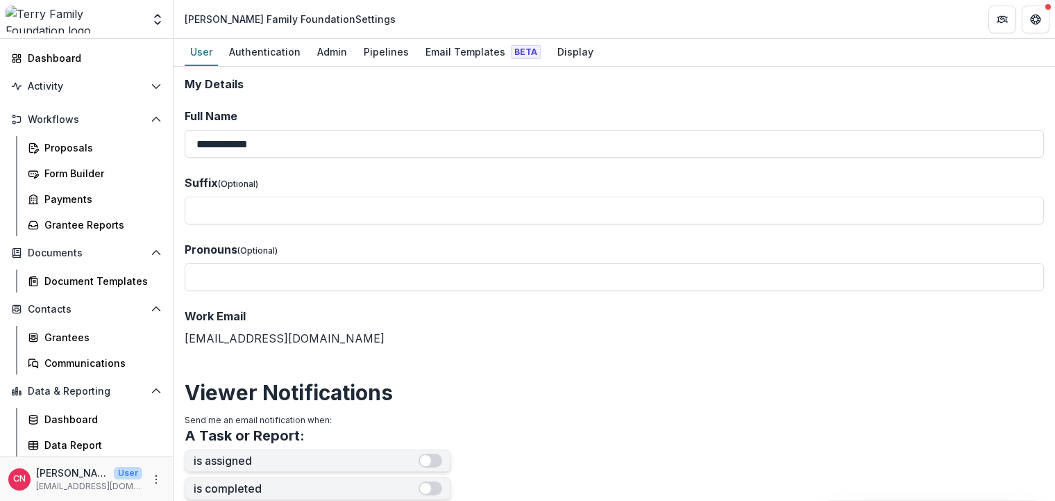
click at [1036, 5] on header "[PERSON_NAME] Family Foundation Settings" at bounding box center [615, 19] width 882 height 38
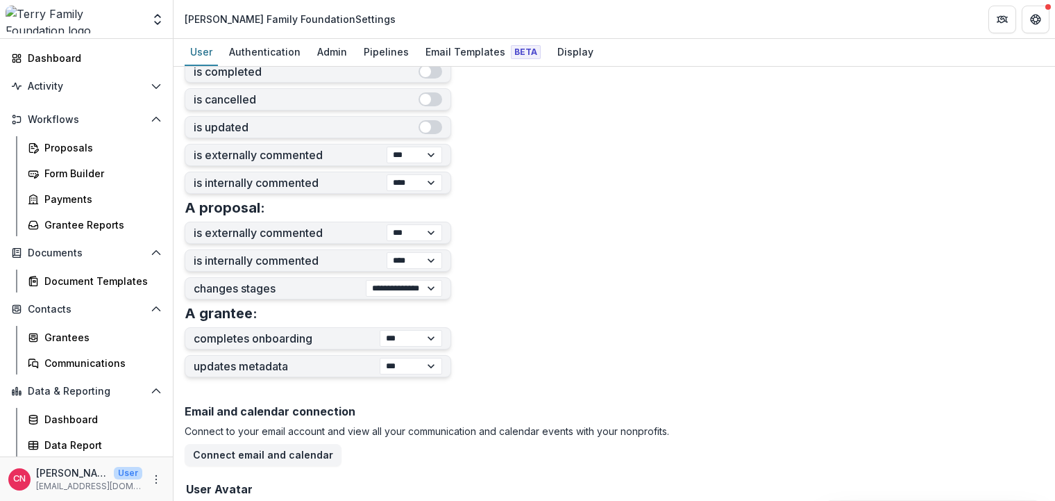
scroll to position [515, 0]
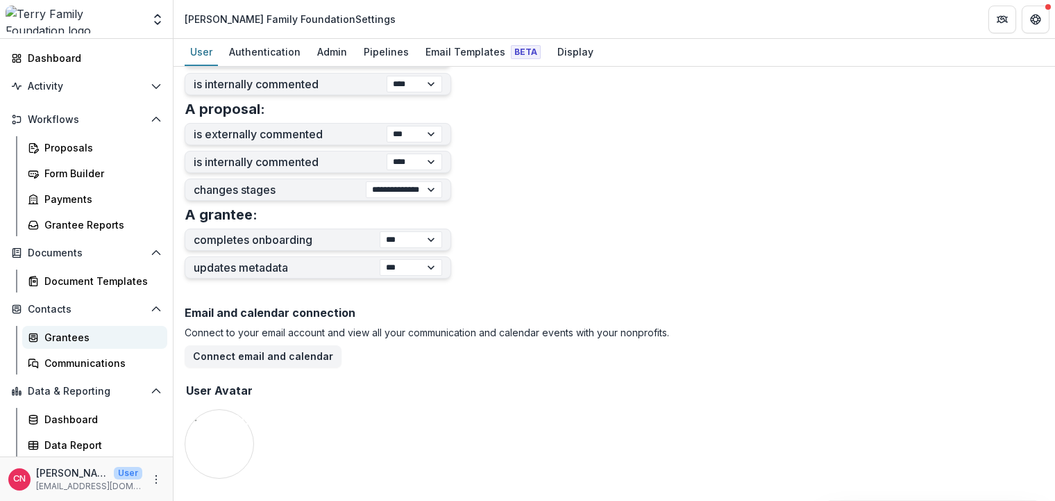
click at [66, 332] on div "Grantees" at bounding box center [100, 337] width 112 height 15
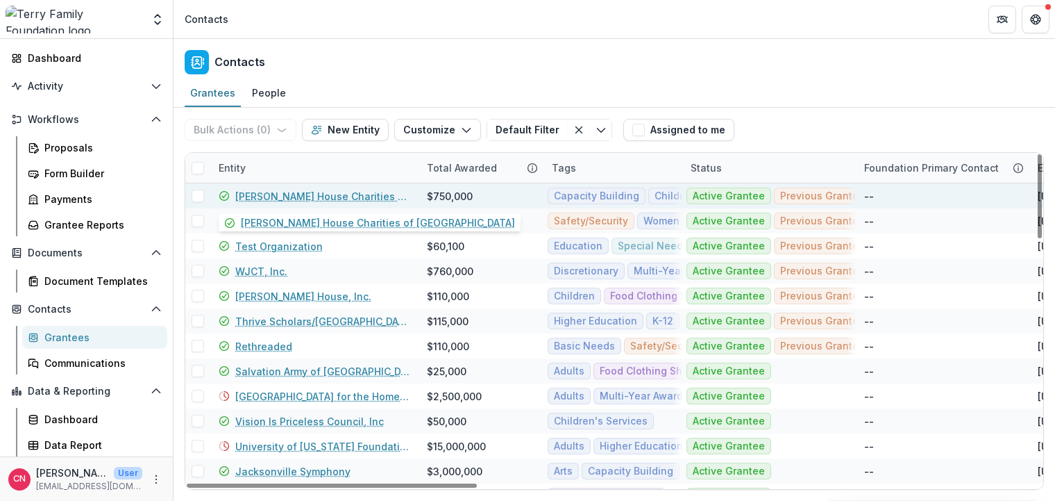
click at [316, 194] on link "[PERSON_NAME] House Charities of [GEOGRAPHIC_DATA]" at bounding box center [322, 196] width 175 height 15
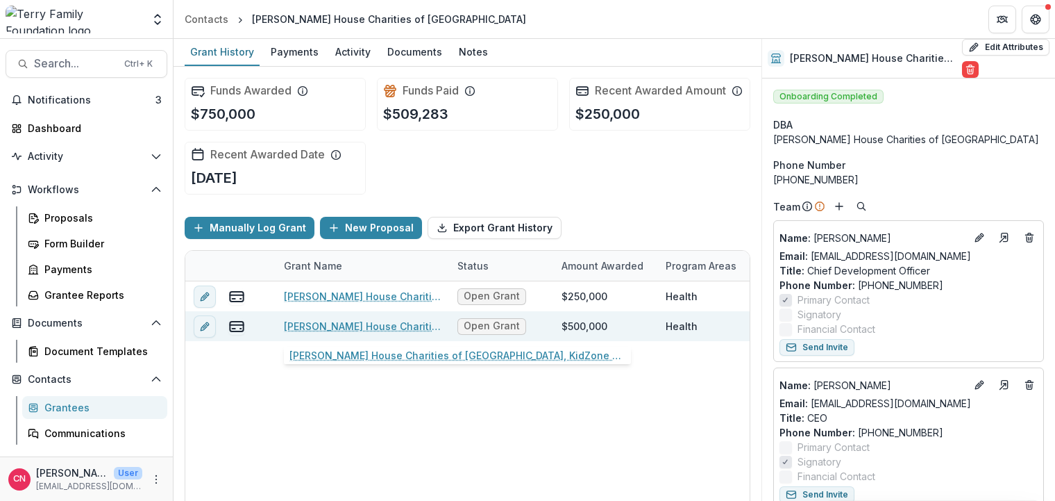
click at [378, 323] on link "[PERSON_NAME] House Charities of [GEOGRAPHIC_DATA], KidZone and Teen Center, 50…" at bounding box center [362, 326] width 157 height 15
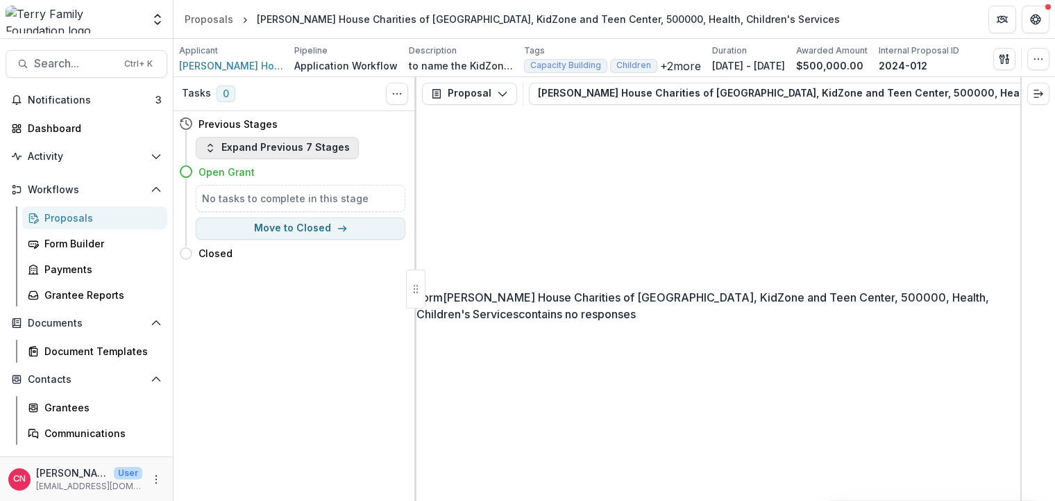
click at [208, 142] on icon "button" at bounding box center [210, 147] width 11 height 11
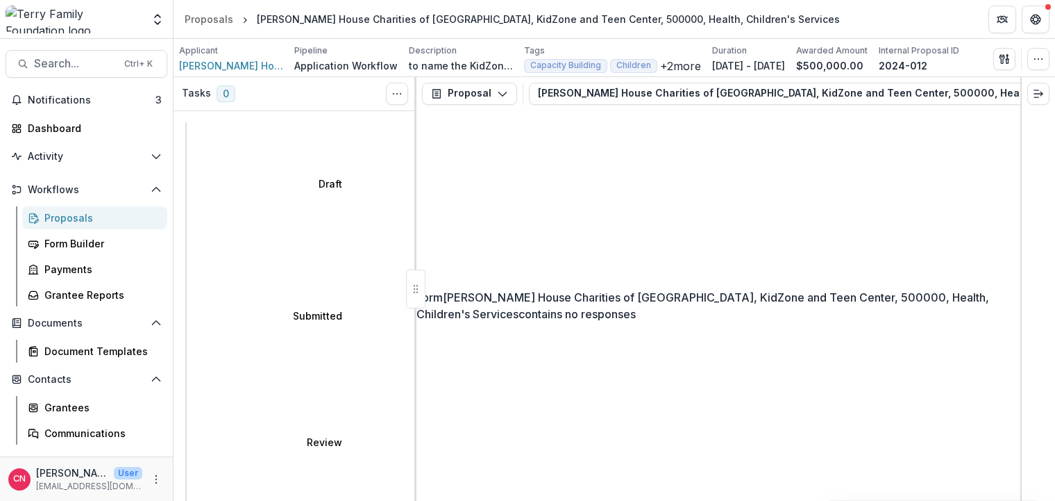
select select "********"
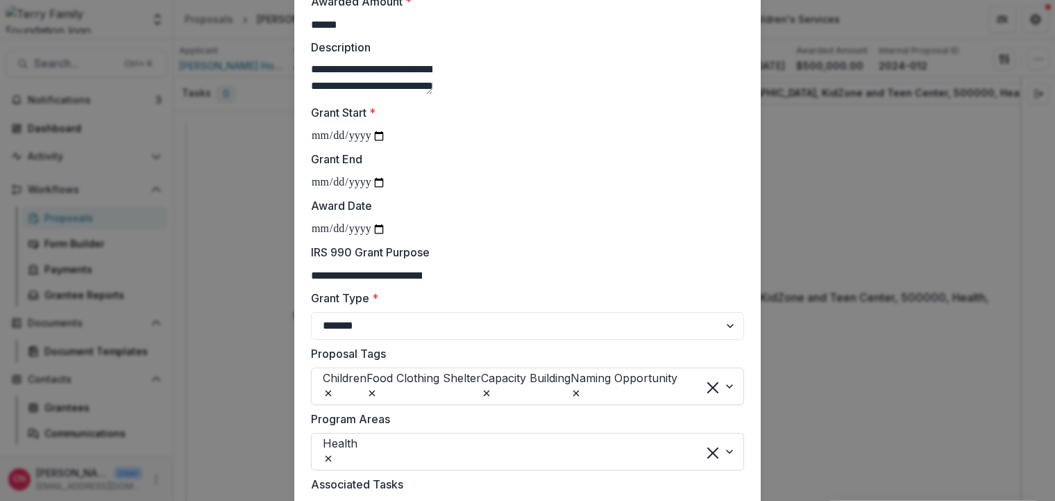
scroll to position [250, 0]
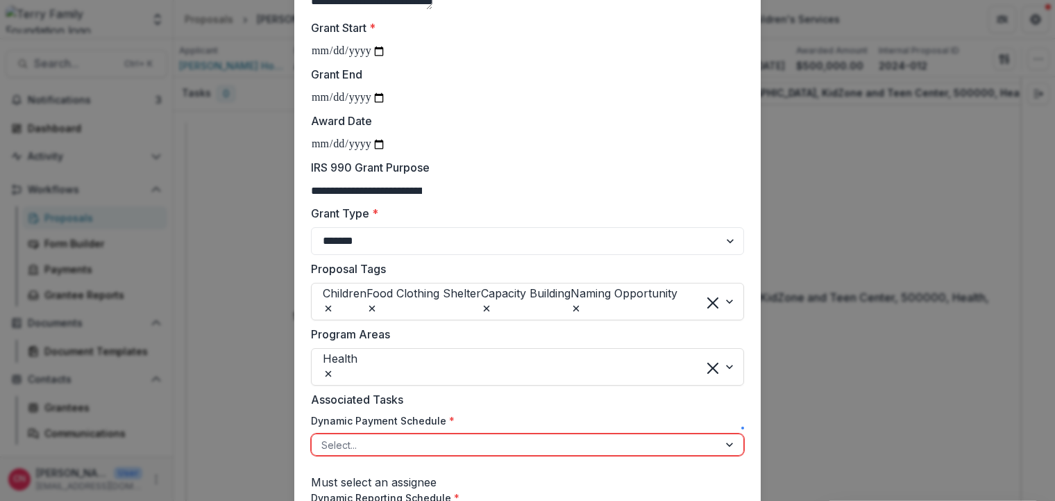
click at [327, 153] on input "Award Date" at bounding box center [348, 144] width 75 height 18
type input "**********"
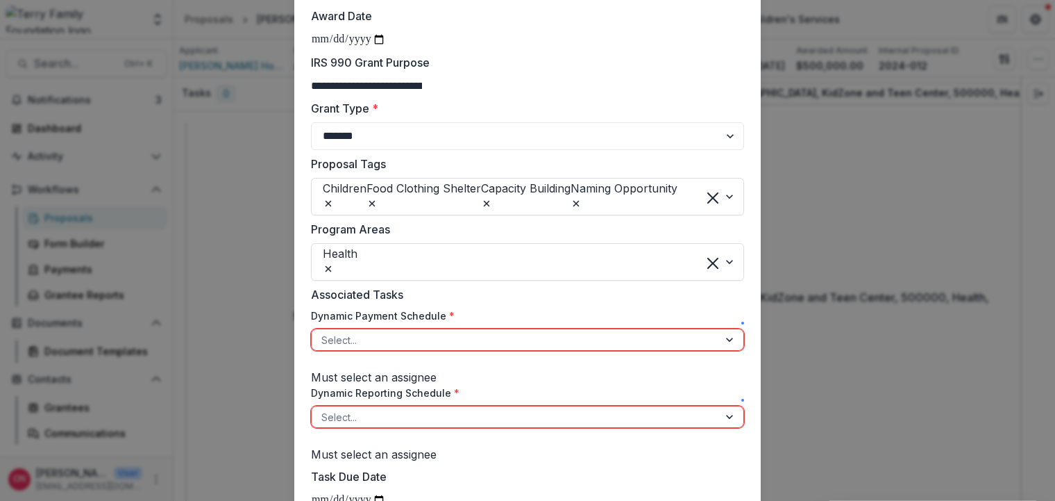
scroll to position [583, 0]
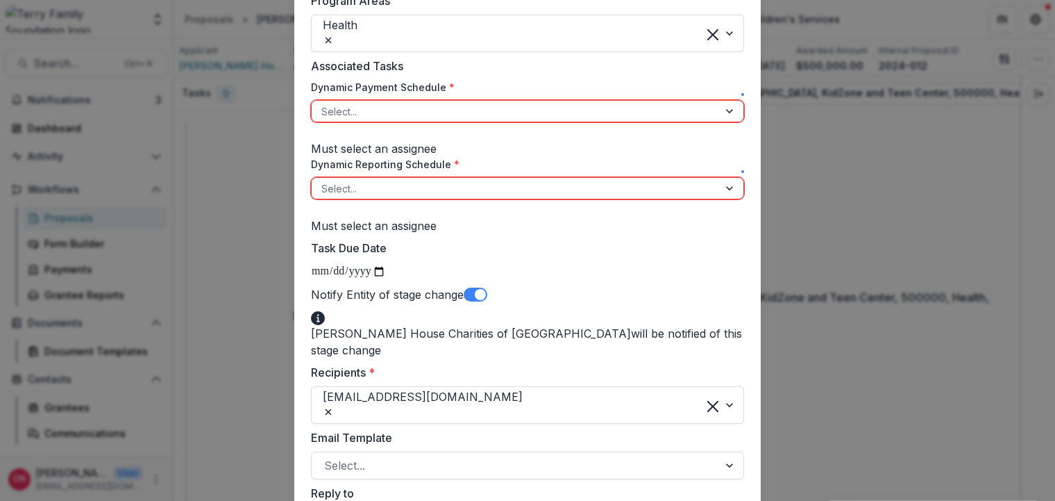
drag, startPoint x: 726, startPoint y: 179, endPoint x: 690, endPoint y: 177, distance: 36.2
click at [724, 122] on div at bounding box center [731, 111] width 25 height 21
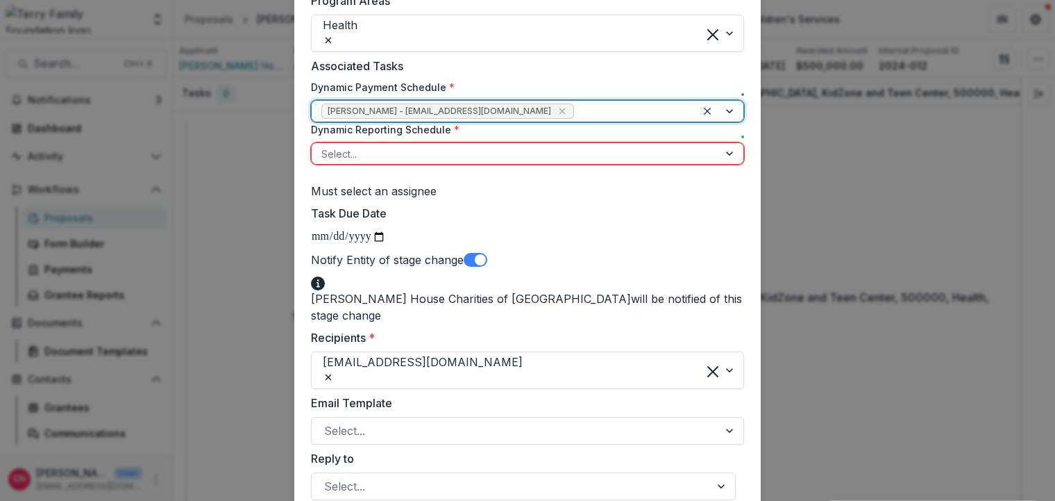
click at [725, 164] on div at bounding box center [731, 153] width 25 height 21
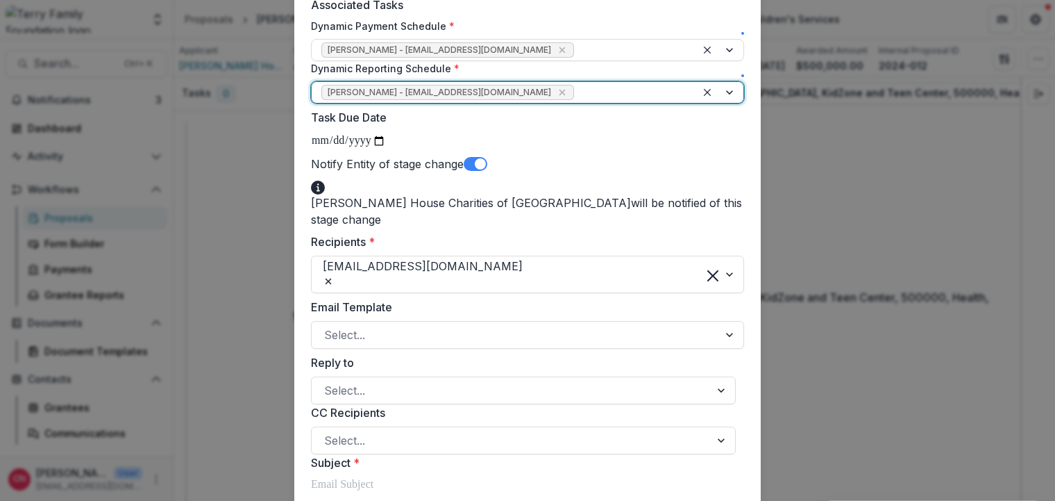
scroll to position [750, 0]
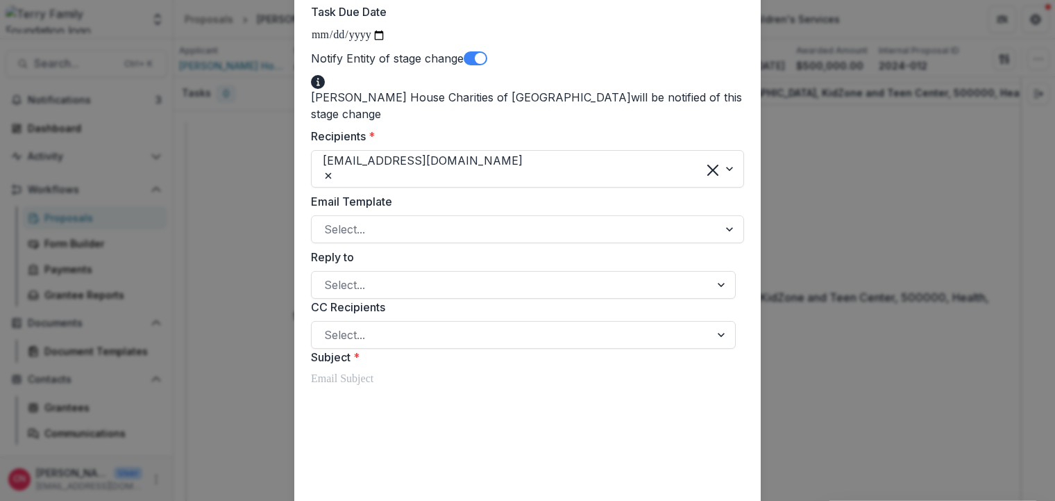
click at [487, 65] on span at bounding box center [476, 58] width 24 height 14
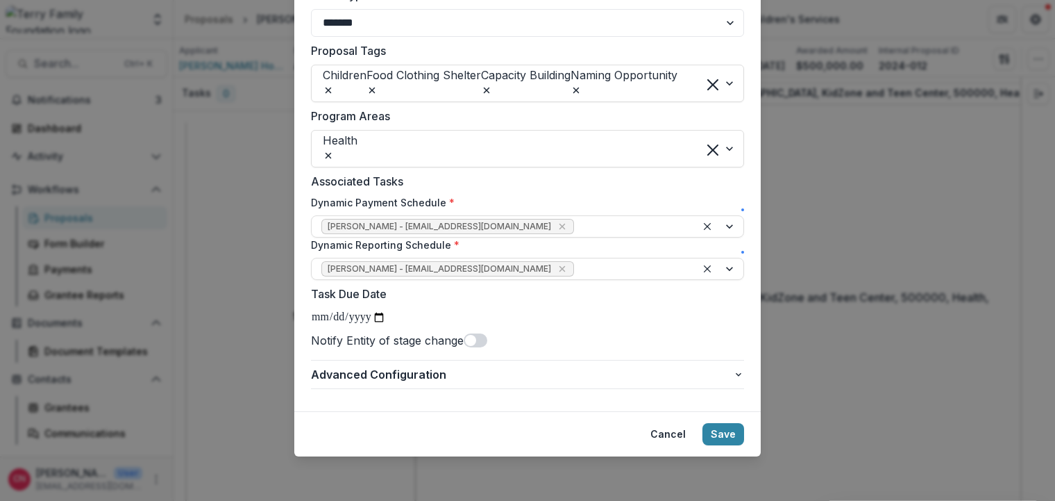
scroll to position [574, 0]
click at [718, 428] on button "Save" at bounding box center [724, 434] width 42 height 22
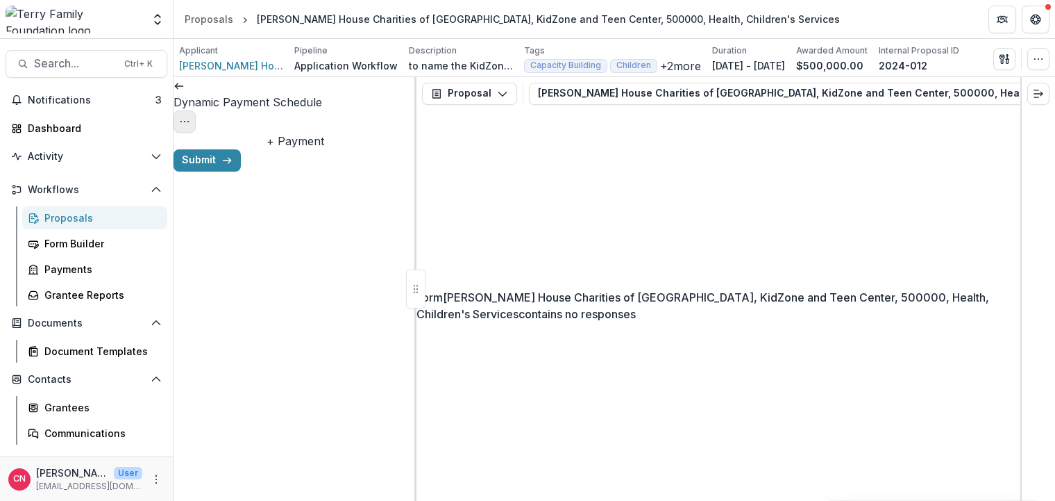
click at [190, 116] on icon "Options" at bounding box center [184, 121] width 11 height 11
click at [332, 153] on button "Cancel Task" at bounding box center [333, 154] width 149 height 23
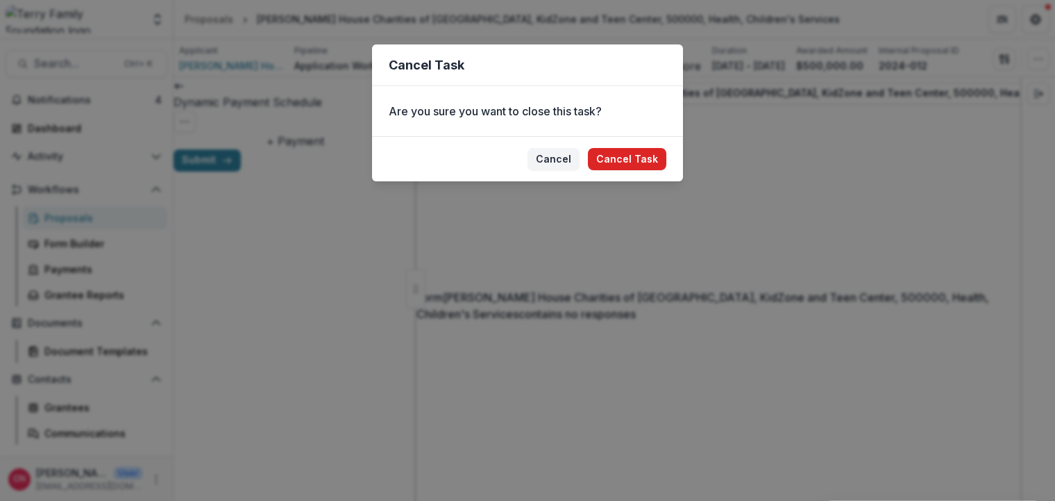
click at [627, 155] on button "Cancel Task" at bounding box center [627, 159] width 78 height 22
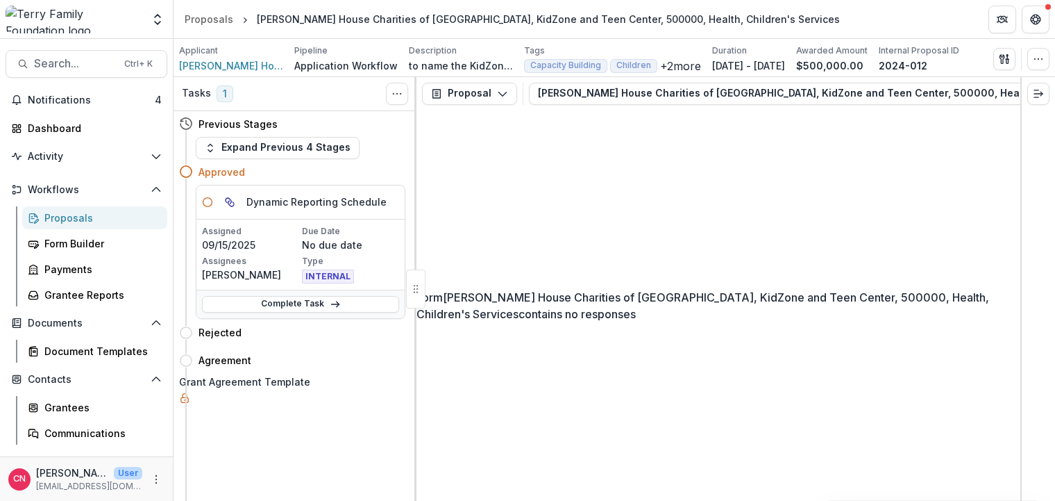
drag, startPoint x: 297, startPoint y: 301, endPoint x: 346, endPoint y: 258, distance: 64.9
click at [296, 301] on link "Complete Task" at bounding box center [300, 304] width 197 height 17
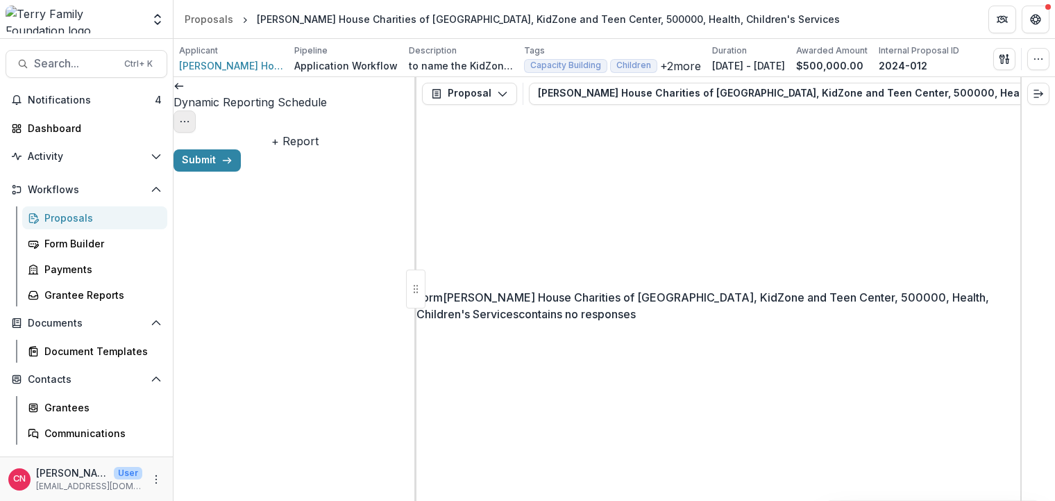
click at [196, 110] on button "Options" at bounding box center [185, 121] width 22 height 22
click at [343, 150] on button "Cancel Task" at bounding box center [333, 154] width 149 height 23
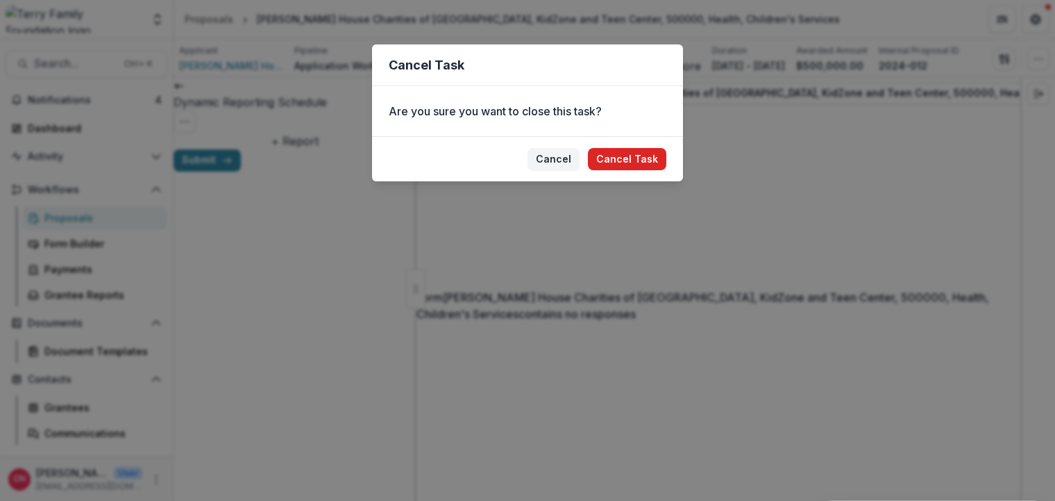
click at [624, 153] on button "Cancel Task" at bounding box center [627, 159] width 78 height 22
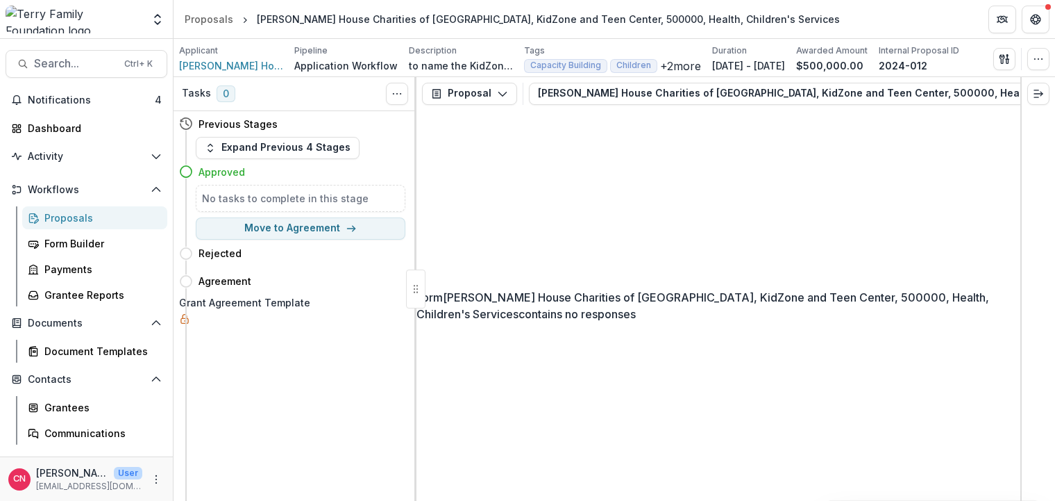
select select "**********"
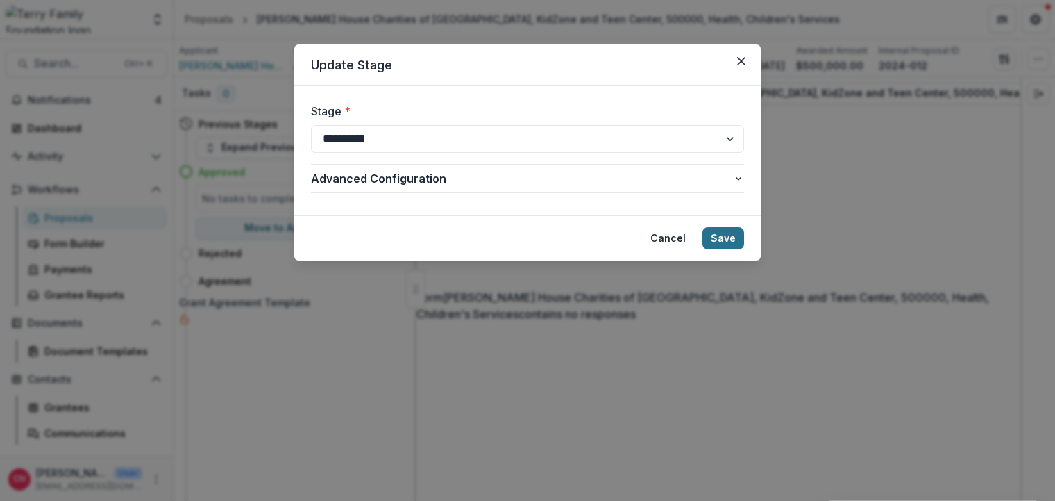
click at [721, 230] on button "Save" at bounding box center [724, 238] width 42 height 22
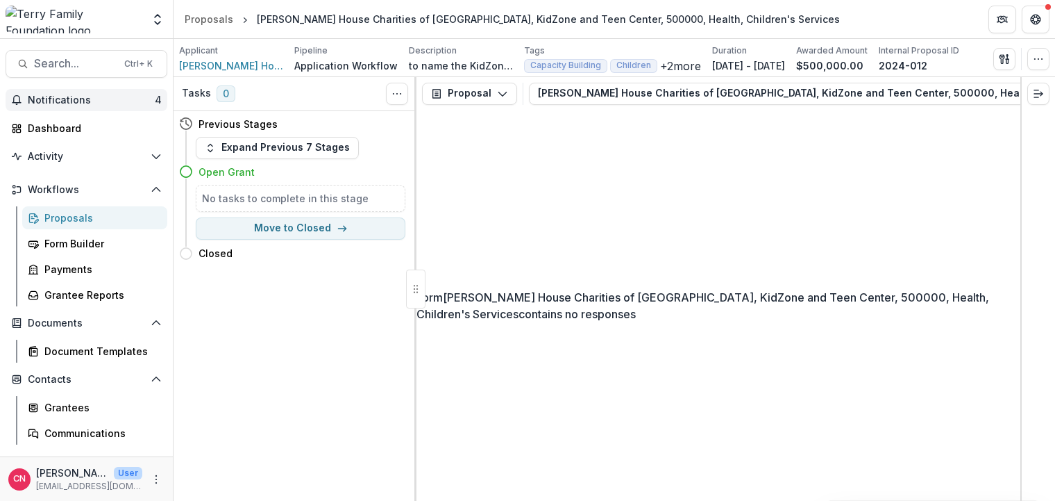
click at [79, 93] on button "Notifications 4" at bounding box center [87, 100] width 162 height 22
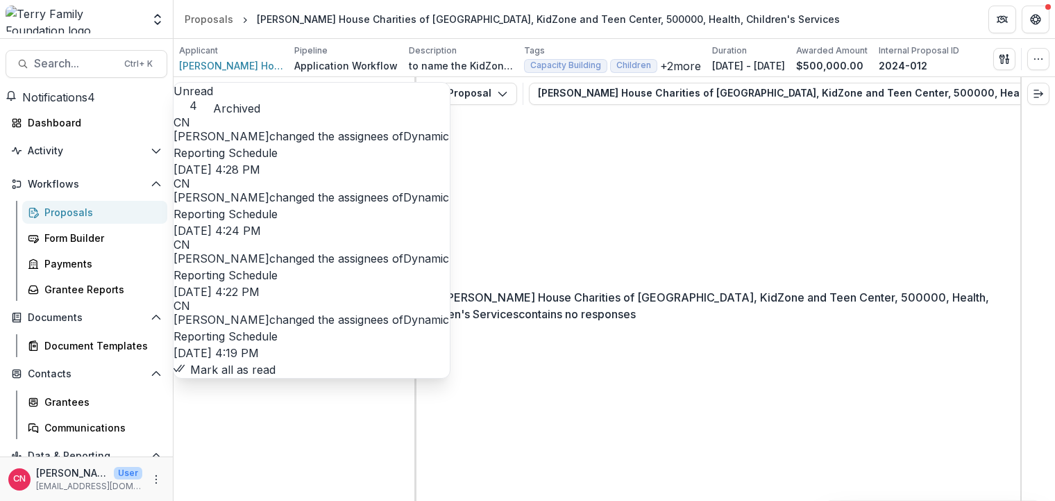
click at [276, 374] on button "Mark all as read" at bounding box center [225, 369] width 102 height 17
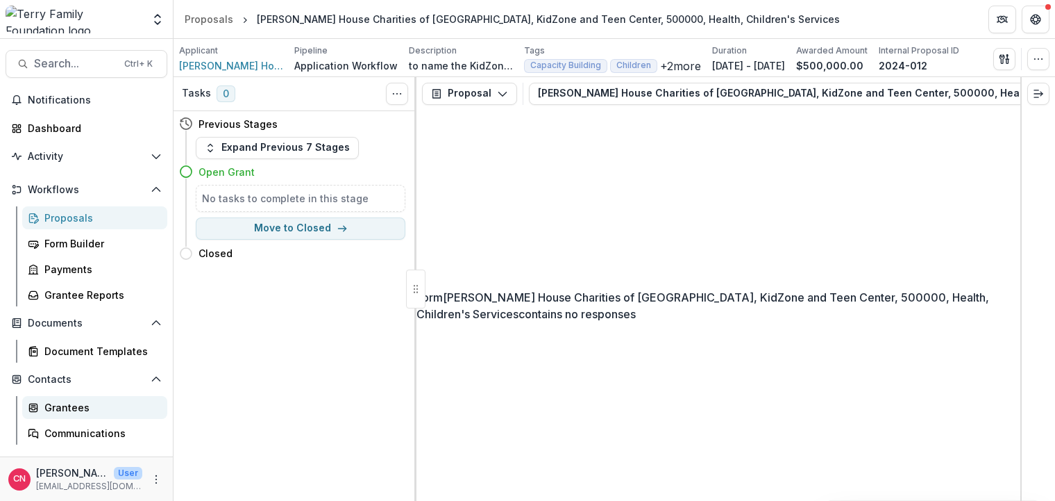
click at [53, 406] on div "Grantees" at bounding box center [100, 407] width 112 height 15
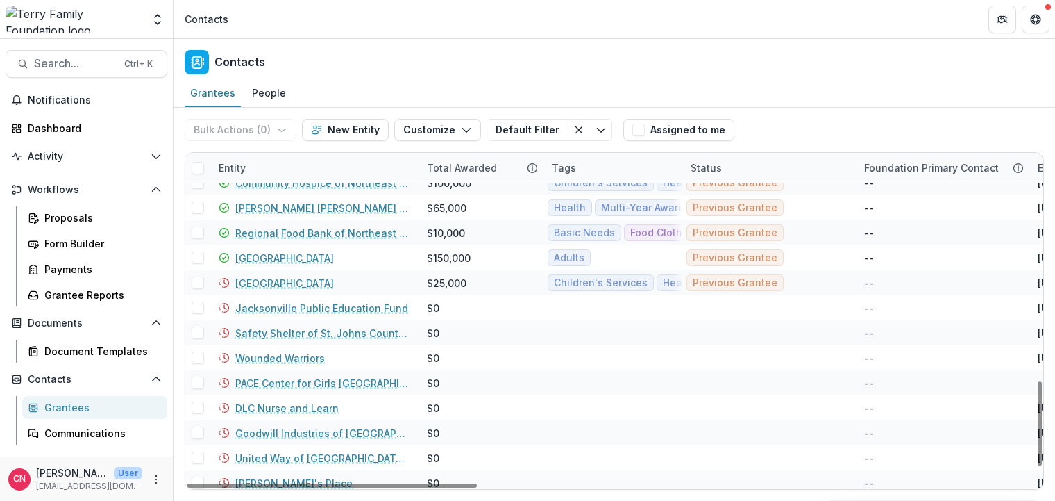
scroll to position [917, 0]
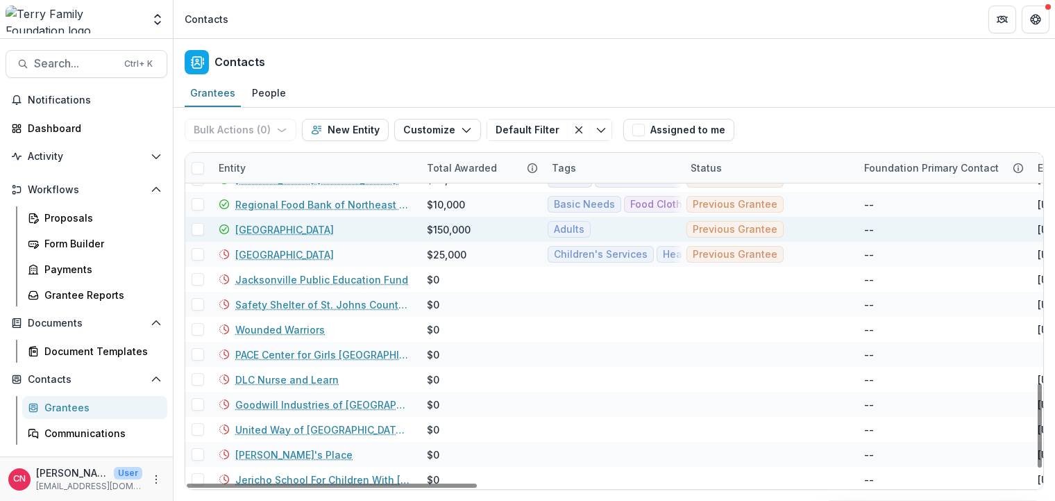
click at [290, 226] on link "[GEOGRAPHIC_DATA]" at bounding box center [284, 229] width 99 height 15
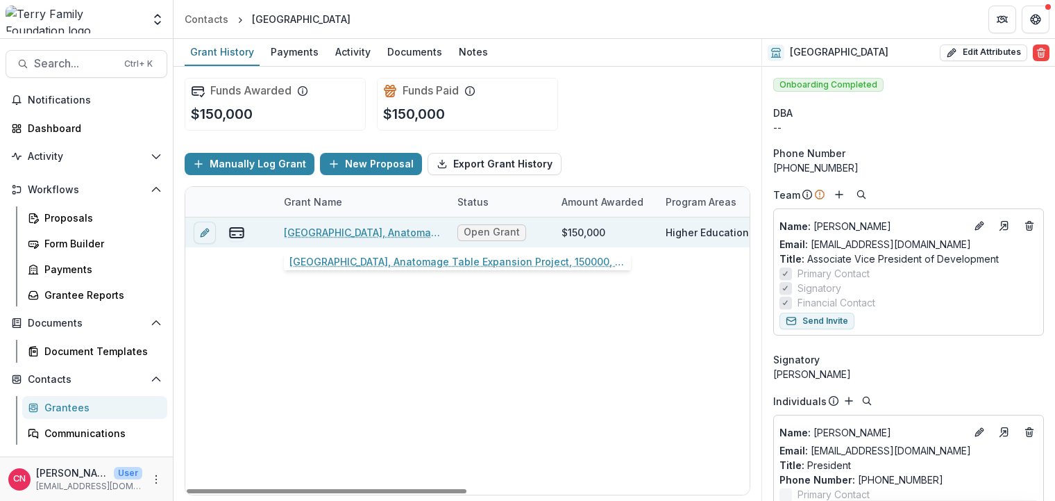
click at [353, 229] on link "[GEOGRAPHIC_DATA], Anatomage Table Expansion Project, 150000, Adults" at bounding box center [362, 232] width 157 height 15
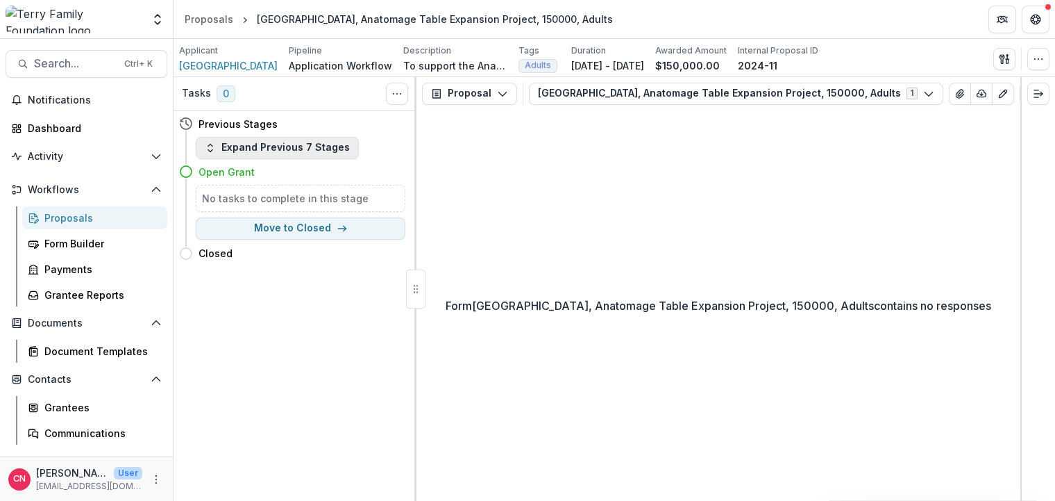
click at [206, 143] on icon "button" at bounding box center [210, 147] width 11 height 11
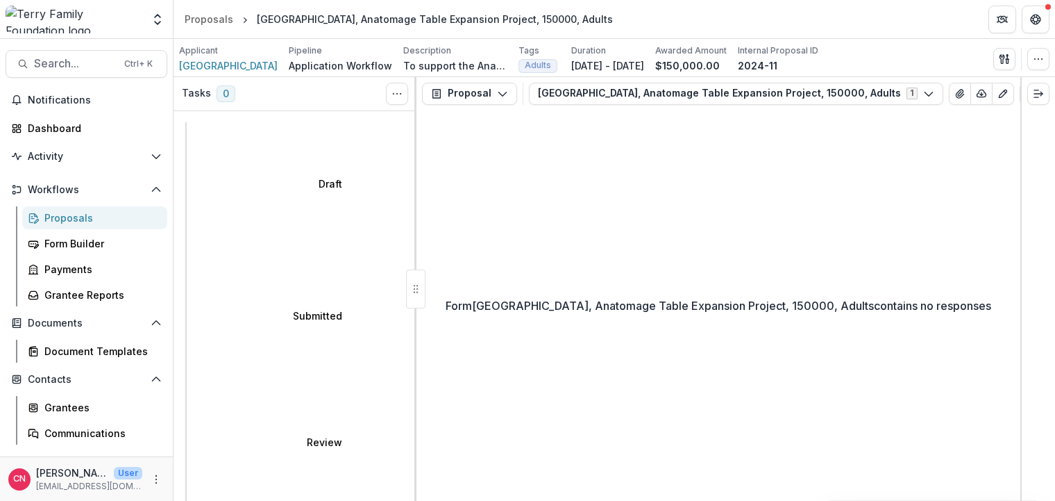
select select "********"
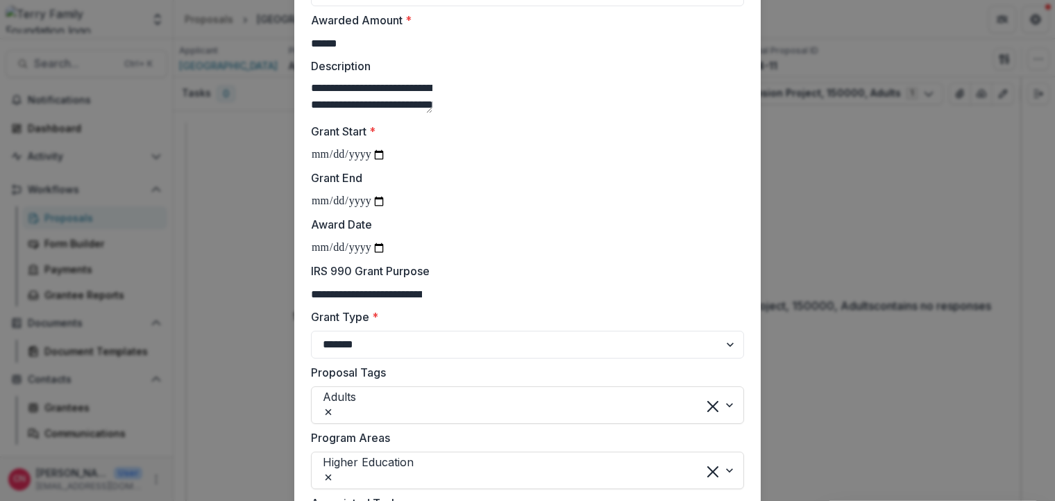
scroll to position [167, 0]
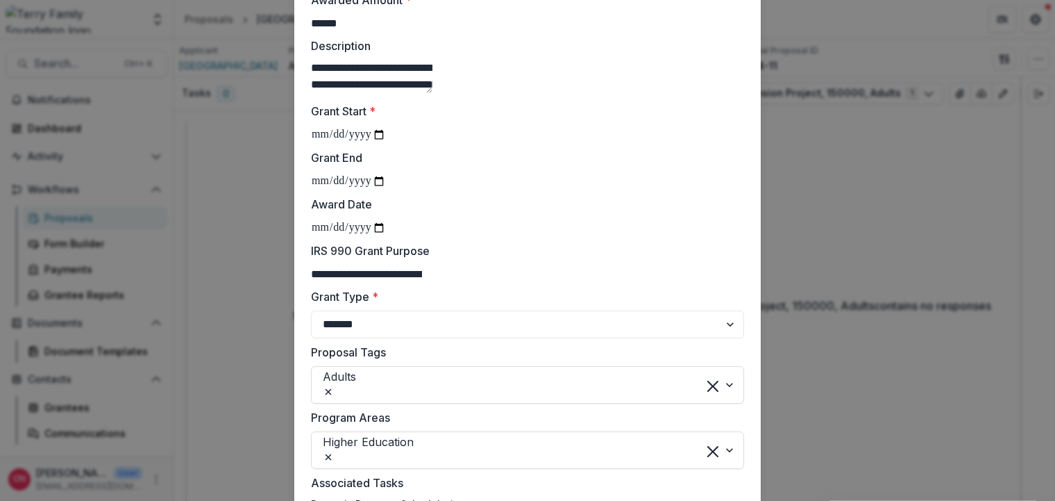
click at [330, 237] on input "Award Date" at bounding box center [348, 228] width 75 height 18
type input "**********"
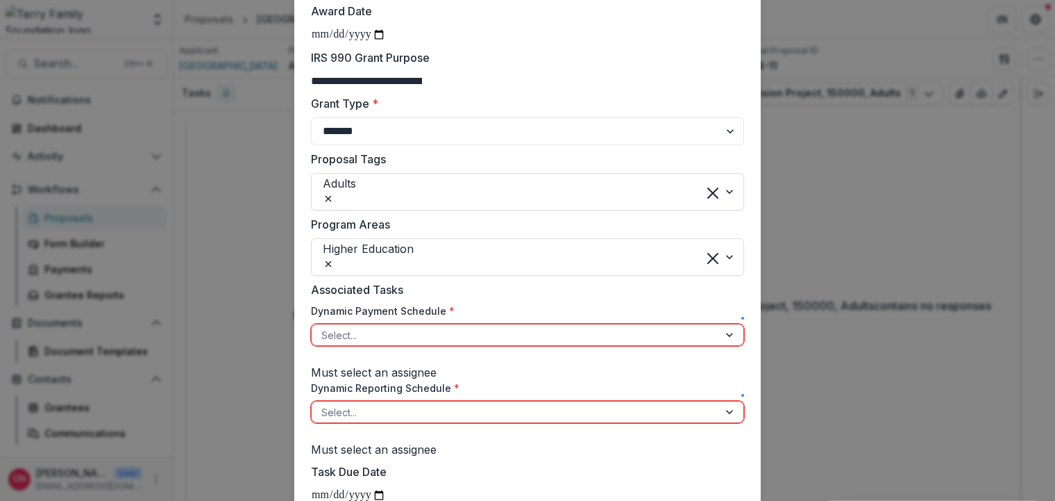
scroll to position [417, 0]
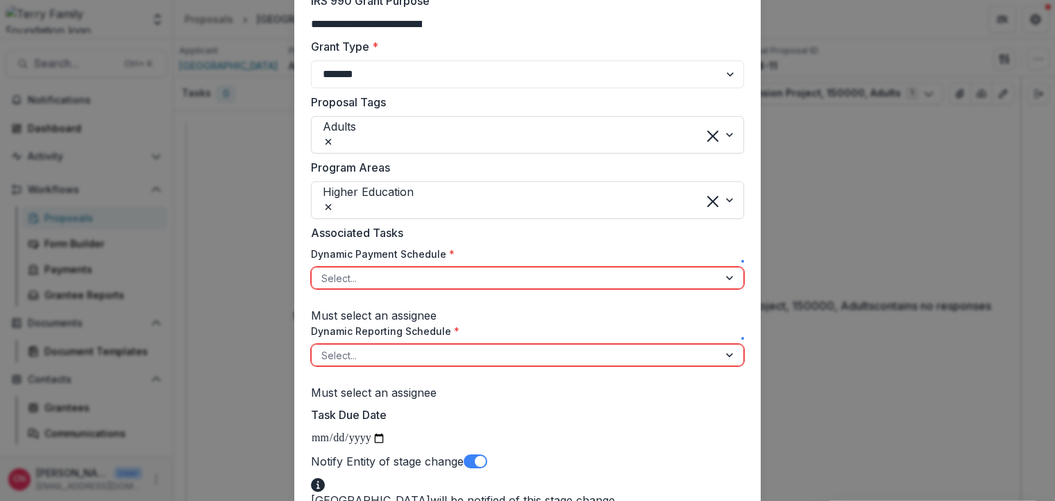
click at [719, 288] on div at bounding box center [731, 277] width 25 height 21
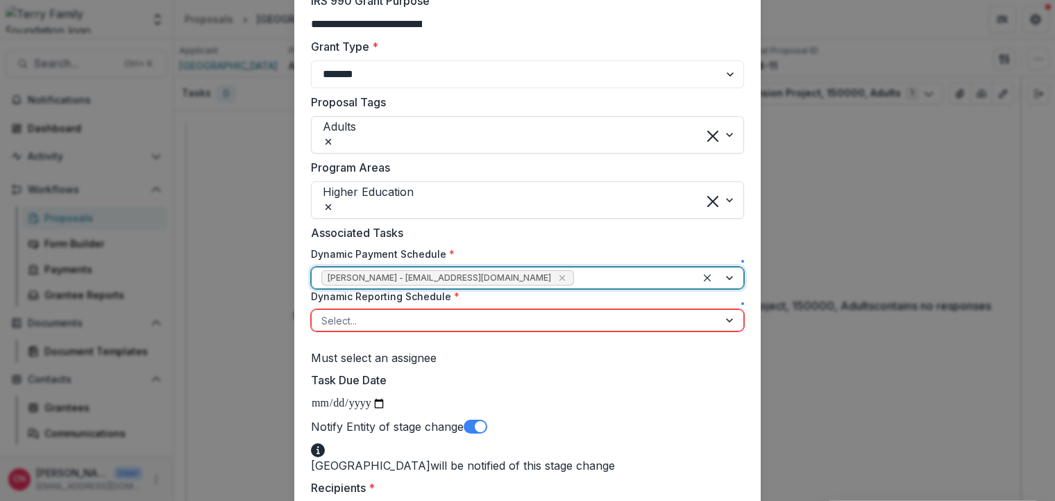
drag, startPoint x: 732, startPoint y: 390, endPoint x: 646, endPoint y: 395, distance: 85.6
click at [730, 331] on div at bounding box center [731, 320] width 25 height 21
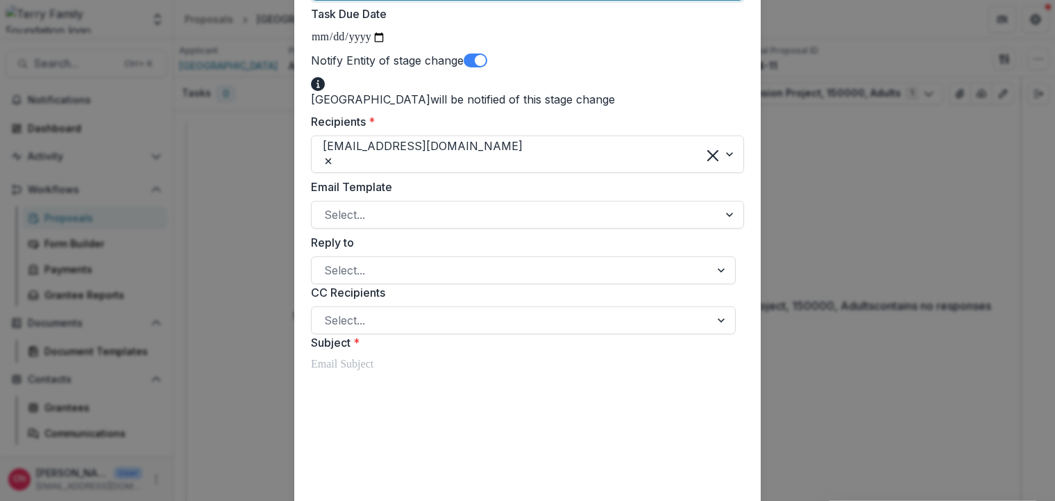
scroll to position [833, 0]
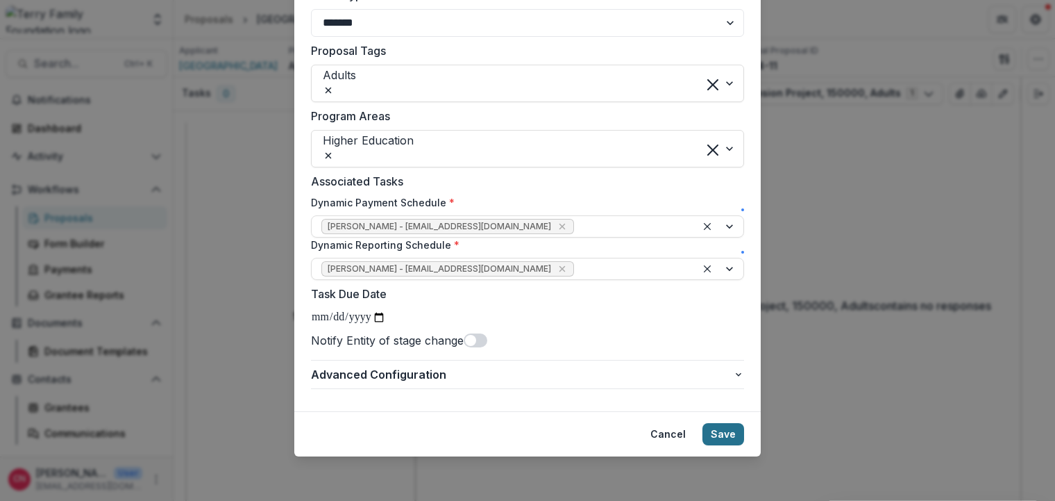
click at [728, 426] on button "Save" at bounding box center [724, 434] width 42 height 22
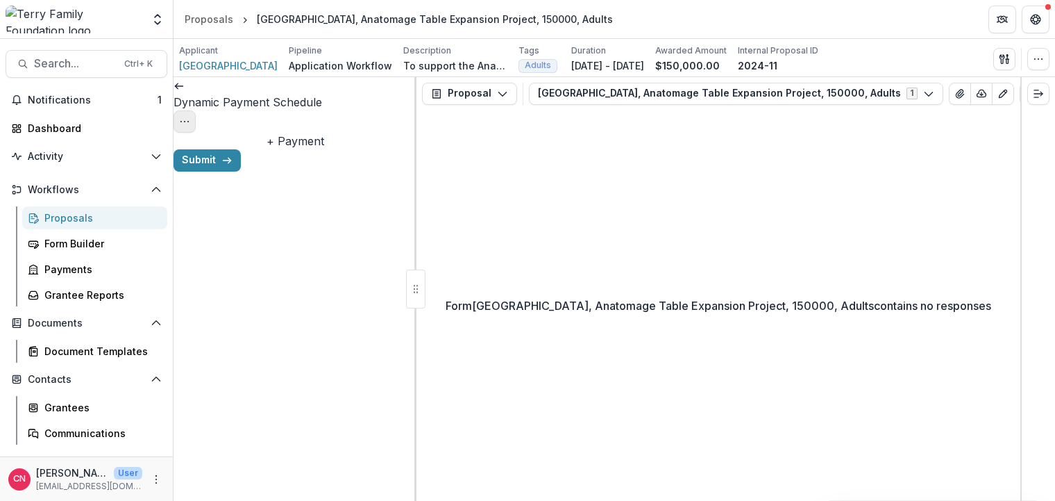
click at [190, 116] on icon "Options" at bounding box center [184, 121] width 11 height 11
click at [335, 158] on button "Cancel Task" at bounding box center [333, 154] width 149 height 23
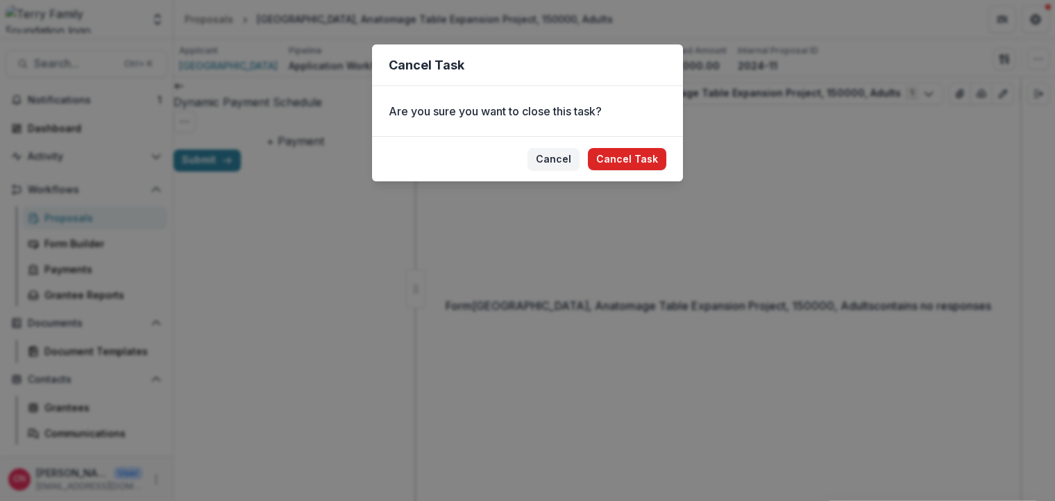
click at [621, 158] on button "Cancel Task" at bounding box center [627, 159] width 78 height 22
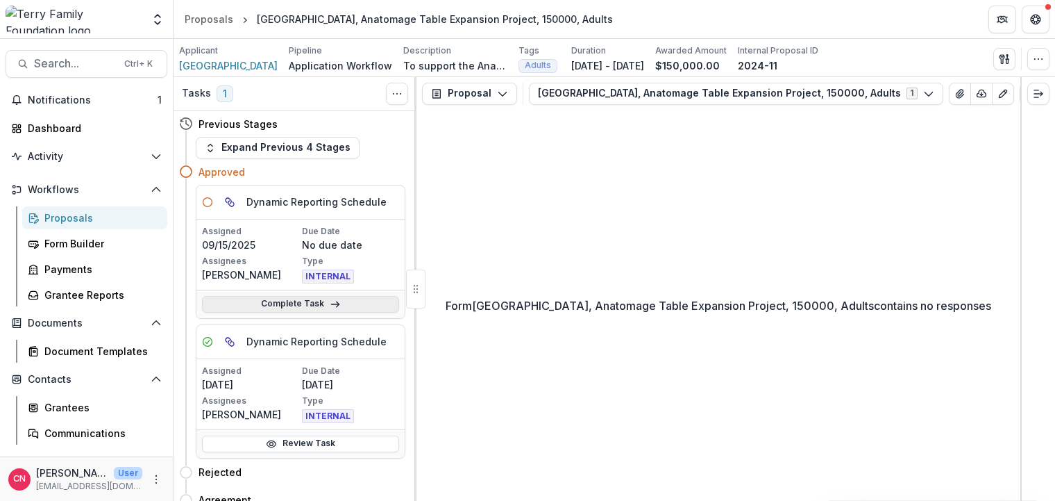
click at [319, 303] on link "Complete Task" at bounding box center [300, 304] width 197 height 17
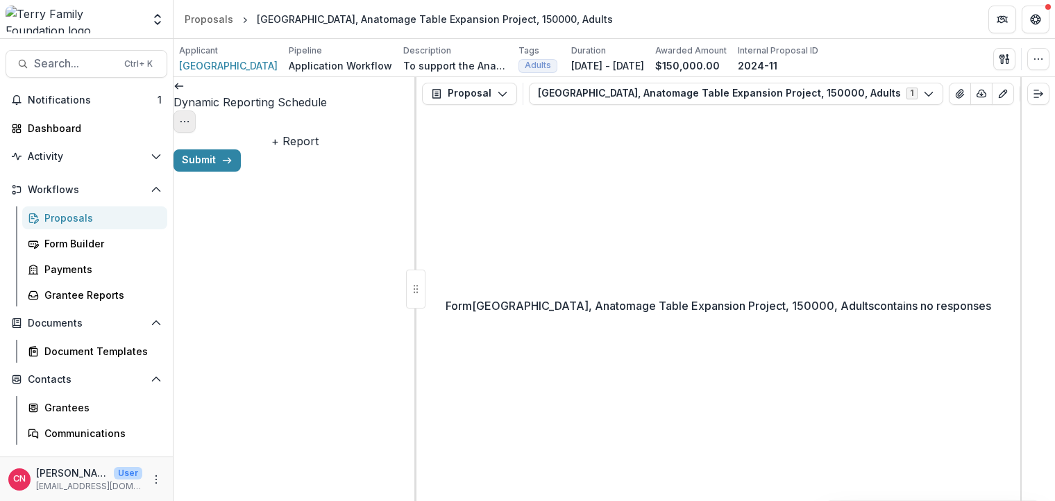
click at [196, 110] on button "Options" at bounding box center [185, 121] width 22 height 22
click at [339, 147] on button "Cancel Task" at bounding box center [333, 154] width 149 height 23
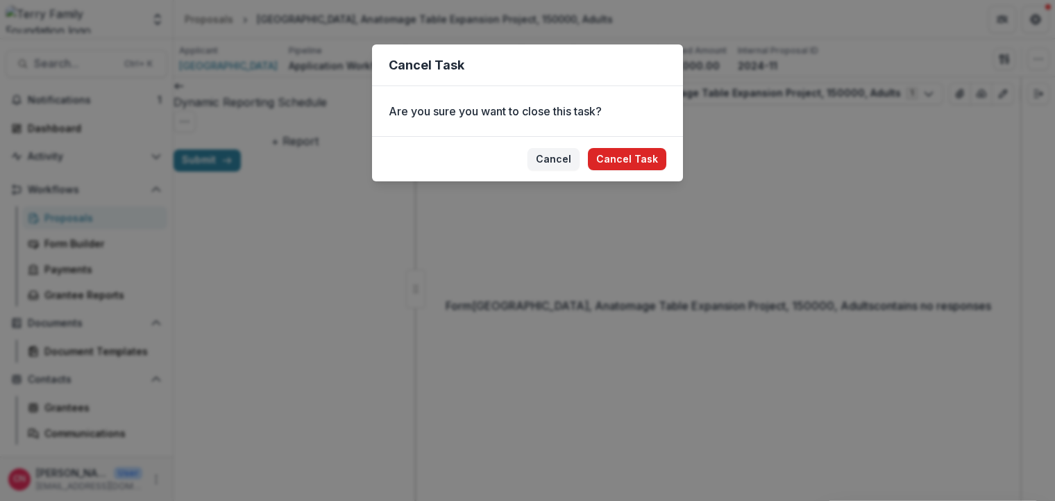
click at [612, 159] on button "Cancel Task" at bounding box center [627, 159] width 78 height 22
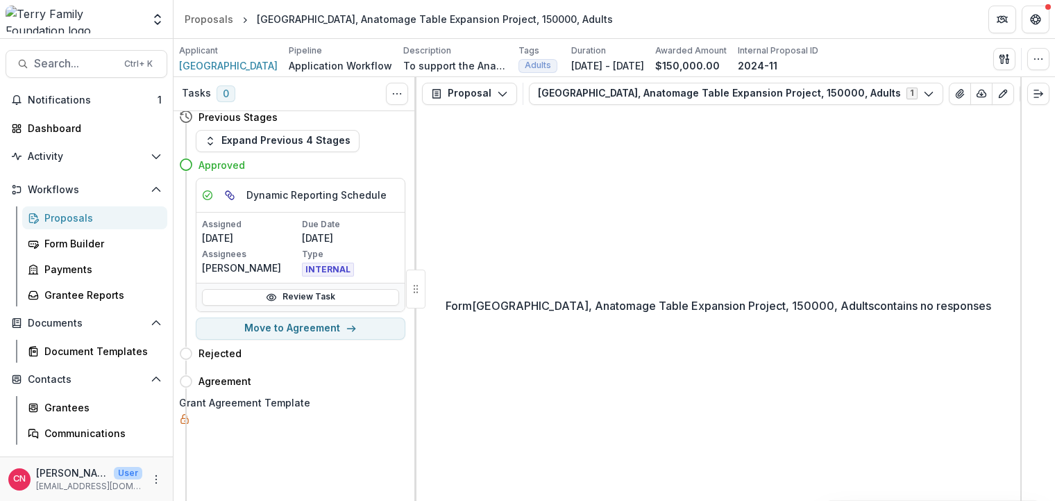
scroll to position [10, 0]
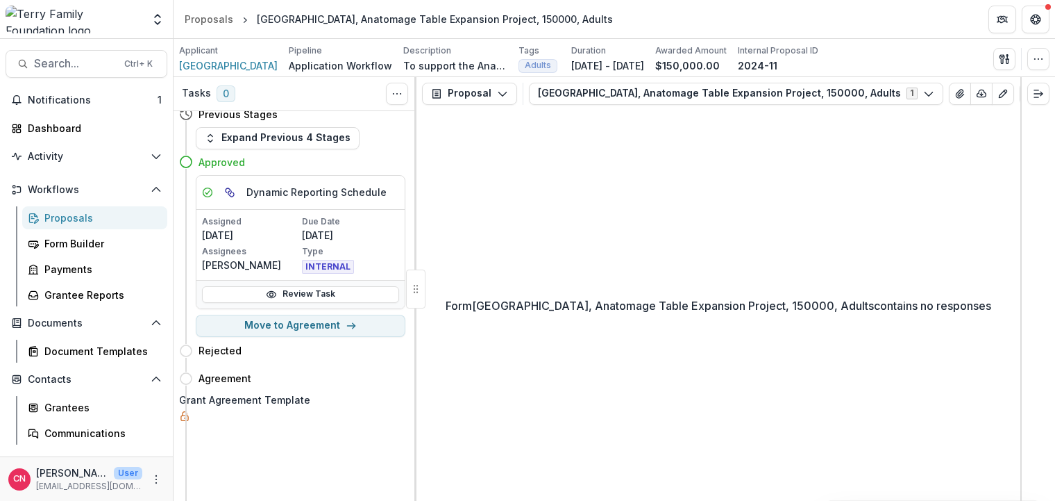
select select "**********"
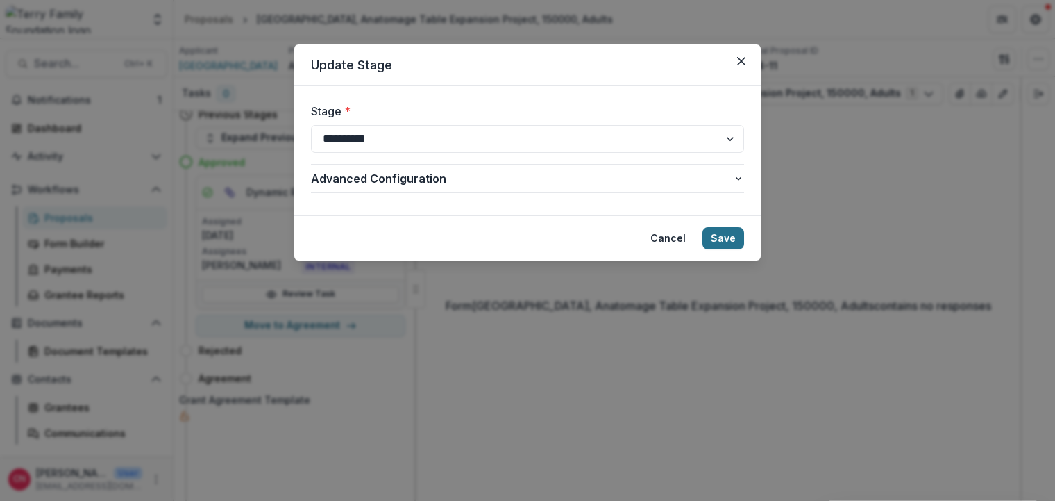
click at [724, 232] on button "Save" at bounding box center [724, 238] width 42 height 22
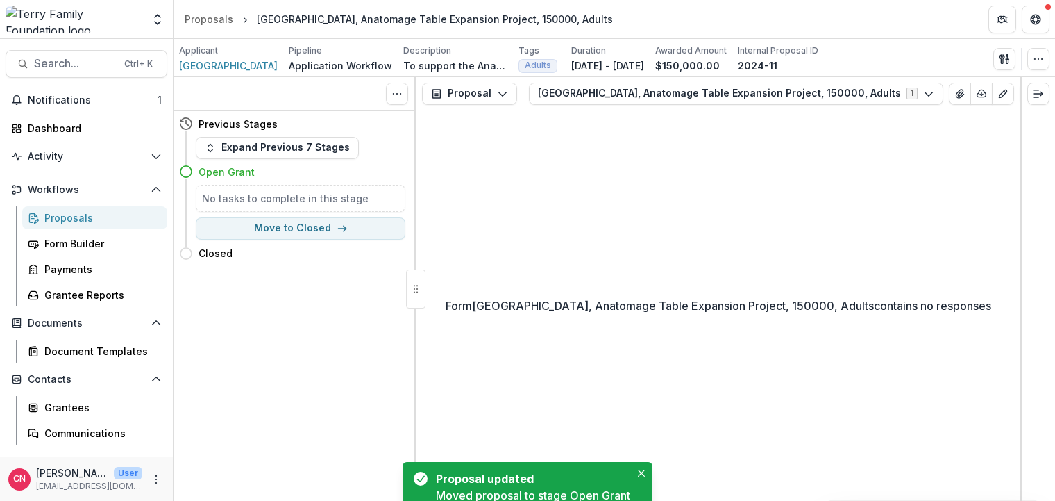
scroll to position [0, 0]
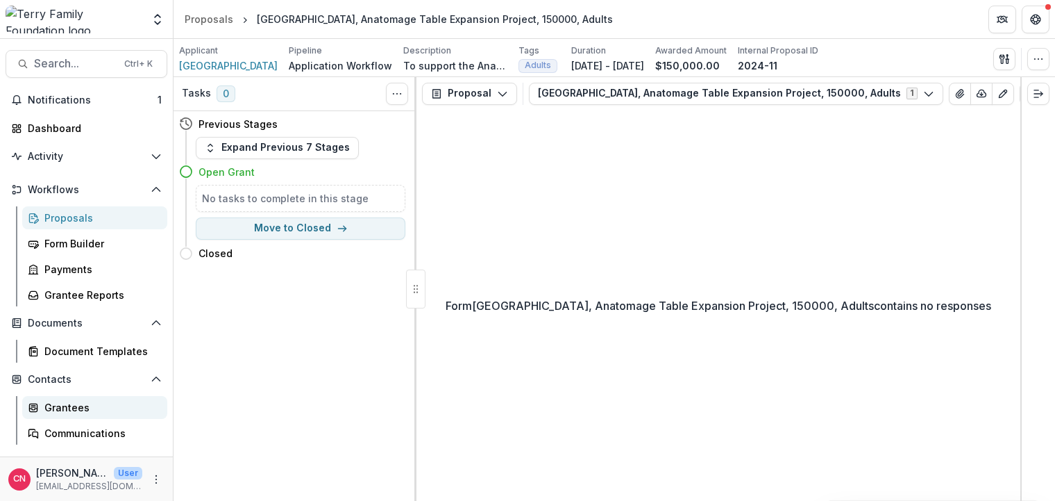
click at [62, 409] on div "Grantees" at bounding box center [100, 407] width 112 height 15
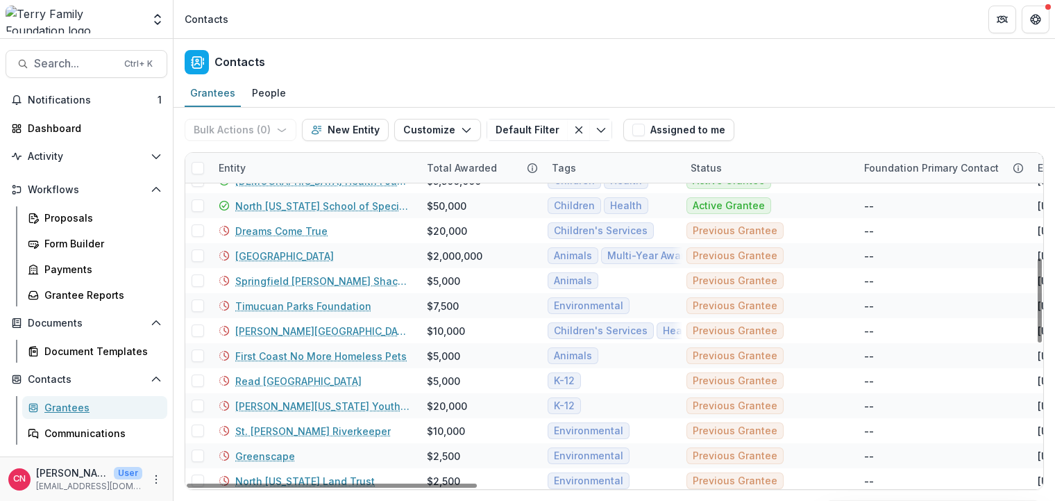
scroll to position [417, 0]
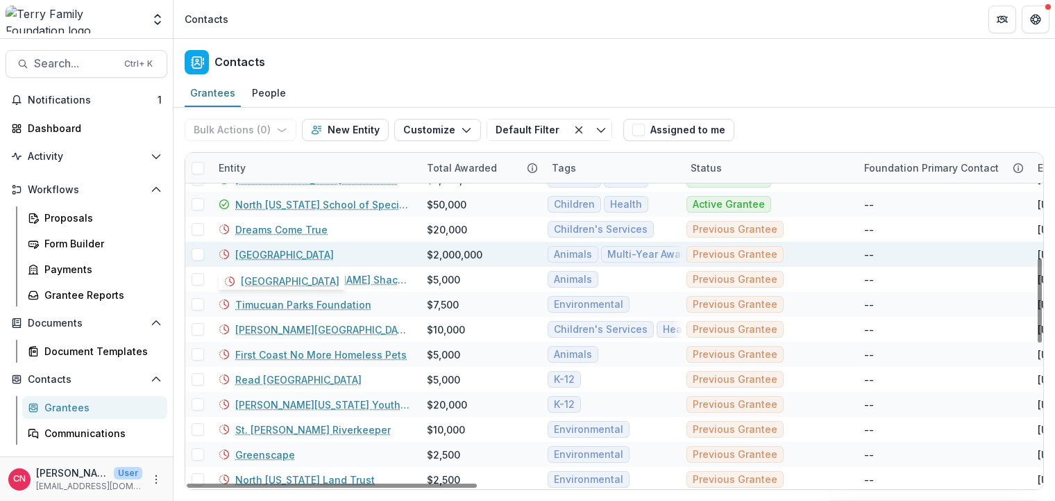
click at [287, 255] on link "[GEOGRAPHIC_DATA]" at bounding box center [284, 254] width 99 height 15
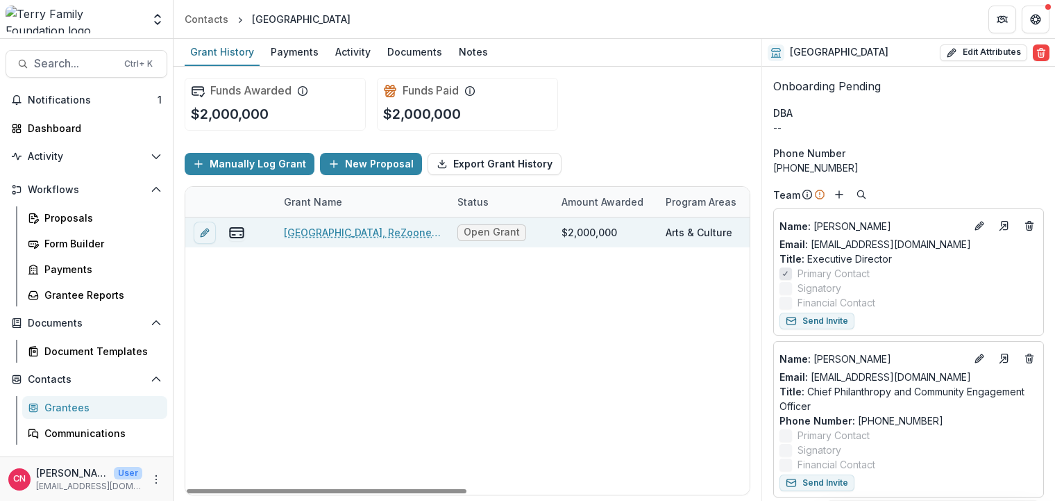
click at [356, 231] on link "[GEOGRAPHIC_DATA], ReZooneration Capital Campaign, 2000000, Multi-Year Award, A…" at bounding box center [362, 232] width 157 height 15
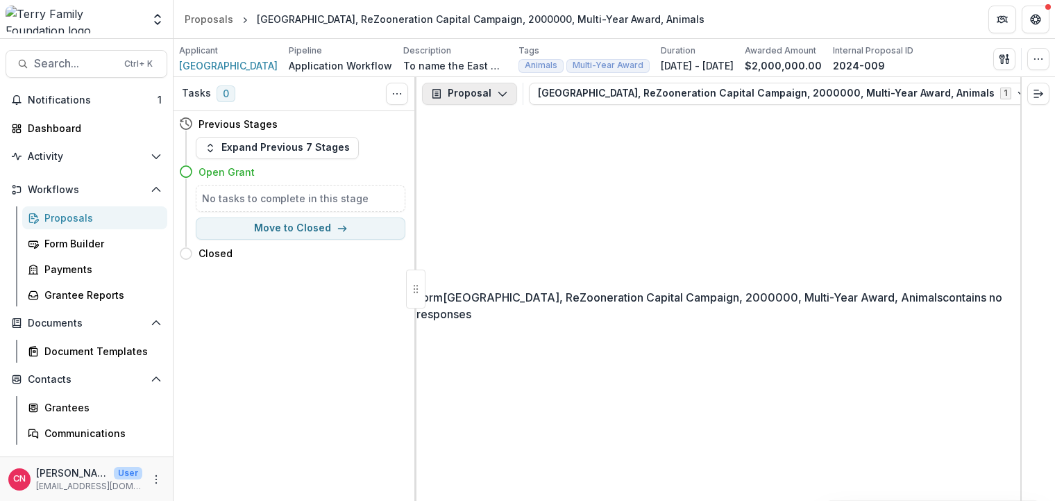
click at [502, 92] on icon "button" at bounding box center [502, 93] width 11 height 11
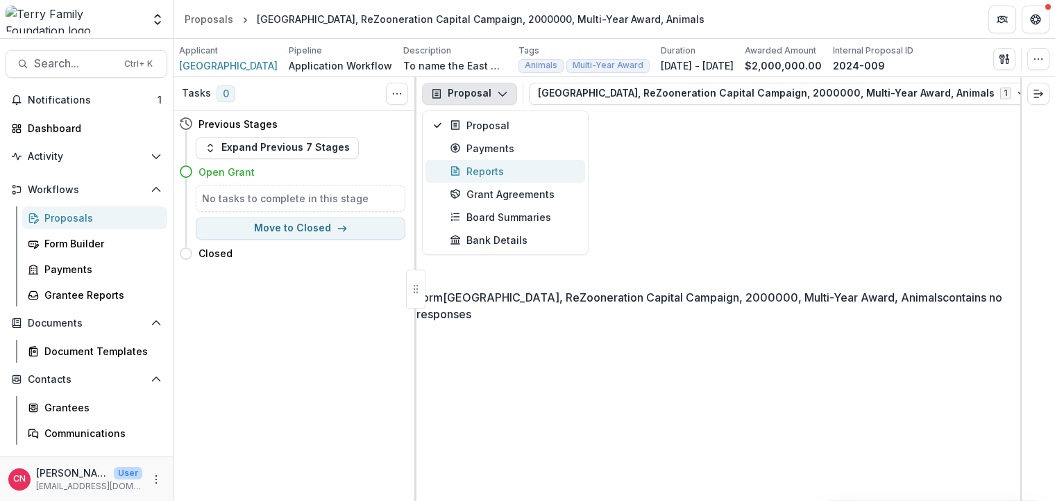
click at [485, 175] on div "Reports" at bounding box center [513, 171] width 127 height 15
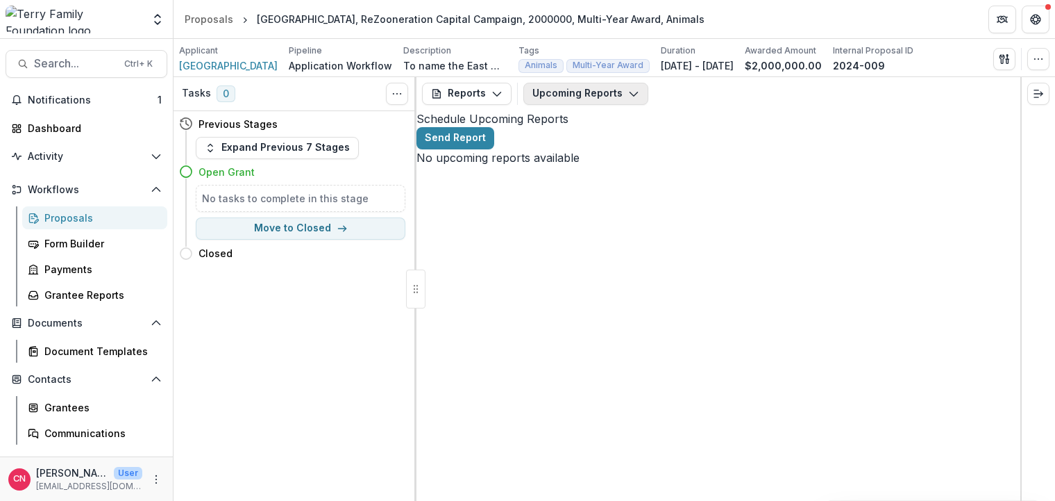
click at [630, 93] on polyline "button" at bounding box center [634, 94] width 8 height 4
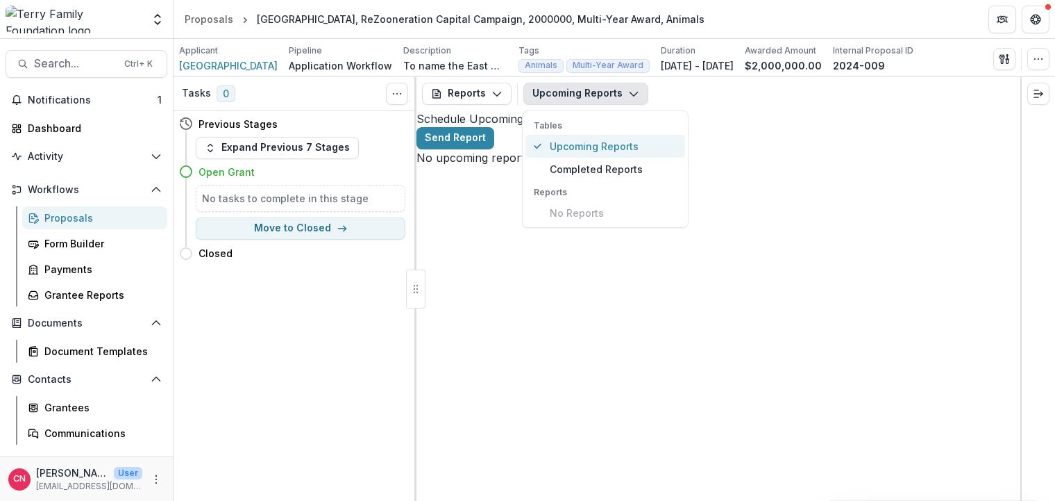
click at [596, 140] on span "Upcoming Reports" at bounding box center [613, 146] width 127 height 15
click at [628, 85] on button "Upcoming Reports" at bounding box center [586, 94] width 125 height 22
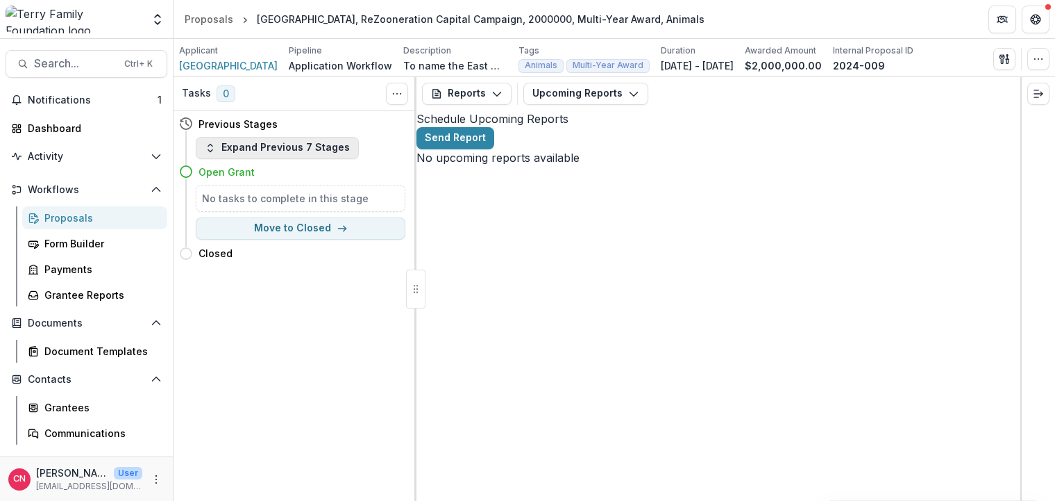
click at [206, 142] on icon "button" at bounding box center [210, 147] width 11 height 11
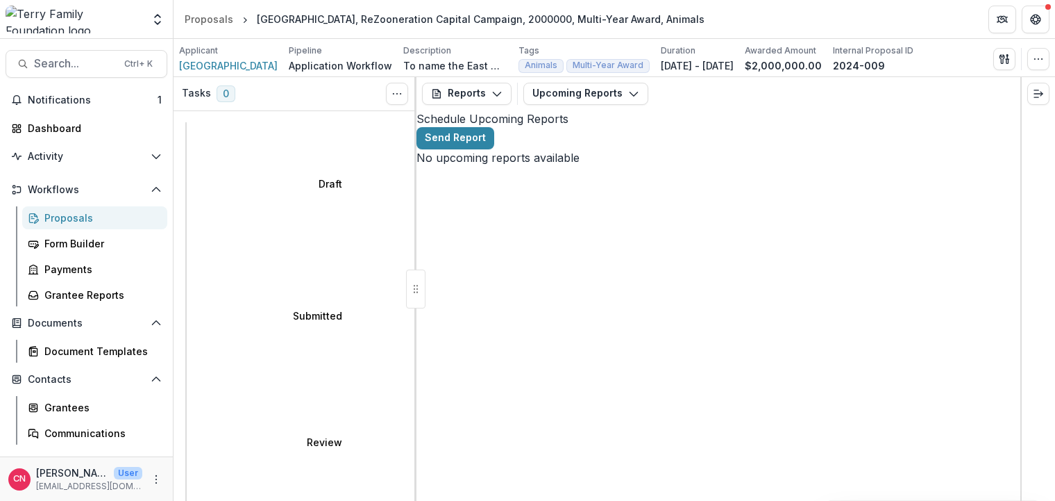
select select "********"
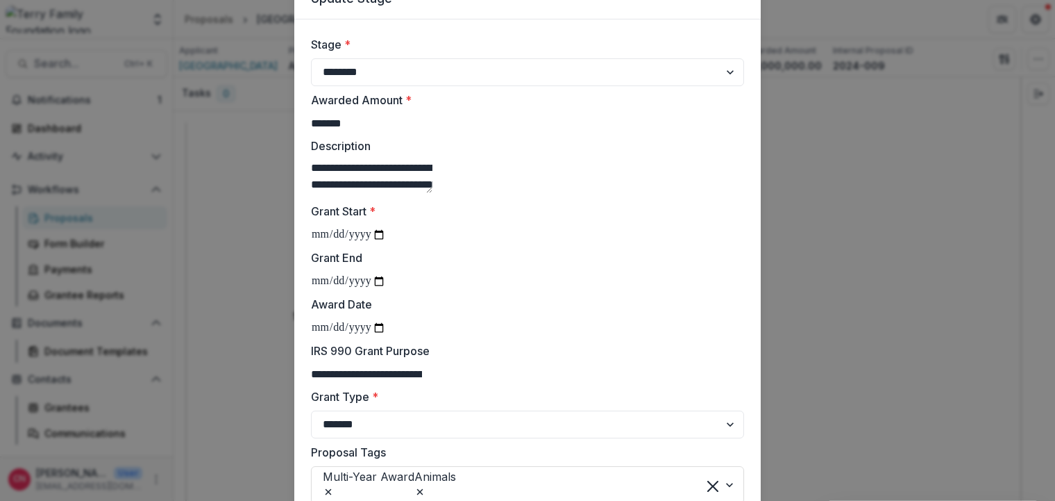
scroll to position [167, 0]
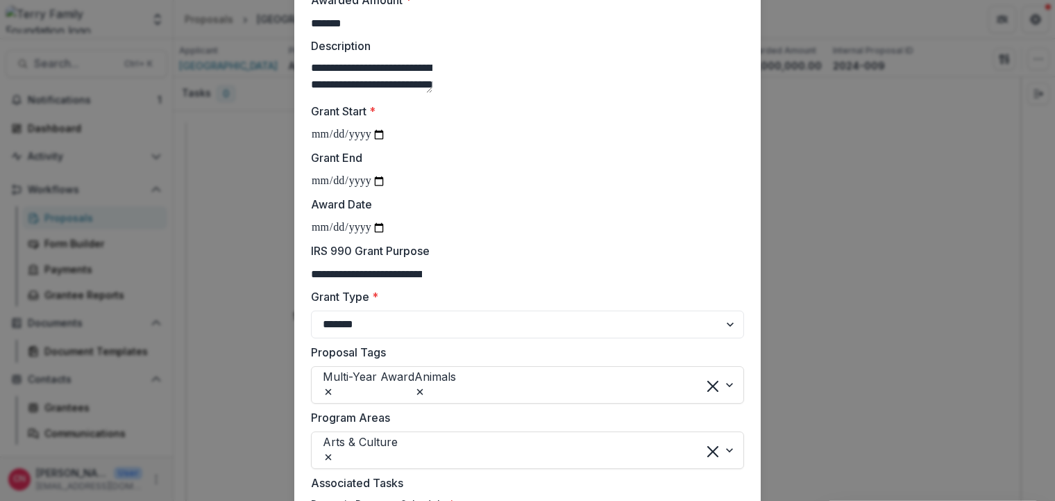
click at [331, 237] on input "Award Date" at bounding box center [348, 228] width 75 height 18
type input "**********"
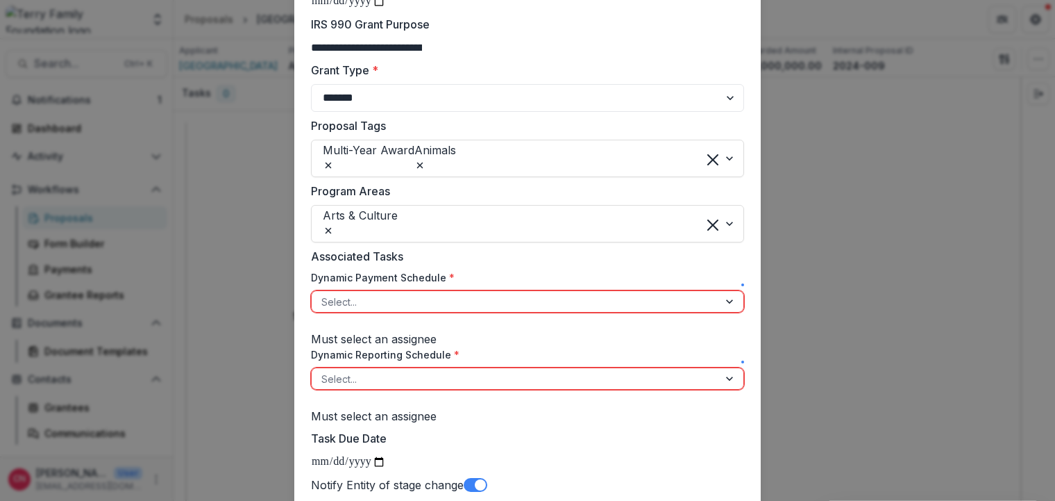
scroll to position [417, 0]
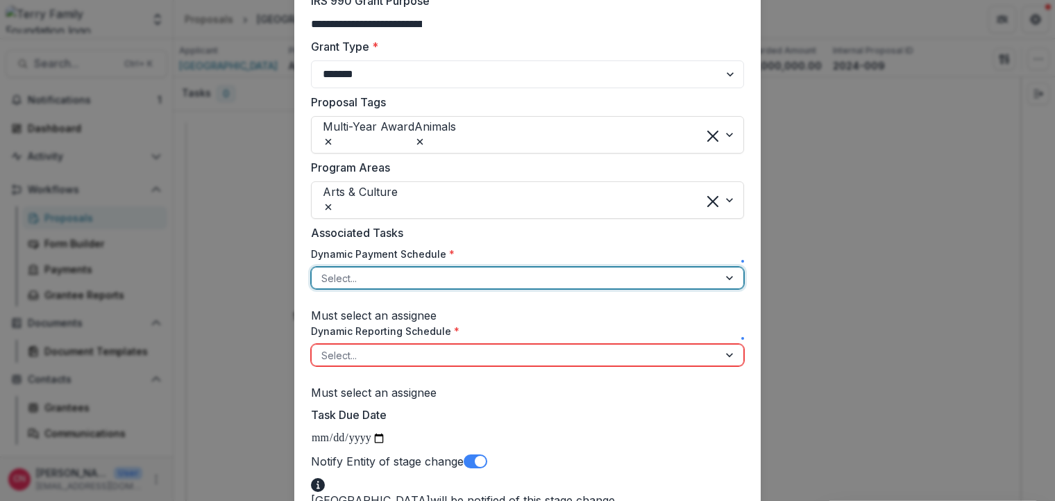
drag, startPoint x: 721, startPoint y: 328, endPoint x: 656, endPoint y: 332, distance: 65.4
click at [722, 288] on div at bounding box center [731, 277] width 25 height 21
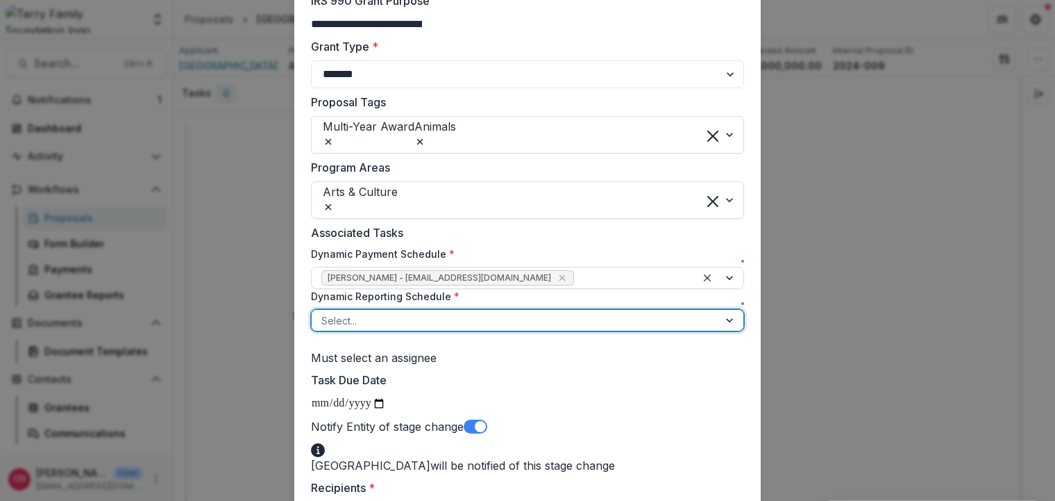
click at [726, 331] on div at bounding box center [731, 320] width 25 height 21
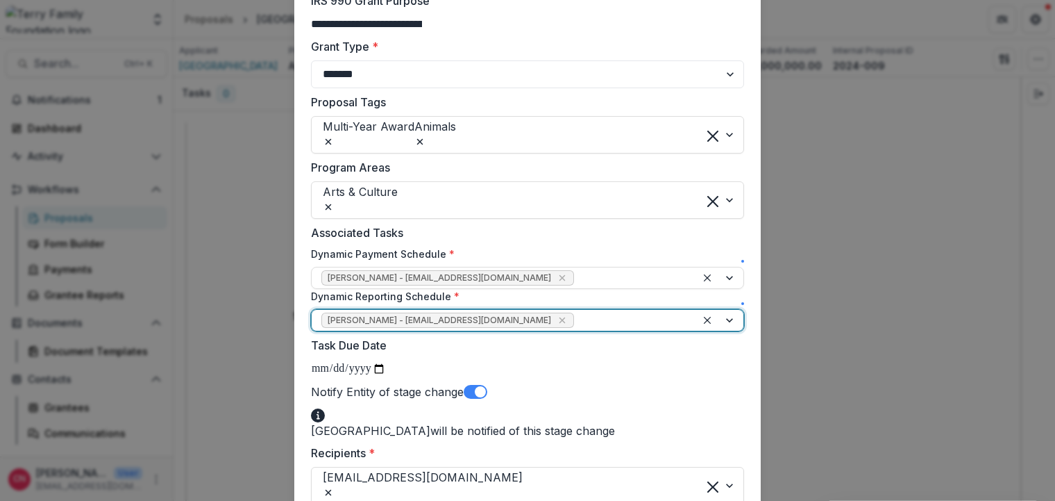
click at [721, 331] on div at bounding box center [719, 320] width 47 height 21
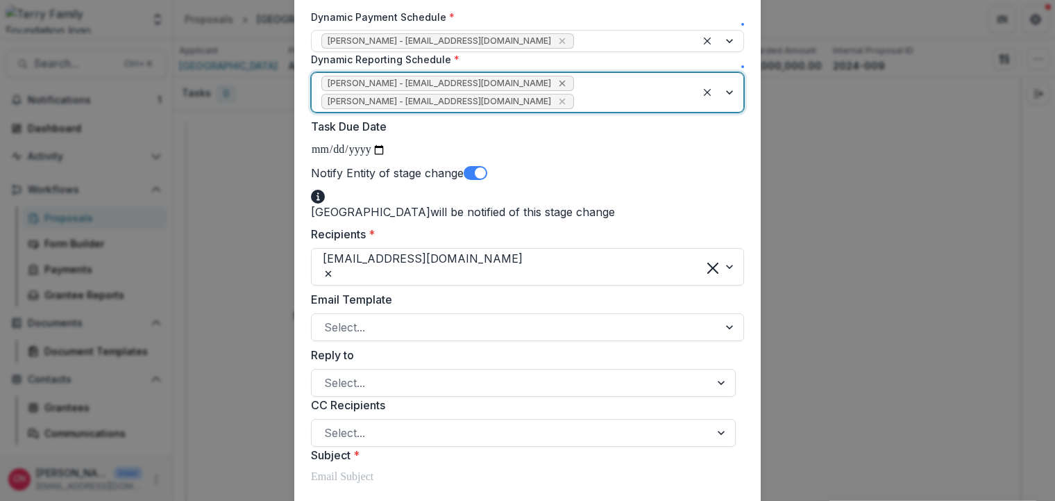
scroll to position [667, 0]
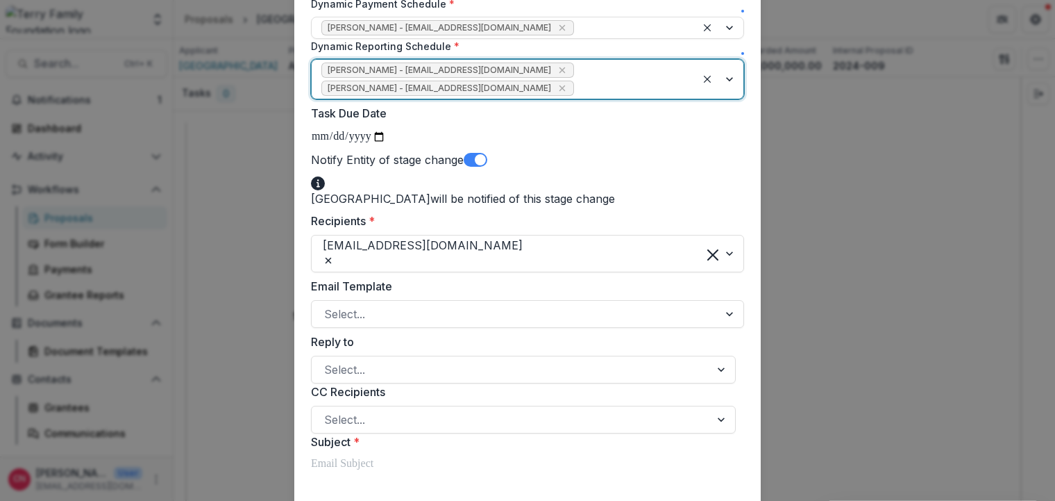
click at [484, 167] on span at bounding box center [476, 160] width 24 height 14
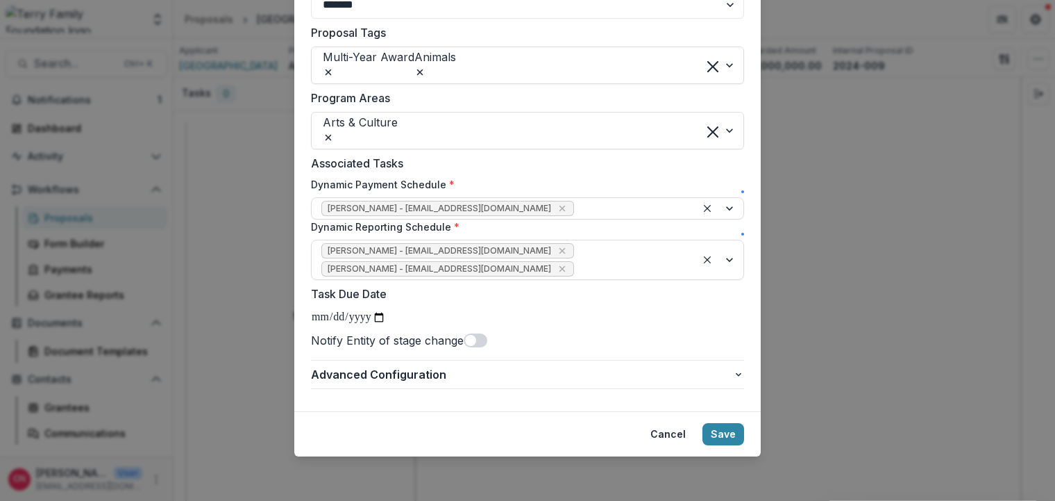
scroll to position [576, 0]
click at [557, 245] on icon "Remove Kathleen Shaw - kshaw@theterryfoundation.org" at bounding box center [562, 250] width 11 height 11
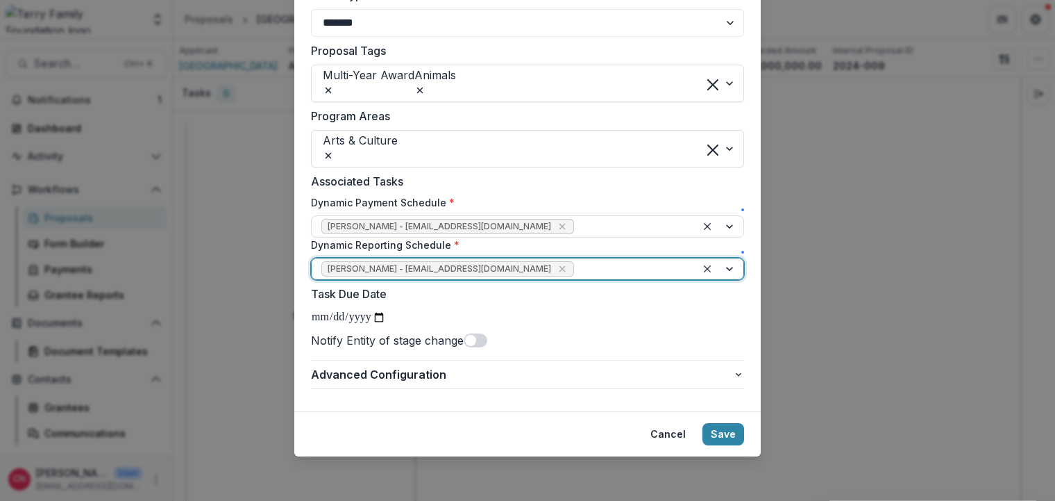
scroll to position [558, 0]
click at [728, 429] on button "Save" at bounding box center [724, 434] width 42 height 22
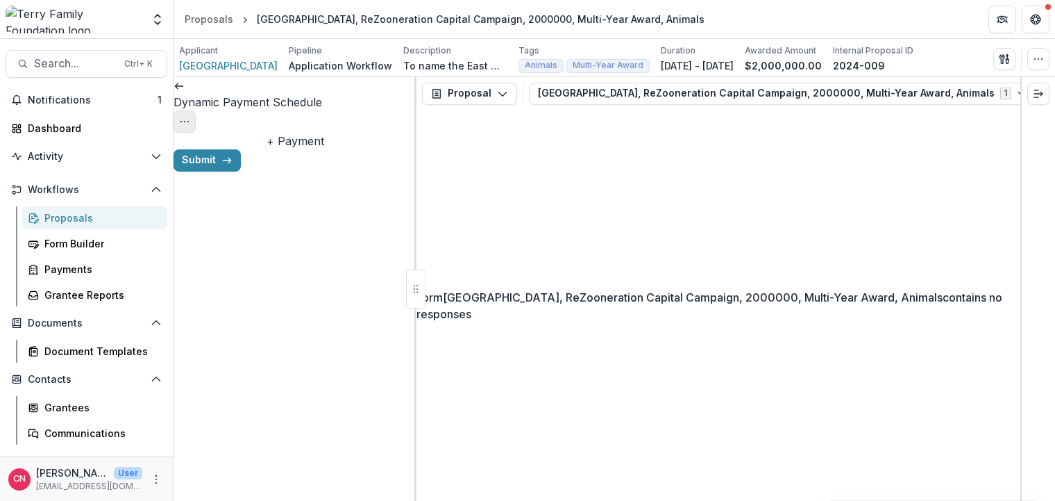
click at [196, 110] on button "Options" at bounding box center [185, 121] width 22 height 22
click at [329, 156] on button "Cancel Task" at bounding box center [333, 154] width 149 height 23
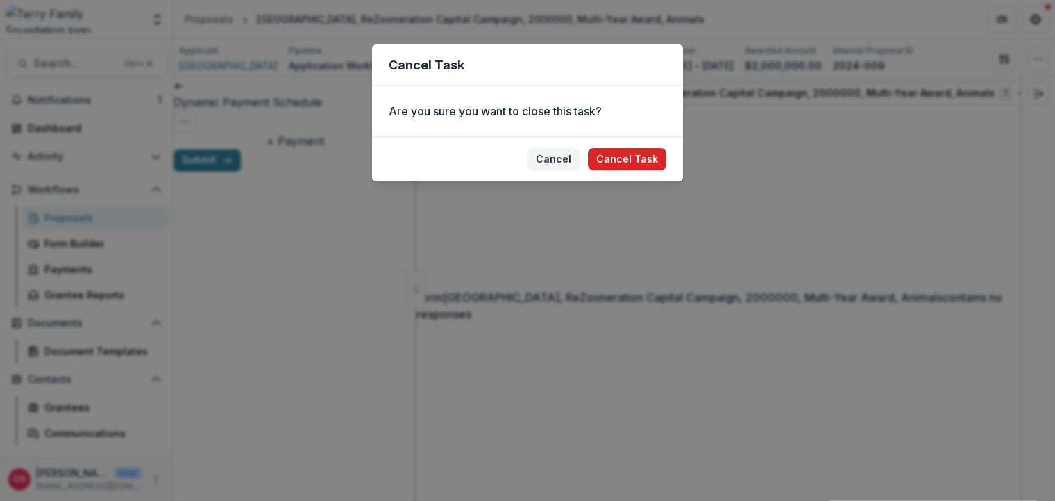
click at [628, 151] on button "Cancel Task" at bounding box center [627, 159] width 78 height 22
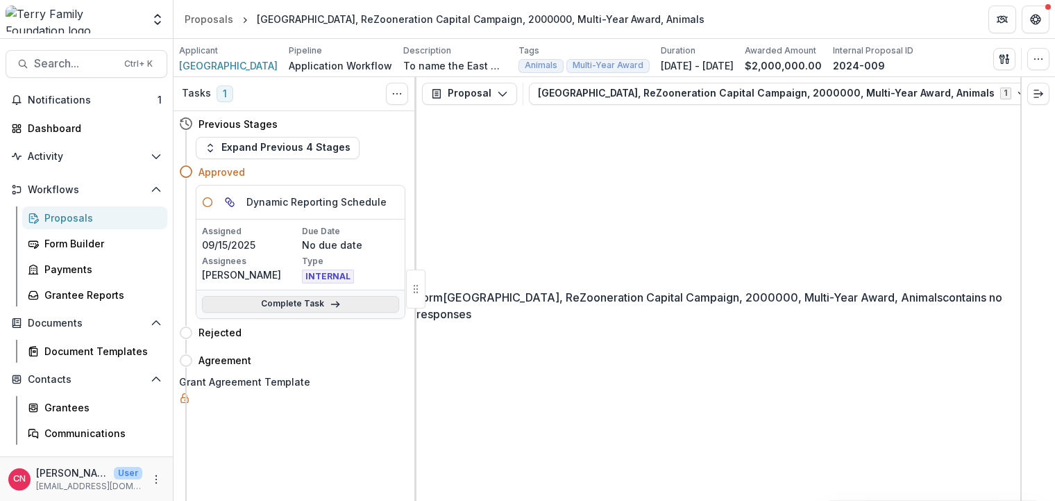
click at [290, 297] on link "Complete Task" at bounding box center [300, 304] width 197 height 17
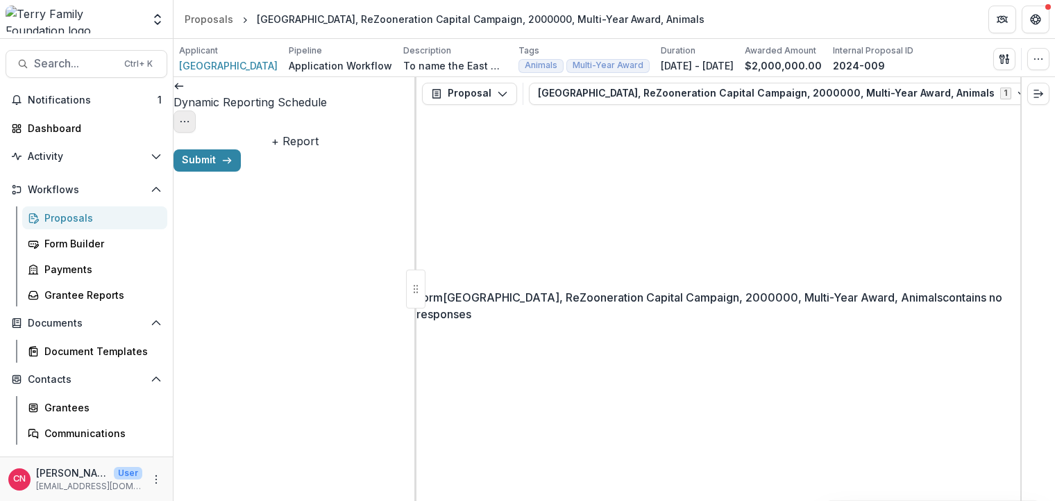
click at [190, 116] on icon "Options" at bounding box center [184, 121] width 11 height 11
click at [327, 151] on button "Cancel Task" at bounding box center [333, 154] width 149 height 23
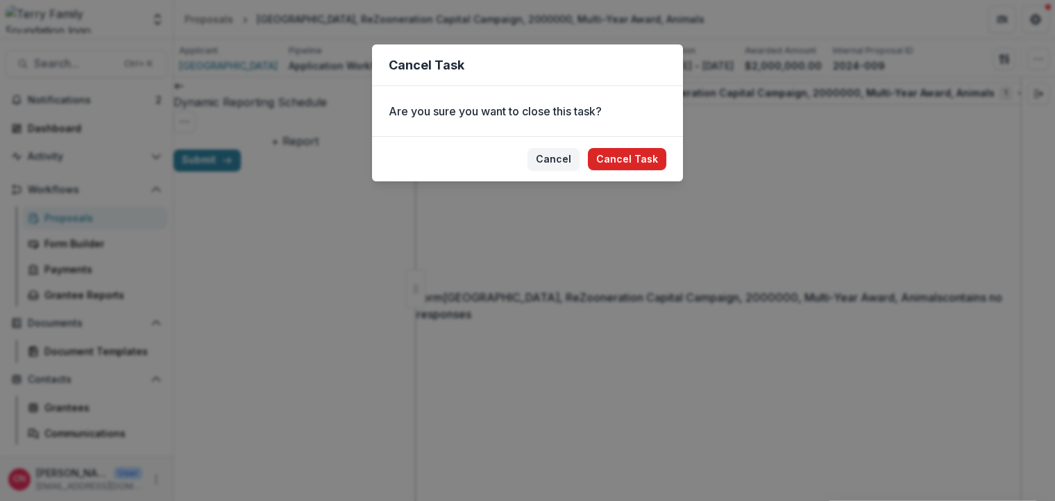
click at [615, 152] on button "Cancel Task" at bounding box center [627, 159] width 78 height 22
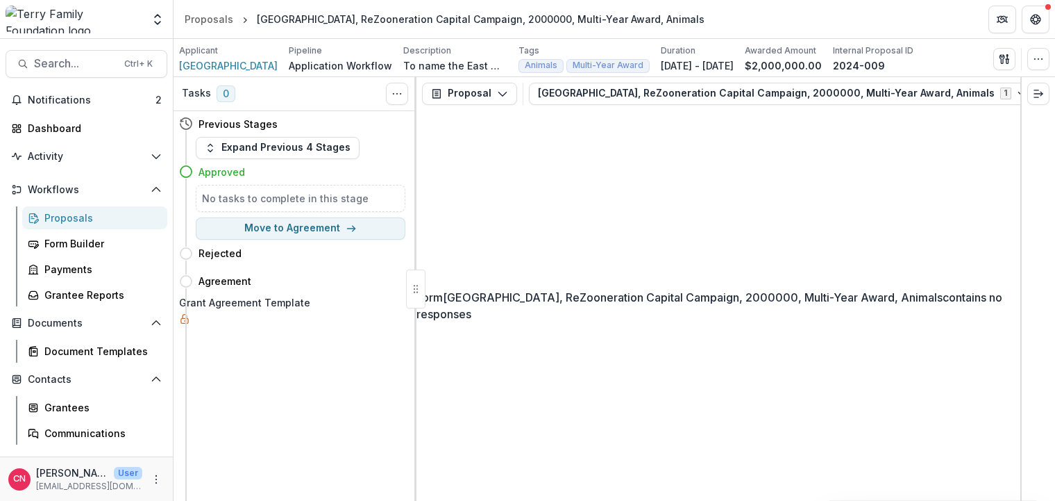
select select "**********"
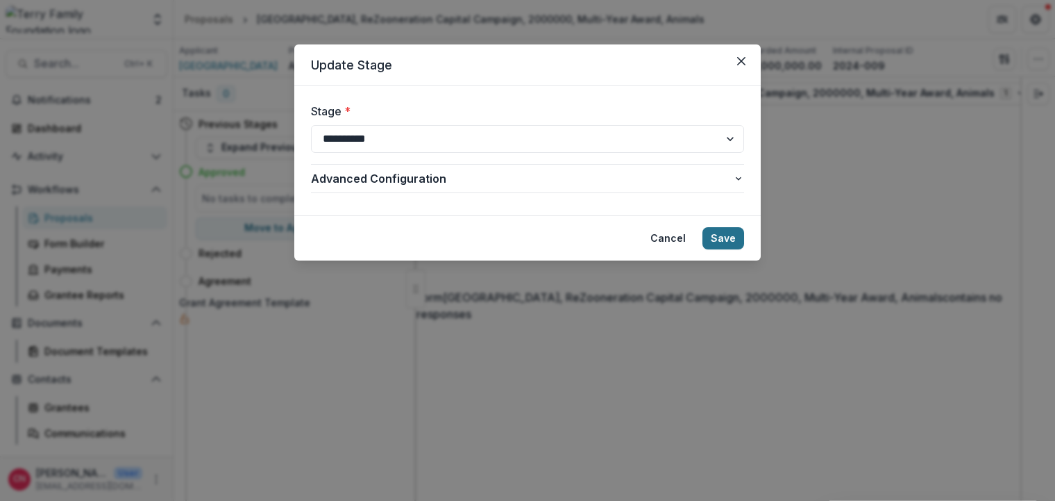
click at [717, 245] on button "Save" at bounding box center [724, 238] width 42 height 22
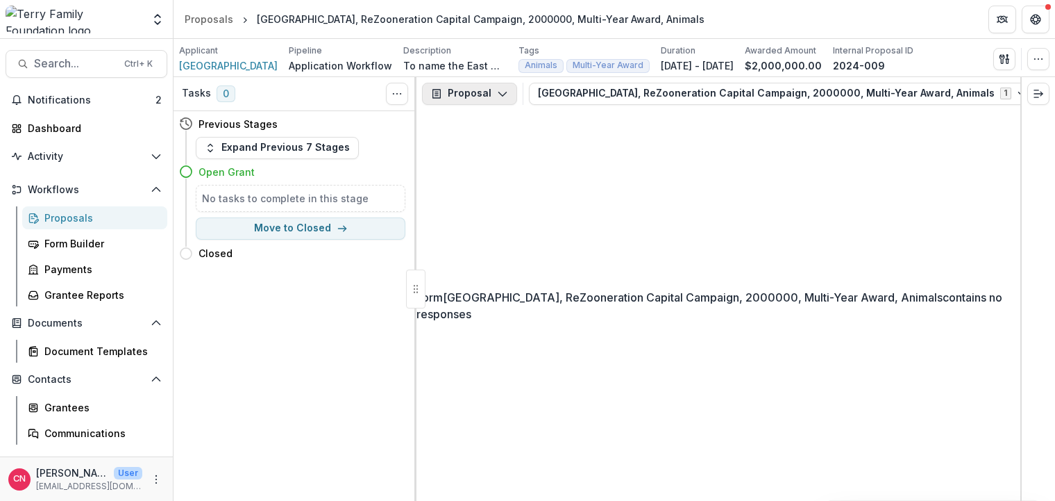
click at [499, 86] on button "Proposal" at bounding box center [469, 94] width 95 height 22
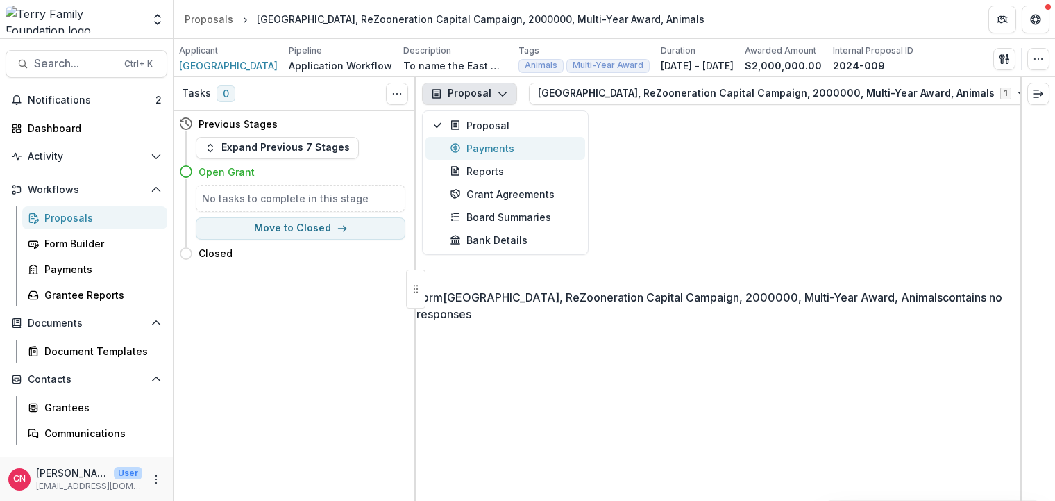
click at [499, 144] on div "Payments" at bounding box center [513, 148] width 127 height 15
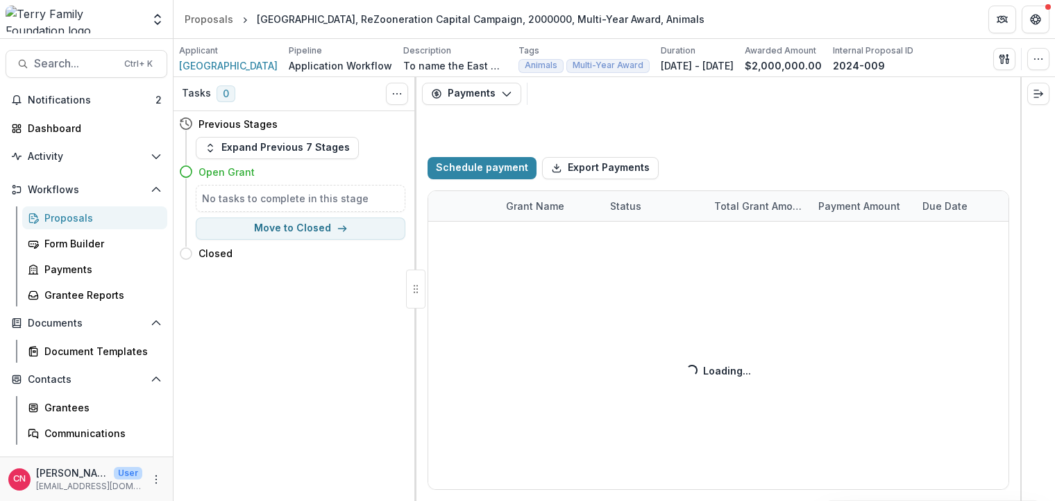
select select "****"
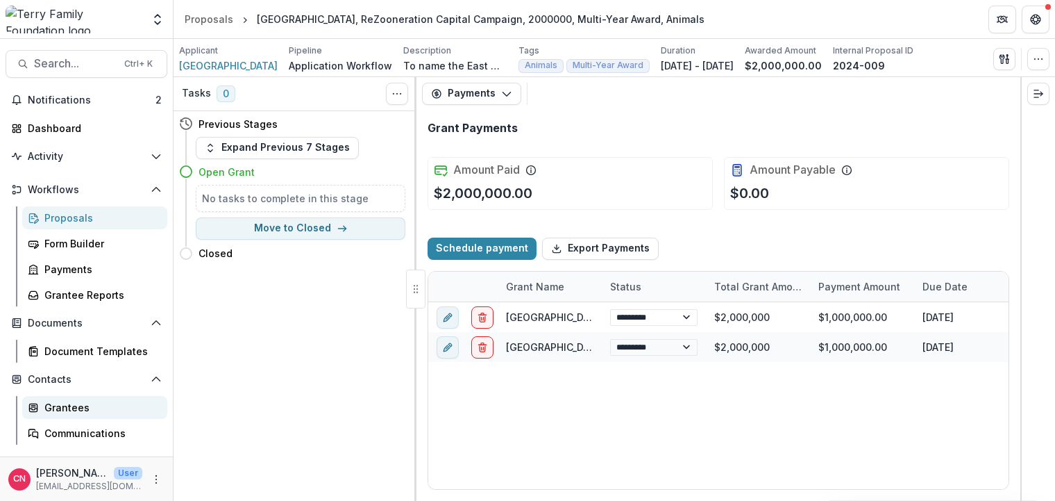
select select "****"
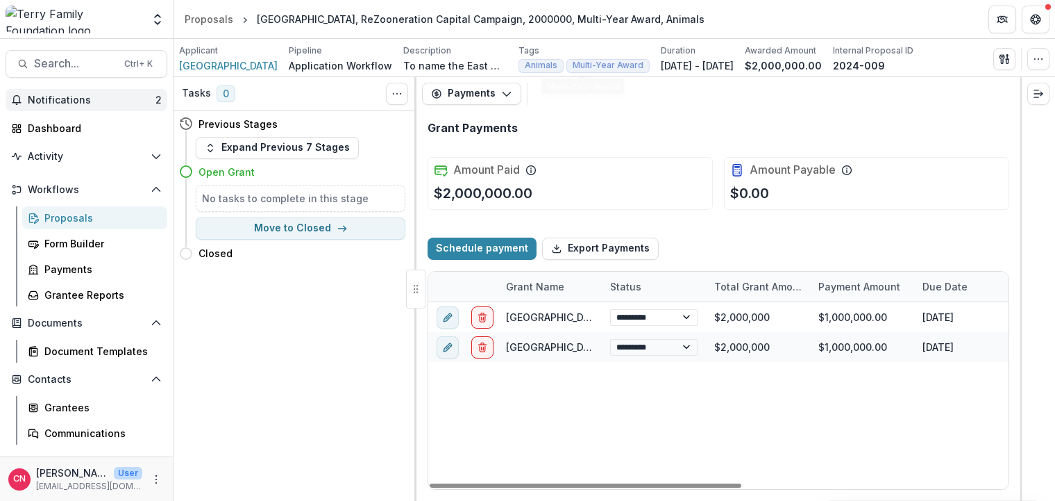
select select "****"
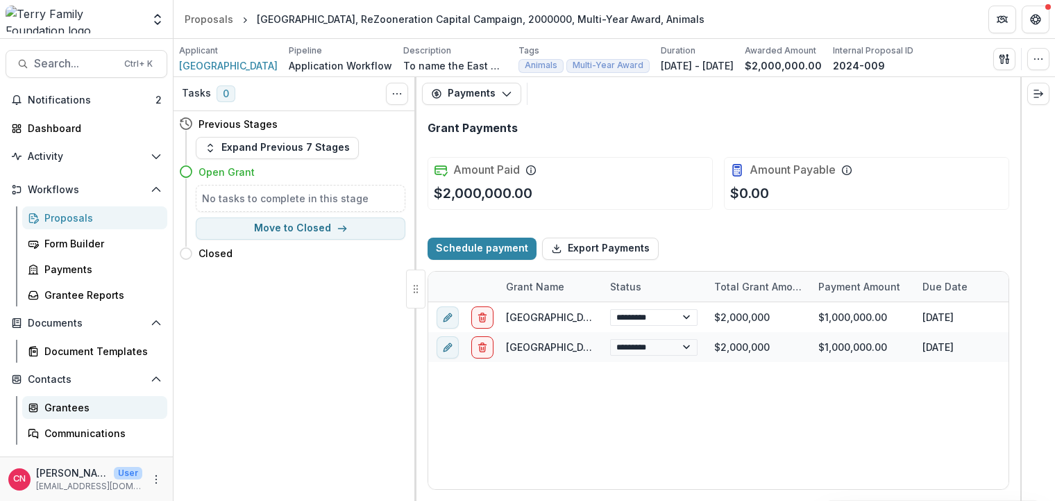
click at [70, 406] on div "Grantees" at bounding box center [100, 407] width 112 height 15
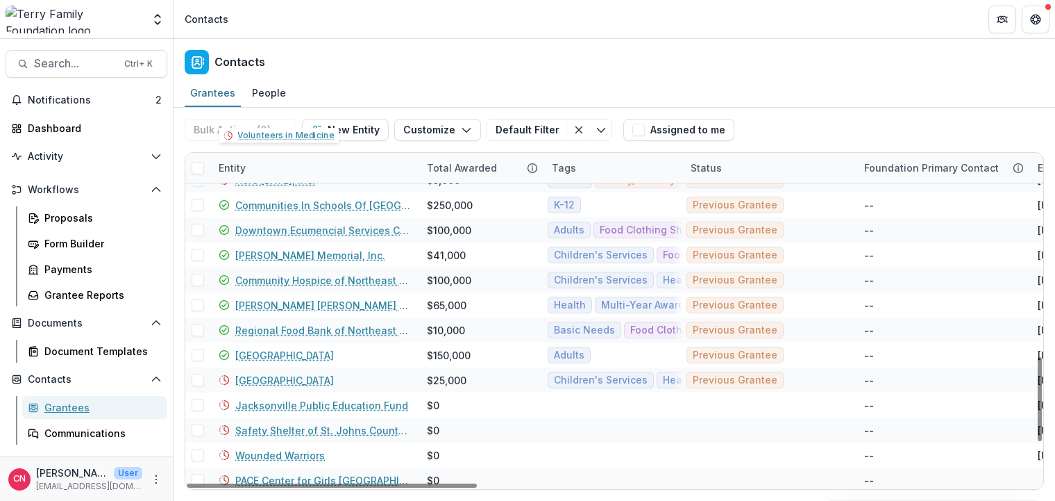
scroll to position [833, 0]
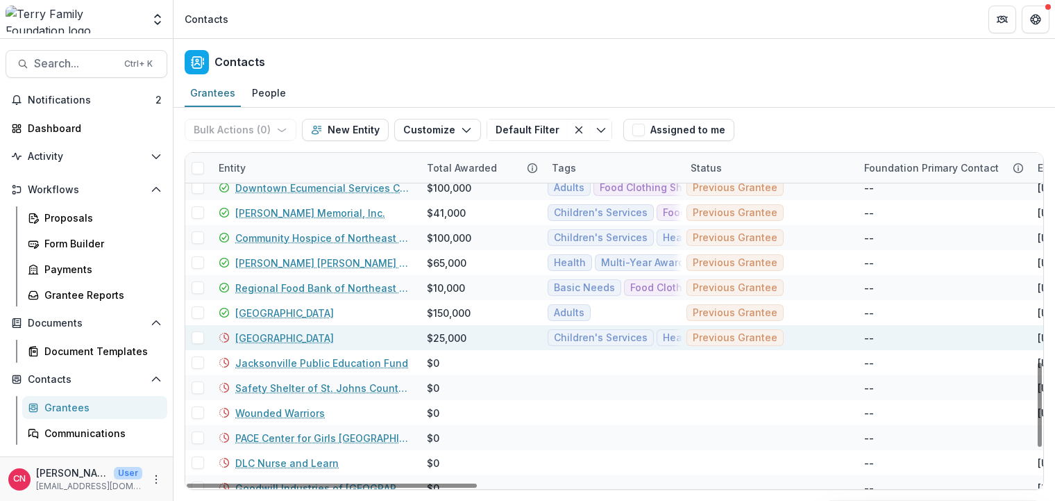
click at [272, 337] on link "[GEOGRAPHIC_DATA]" at bounding box center [284, 338] width 99 height 15
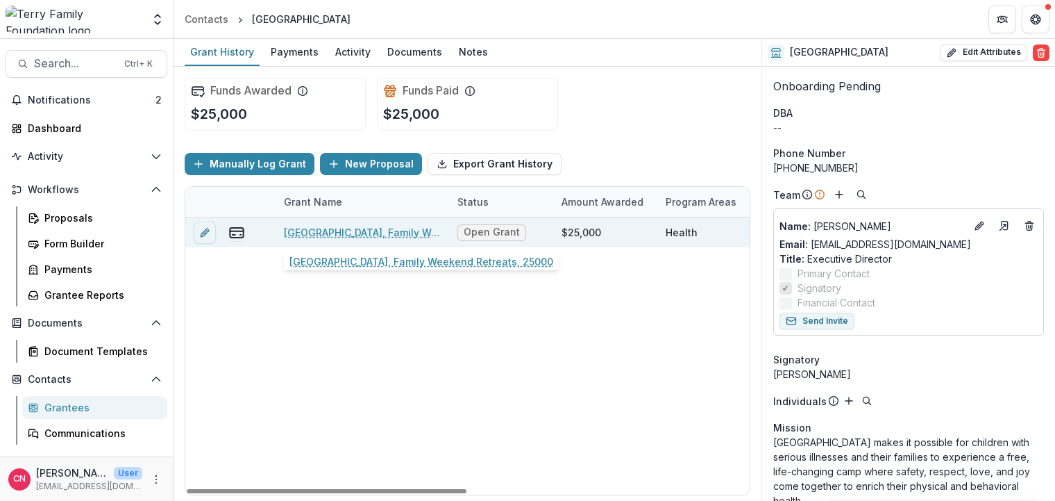
click at [340, 231] on link "[GEOGRAPHIC_DATA], Family Weekend Retreats, 25000" at bounding box center [362, 232] width 157 height 15
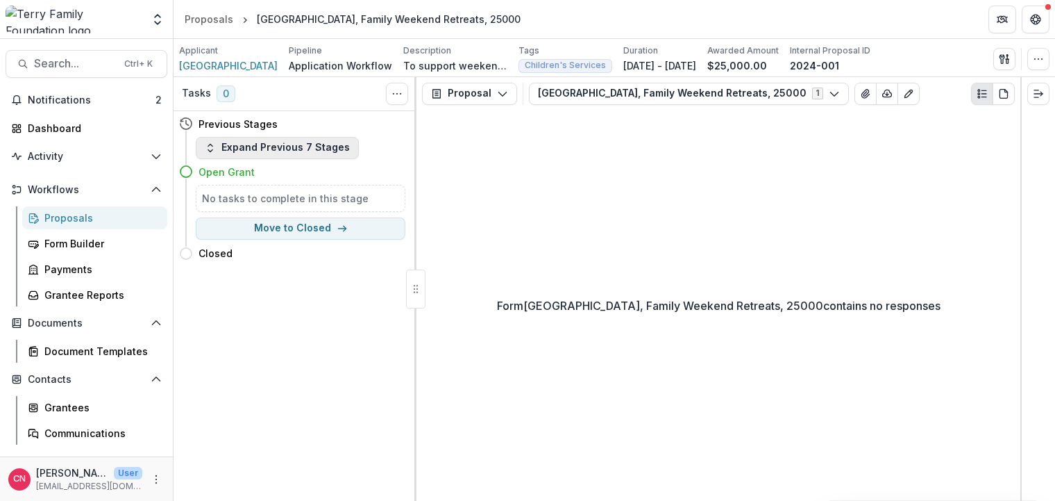
click at [207, 144] on icon "button" at bounding box center [210, 147] width 11 height 11
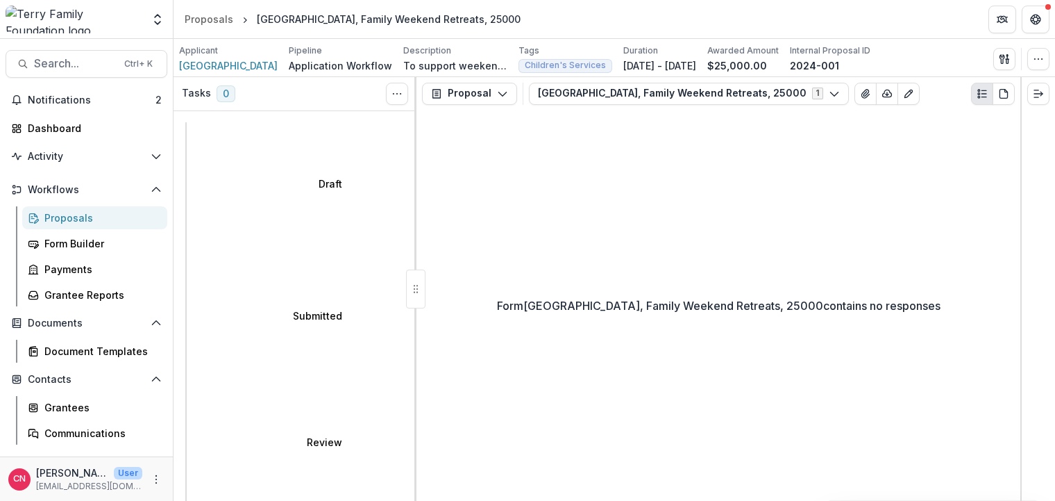
select select "********"
select select "**********"
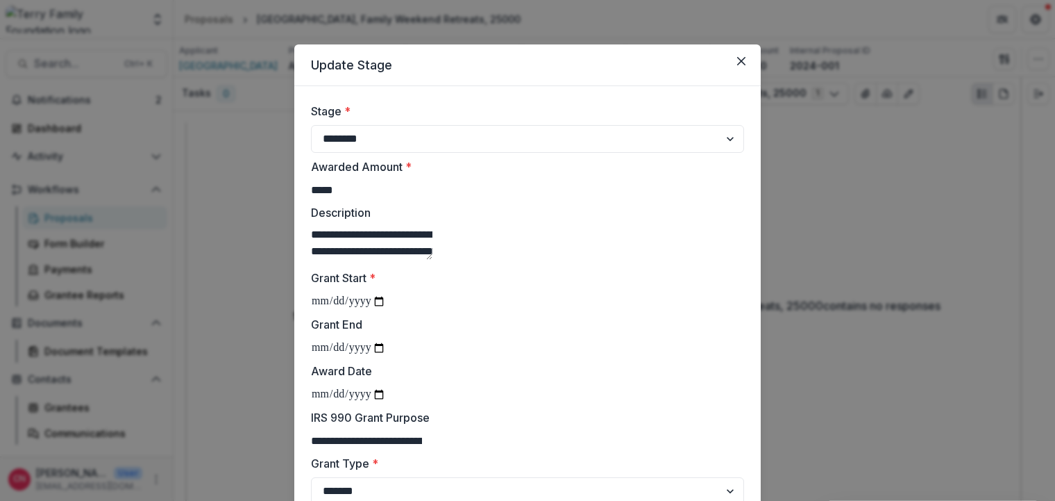
scroll to position [83, 0]
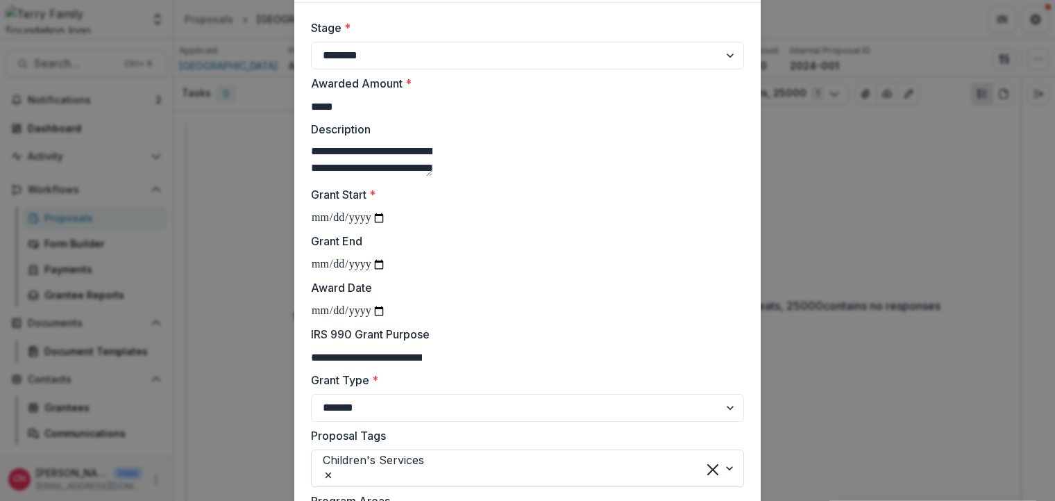
click at [318, 320] on input "Award Date" at bounding box center [348, 311] width 75 height 18
type input "**********"
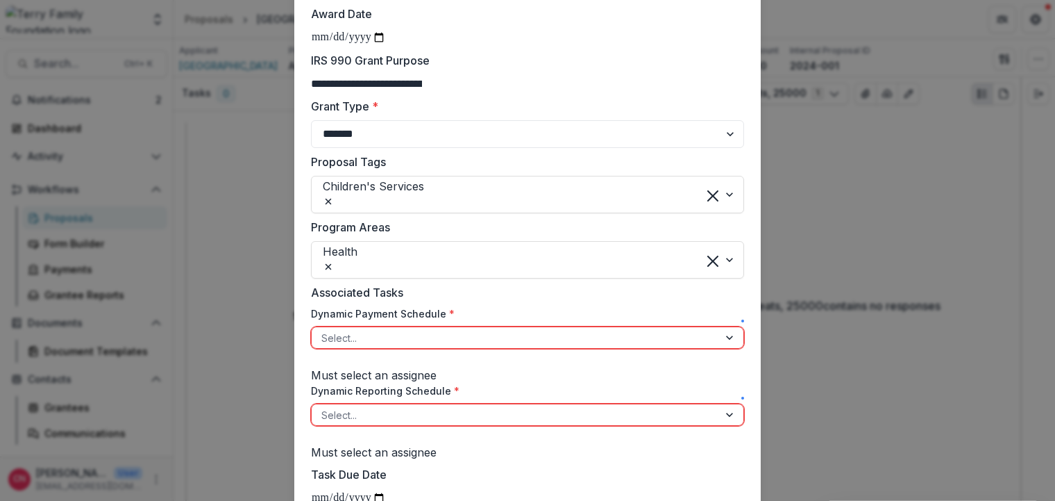
scroll to position [583, 0]
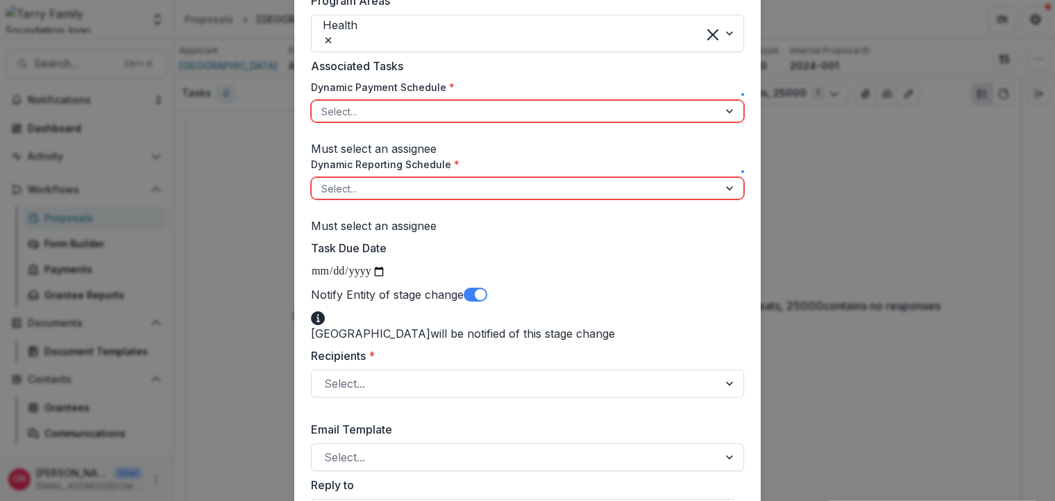
click at [727, 122] on div at bounding box center [731, 111] width 25 height 21
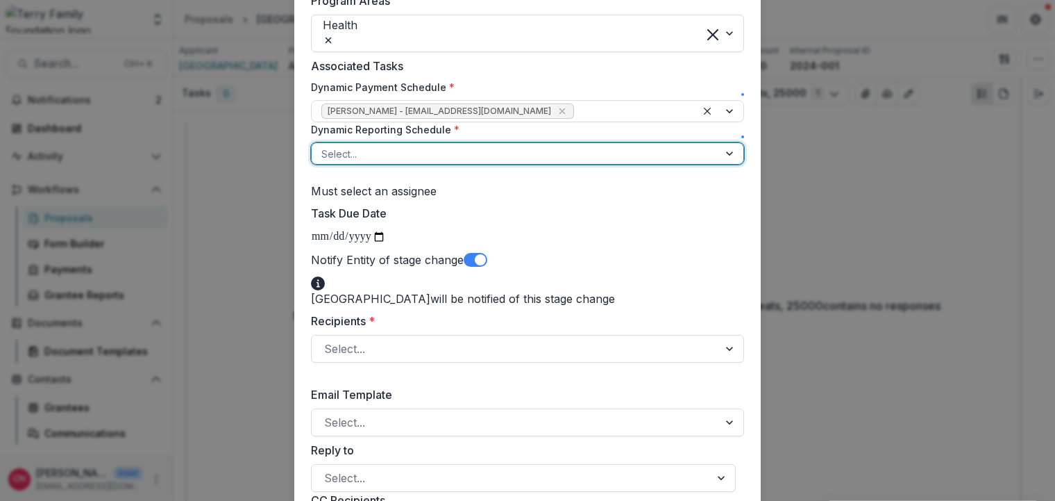
click at [722, 164] on div at bounding box center [731, 153] width 25 height 21
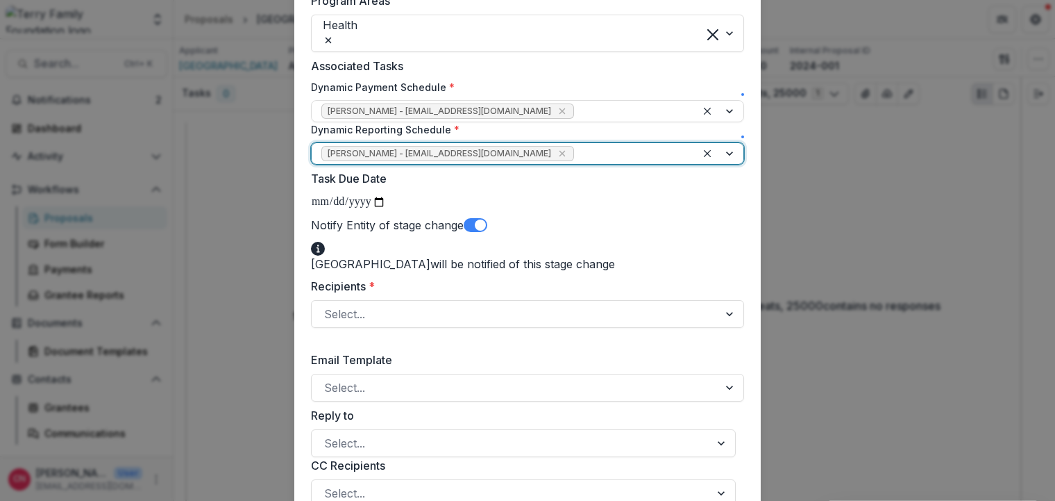
click at [476, 232] on span at bounding box center [476, 225] width 24 height 14
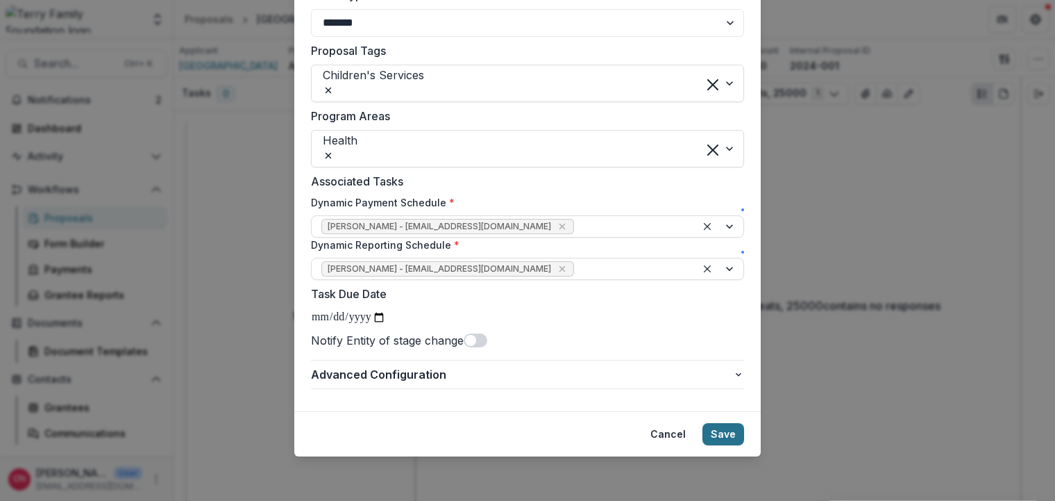
click at [724, 430] on button "Save" at bounding box center [724, 434] width 42 height 22
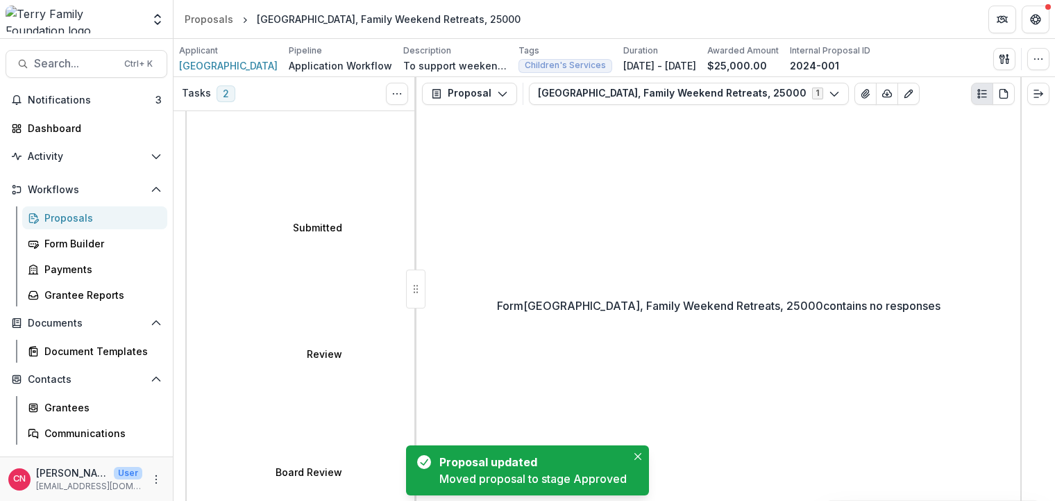
scroll to position [233, 0]
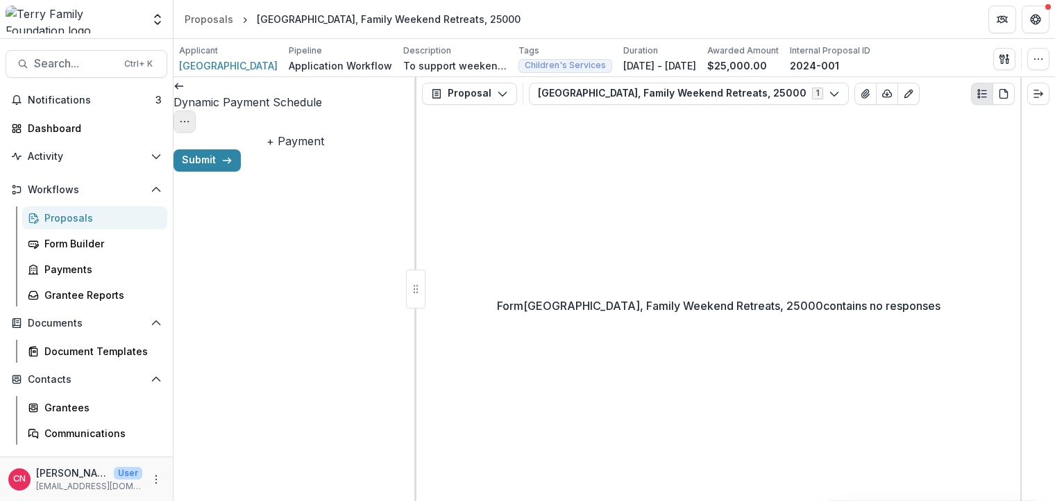
click at [190, 116] on icon "Options" at bounding box center [184, 121] width 11 height 11
click at [323, 149] on button "Cancel Task" at bounding box center [333, 154] width 149 height 23
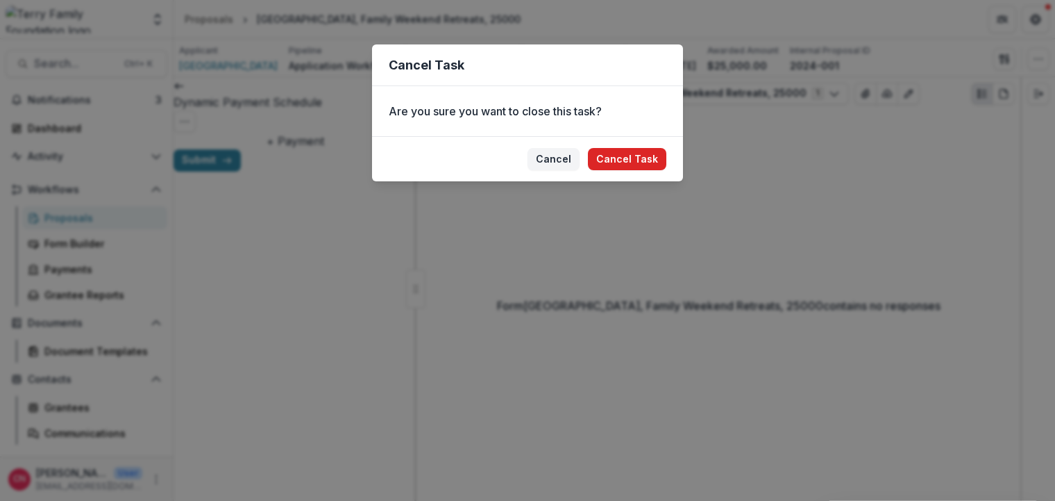
click at [621, 153] on button "Cancel Task" at bounding box center [627, 159] width 78 height 22
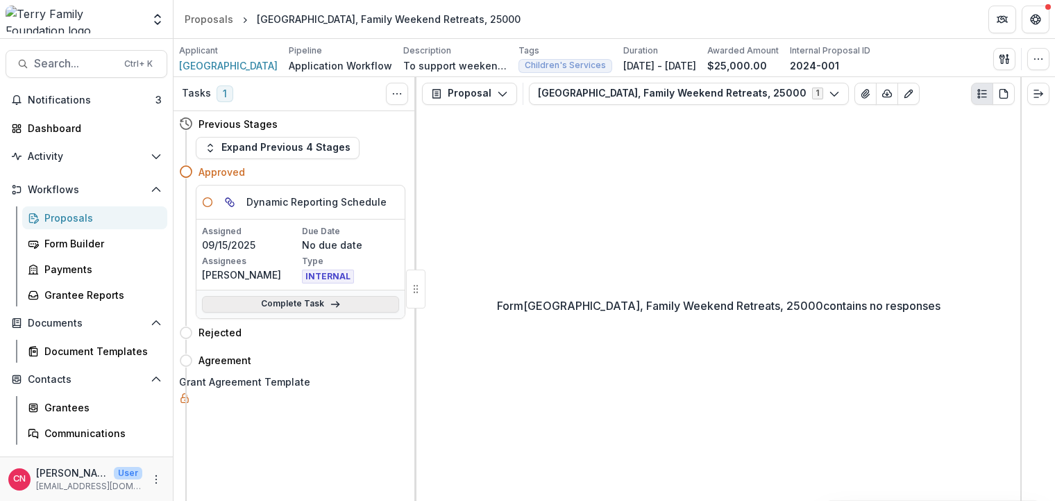
click at [290, 302] on link "Complete Task" at bounding box center [300, 304] width 197 height 17
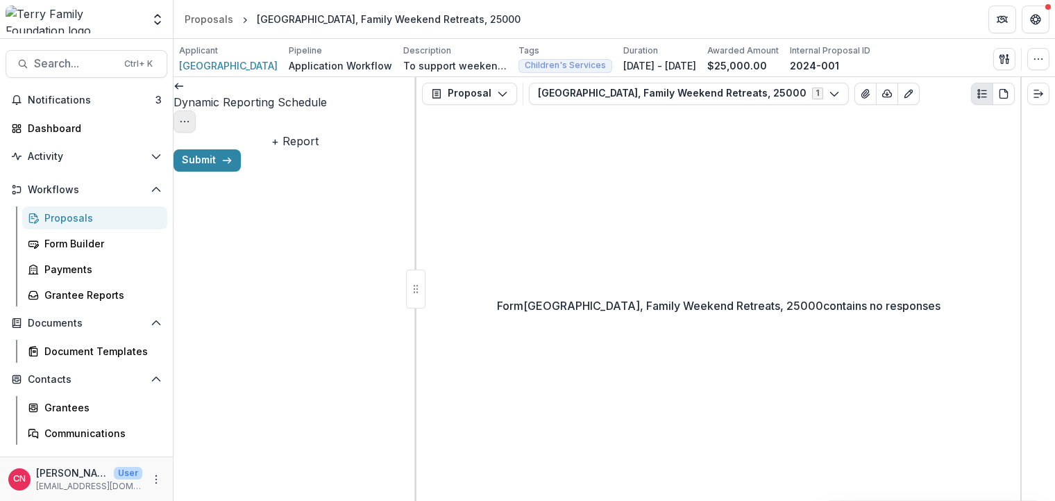
click at [190, 116] on icon "Options" at bounding box center [184, 121] width 11 height 11
click at [337, 153] on button "Cancel Task" at bounding box center [333, 154] width 149 height 23
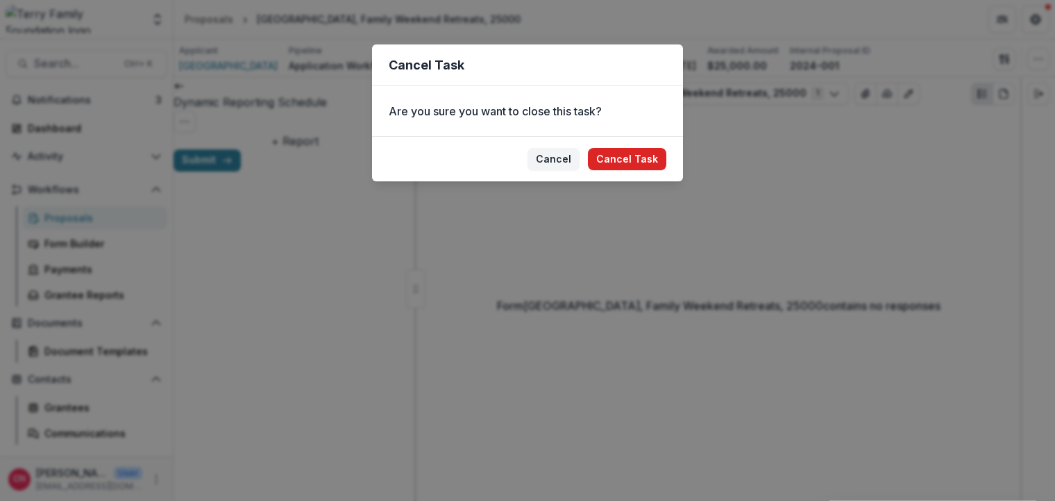
click at [619, 153] on button "Cancel Task" at bounding box center [627, 159] width 78 height 22
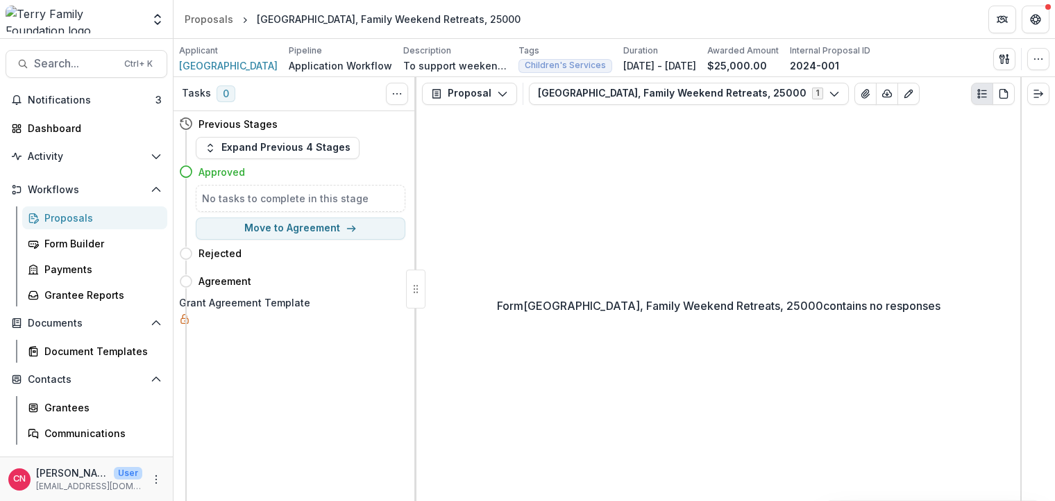
select select "**********"
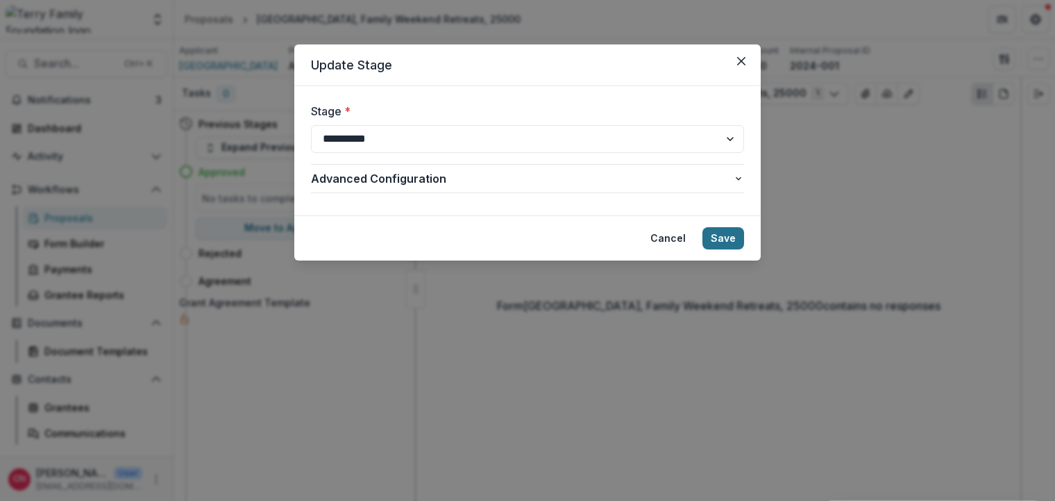
click at [721, 232] on button "Save" at bounding box center [724, 238] width 42 height 22
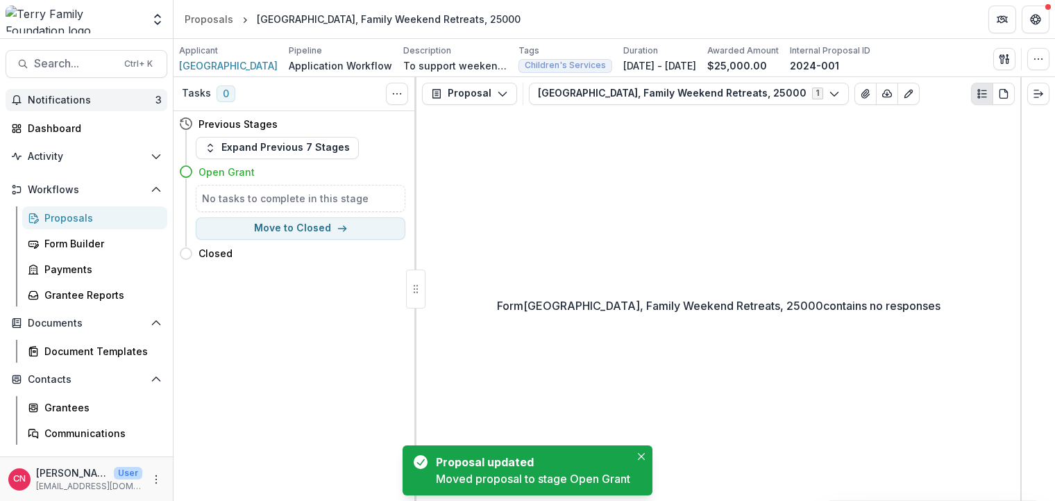
click at [50, 98] on span "Notifications" at bounding box center [92, 100] width 128 height 12
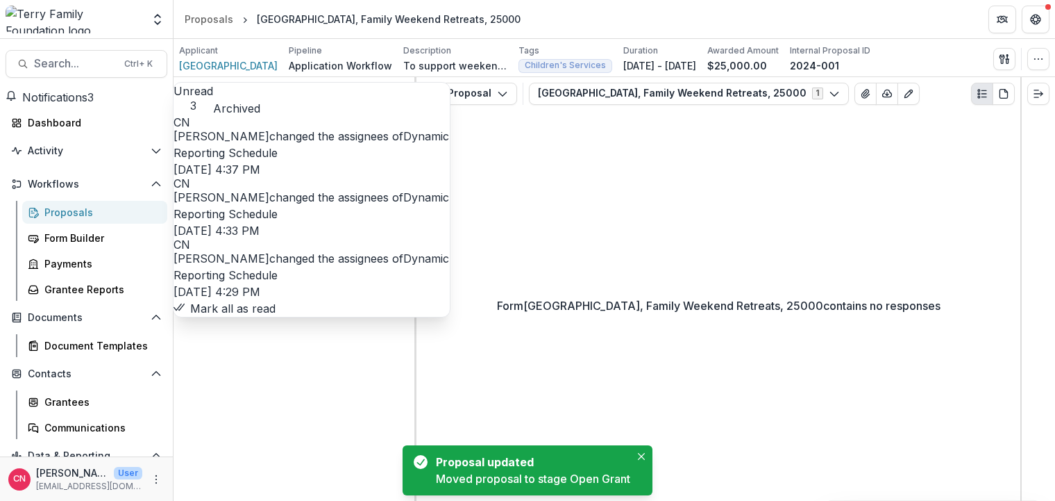
click at [276, 317] on button "Mark all as read" at bounding box center [225, 308] width 102 height 17
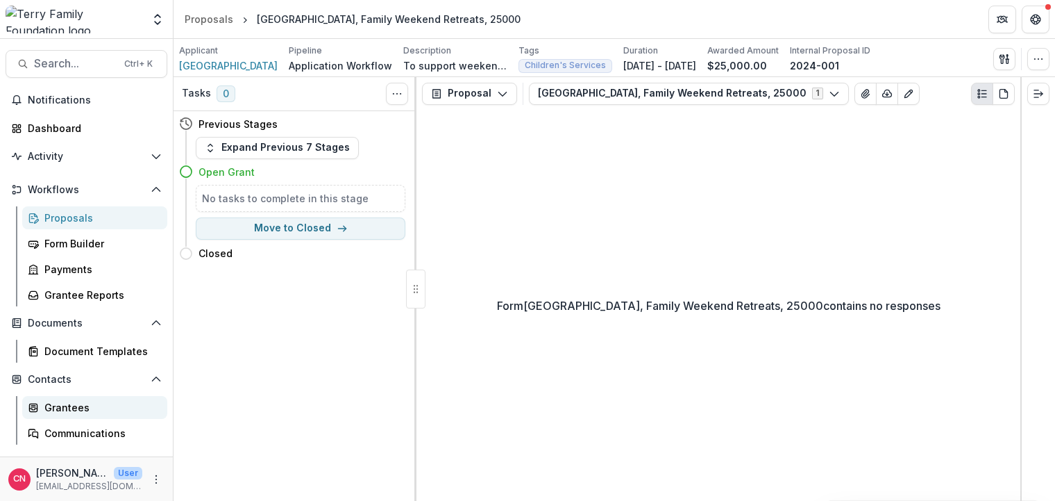
click at [62, 404] on div "Grantees" at bounding box center [100, 407] width 112 height 15
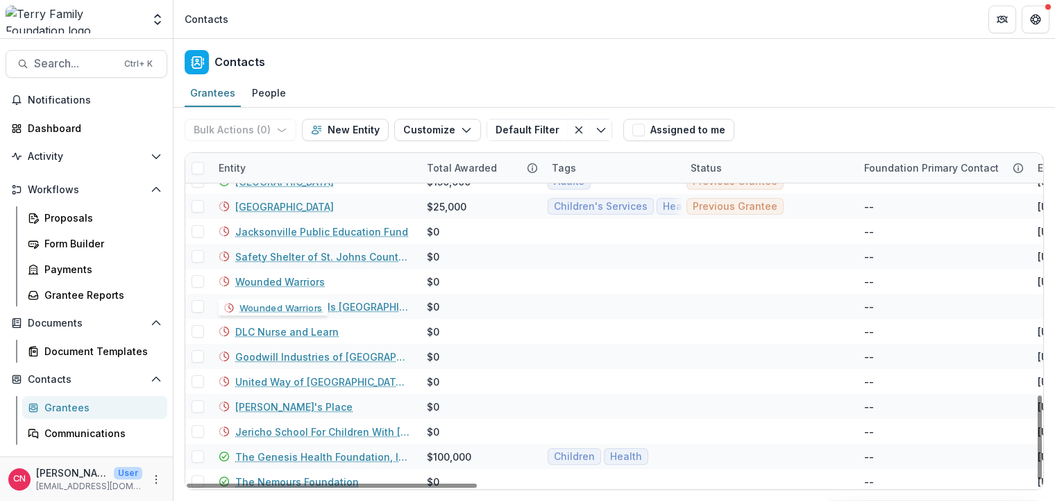
scroll to position [969, 0]
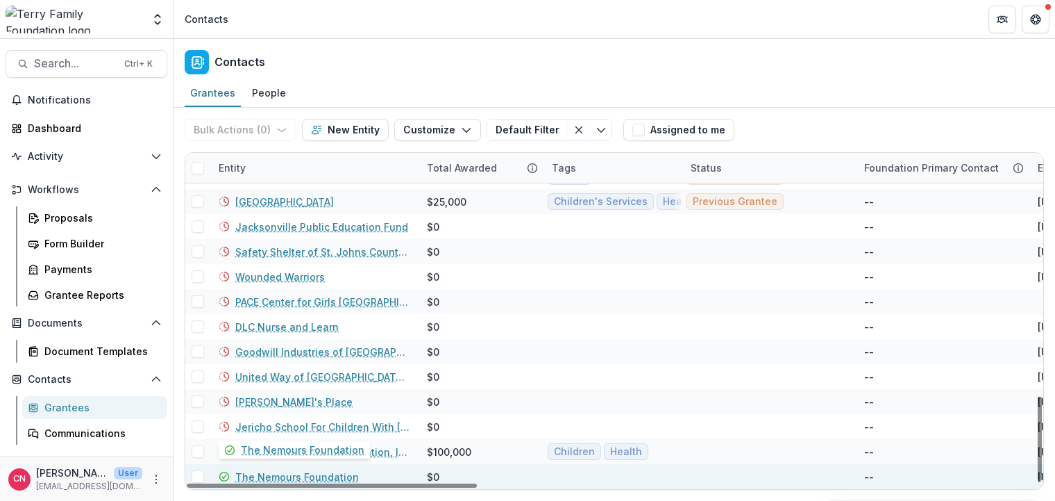
click at [281, 473] on link "The Nemours Foundation" at bounding box center [297, 476] width 124 height 15
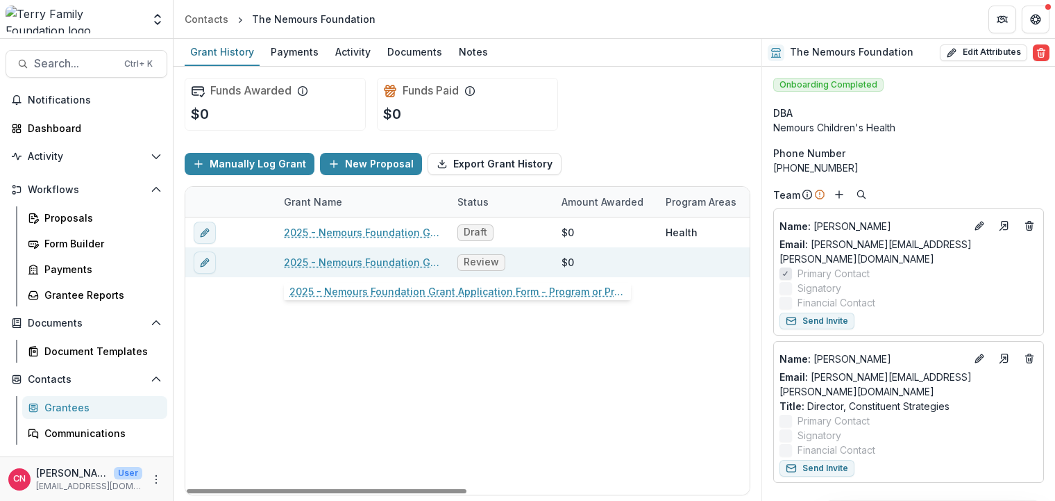
click at [371, 260] on link "2025 - Nemours Foundation Grant Application Form - Program or Project" at bounding box center [362, 262] width 157 height 15
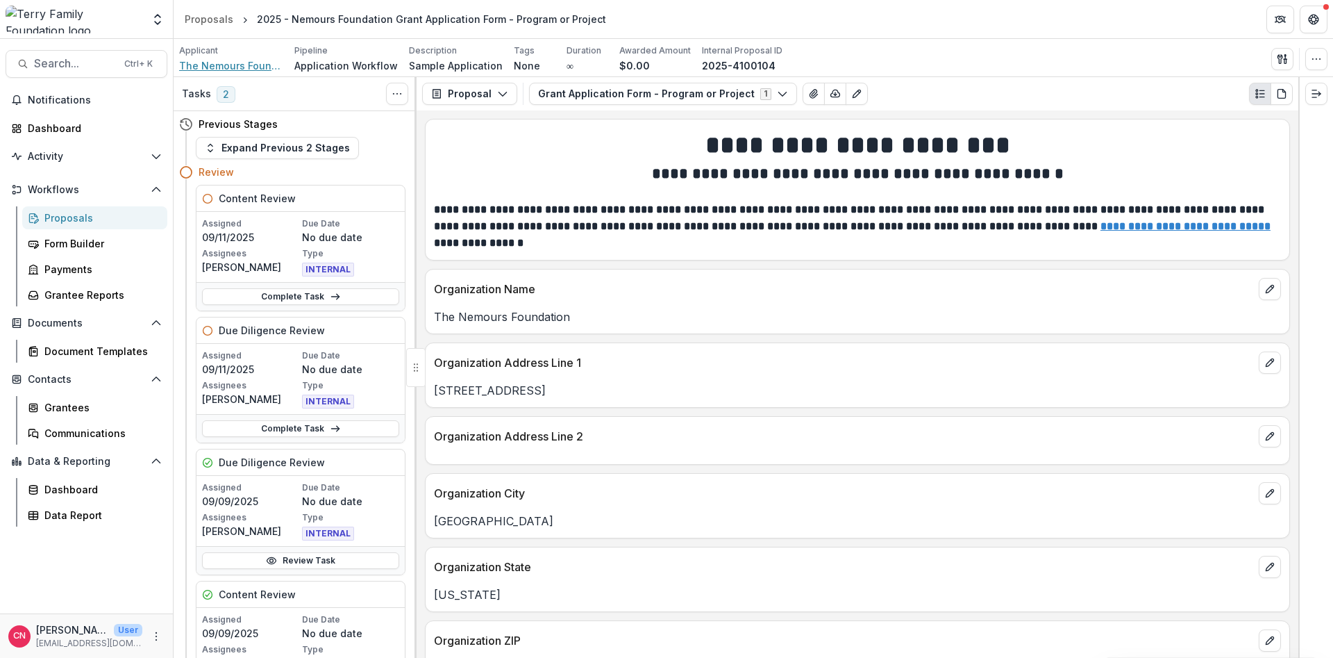
click at [236, 62] on span "The Nemours Foundation" at bounding box center [231, 65] width 104 height 15
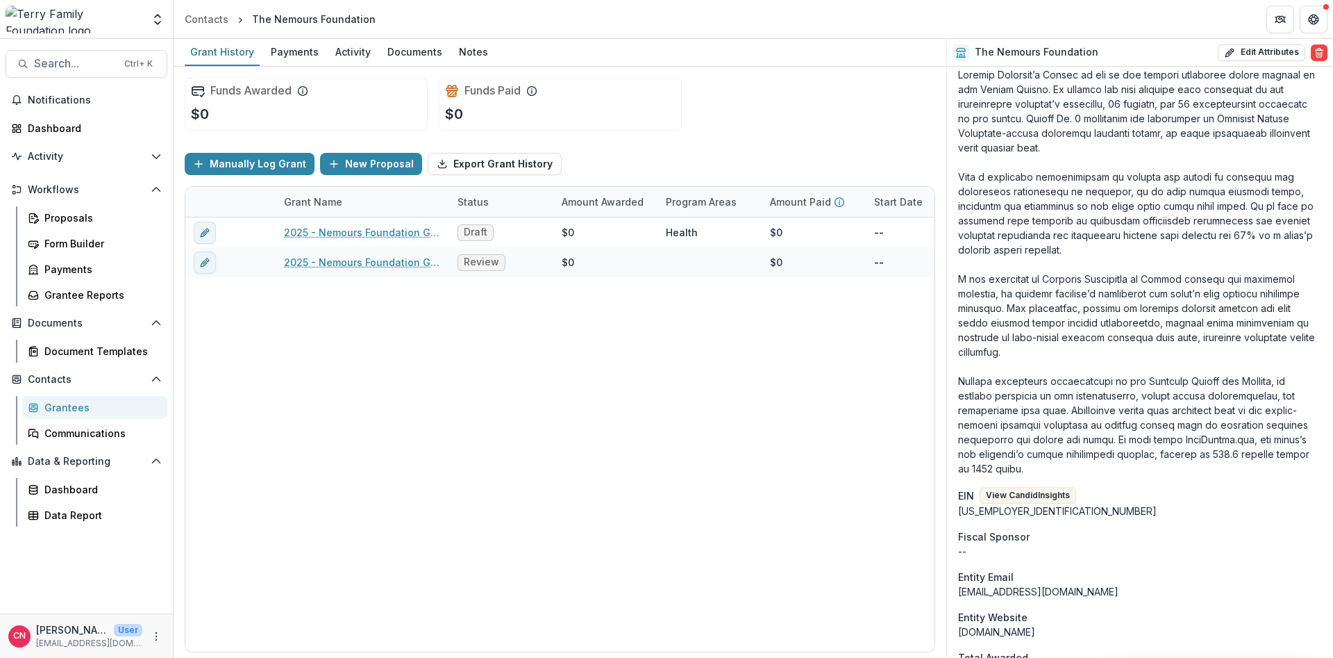
scroll to position [750, 0]
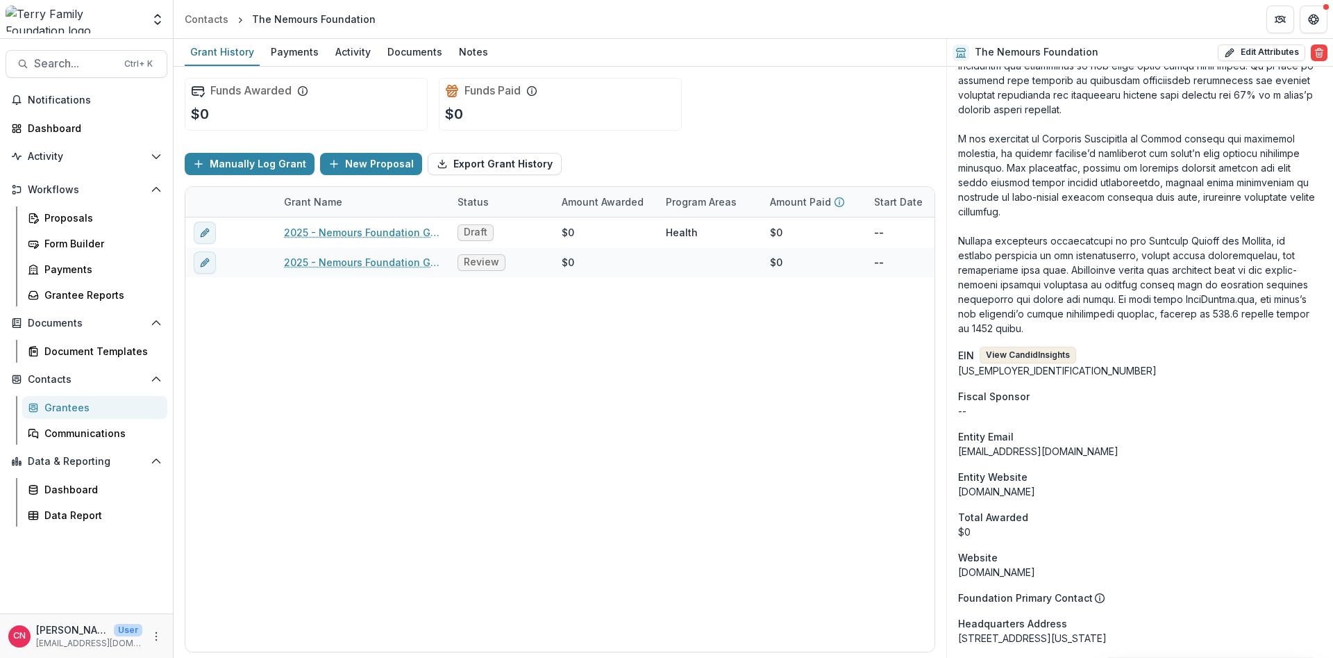
click at [1033, 346] on button "View Candid Insights" at bounding box center [1028, 354] width 97 height 17
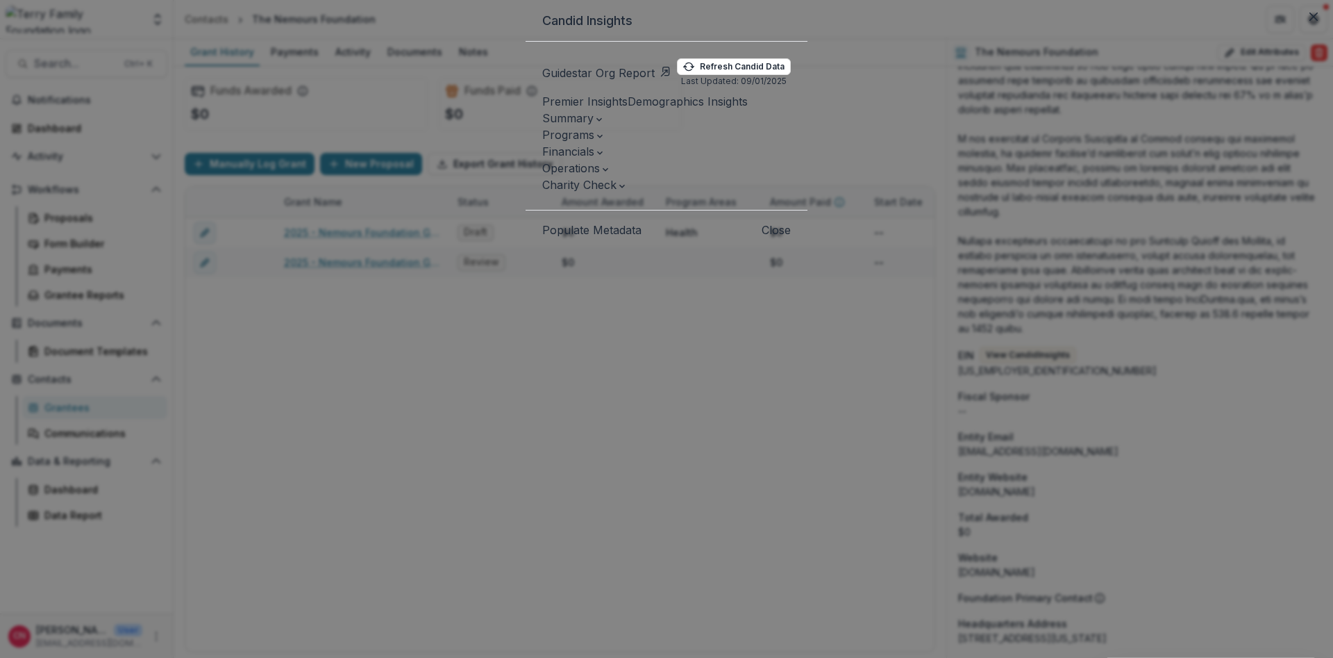
click at [542, 158] on span "Financials" at bounding box center [568, 151] width 52 height 14
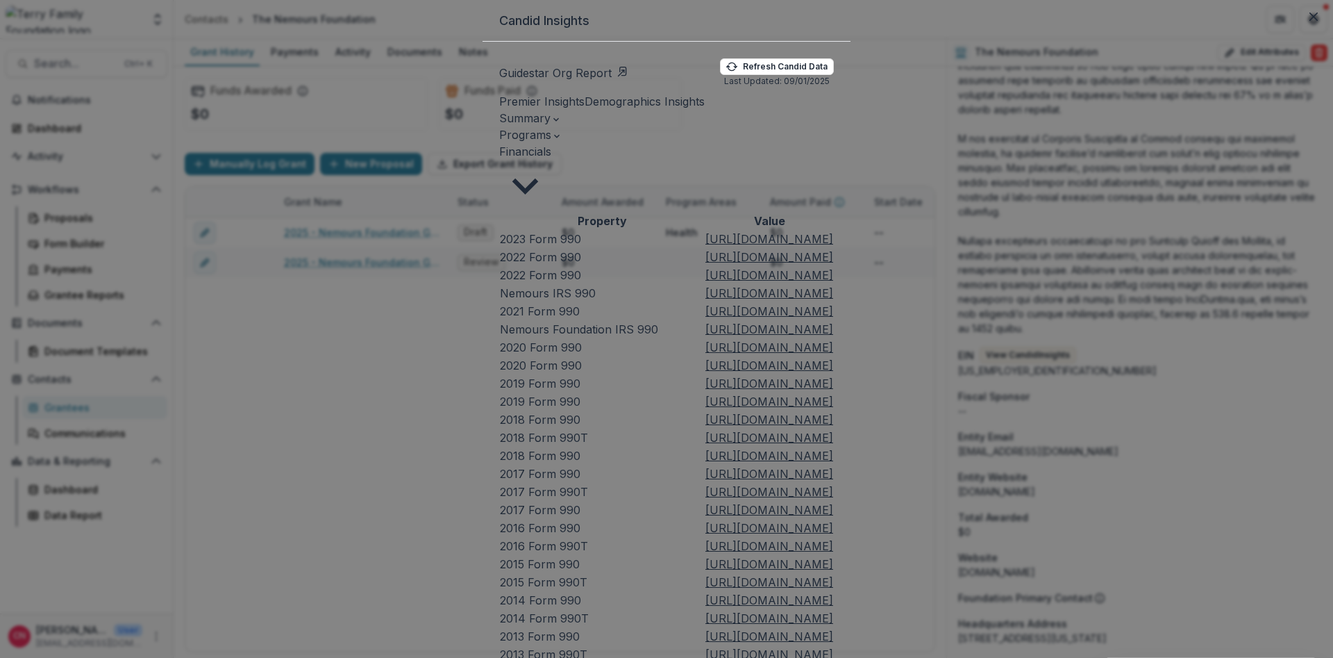
scroll to position [0, 0]
click at [499, 125] on span "Summary" at bounding box center [524, 118] width 51 height 14
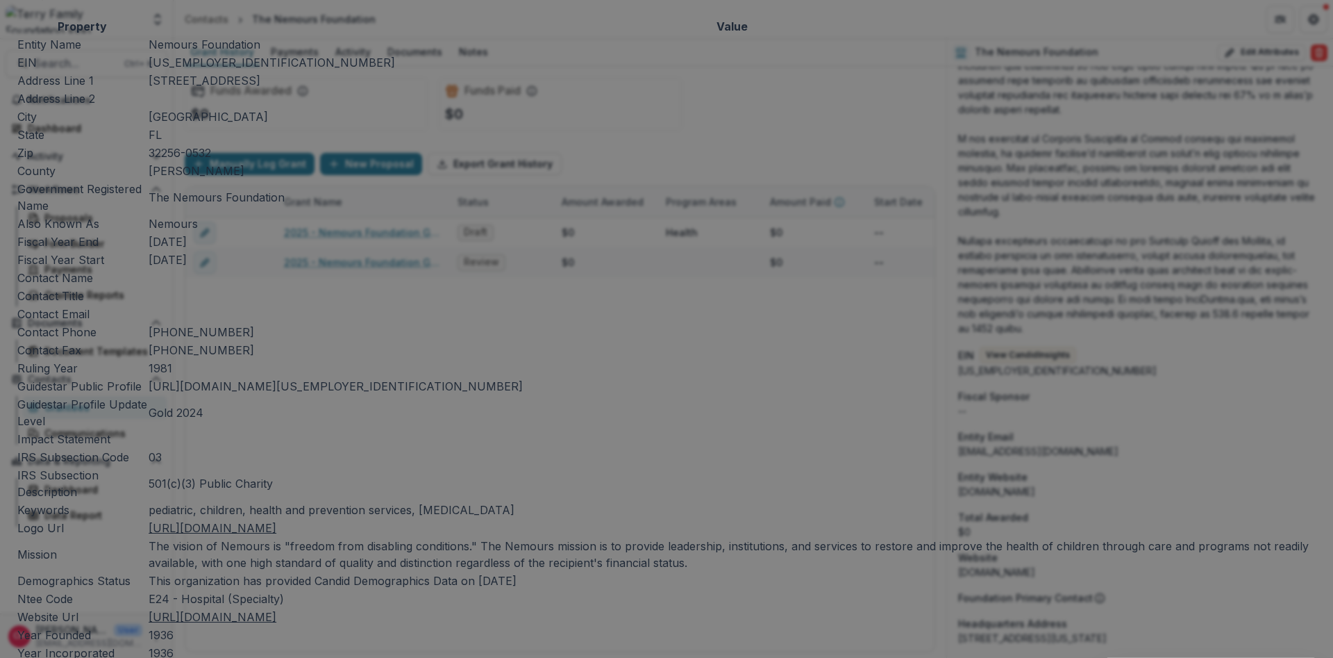
scroll to position [472, 0]
click at [276, 521] on u "[URL][DOMAIN_NAME]" at bounding box center [213, 528] width 128 height 14
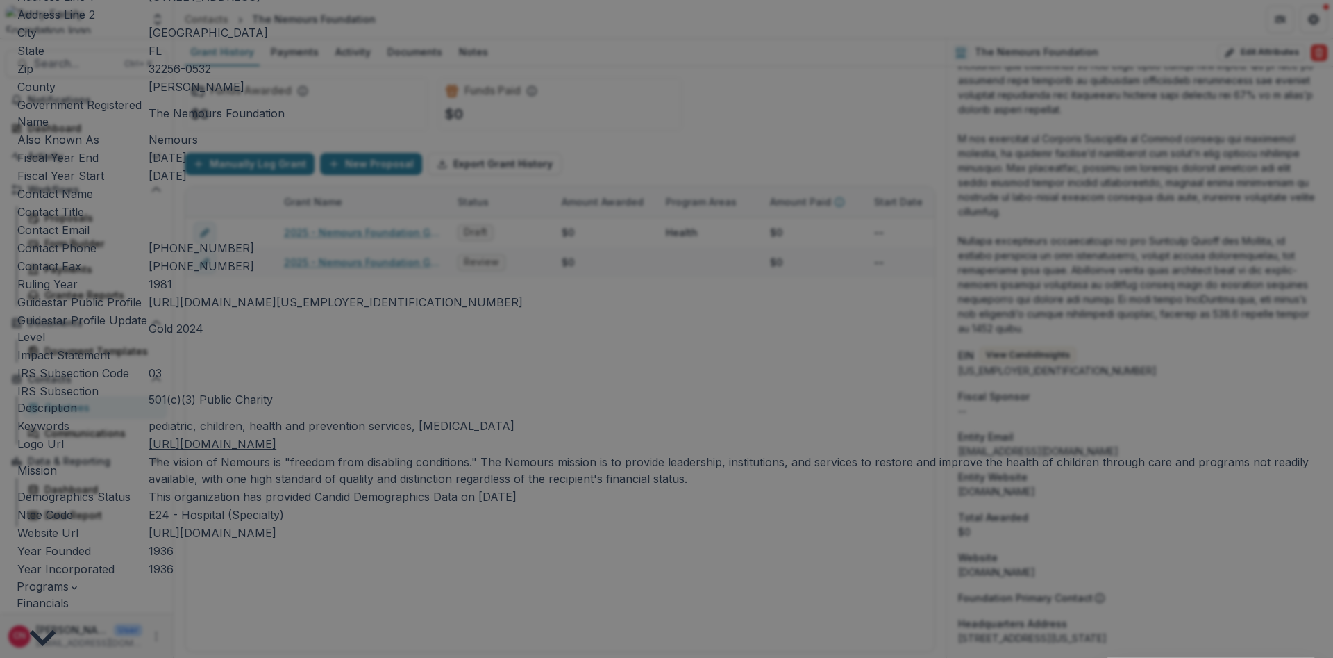
scroll to position [244, 0]
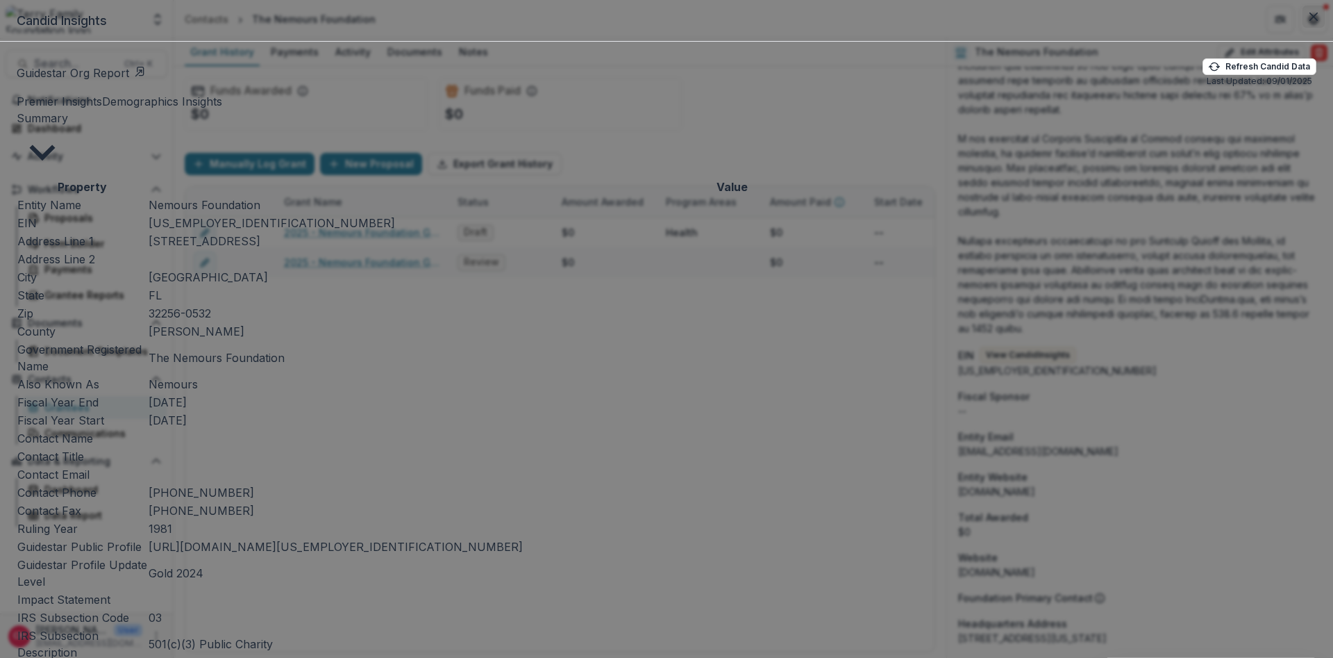
click at [1310, 21] on icon "Close" at bounding box center [1314, 16] width 8 height 8
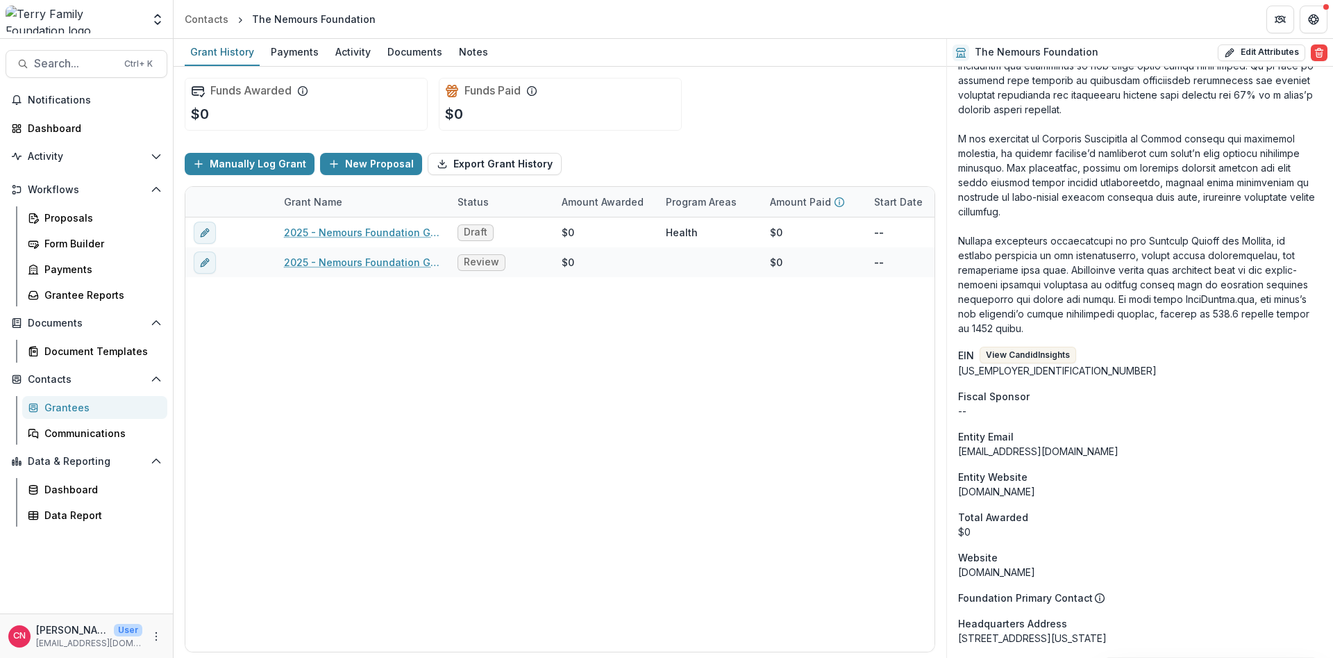
click at [68, 404] on div "Grantees" at bounding box center [100, 407] width 112 height 15
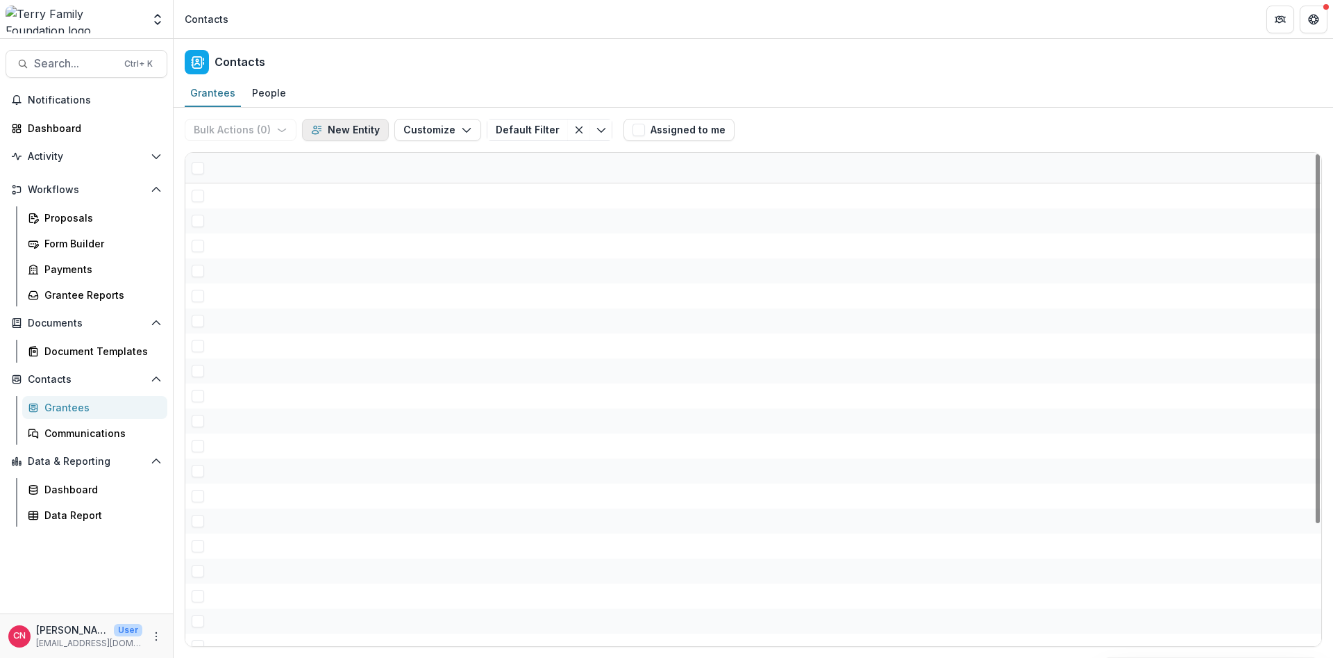
click at [324, 129] on button "New Entity" at bounding box center [345, 130] width 87 height 22
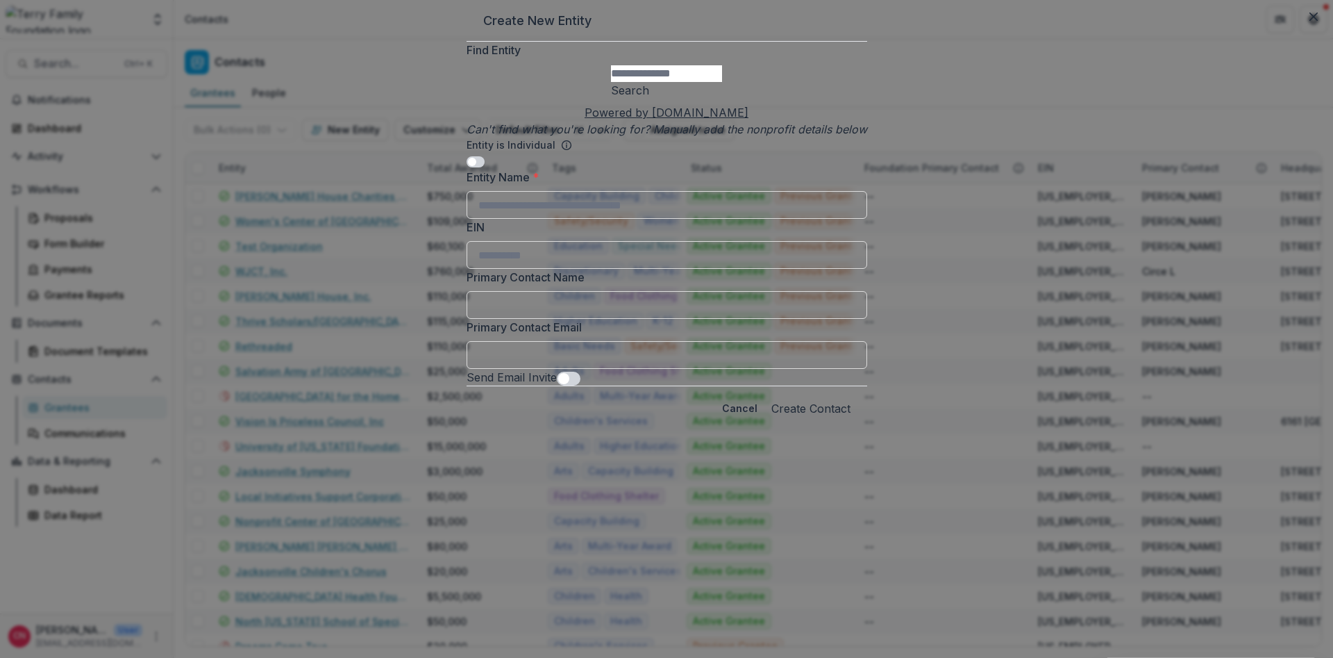
click at [676, 82] on input "Find Entity" at bounding box center [666, 73] width 111 height 17
click at [649, 99] on button "Search" at bounding box center [630, 90] width 38 height 17
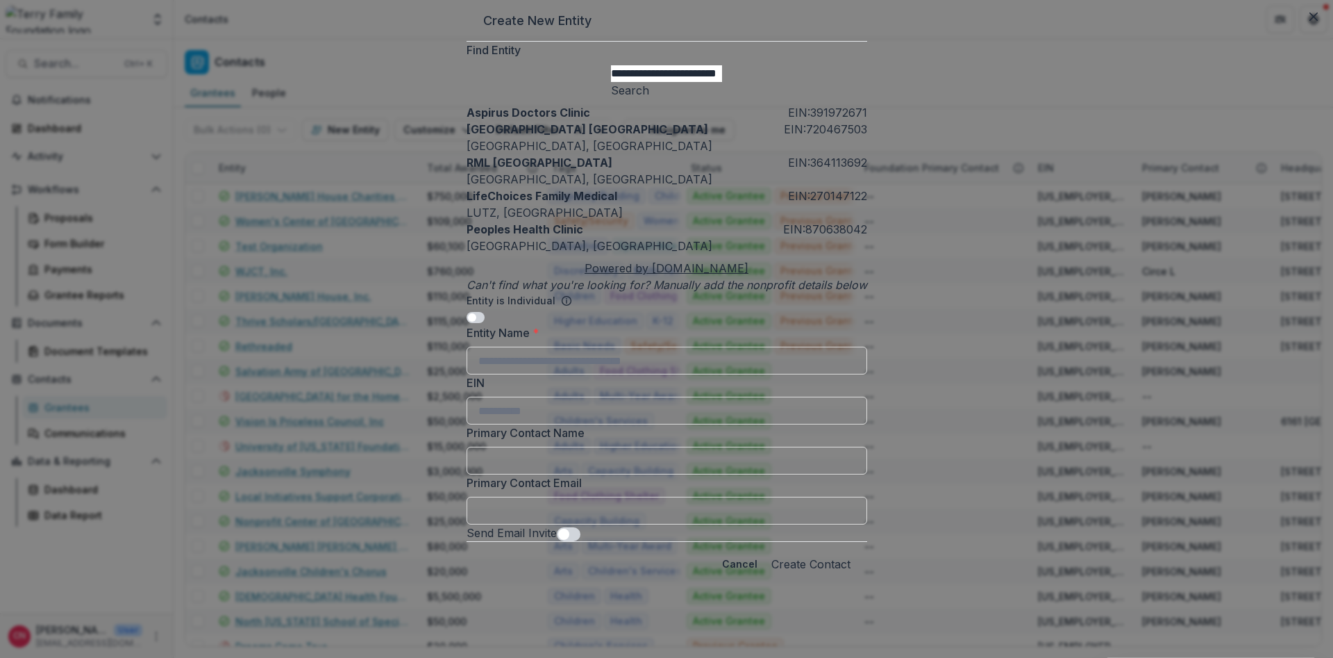
click at [639, 82] on input "**********" at bounding box center [666, 73] width 111 height 17
click at [649, 99] on button "Search" at bounding box center [630, 90] width 38 height 17
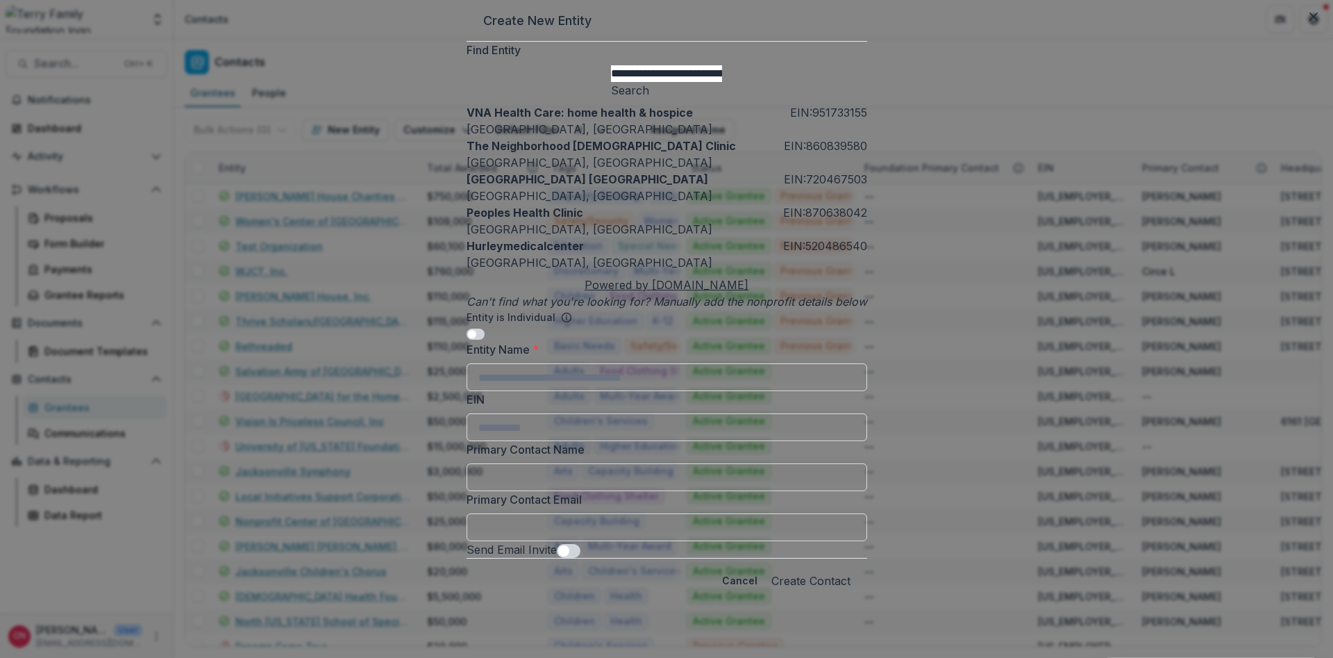
click at [649, 82] on input "**********" at bounding box center [666, 73] width 111 height 17
type input "**********"
click at [649, 99] on button "Search" at bounding box center [630, 90] width 38 height 17
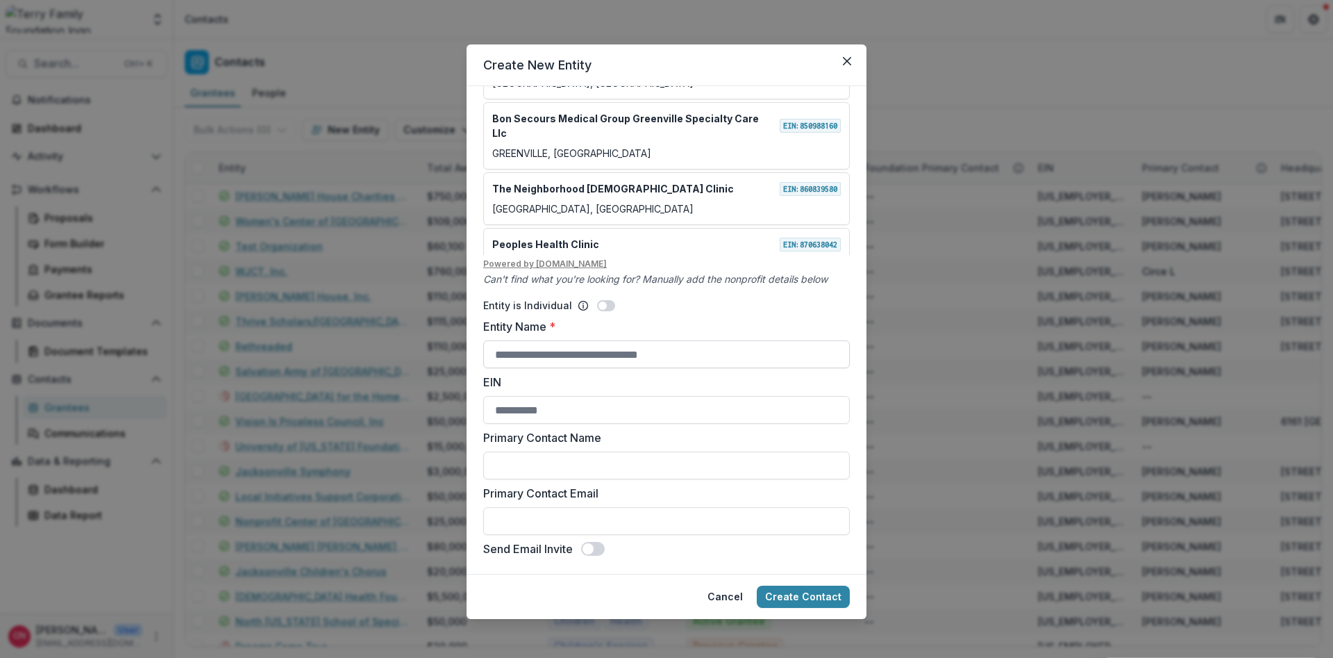
click at [497, 356] on input "Entity Name *" at bounding box center [666, 354] width 367 height 28
type input "**********"
click at [720, 353] on input "**********" at bounding box center [666, 354] width 367 height 28
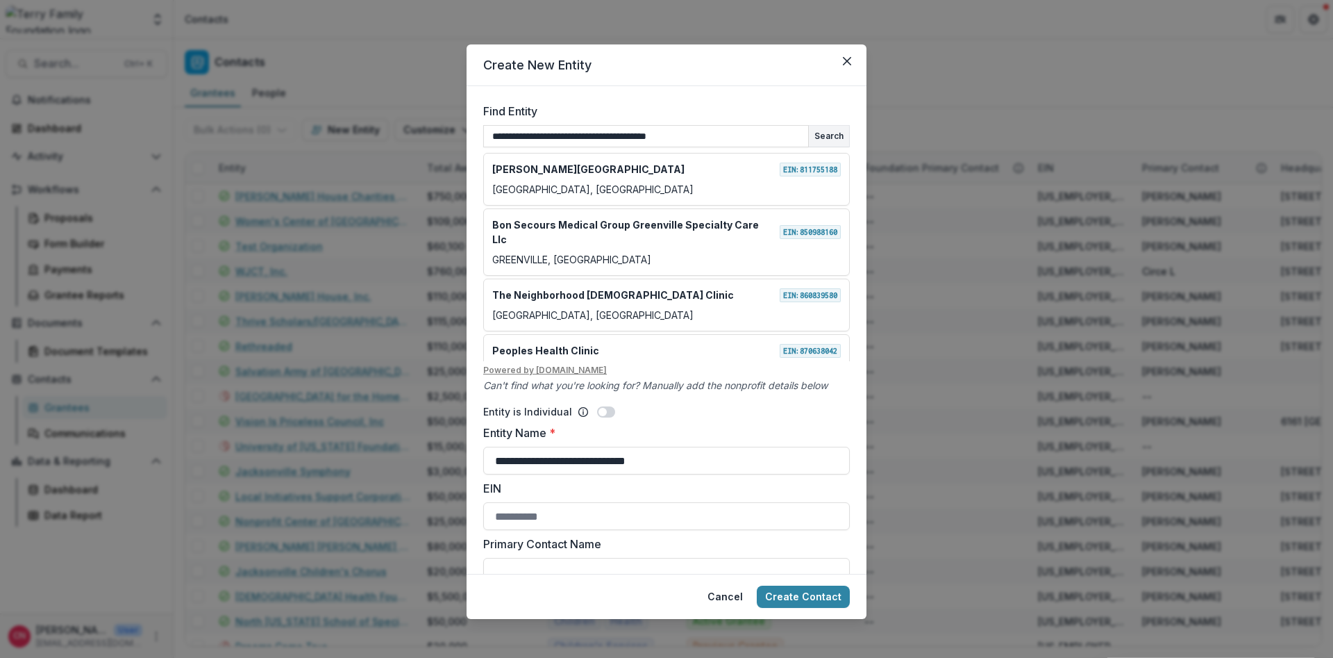
drag, startPoint x: 666, startPoint y: 462, endPoint x: 265, endPoint y: 440, distance: 401.3
click at [483, 467] on input "**********" at bounding box center [666, 460] width 367 height 28
drag, startPoint x: 748, startPoint y: 133, endPoint x: 635, endPoint y: 143, distance: 113.7
click at [635, 143] on input "**********" at bounding box center [646, 136] width 326 height 22
type input "**********"
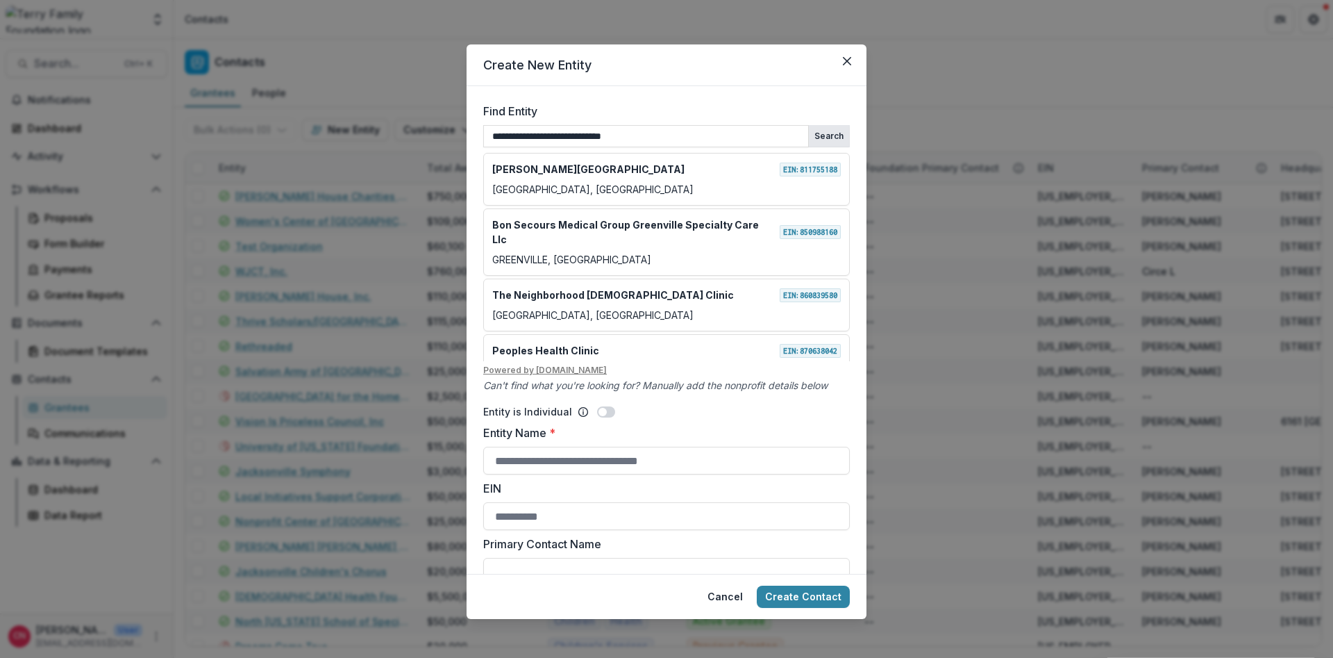
click at [827, 128] on button "Search" at bounding box center [829, 136] width 40 height 21
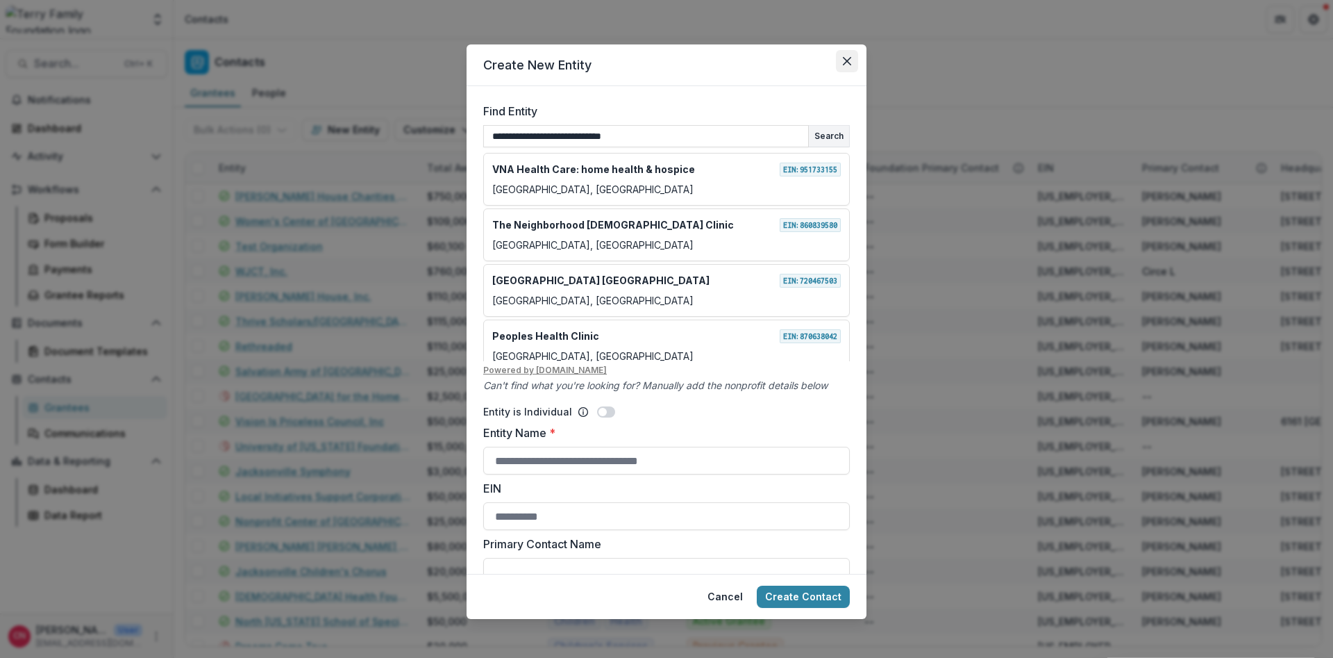
click at [854, 62] on button "Close" at bounding box center [847, 61] width 22 height 22
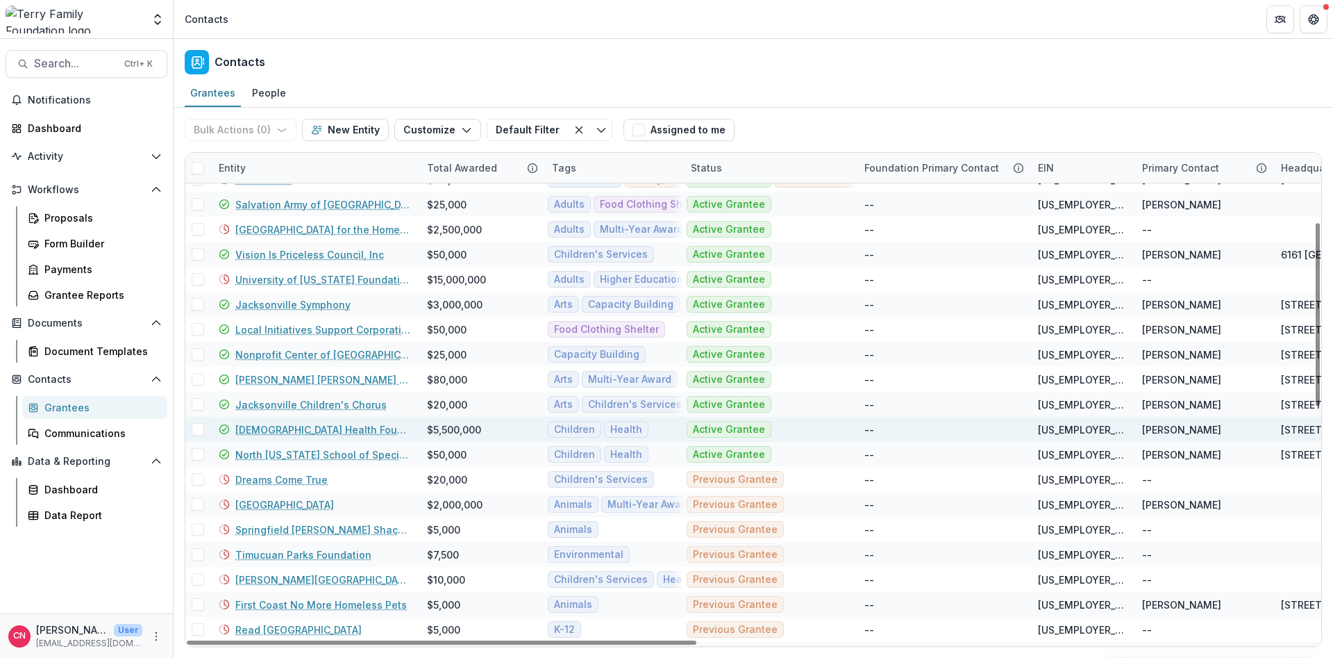
scroll to position [250, 0]
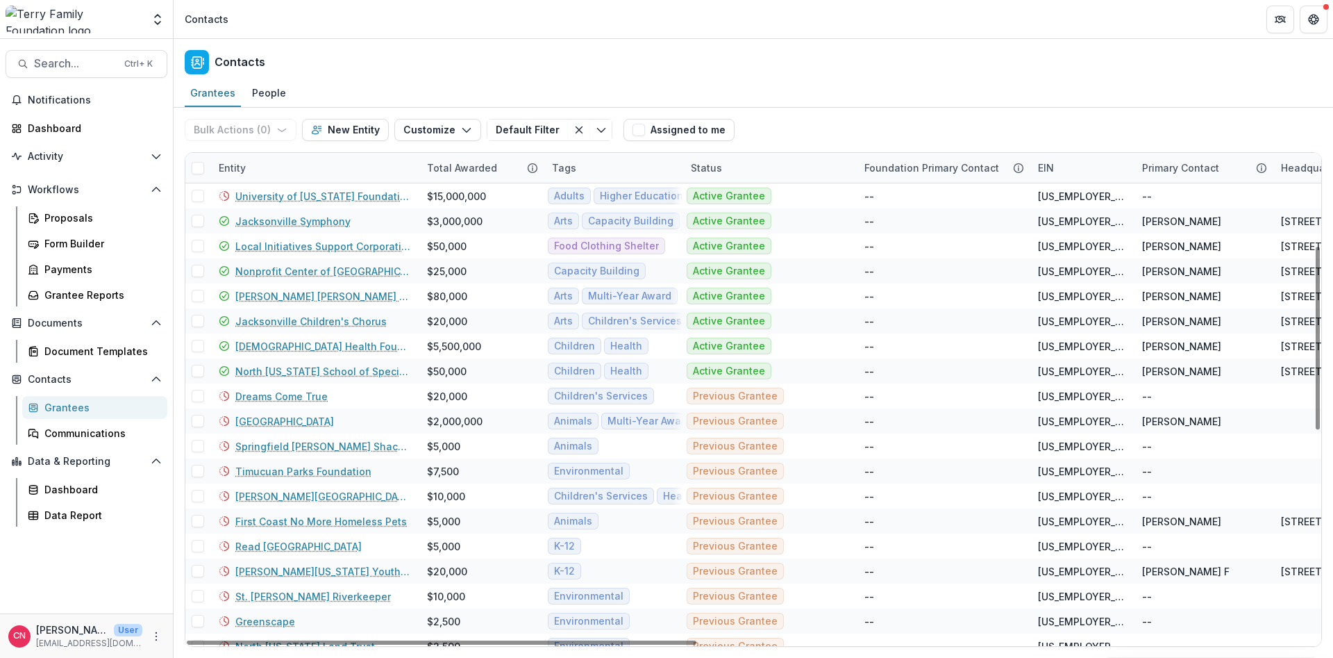
click at [294, 165] on div "Entity" at bounding box center [314, 168] width 208 height 30
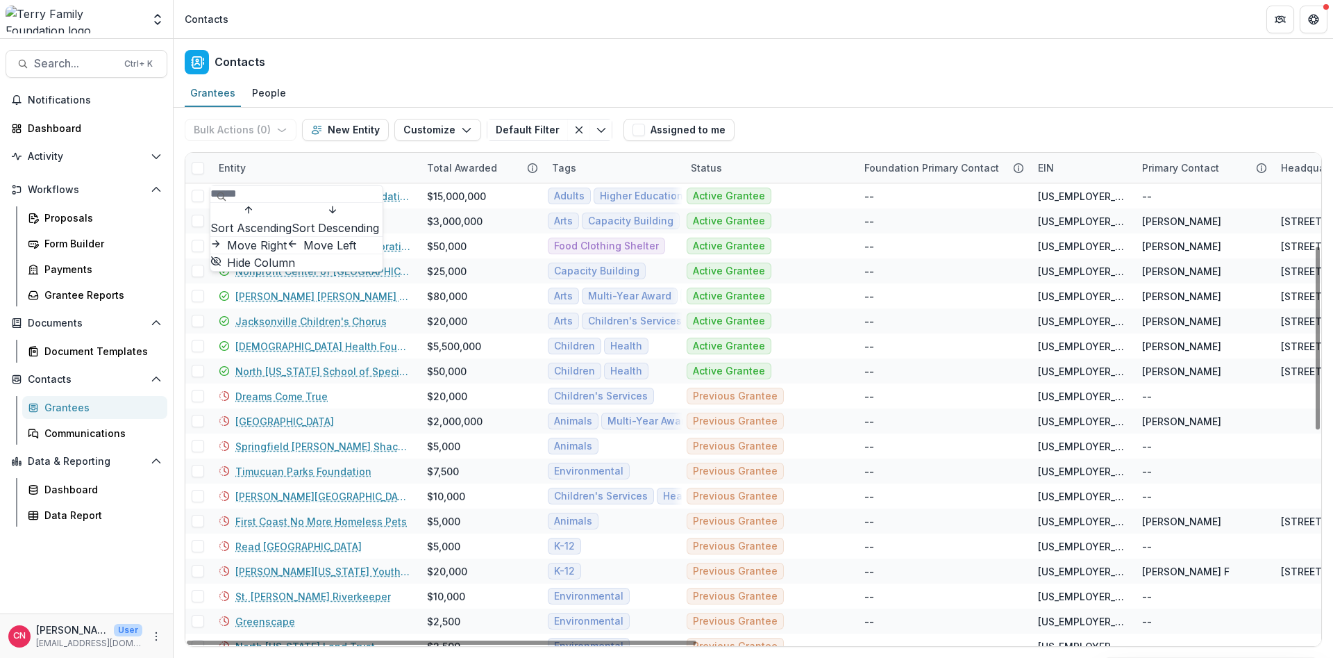
click at [296, 194] on input at bounding box center [265, 193] width 111 height 17
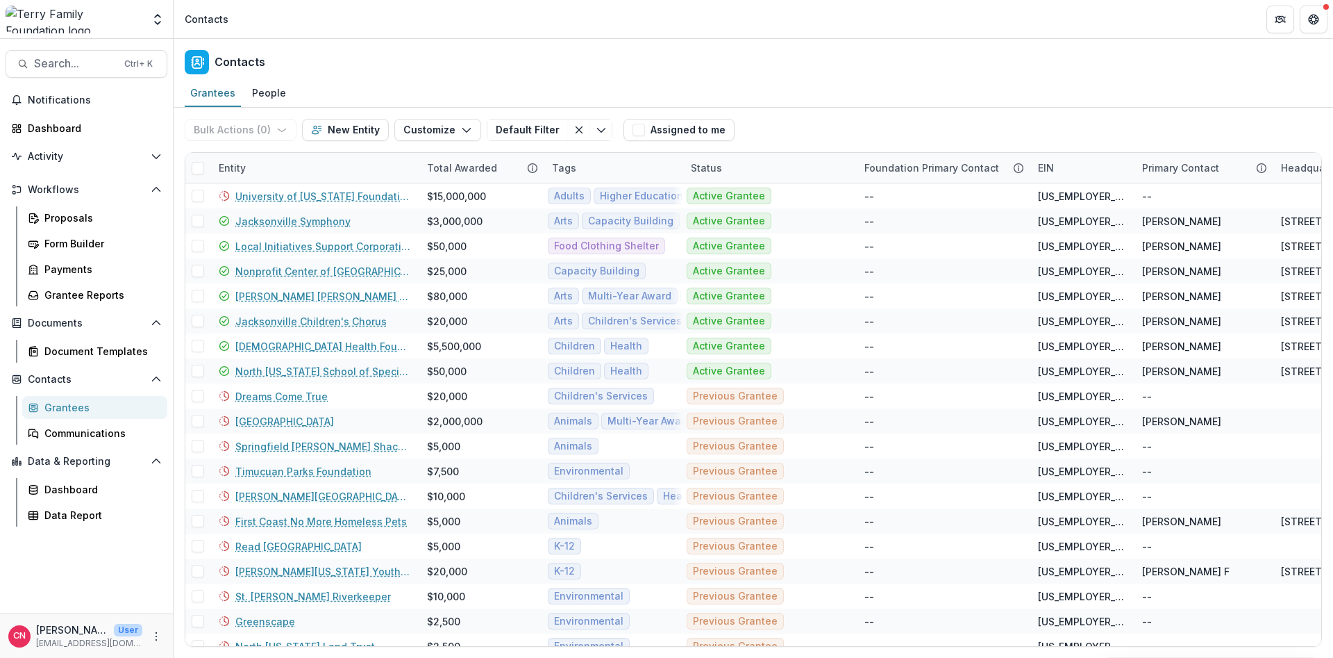
type input "**********"
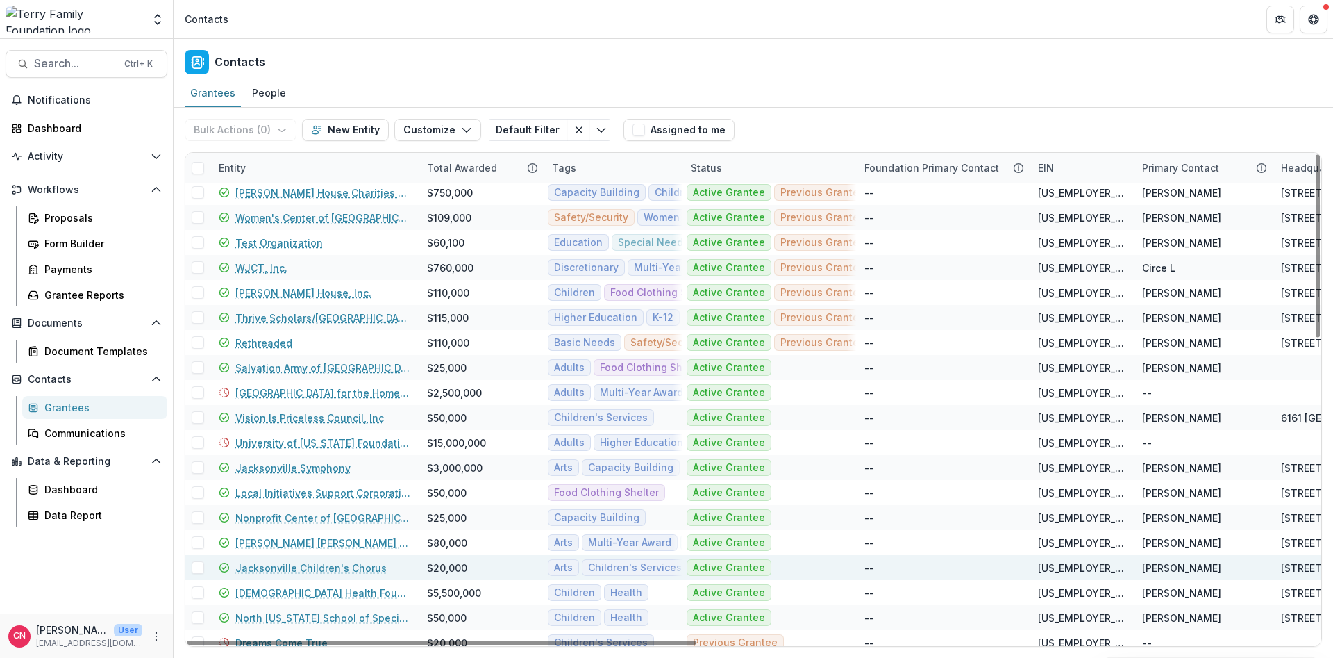
scroll to position [0, 0]
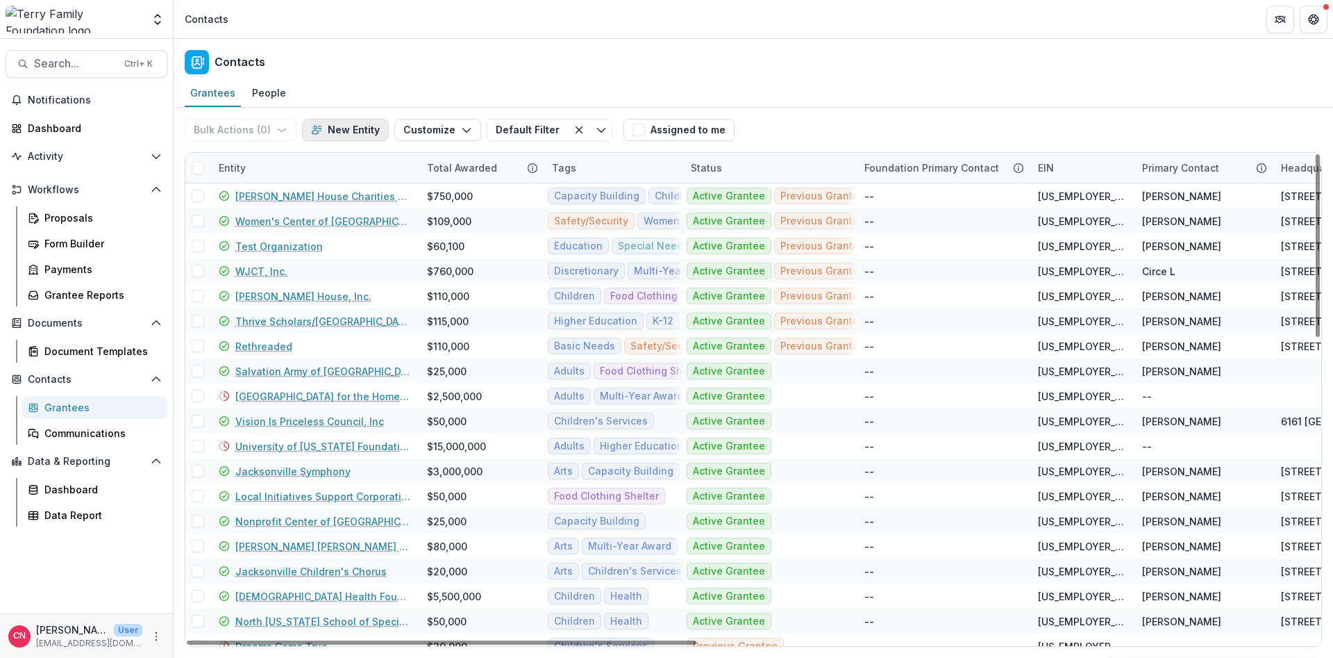
click at [336, 127] on button "New Entity" at bounding box center [345, 130] width 87 height 22
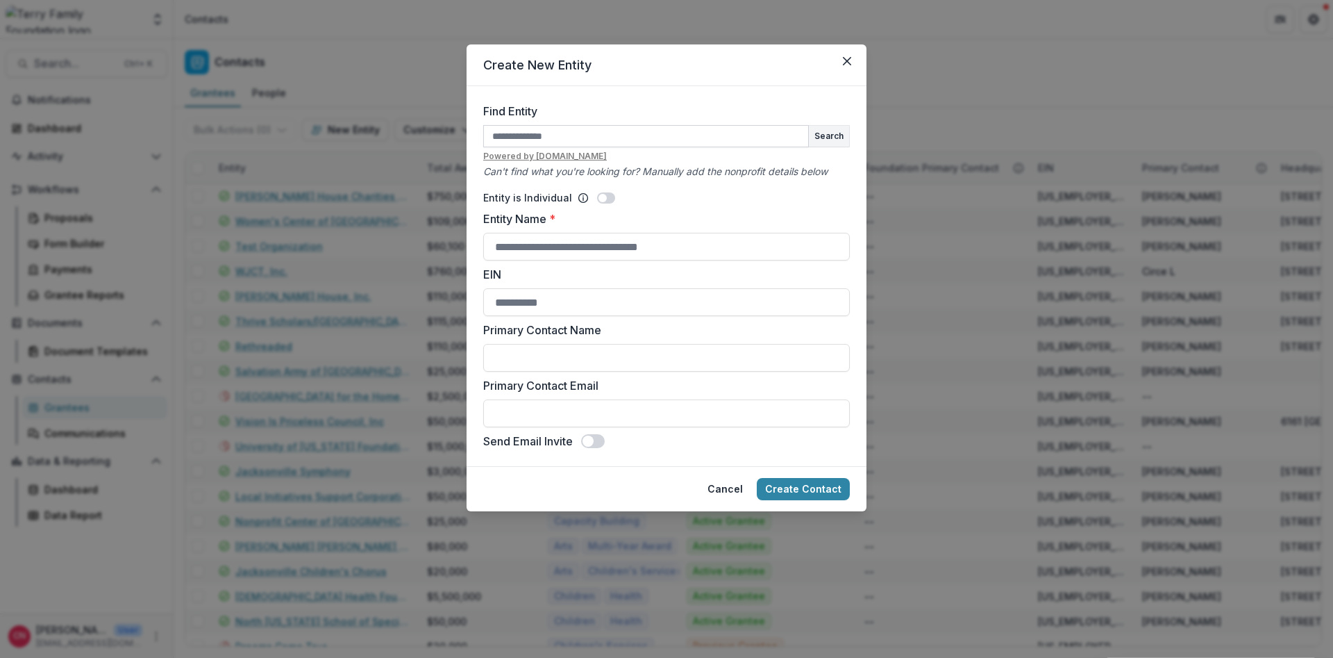
click at [578, 137] on input "Find Entity" at bounding box center [646, 136] width 326 height 22
type input "**********"
click at [828, 137] on button "Search" at bounding box center [829, 136] width 40 height 21
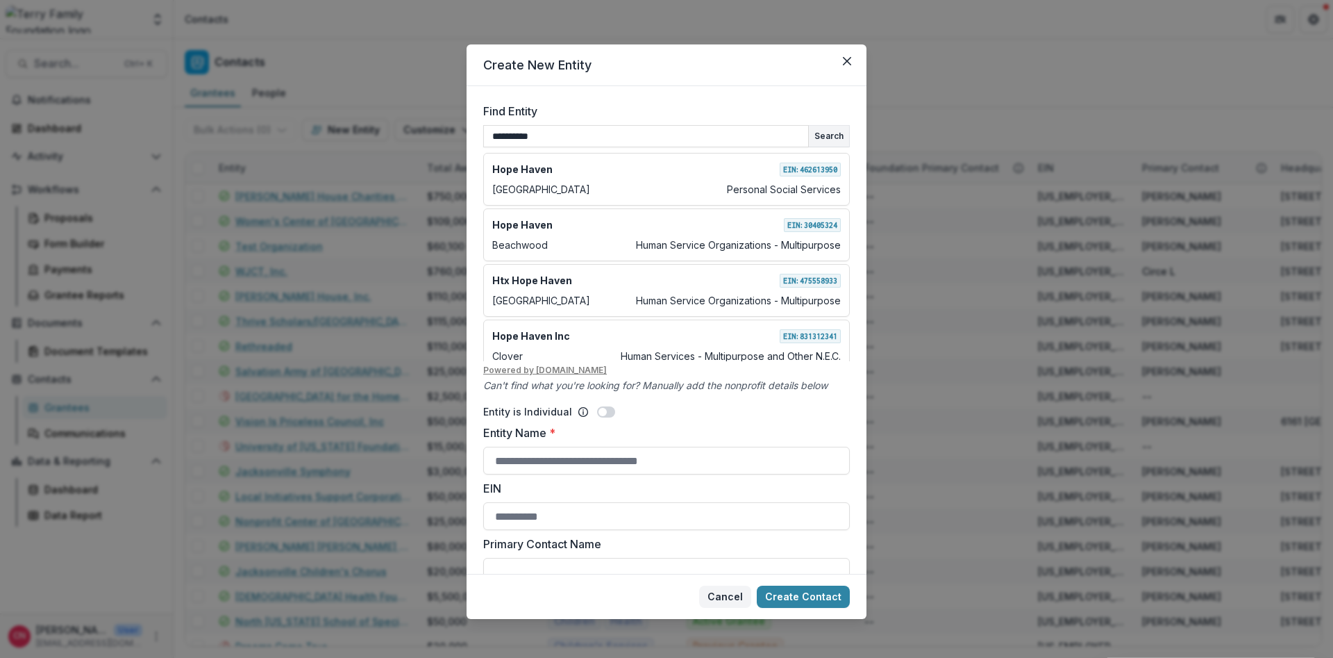
click at [733, 595] on button "Cancel" at bounding box center [725, 596] width 52 height 22
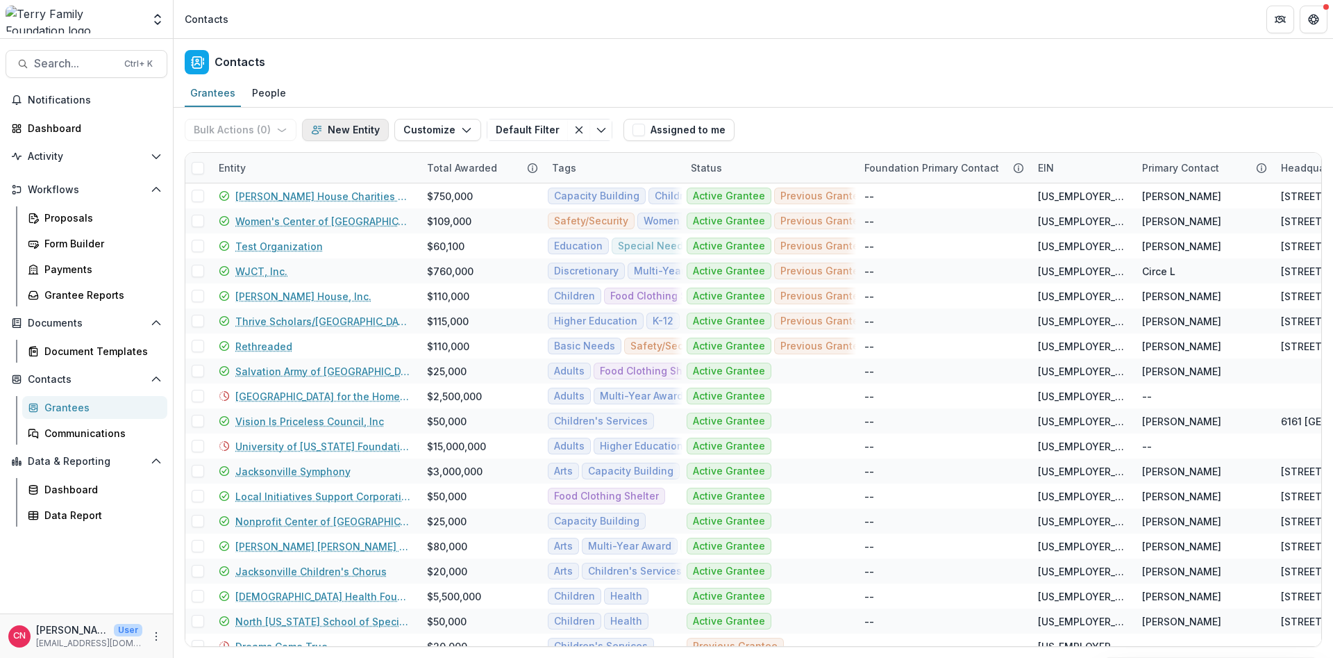
click at [345, 127] on button "New Entity" at bounding box center [345, 130] width 87 height 22
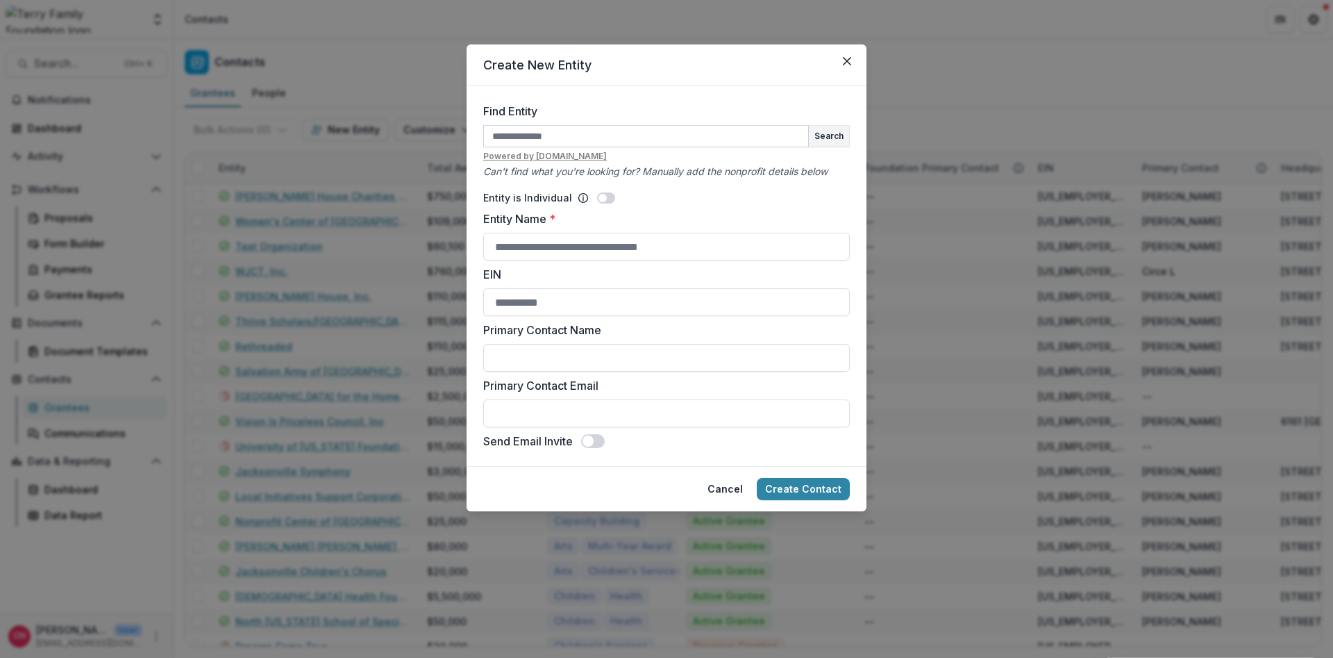
click at [642, 133] on input "Find Entity" at bounding box center [646, 136] width 326 height 22
type input "**********"
drag, startPoint x: 820, startPoint y: 137, endPoint x: 812, endPoint y: 136, distance: 7.7
click at [821, 137] on button "Search" at bounding box center [829, 136] width 40 height 21
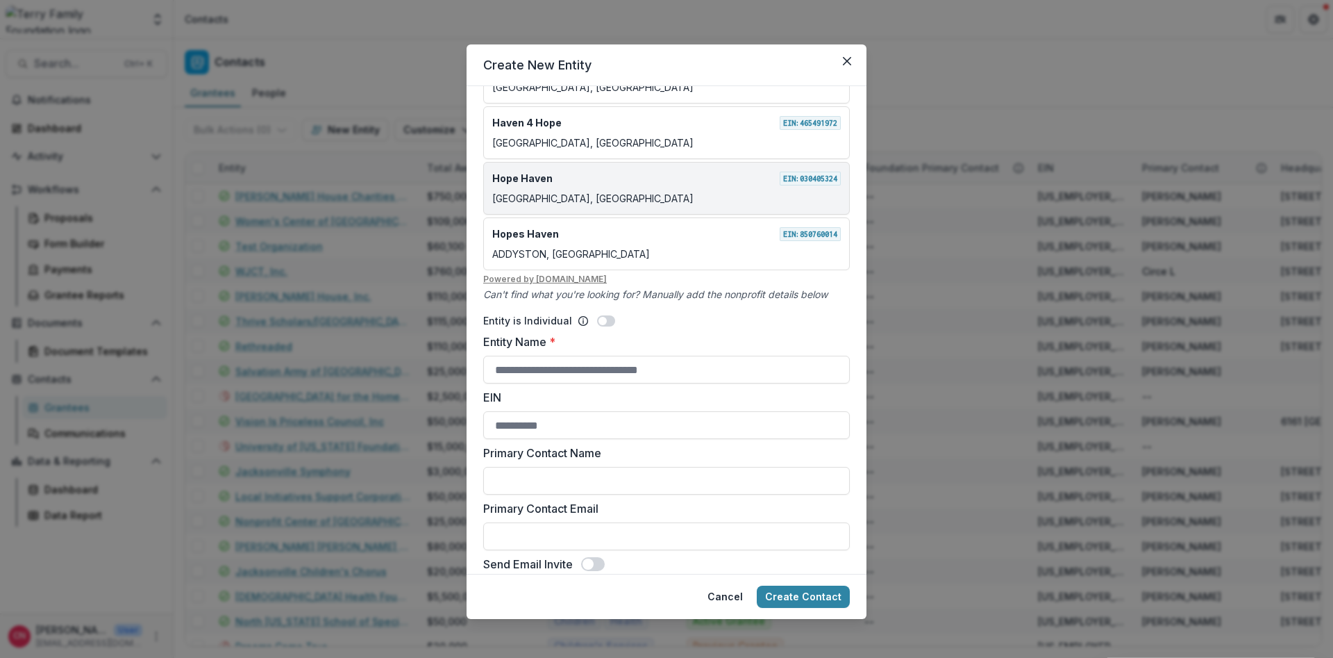
scroll to position [106, 0]
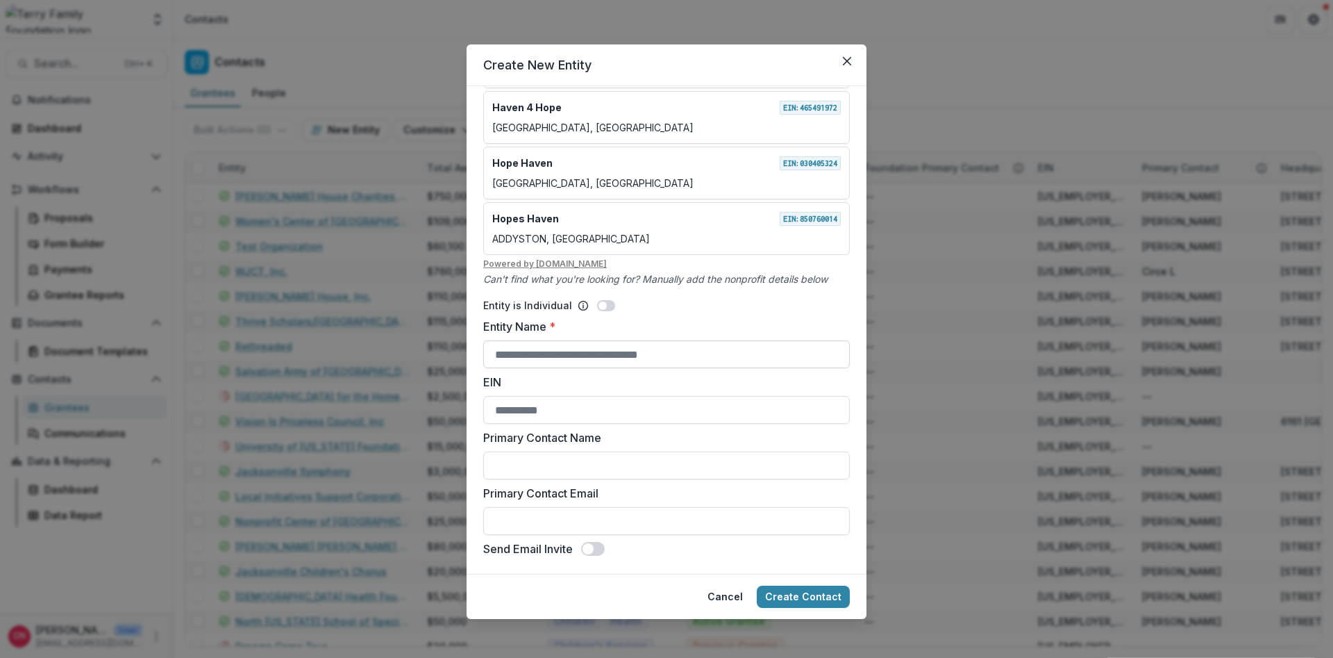
click at [545, 354] on input "Entity Name *" at bounding box center [666, 354] width 367 height 28
type input "**********"
click at [494, 410] on input "EIN" at bounding box center [666, 410] width 367 height 28
drag, startPoint x: 571, startPoint y: 406, endPoint x: 365, endPoint y: 373, distance: 209.5
click at [483, 402] on input "EIN" at bounding box center [666, 410] width 367 height 28
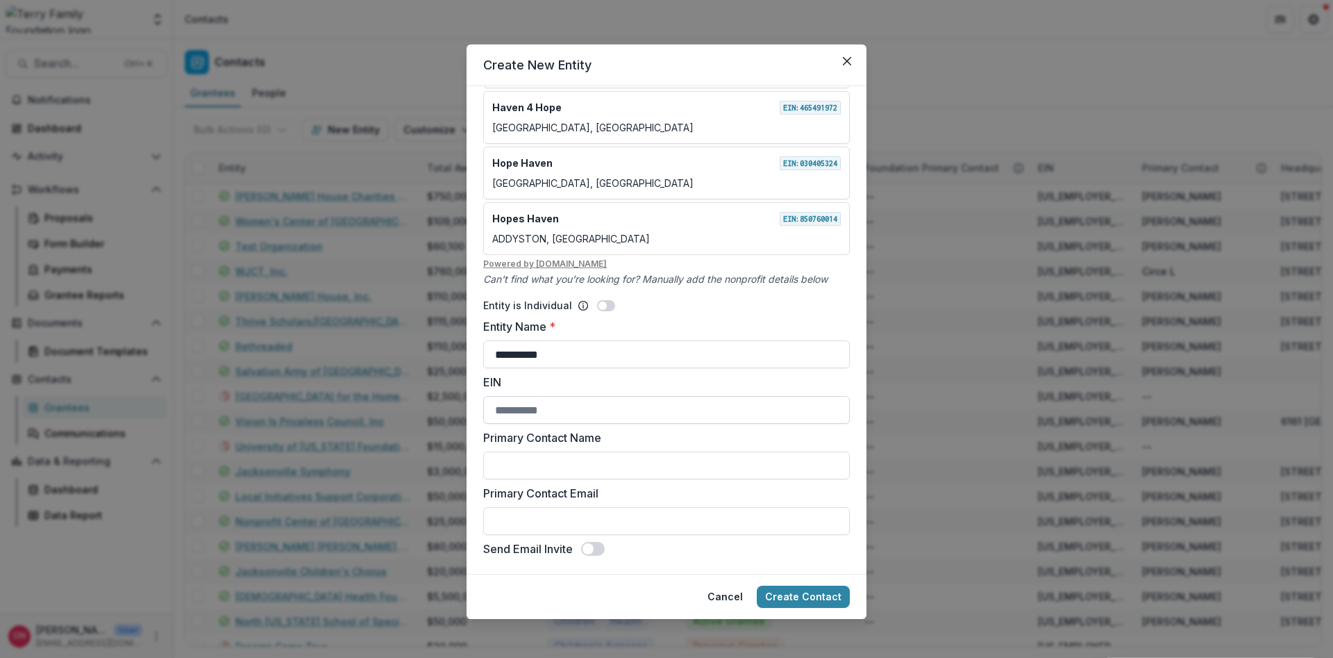
drag, startPoint x: 583, startPoint y: 411, endPoint x: 366, endPoint y: 412, distance: 216.6
click at [483, 412] on input "EIN" at bounding box center [666, 410] width 367 height 28
click at [508, 455] on input "Primary Contact Name" at bounding box center [666, 465] width 367 height 28
click at [599, 459] on input "**********" at bounding box center [666, 465] width 367 height 28
type input "**********"
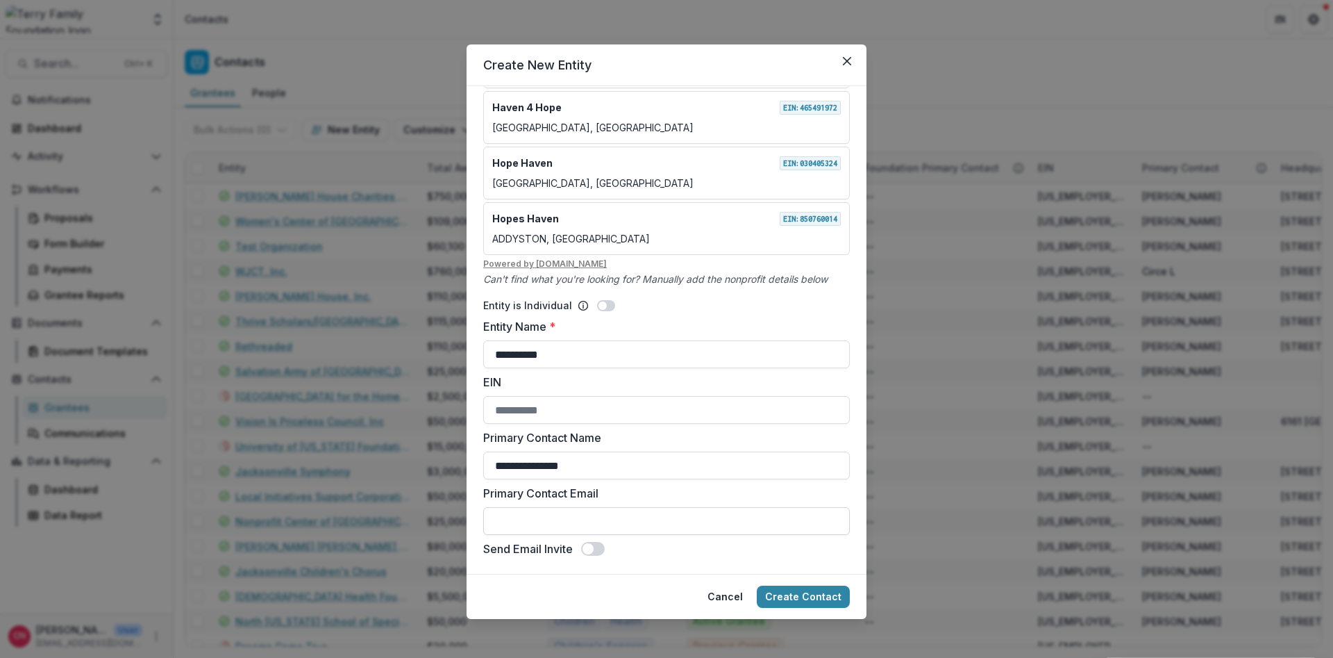
click at [542, 512] on input "Primary Contact Email" at bounding box center [666, 521] width 367 height 28
click at [603, 525] on input "Primary Contact Email" at bounding box center [666, 521] width 367 height 28
click at [545, 521] on input "Primary Contact Email" at bounding box center [666, 521] width 367 height 28
type input "**********"
click at [593, 548] on span at bounding box center [588, 548] width 11 height 11
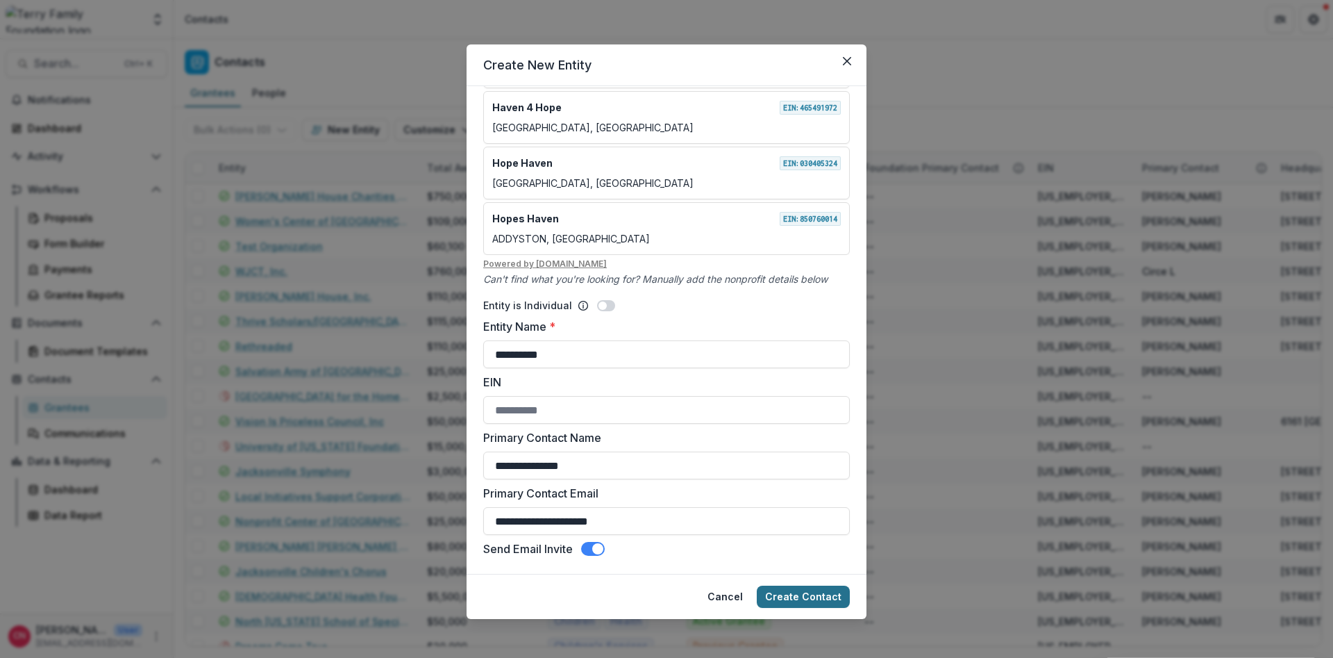
click at [812, 598] on button "Create Contact" at bounding box center [803, 596] width 93 height 22
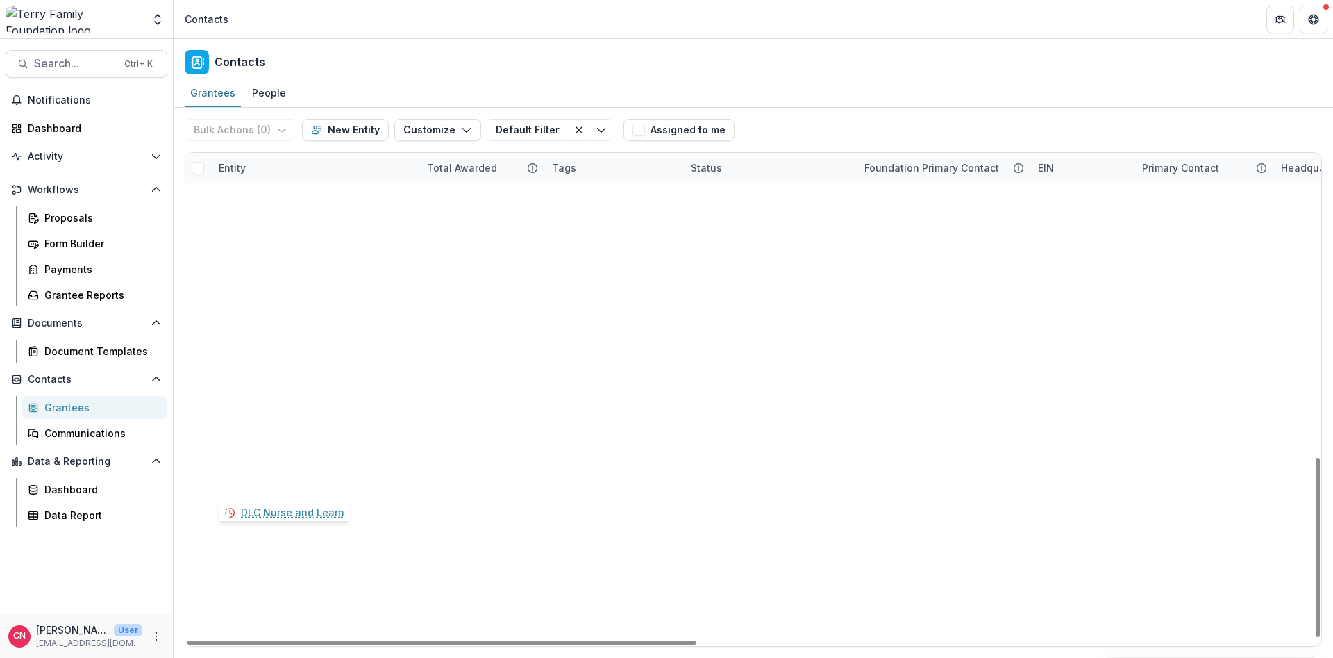
scroll to position [837, 0]
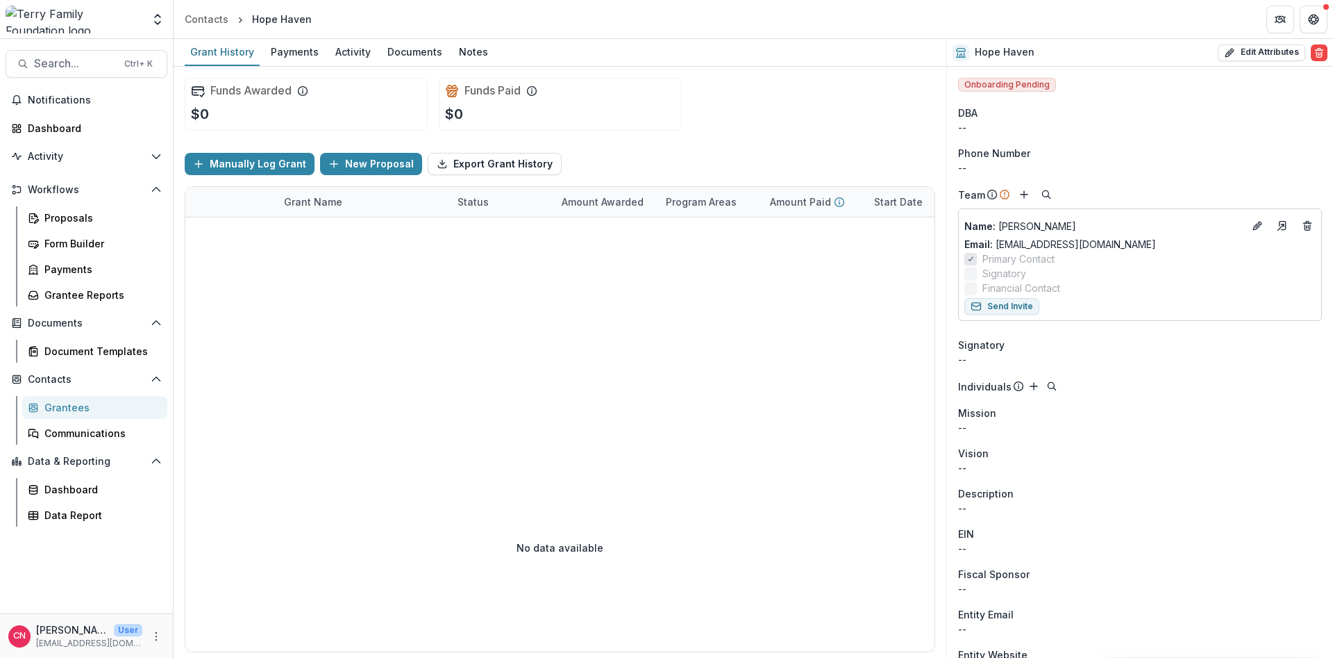
click at [73, 410] on div "Grantees" at bounding box center [100, 407] width 112 height 15
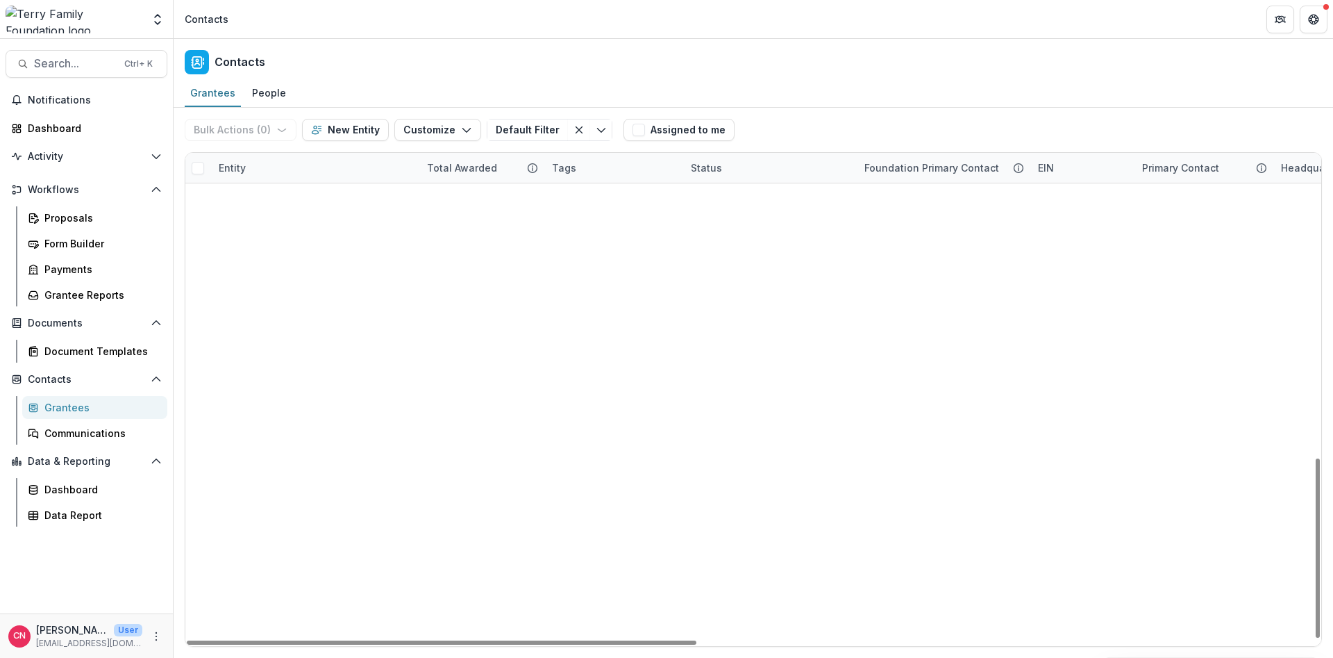
scroll to position [837, 0]
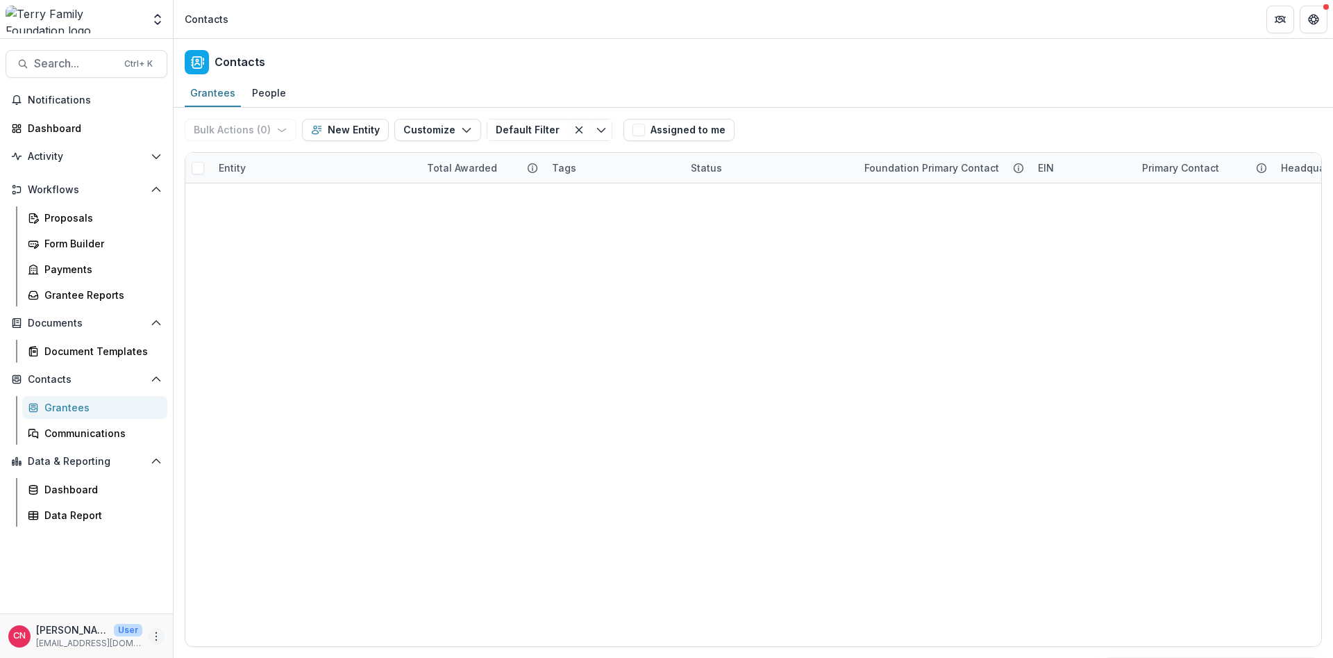
click at [156, 633] on circle "More" at bounding box center [156, 632] width 1 height 1
click at [191, 629] on icon "button" at bounding box center [187, 629] width 11 height 11
